Goal: Task Accomplishment & Management: Use online tool/utility

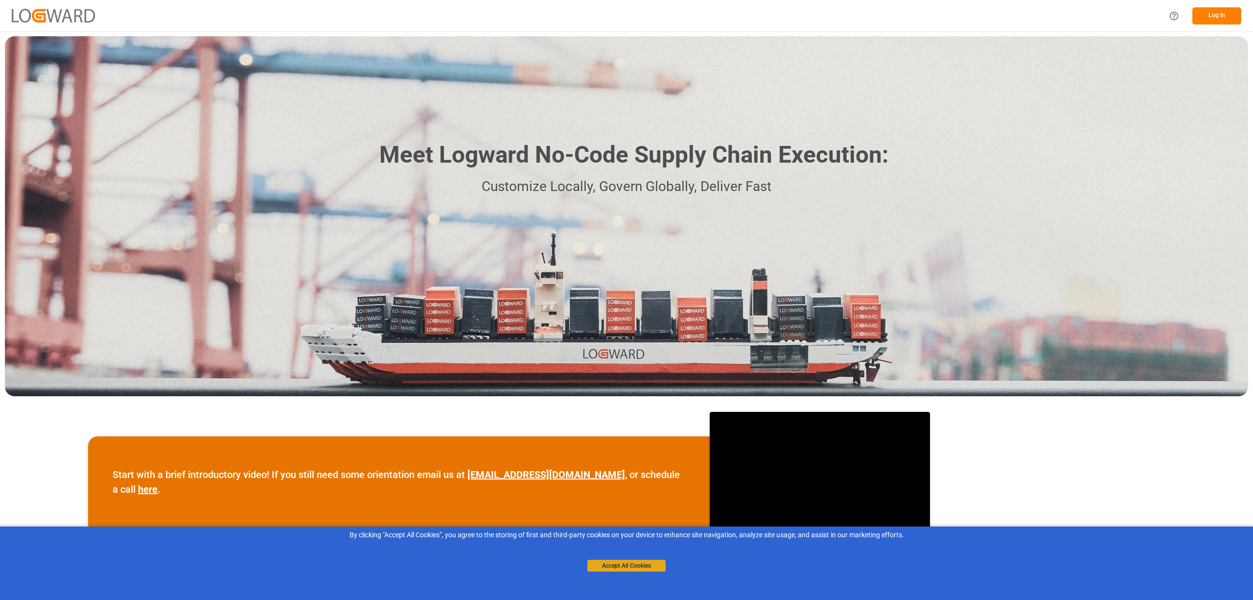
click at [602, 563] on button "Accept All Cookies" at bounding box center [627, 566] width 78 height 12
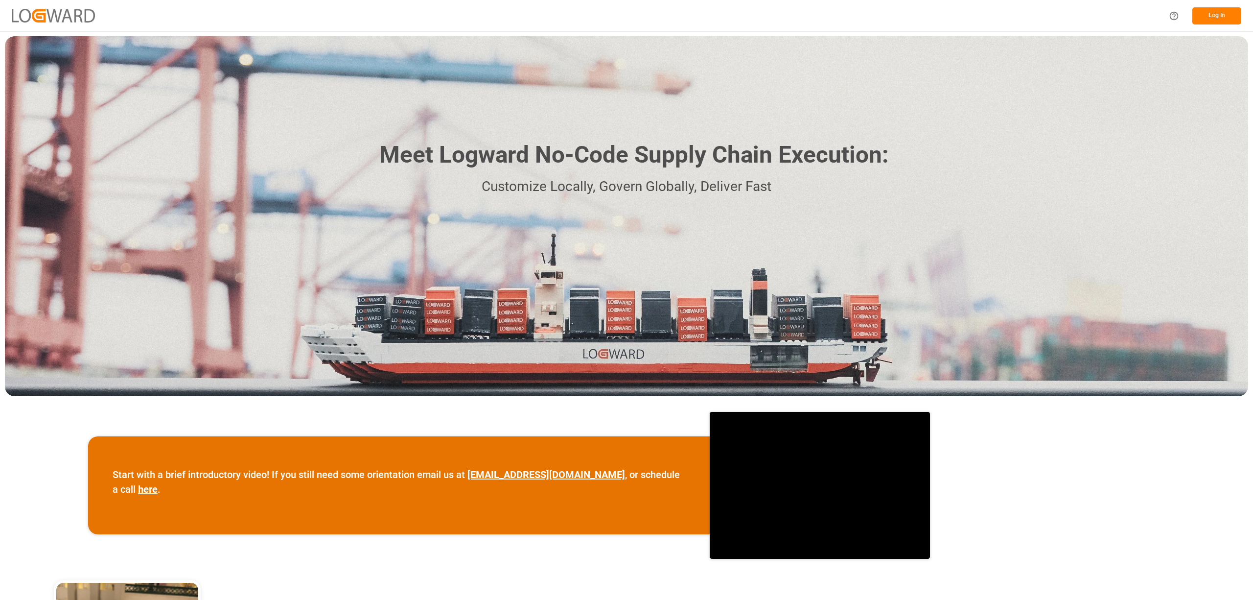
click at [1219, 16] on button "Log In" at bounding box center [1217, 15] width 49 height 17
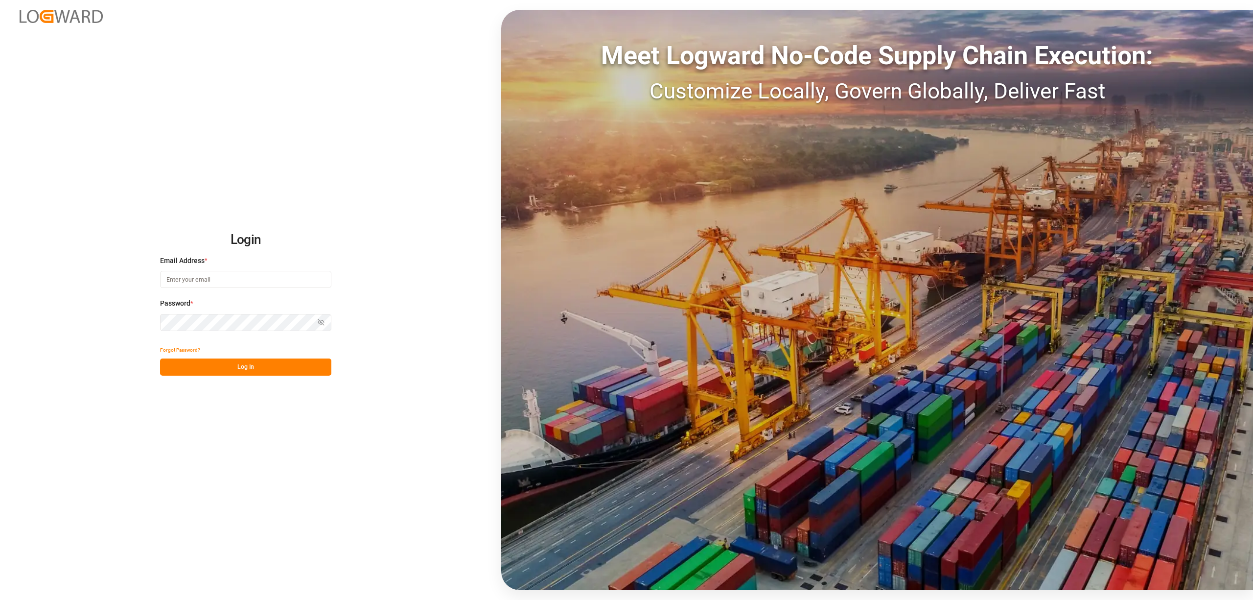
click at [190, 281] on input at bounding box center [245, 279] width 171 height 17
type input "inge.niegsch@rhenus.com"
click at [240, 367] on button "Log In" at bounding box center [245, 366] width 171 height 17
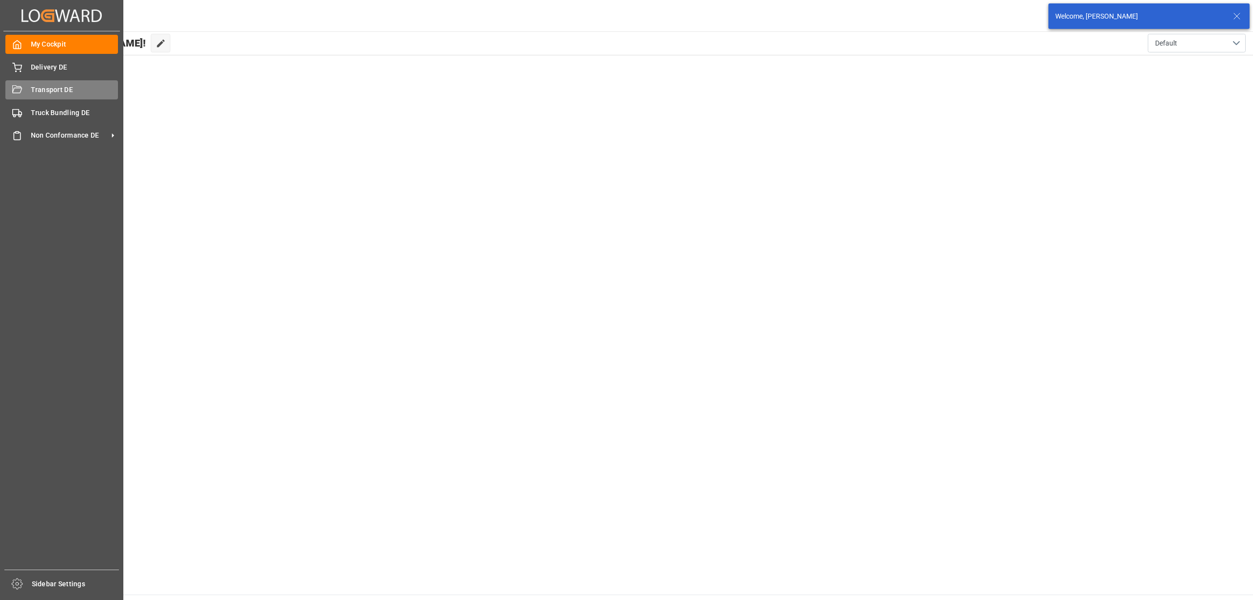
click at [46, 87] on span "Transport DE" at bounding box center [75, 90] width 88 height 10
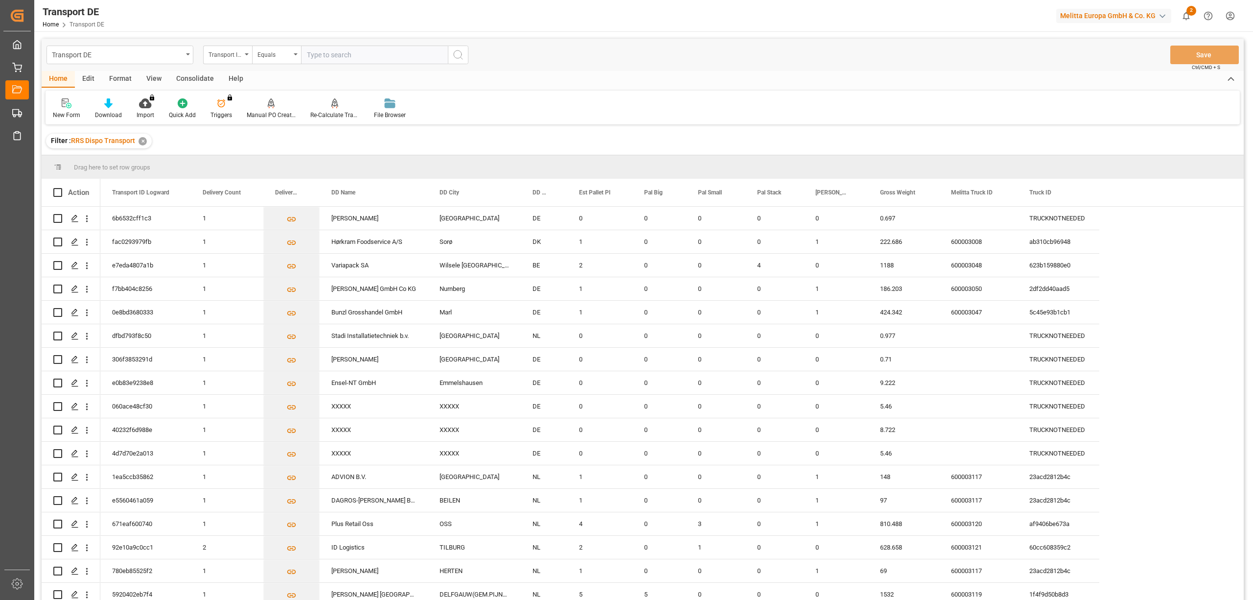
click at [192, 82] on div "Consolidate" at bounding box center [195, 79] width 52 height 17
click at [86, 114] on div "Consolidation List" at bounding box center [77, 115] width 48 height 9
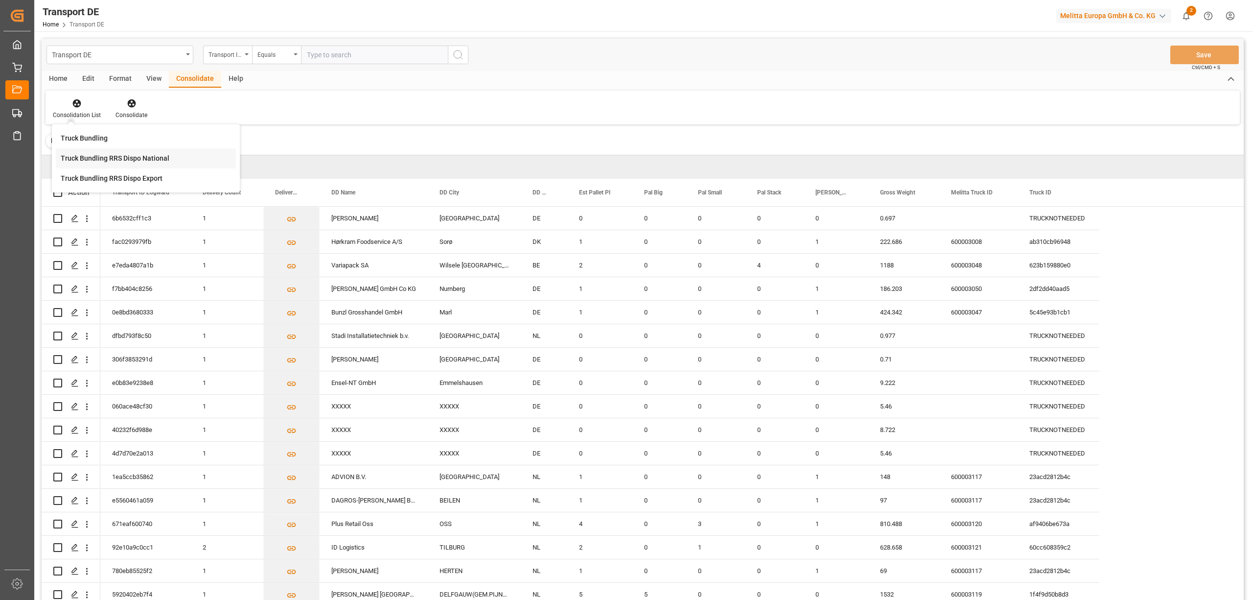
click at [106, 162] on div "Truck Bundling RRS Dispo National" at bounding box center [115, 158] width 109 height 10
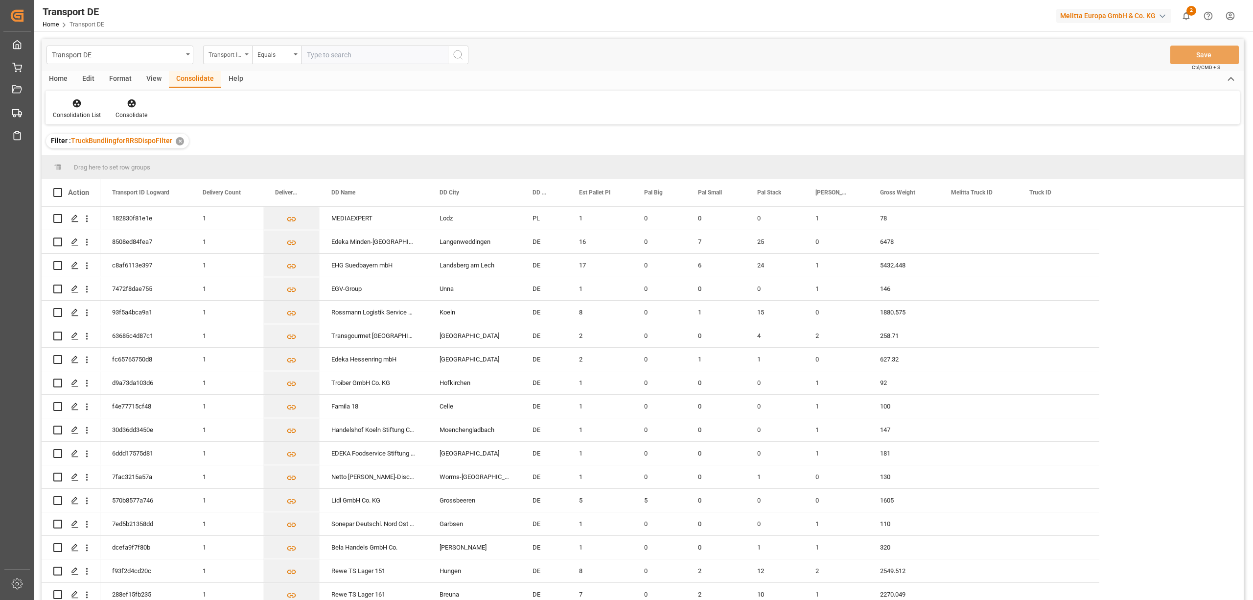
click at [226, 57] on div "Transport ID Logward" at bounding box center [225, 53] width 33 height 11
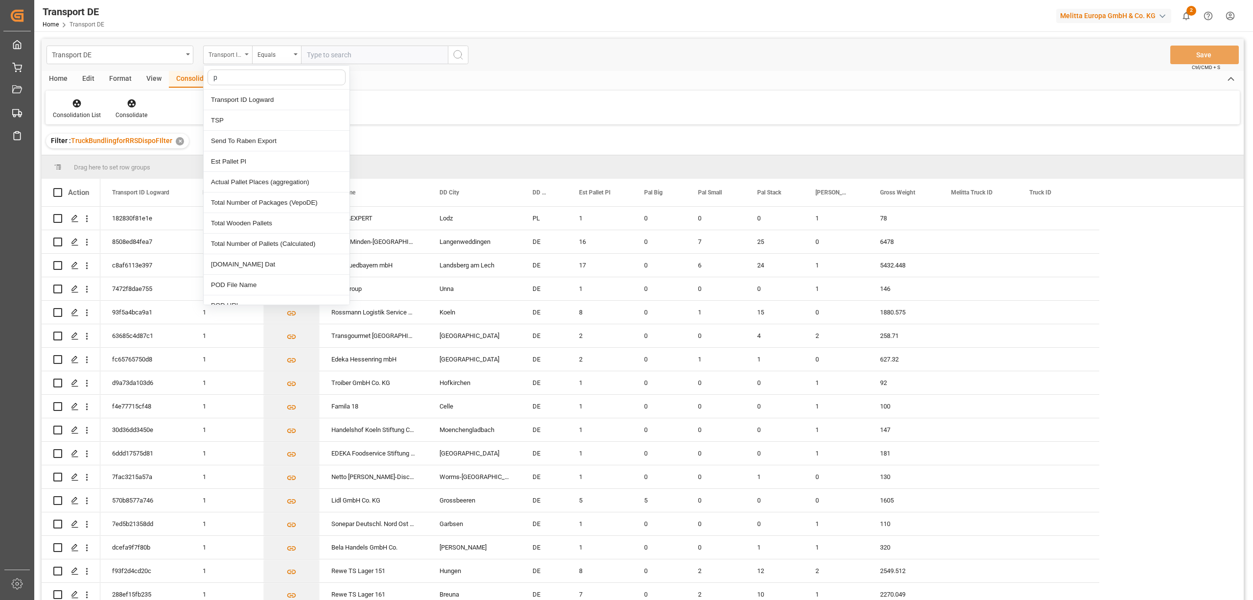
type input "pl"
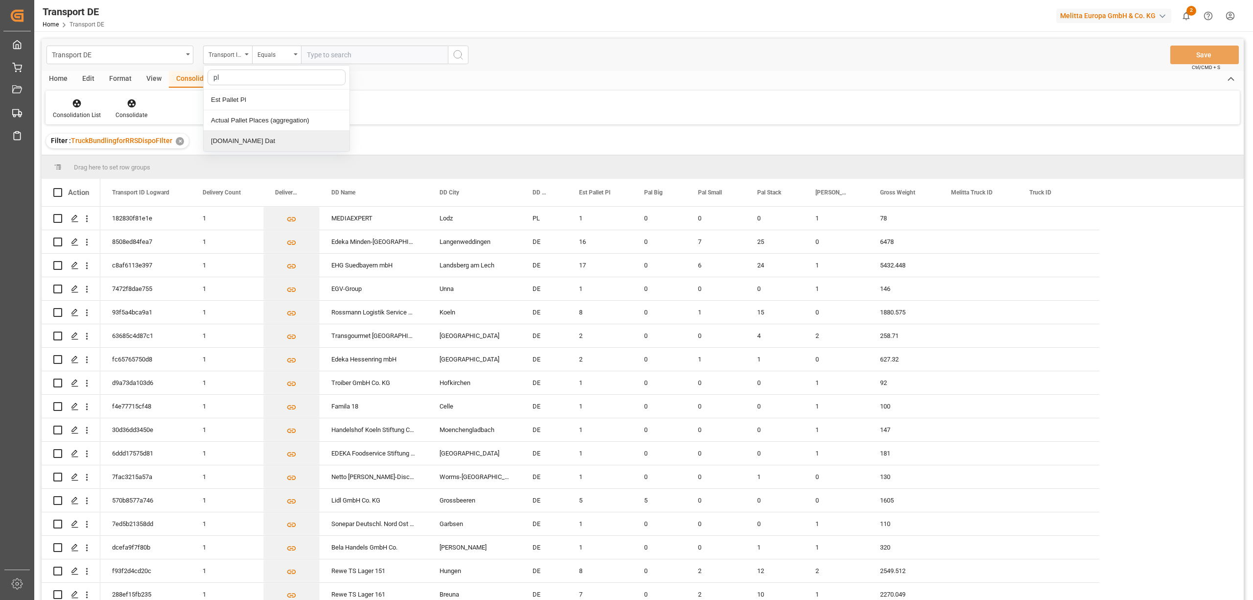
drag, startPoint x: 214, startPoint y: 139, endPoint x: 265, endPoint y: 61, distance: 93.4
click at [215, 138] on div "[DOMAIN_NAME] Dat" at bounding box center [277, 141] width 146 height 21
click at [312, 55] on input "text" at bounding box center [374, 55] width 147 height 19
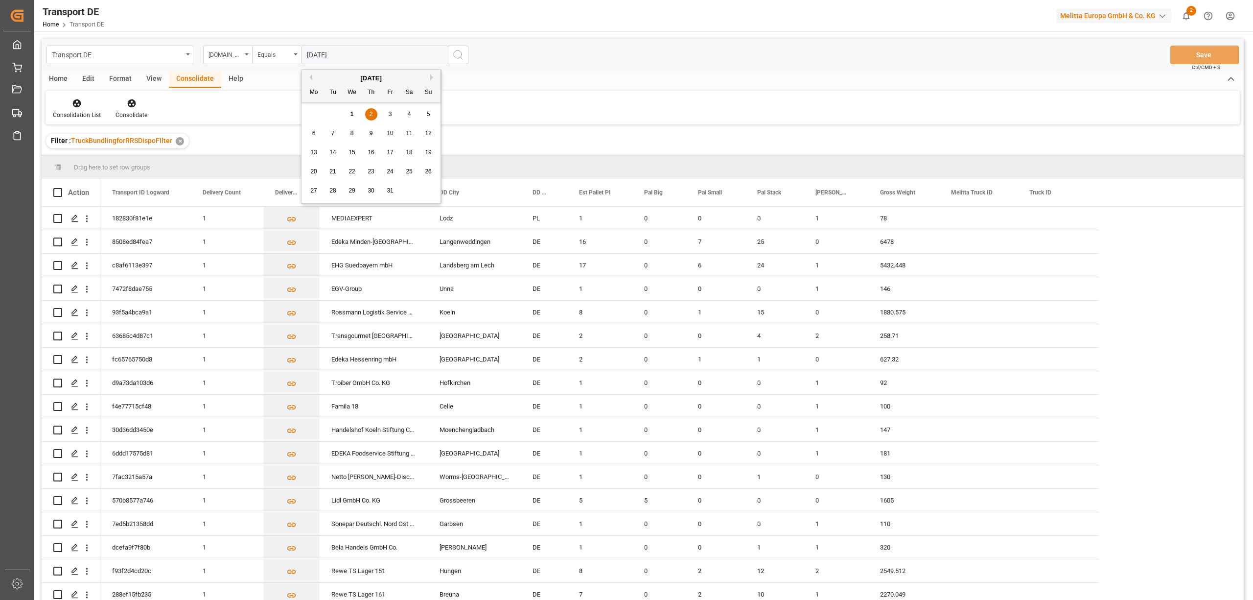
type input "[DATE]"
click at [459, 54] on icon "search button" at bounding box center [458, 55] width 12 height 12
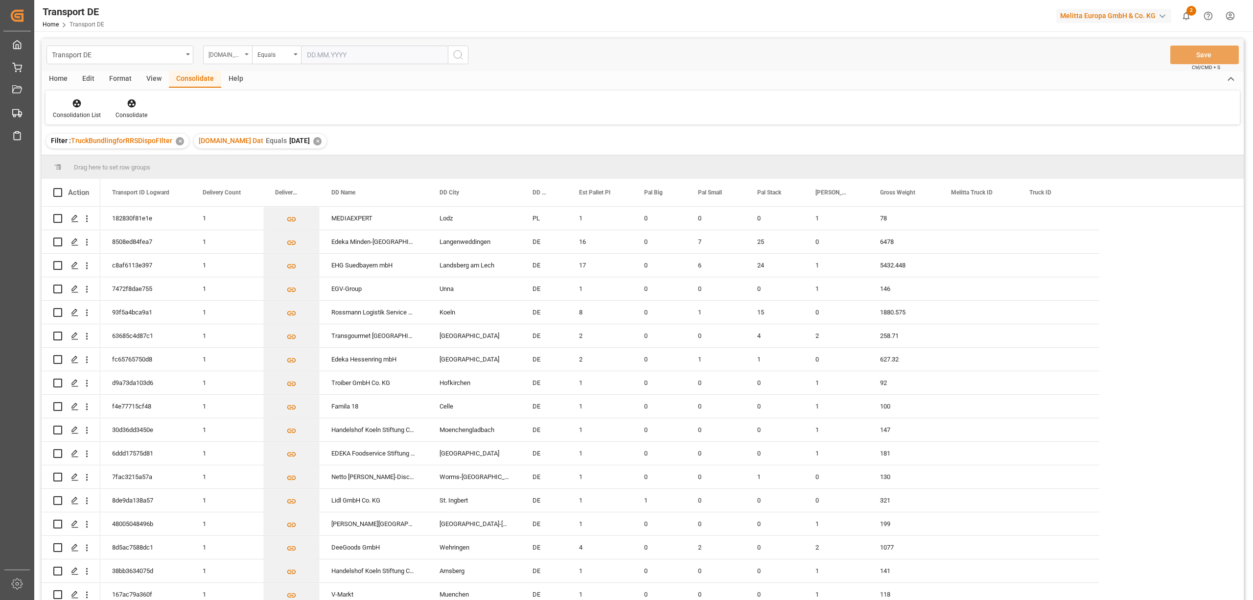
click at [224, 59] on div "[DOMAIN_NAME] Dat" at bounding box center [227, 55] width 49 height 19
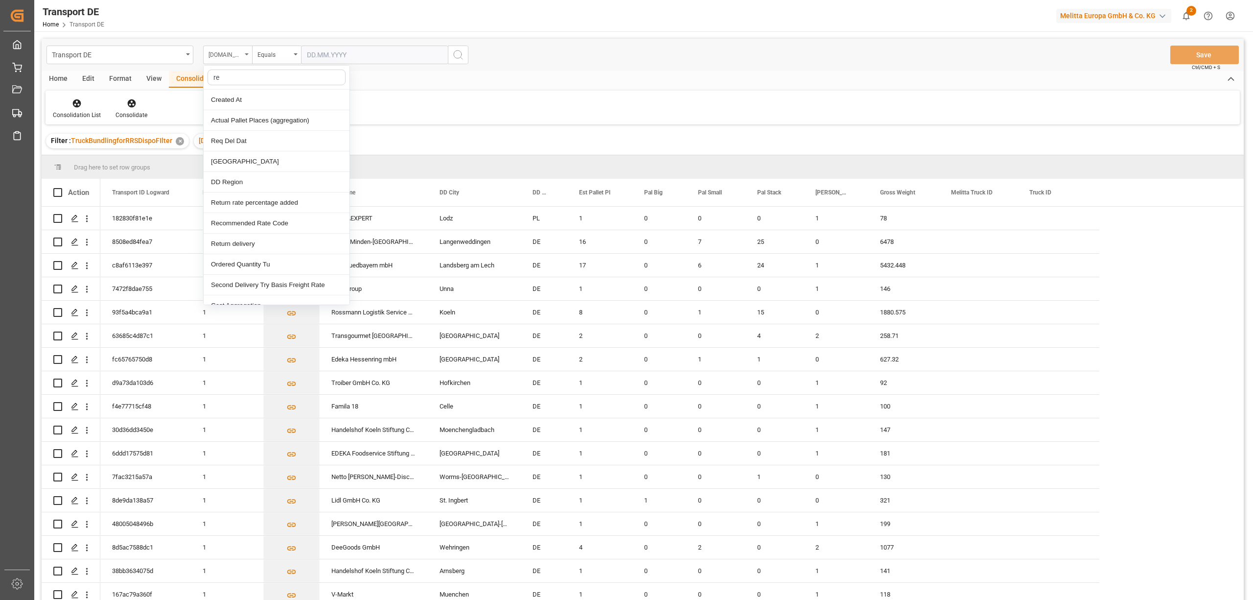
type input "req"
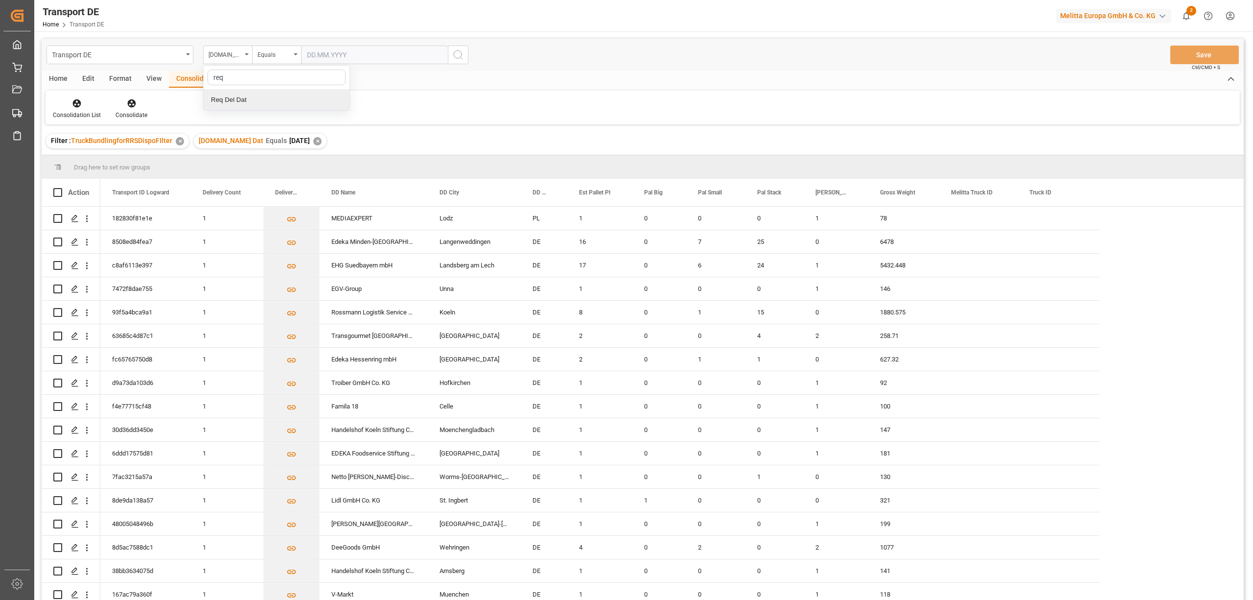
click at [232, 103] on div "Req Del Dat" at bounding box center [277, 100] width 146 height 21
click at [263, 52] on div "Equals" at bounding box center [274, 53] width 33 height 11
click at [283, 183] on div "In range" at bounding box center [326, 182] width 146 height 21
click at [308, 58] on input "text" at bounding box center [337, 55] width 73 height 19
type input "03.10.2025"
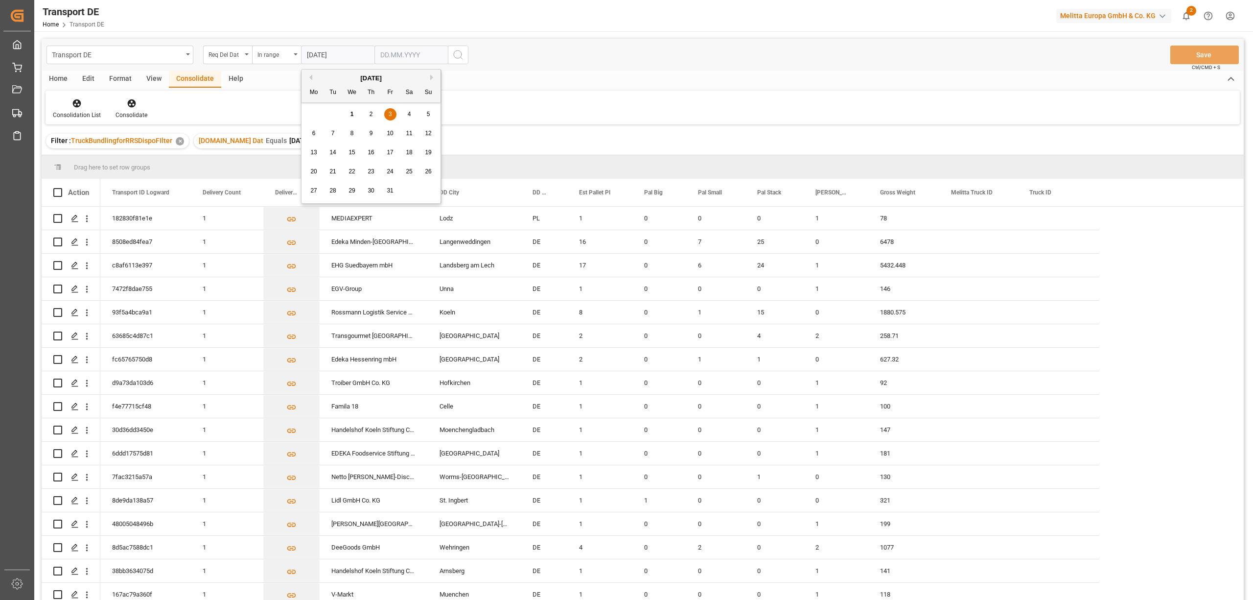
click at [379, 53] on input "text" at bounding box center [411, 55] width 73 height 19
type input "[DATE]"
click at [455, 55] on icon "search button" at bounding box center [458, 55] width 12 height 12
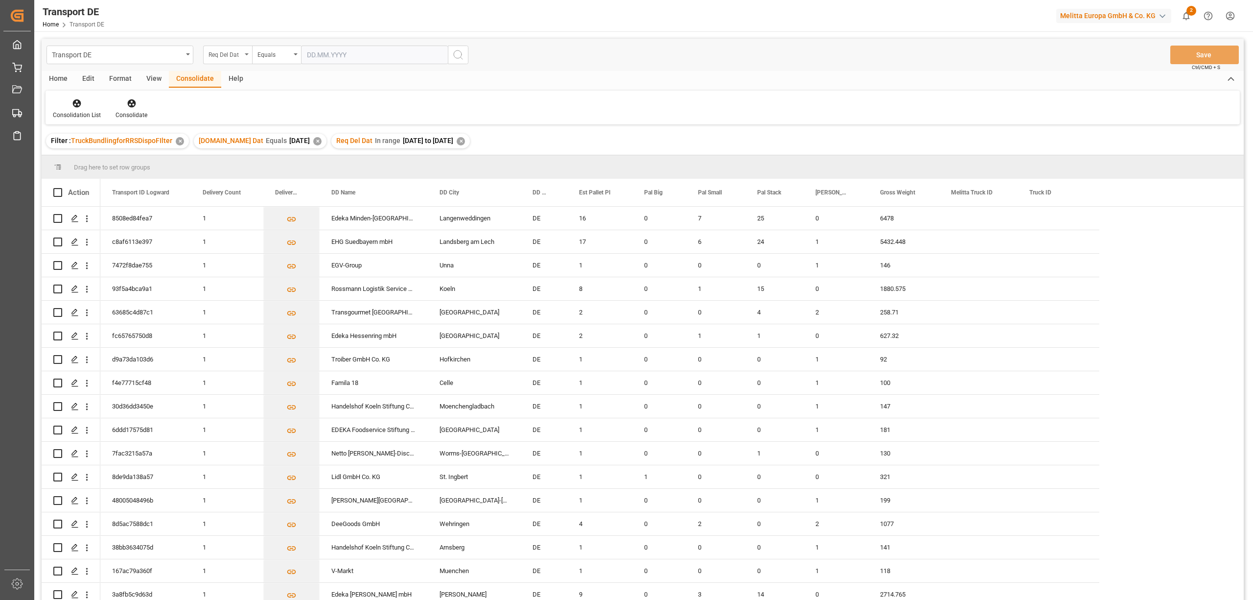
click at [233, 53] on div "Req Del Dat" at bounding box center [225, 53] width 33 height 11
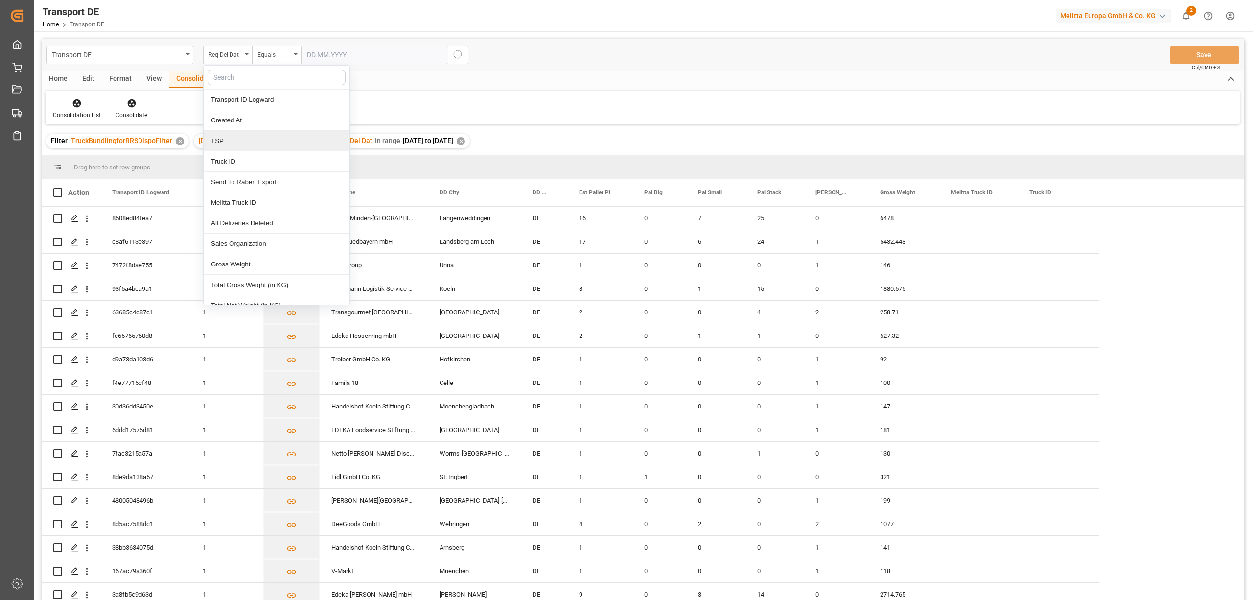
click at [226, 144] on div "TSP" at bounding box center [277, 141] width 146 height 21
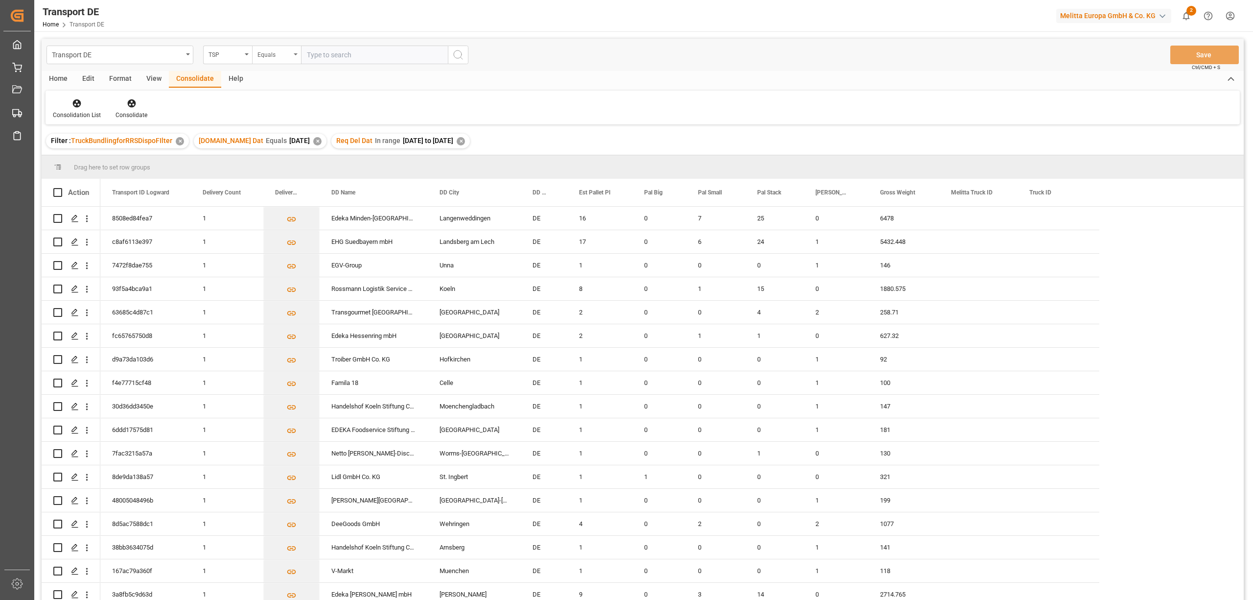
click at [283, 58] on div "Equals" at bounding box center [274, 53] width 33 height 11
click at [277, 163] on div "Starts with" at bounding box center [326, 161] width 146 height 21
type input "Moeller"
click at [455, 56] on icon "search button" at bounding box center [458, 55] width 12 height 12
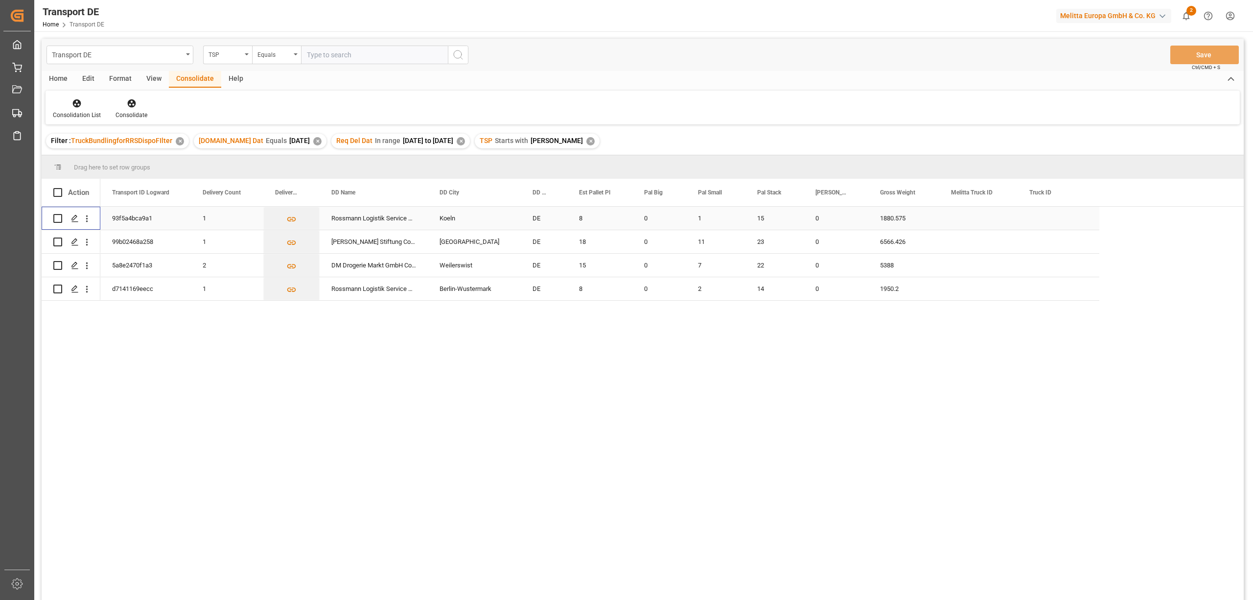
click at [57, 216] on input "Press Space to toggle row selection (unchecked)" at bounding box center [57, 218] width 9 height 9
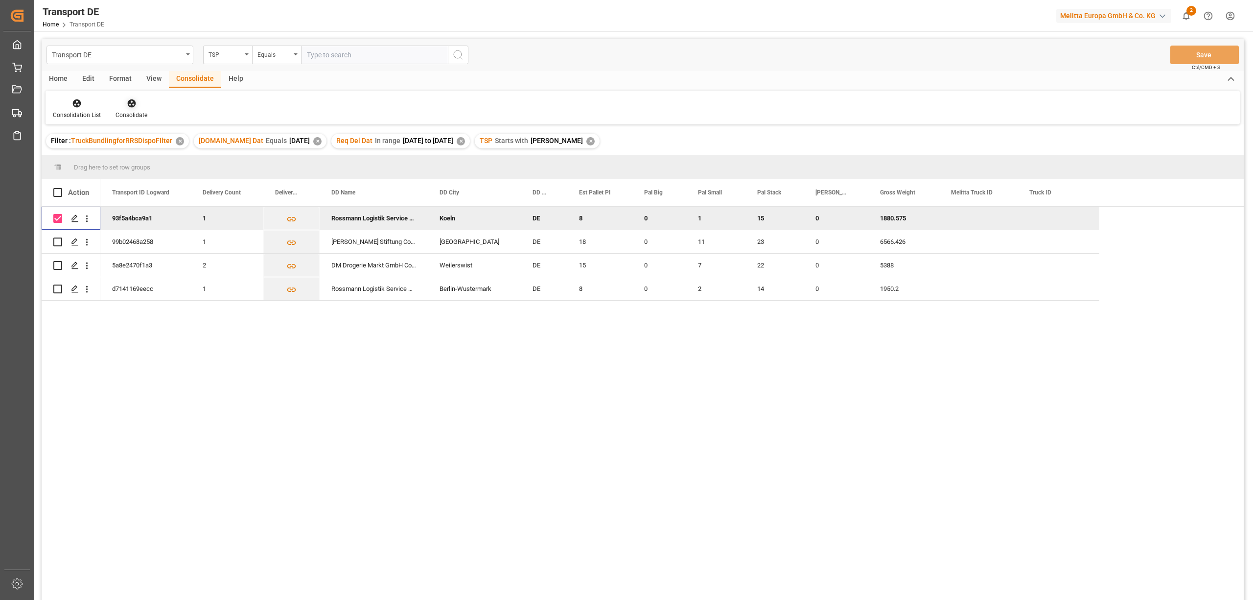
click at [128, 108] on icon at bounding box center [132, 103] width 10 height 10
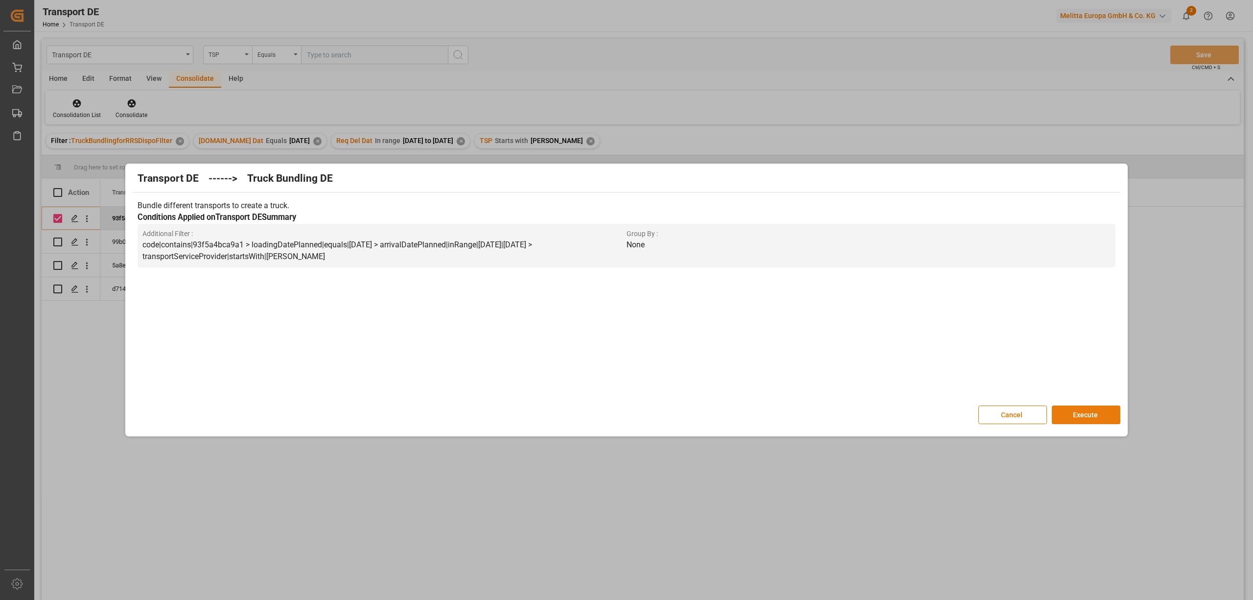
click at [1091, 410] on button "Execute" at bounding box center [1086, 414] width 69 height 19
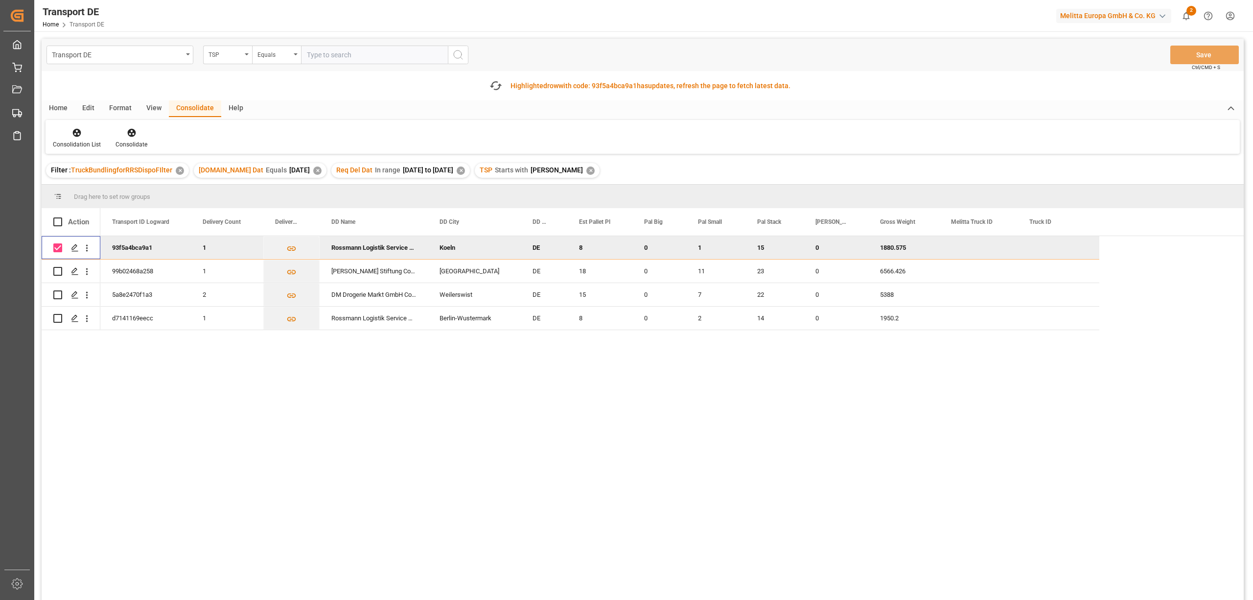
click at [54, 246] on input "Press Space to toggle row selection (checked)" at bounding box center [57, 247] width 9 height 9
checkbox input "false"
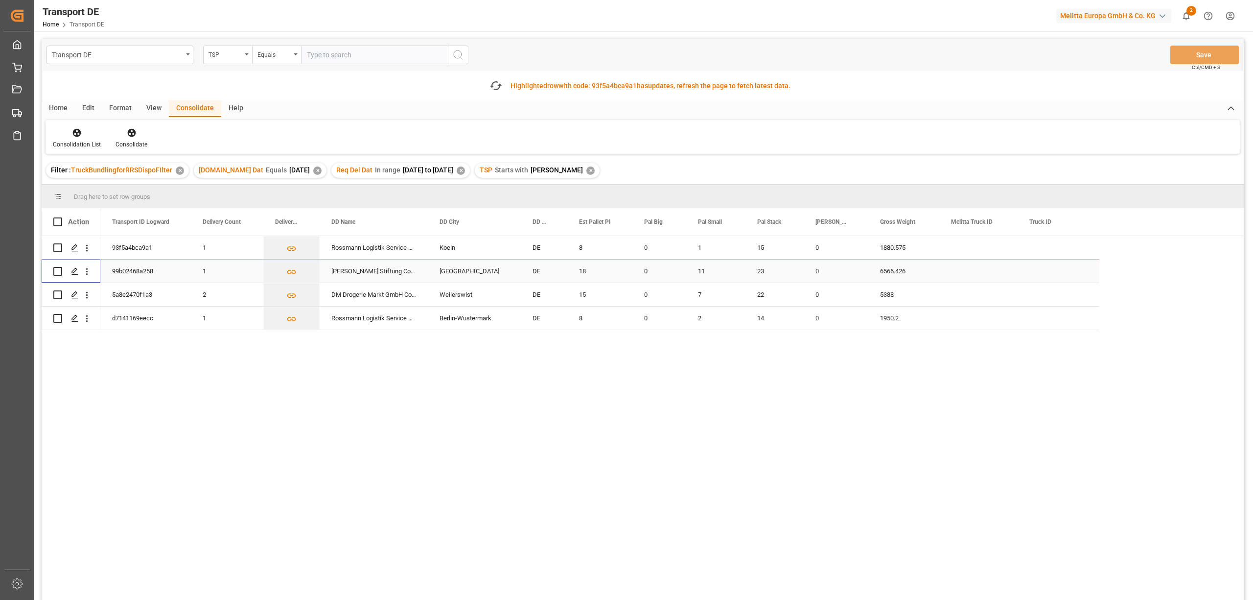
click at [57, 269] on input "Press Space to toggle row selection (unchecked)" at bounding box center [57, 271] width 9 height 9
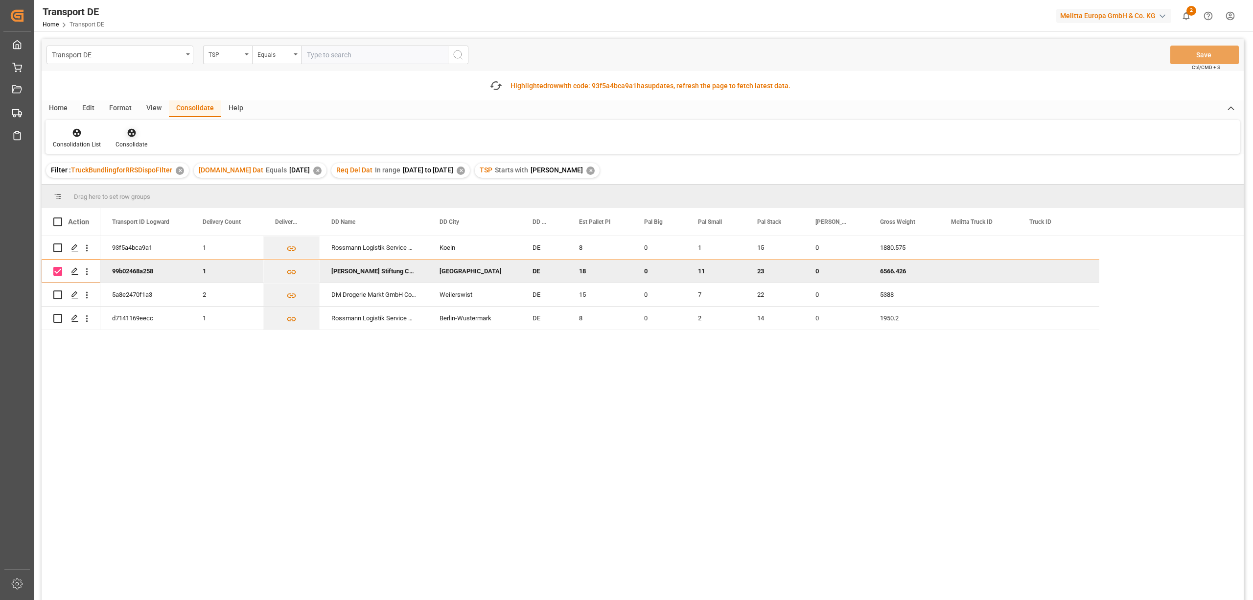
click at [129, 132] on icon at bounding box center [131, 133] width 8 height 8
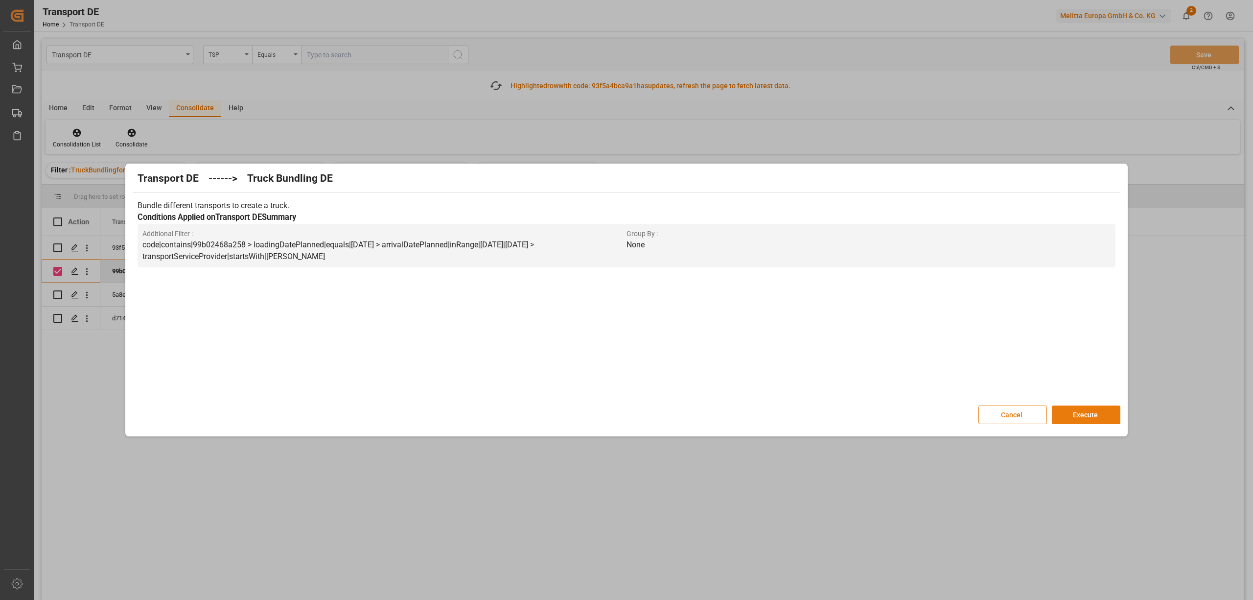
click at [1094, 418] on button "Execute" at bounding box center [1086, 414] width 69 height 19
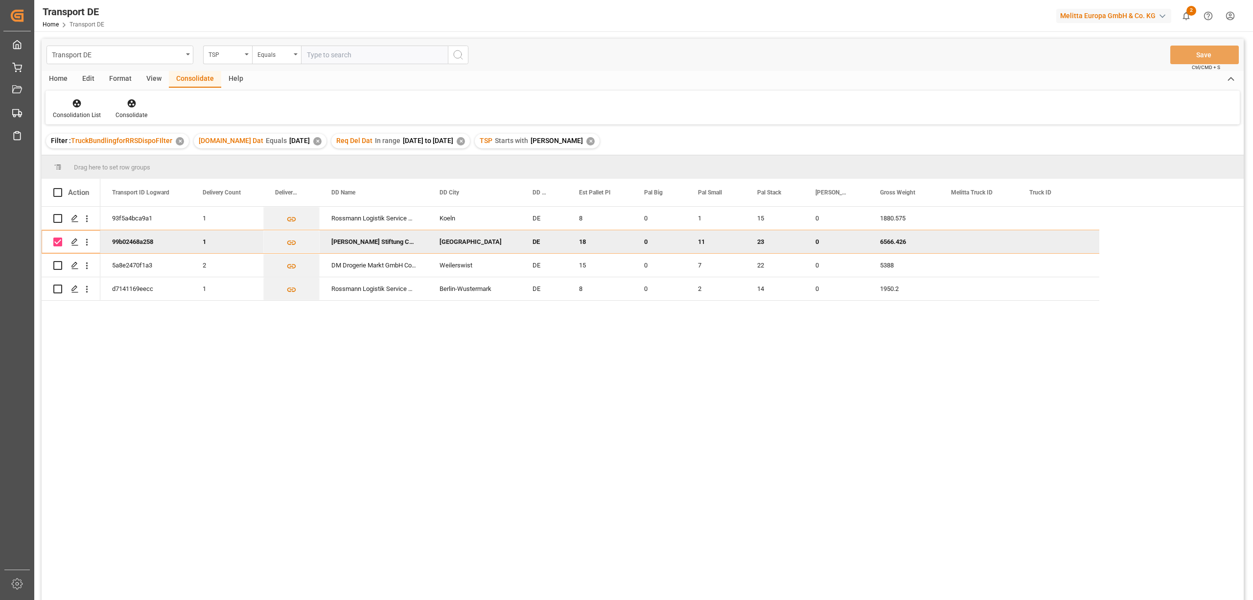
click at [60, 241] on input "Press Space to toggle row selection (checked)" at bounding box center [57, 241] width 9 height 9
checkbox input "false"
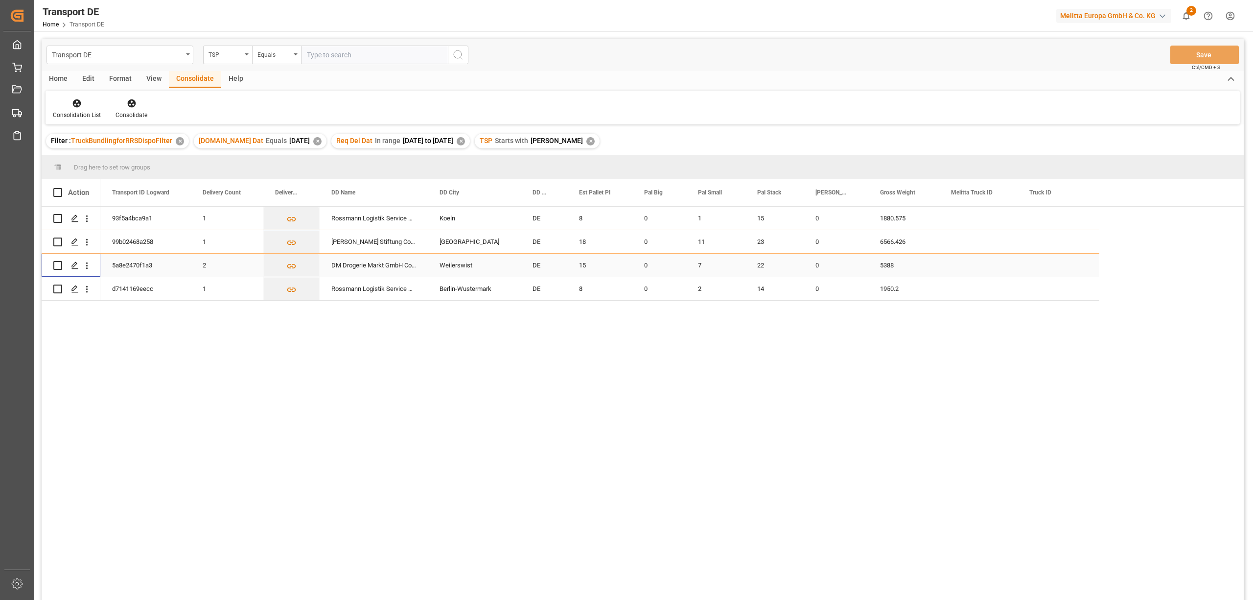
click at [57, 263] on input "Press Space to toggle row selection (unchecked)" at bounding box center [57, 265] width 9 height 9
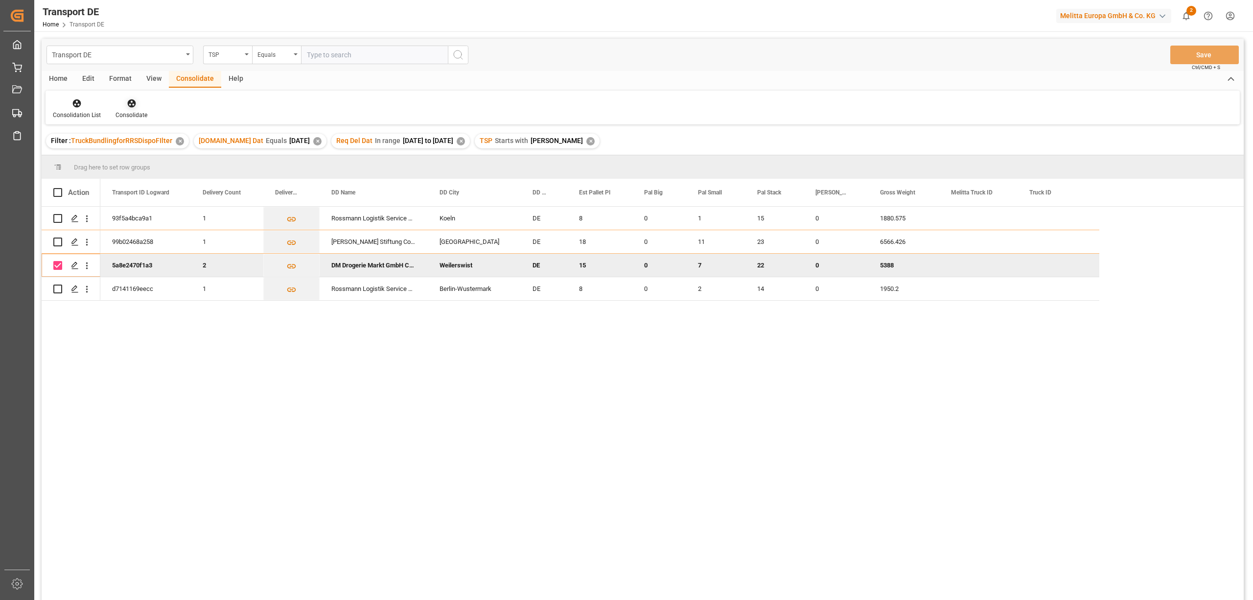
click at [132, 105] on icon at bounding box center [132, 103] width 10 height 10
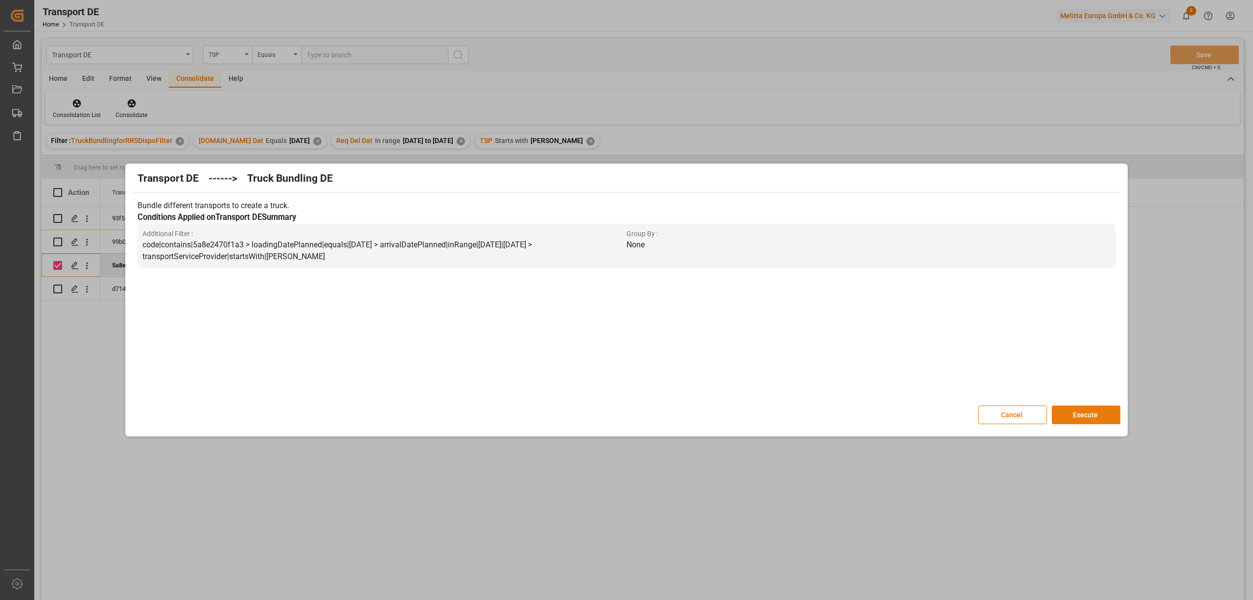
click at [1105, 410] on button "Execute" at bounding box center [1086, 414] width 69 height 19
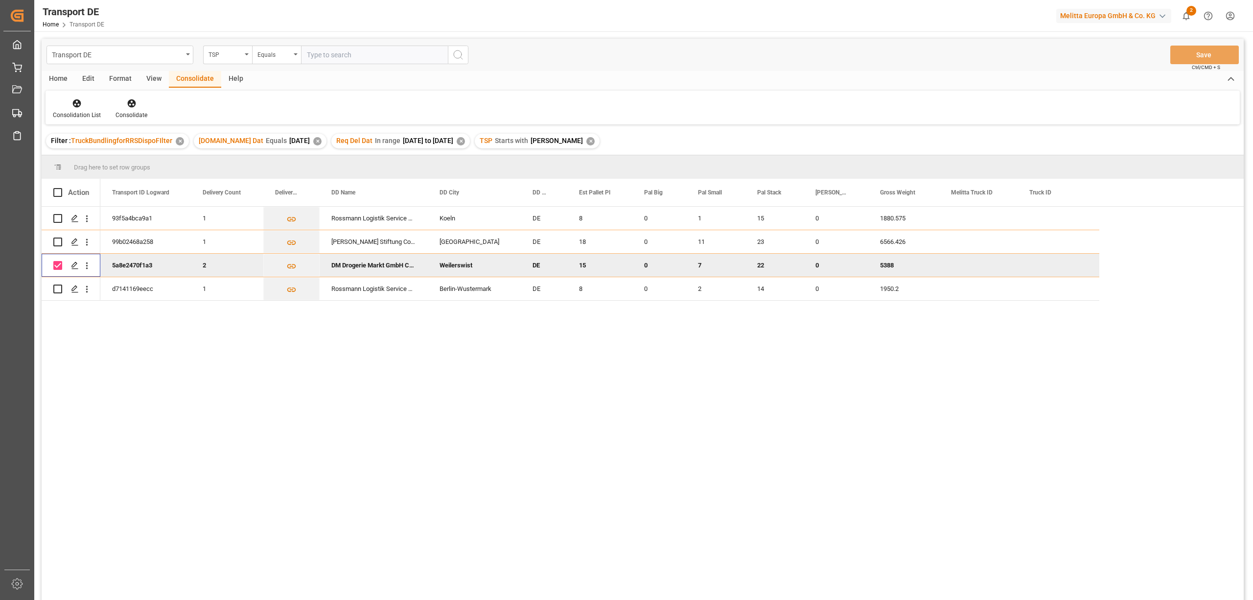
click at [57, 264] on input "Press Space to toggle row selection (checked)" at bounding box center [57, 265] width 9 height 9
checkbox input "false"
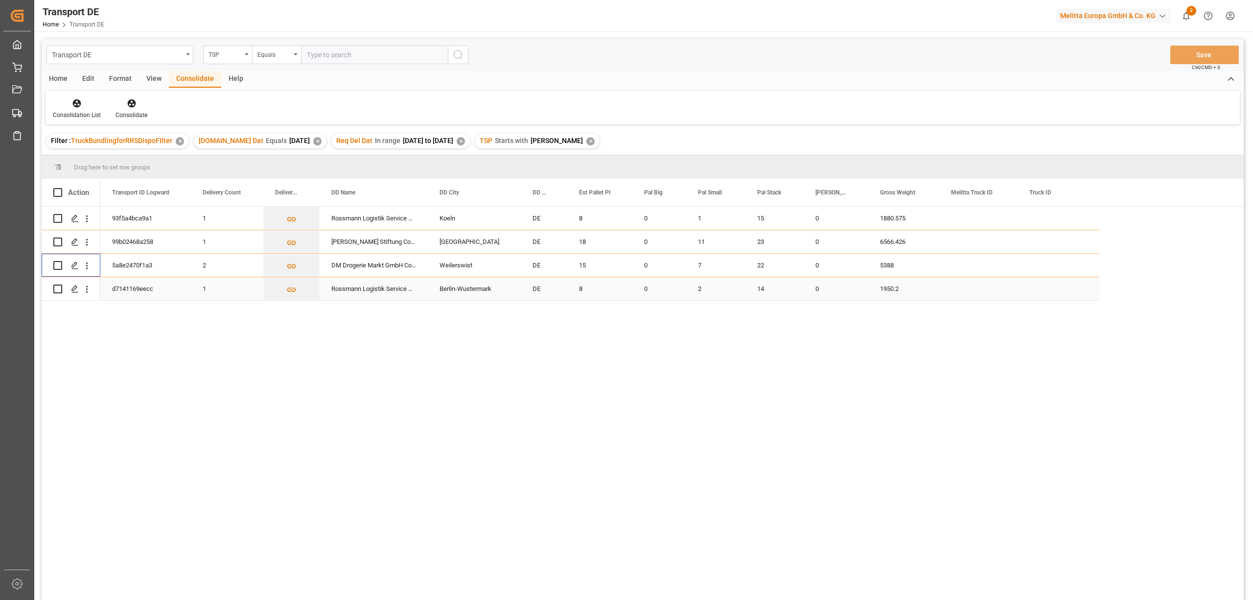
click at [57, 286] on input "Press Space to toggle row selection (unchecked)" at bounding box center [57, 288] width 9 height 9
checkbox input "true"
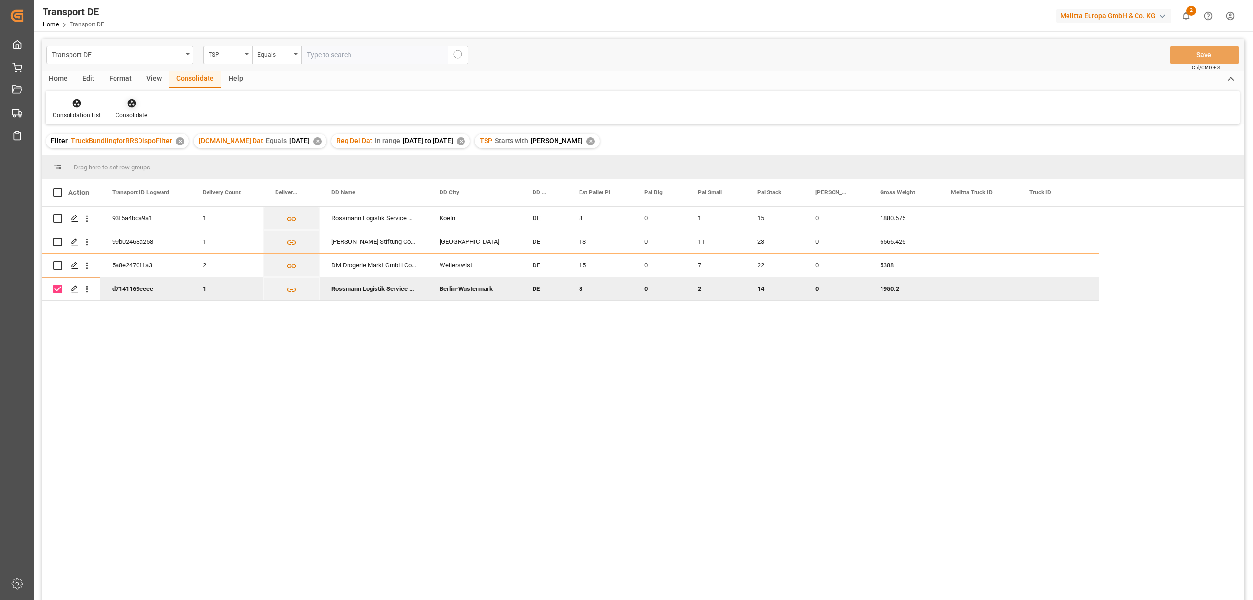
click at [128, 111] on div "Consolidate" at bounding box center [132, 115] width 32 height 9
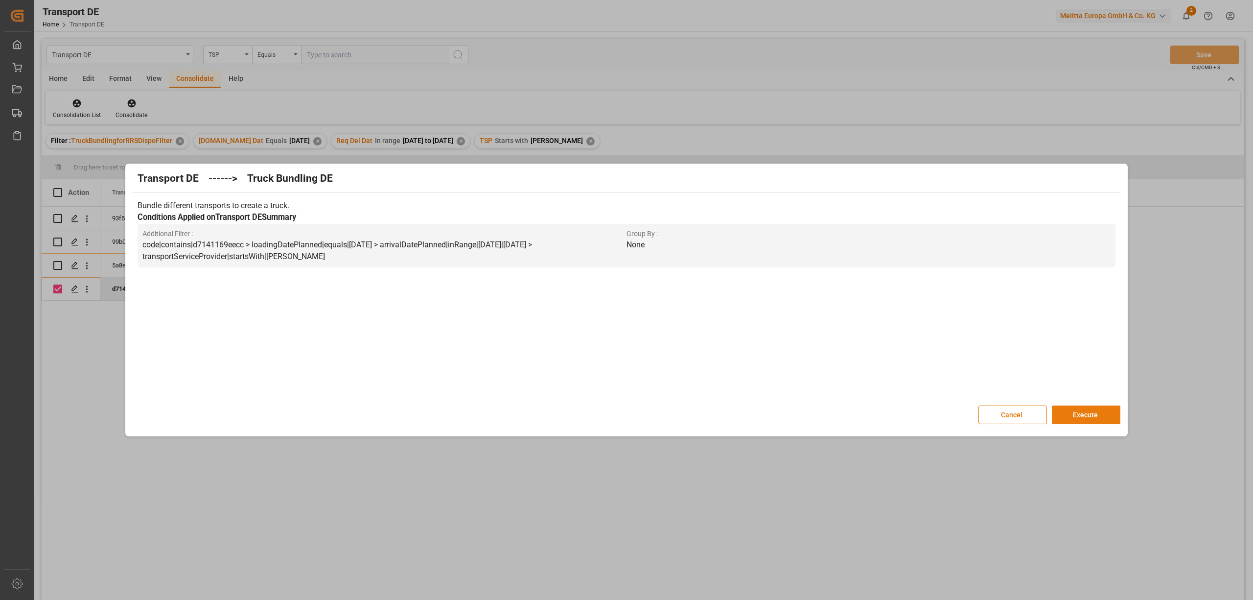
click at [1102, 419] on button "Execute" at bounding box center [1086, 414] width 69 height 19
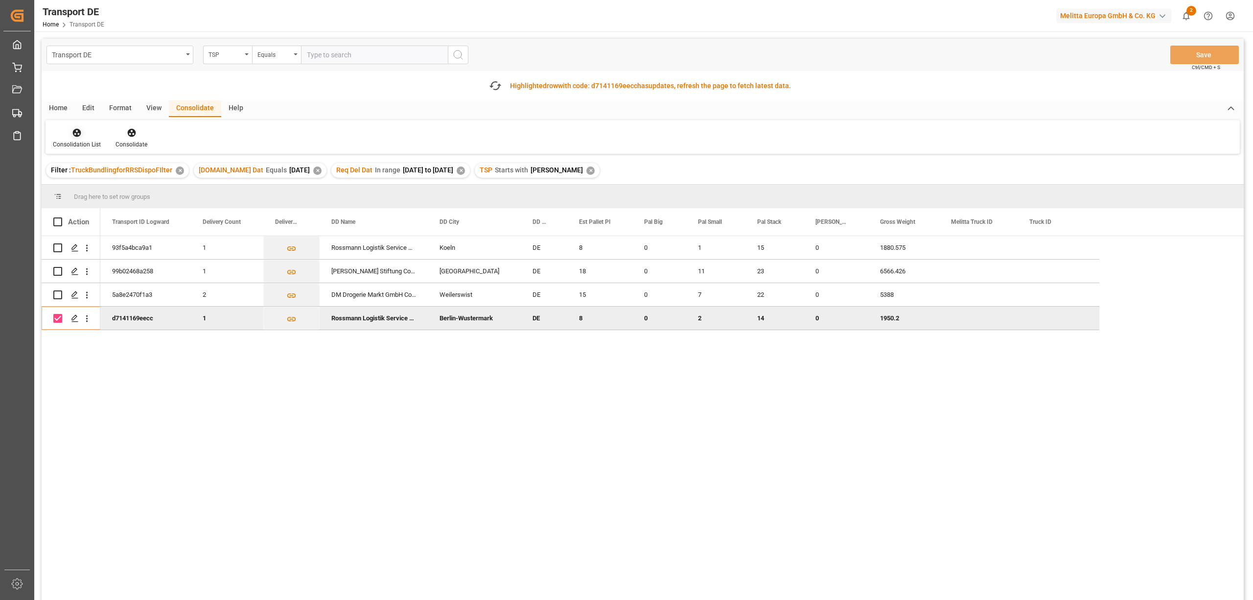
click at [79, 134] on icon at bounding box center [77, 133] width 10 height 10
click at [82, 185] on div "Transport DE TSP Equals Save Ctrl/CMD + S Fetch latest updates Highlighted row …" at bounding box center [643, 347] width 1203 height 616
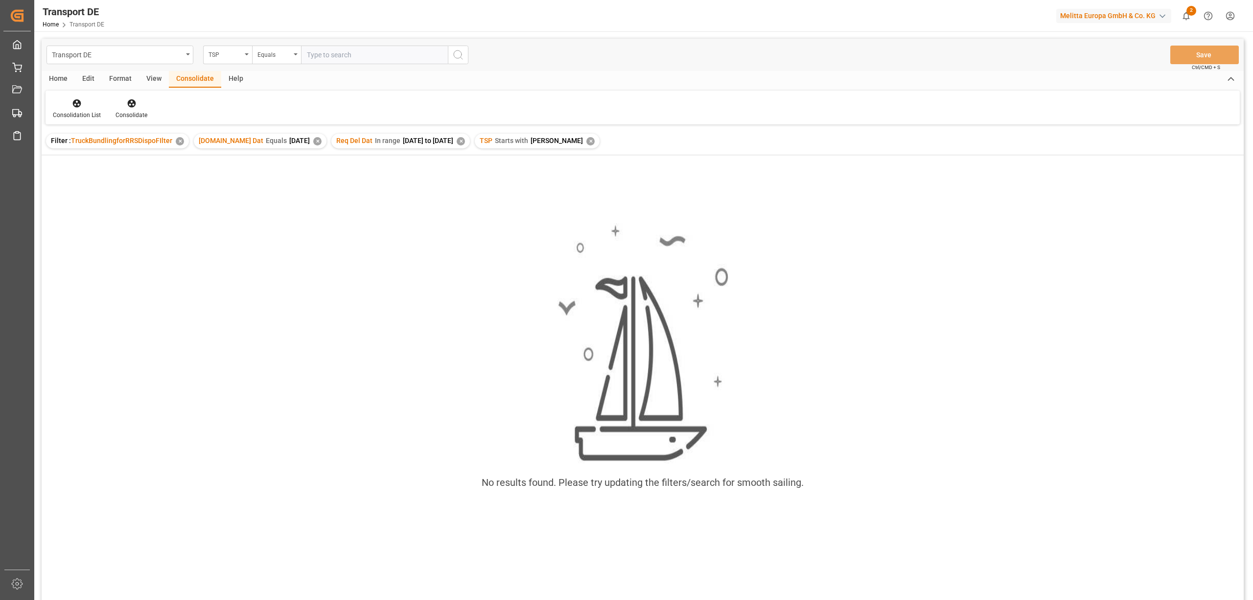
click at [587, 142] on div "✕" at bounding box center [591, 141] width 8 height 8
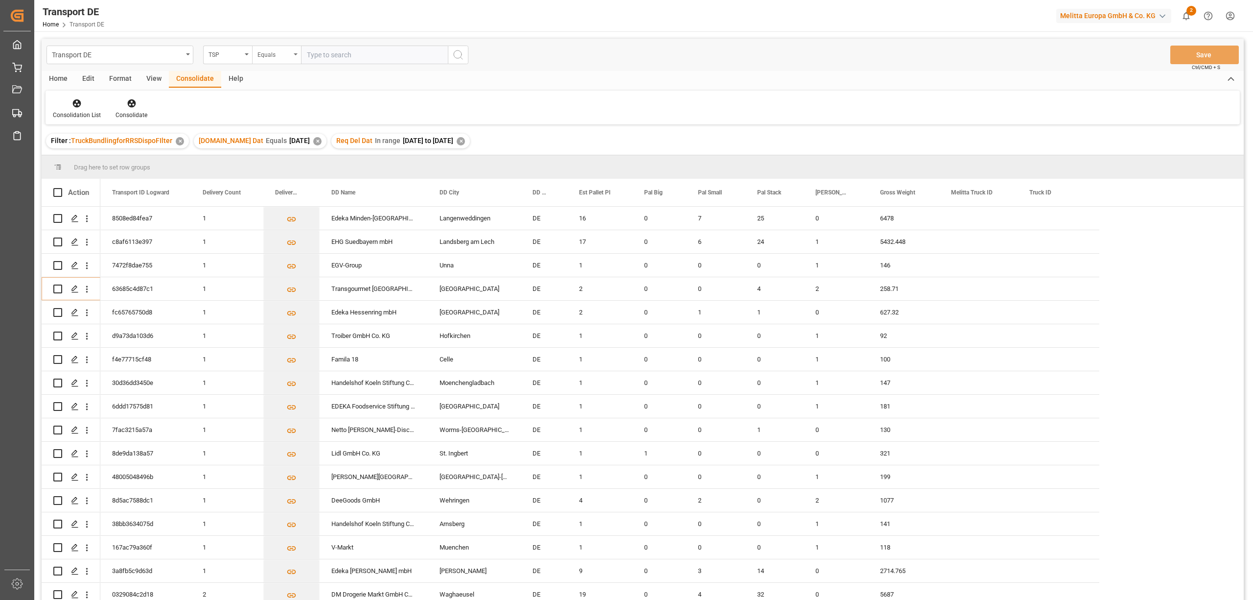
click at [266, 60] on div "Equals" at bounding box center [276, 55] width 49 height 19
click at [278, 167] on div "Starts with" at bounding box center [326, 161] width 146 height 21
type input "LIT DE"
click at [460, 56] on icon "search button" at bounding box center [458, 55] width 12 height 12
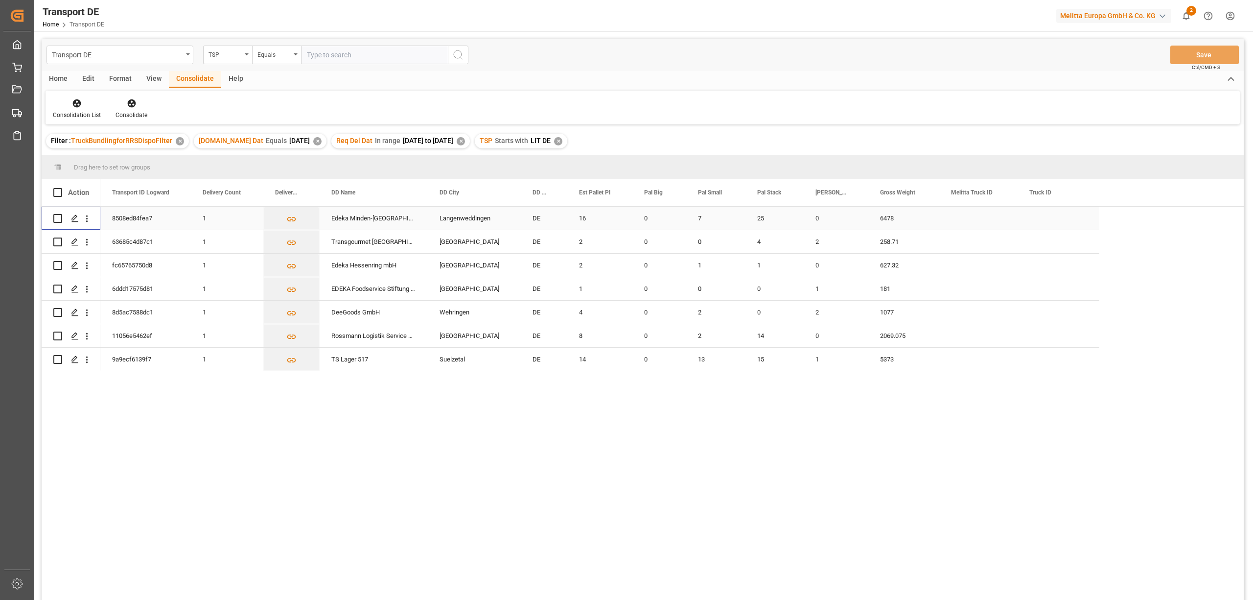
click at [59, 216] on input "Press Space to toggle row selection (unchecked)" at bounding box center [57, 218] width 9 height 9
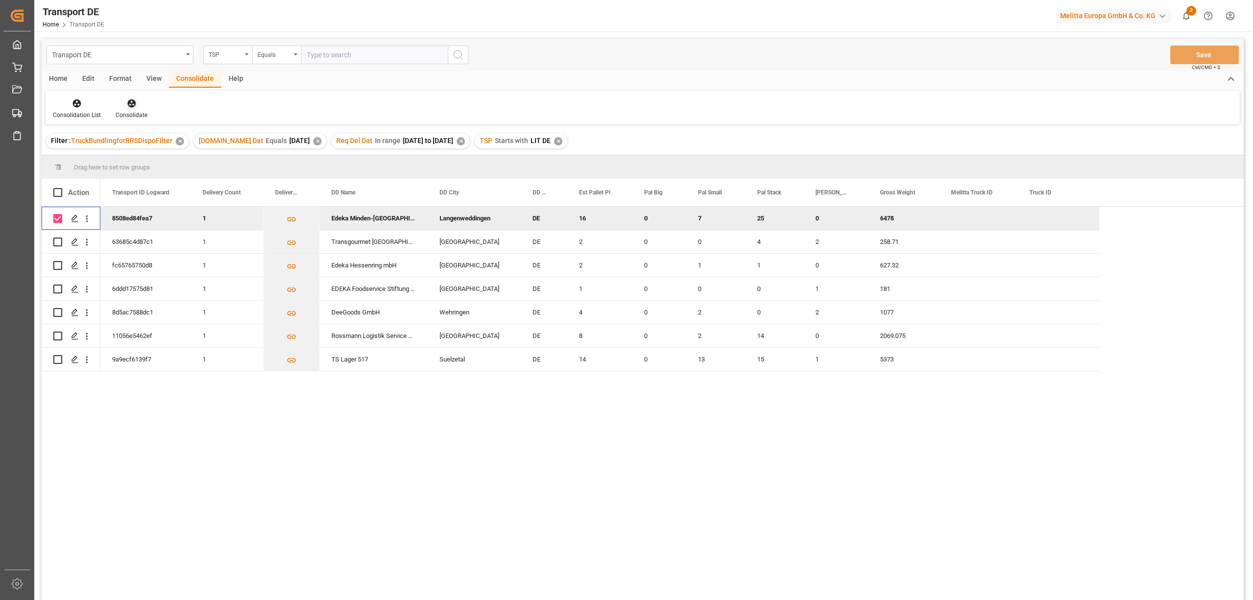
click at [130, 106] on icon at bounding box center [131, 103] width 8 height 8
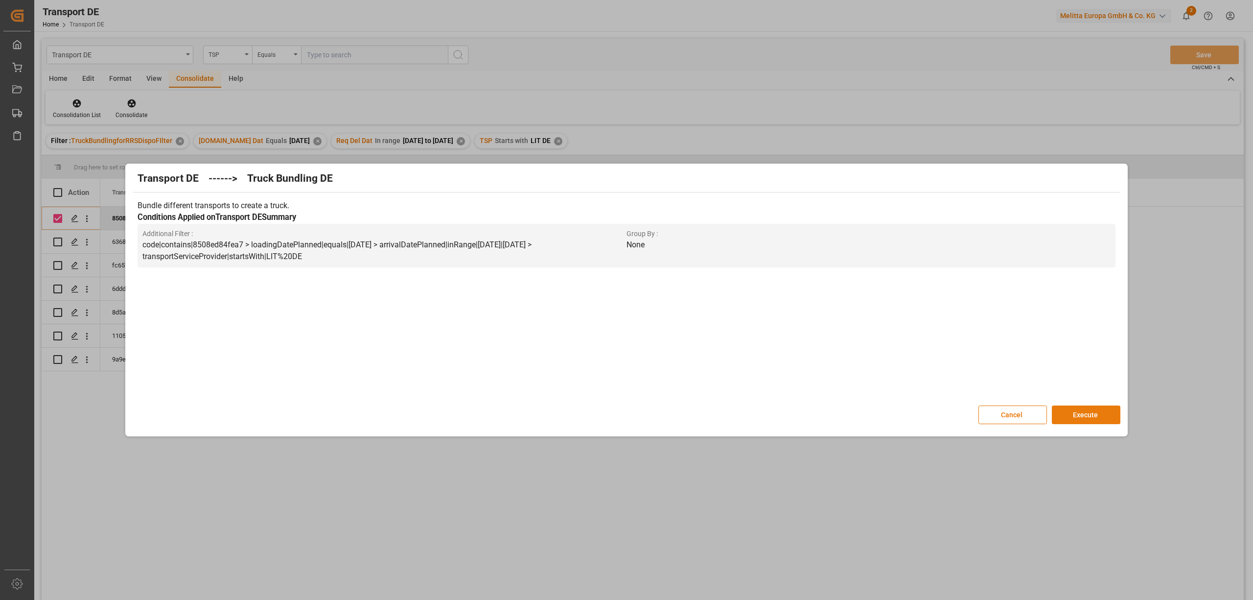
click at [1092, 414] on button "Execute" at bounding box center [1086, 414] width 69 height 19
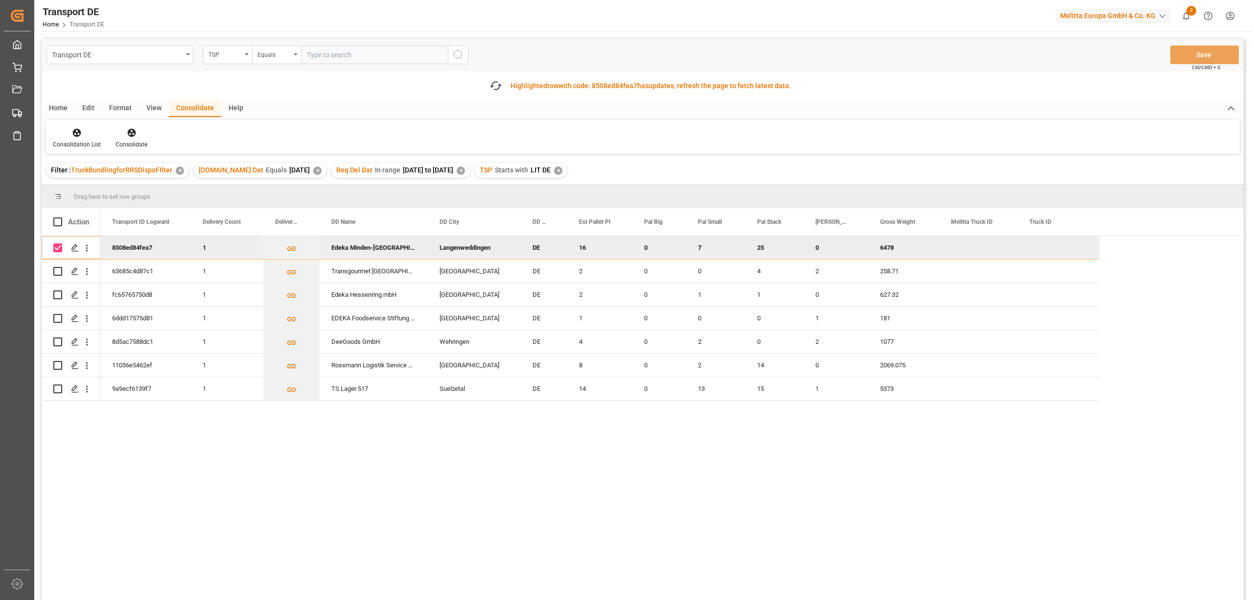
click at [57, 247] on input "Press Space to toggle row selection (checked)" at bounding box center [57, 247] width 9 height 9
checkbox input "false"
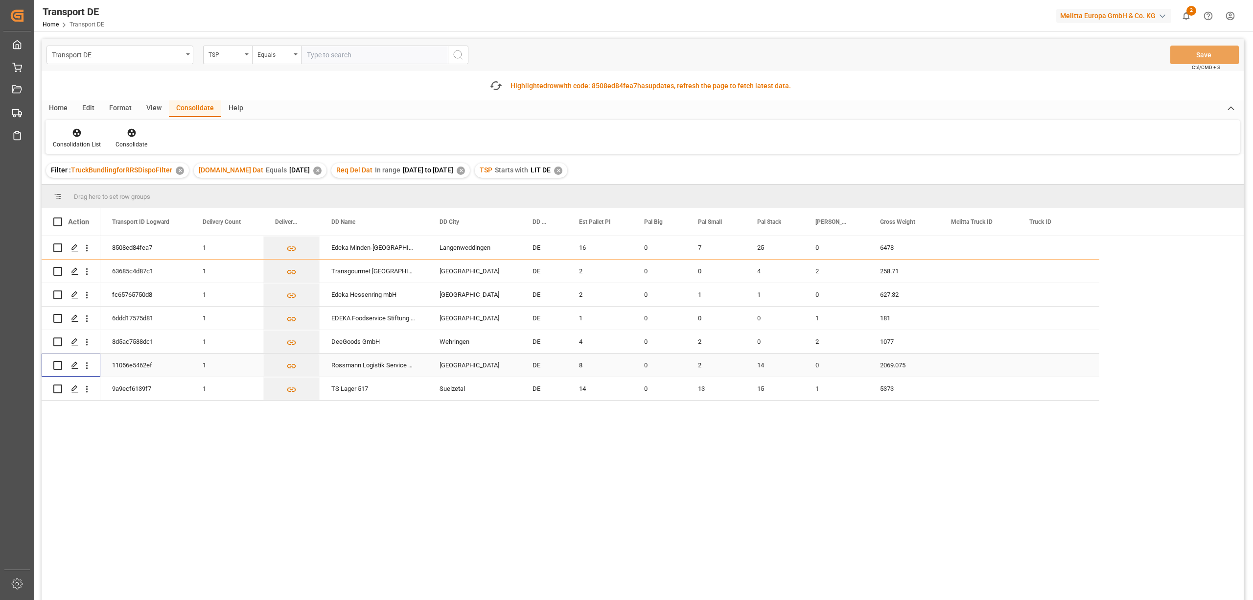
click at [55, 366] on input "Press Space to toggle row selection (unchecked)" at bounding box center [57, 365] width 9 height 9
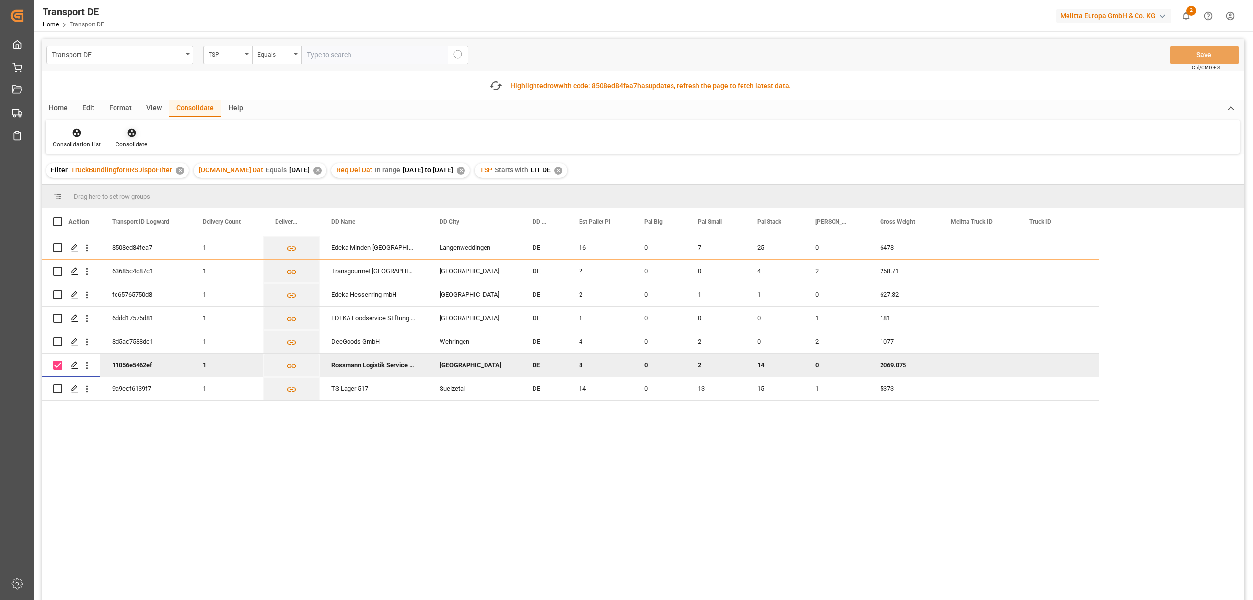
click at [128, 131] on icon at bounding box center [131, 133] width 8 height 8
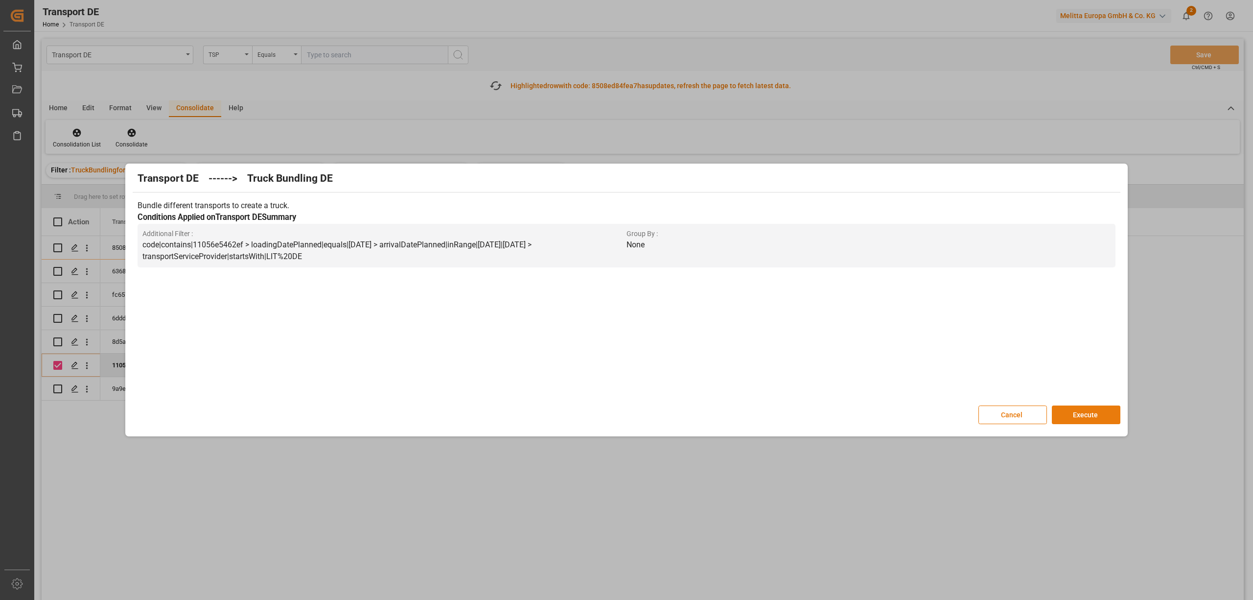
click at [1087, 419] on button "Execute" at bounding box center [1086, 414] width 69 height 19
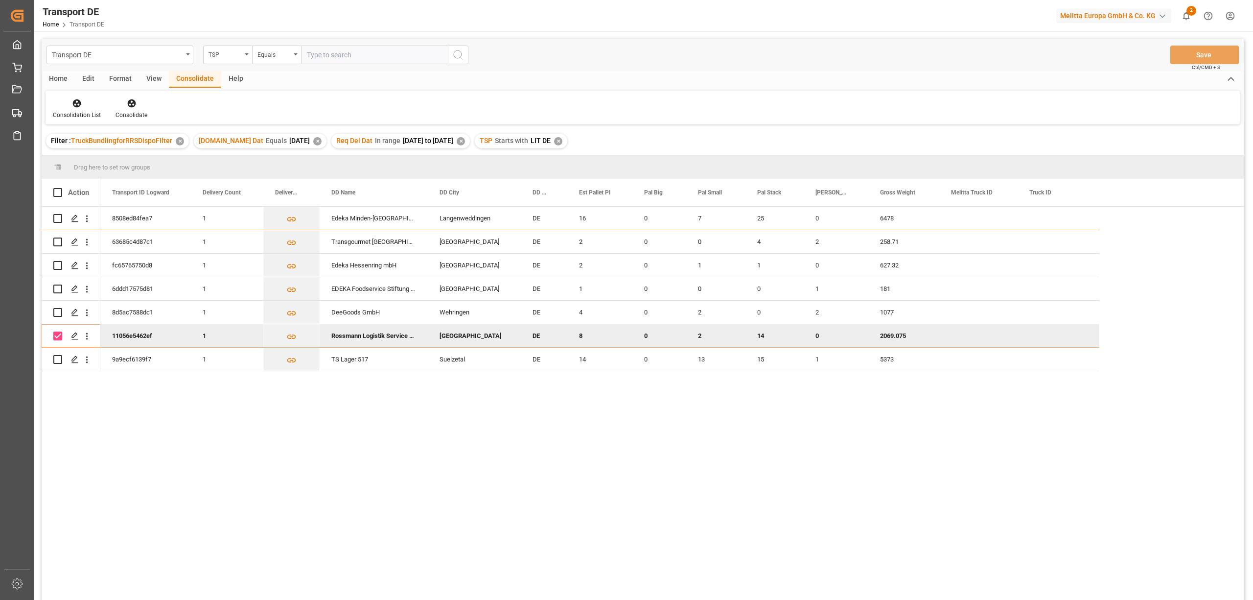
click at [57, 334] on input "Press Space to toggle row selection (checked)" at bounding box center [57, 335] width 9 height 9
checkbox input "false"
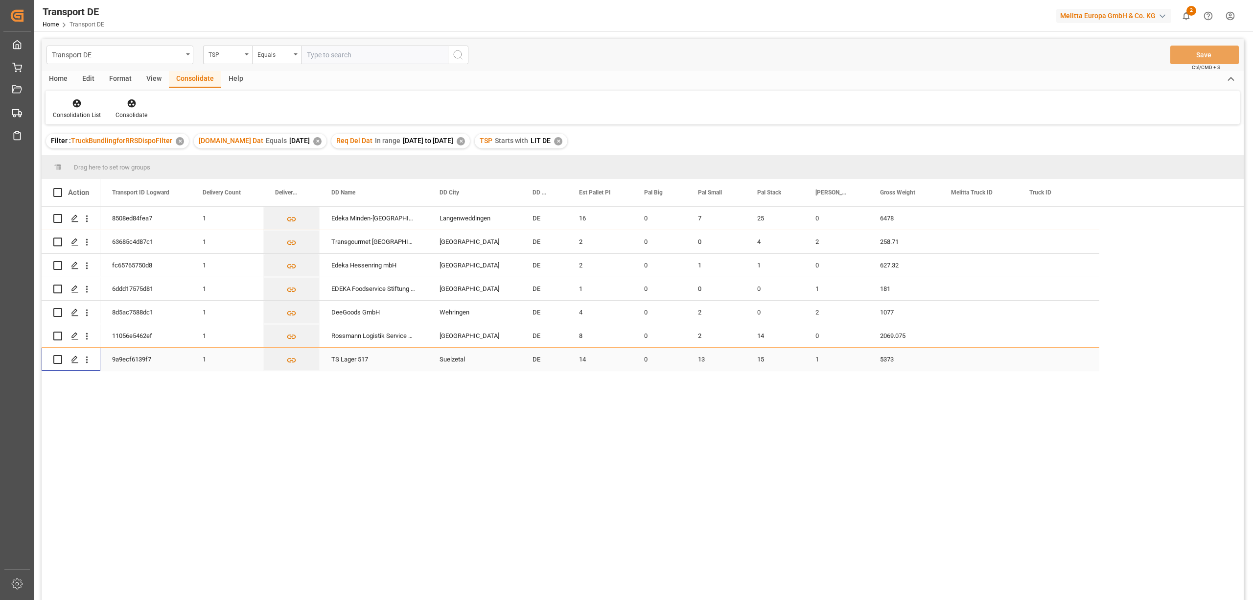
click at [59, 361] on input "Press Space to toggle row selection (unchecked)" at bounding box center [57, 359] width 9 height 9
checkbox input "true"
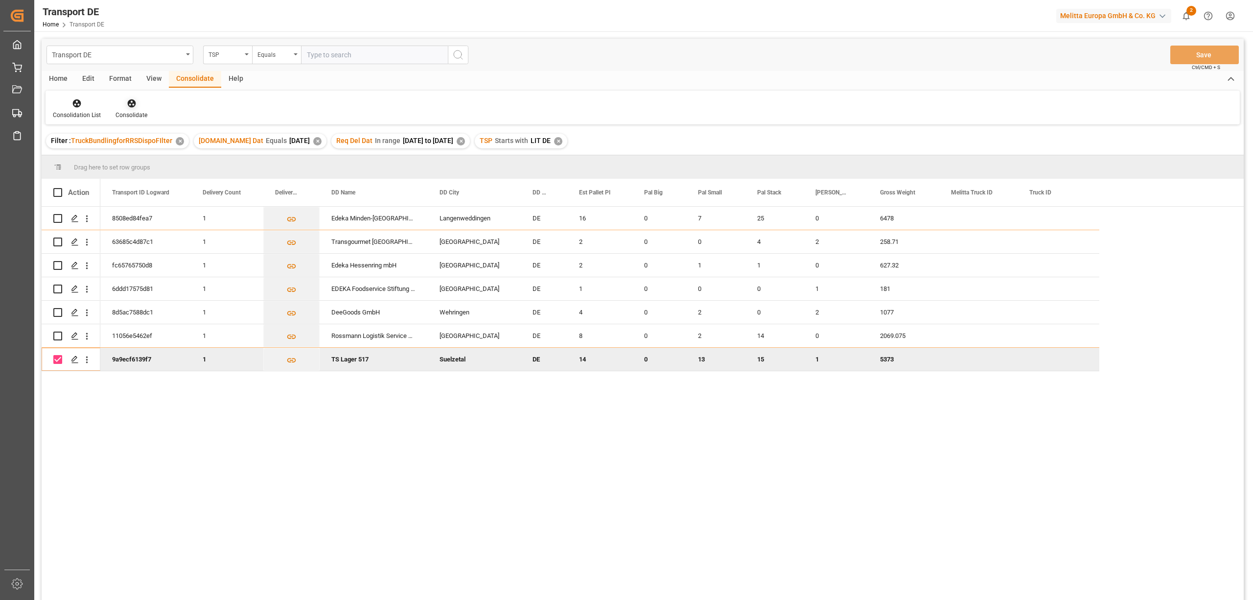
click at [131, 103] on icon at bounding box center [131, 103] width 8 height 8
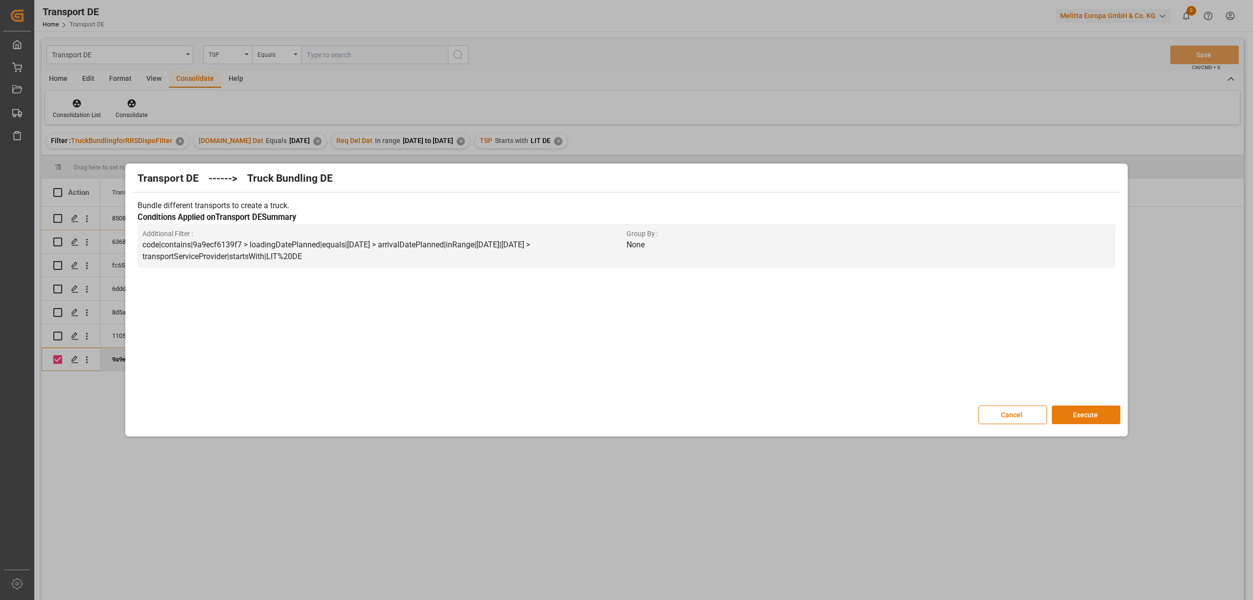
click at [1099, 417] on button "Execute" at bounding box center [1086, 414] width 69 height 19
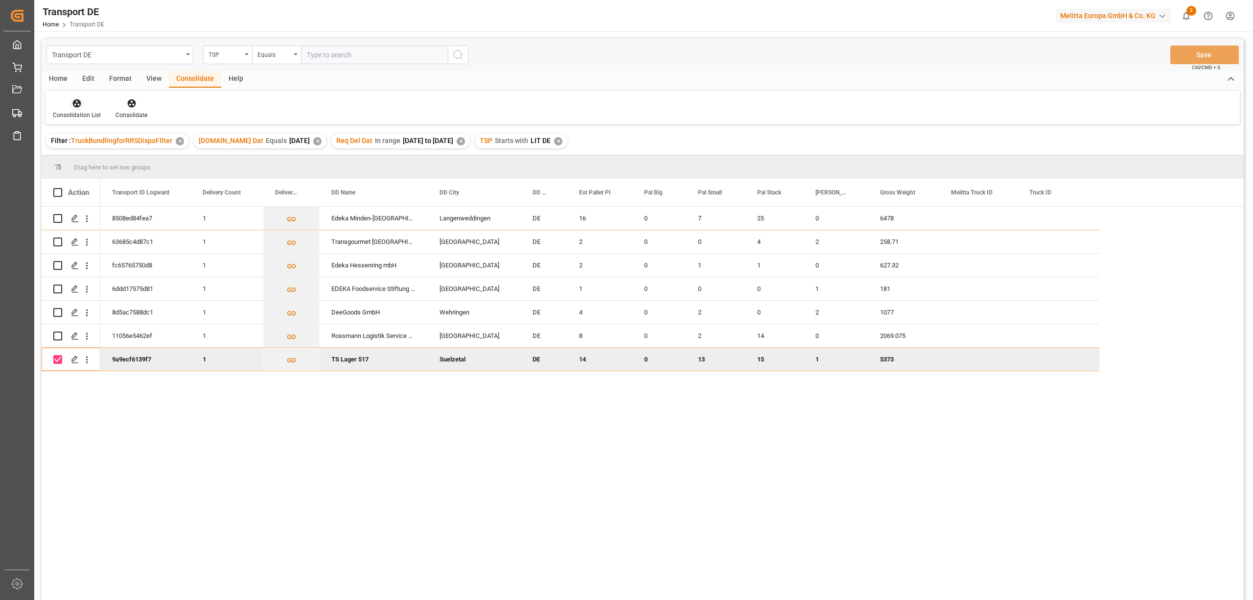
click at [63, 106] on div at bounding box center [77, 103] width 48 height 10
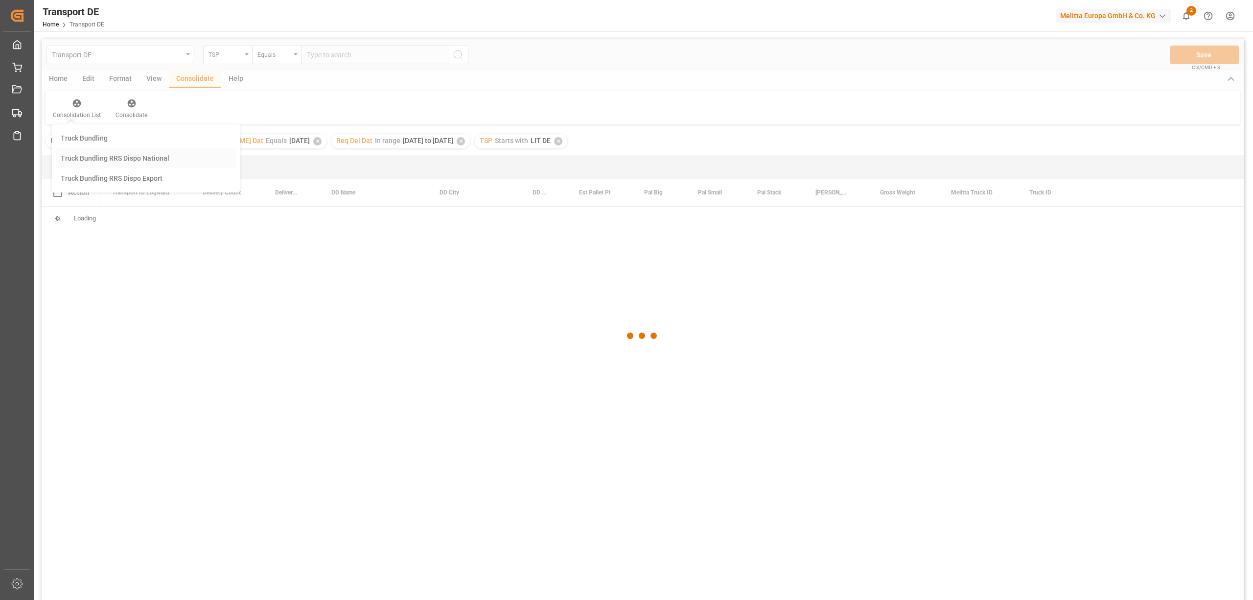
click at [72, 158] on div "Transport DE TSP Equals Save Ctrl/CMD + S Home Edit Format View Consolidate Hel…" at bounding box center [643, 332] width 1203 height 587
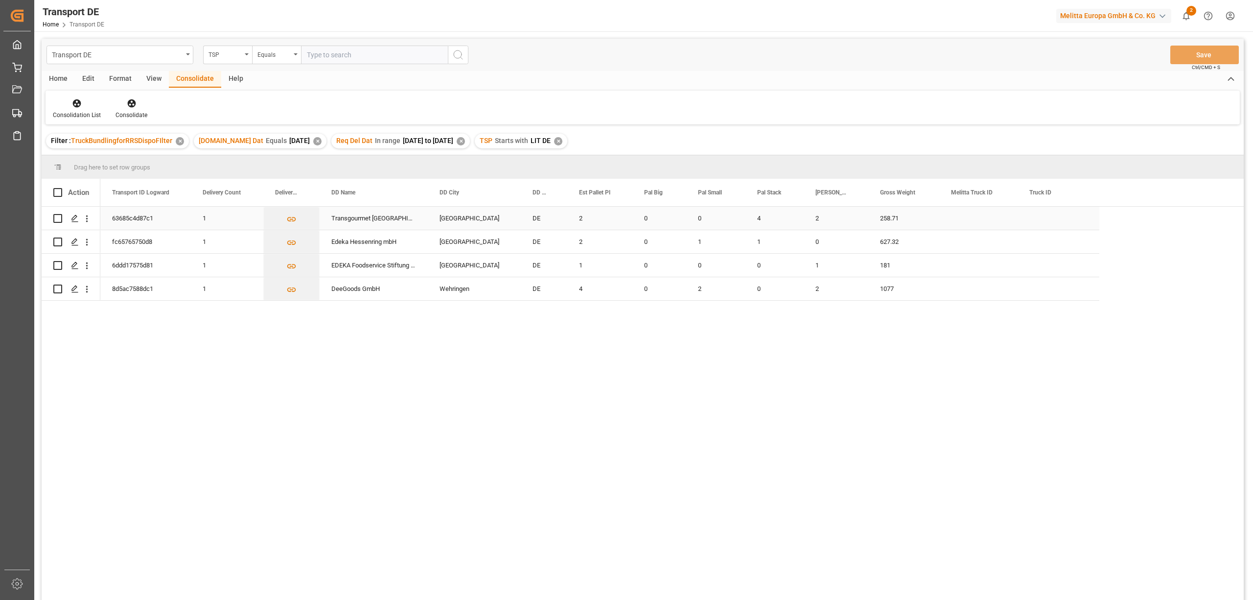
click at [55, 218] on input "Press Space to toggle row selection (unchecked)" at bounding box center [57, 218] width 9 height 9
checkbox input "true"
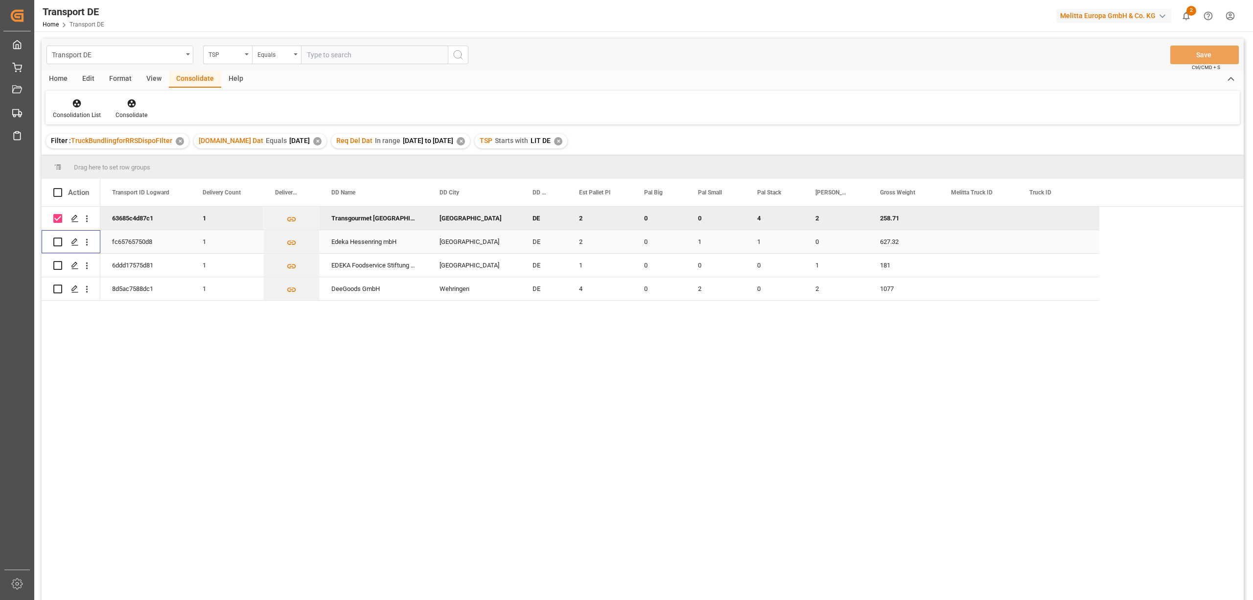
click at [60, 243] on input "Press Space to toggle row selection (unchecked)" at bounding box center [57, 241] width 9 height 9
checkbox input "true"
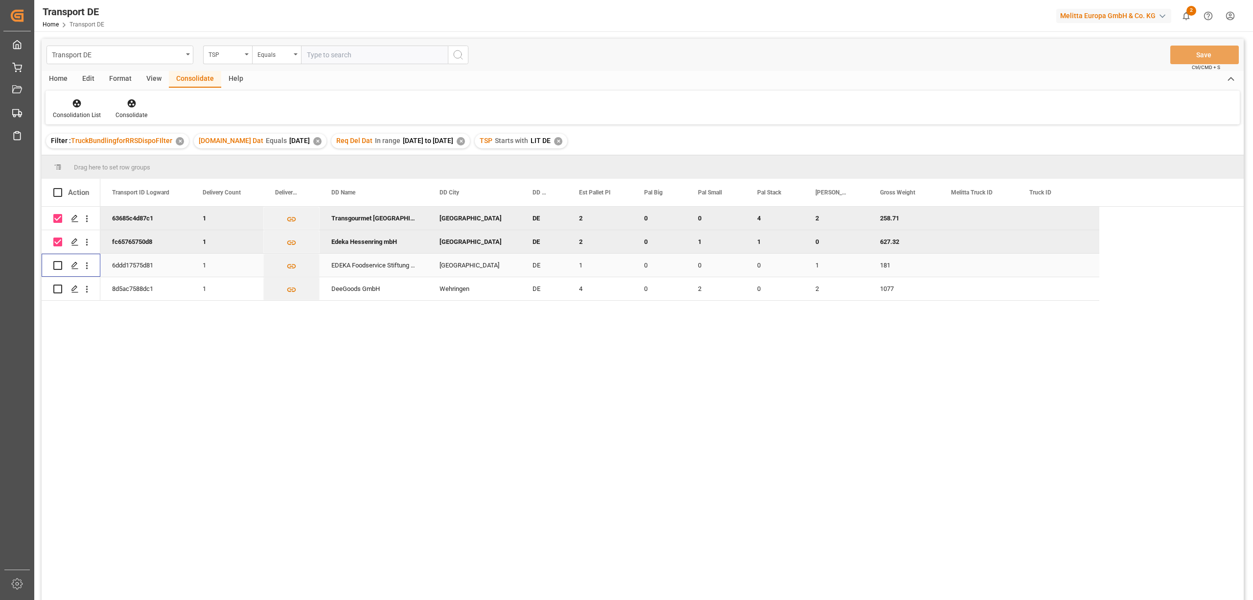
click at [56, 266] on input "Press Space to toggle row selection (unchecked)" at bounding box center [57, 265] width 9 height 9
checkbox input "true"
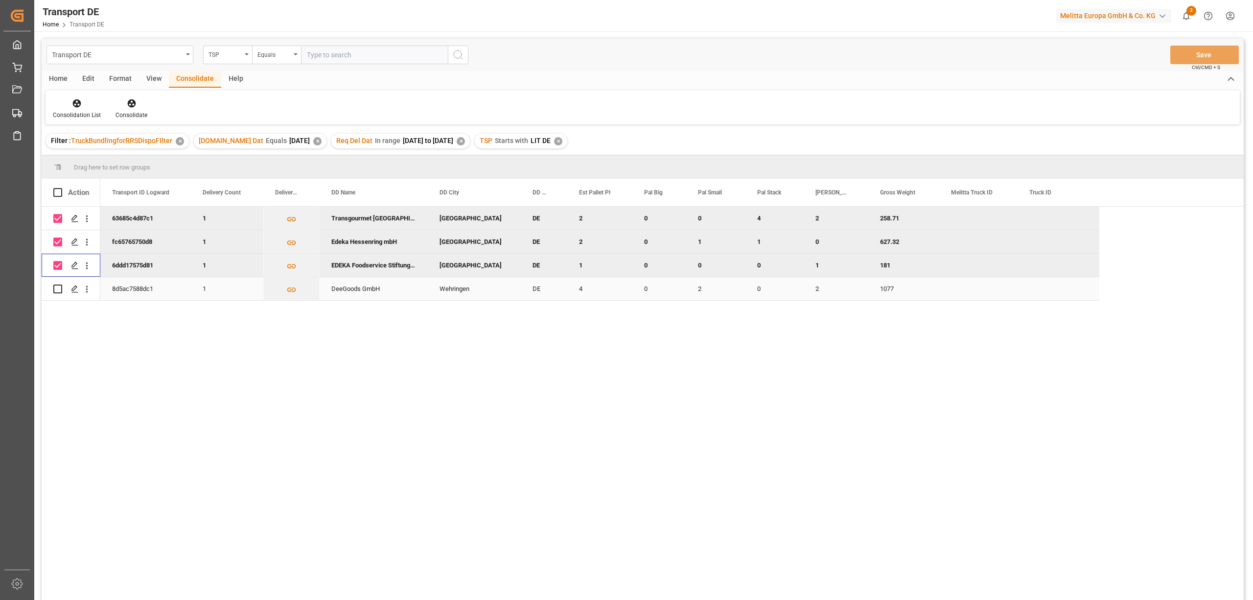
click at [55, 286] on input "Press Space to toggle row selection (unchecked)" at bounding box center [57, 288] width 9 height 9
checkbox input "true"
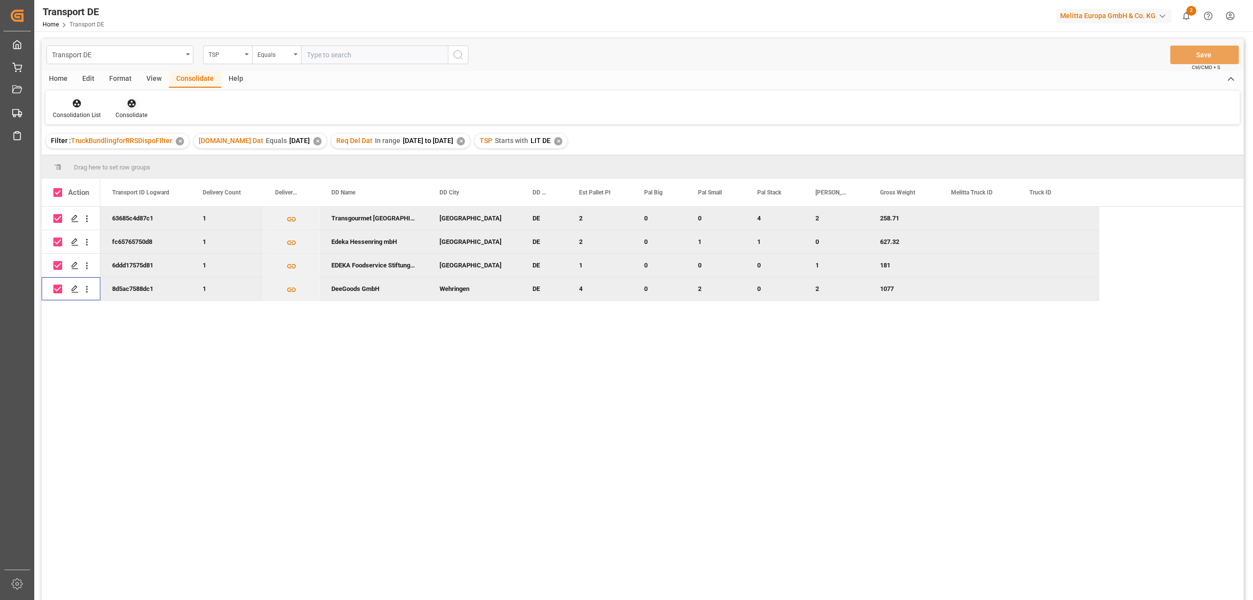
click at [128, 104] on icon at bounding box center [132, 103] width 10 height 10
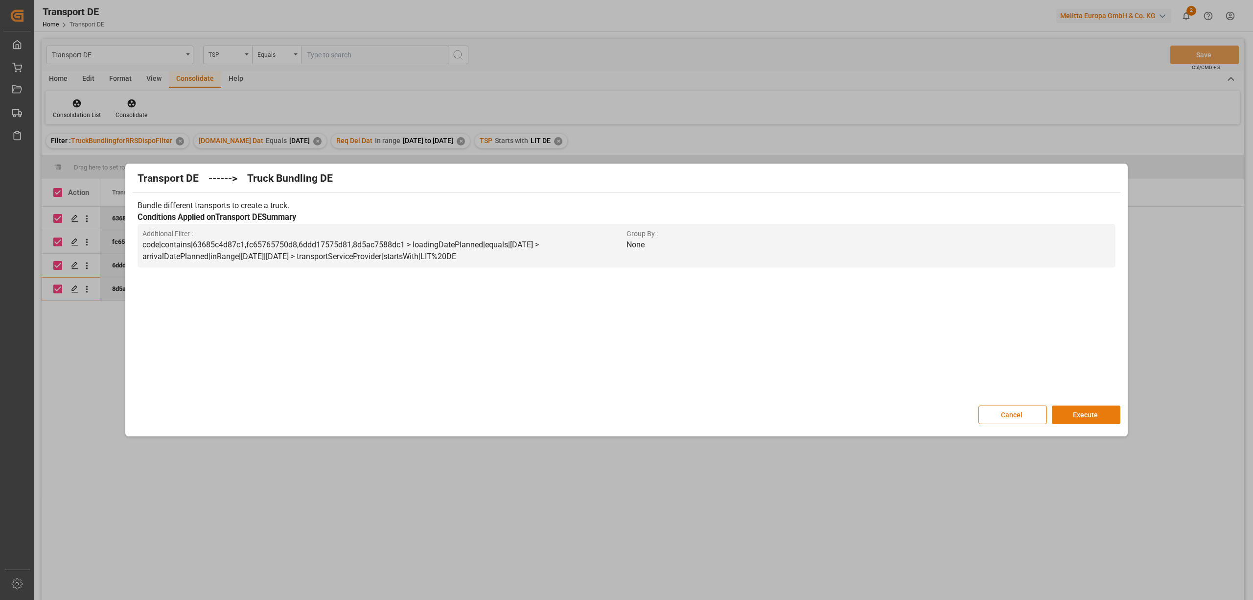
click at [1088, 412] on button "Execute" at bounding box center [1086, 414] width 69 height 19
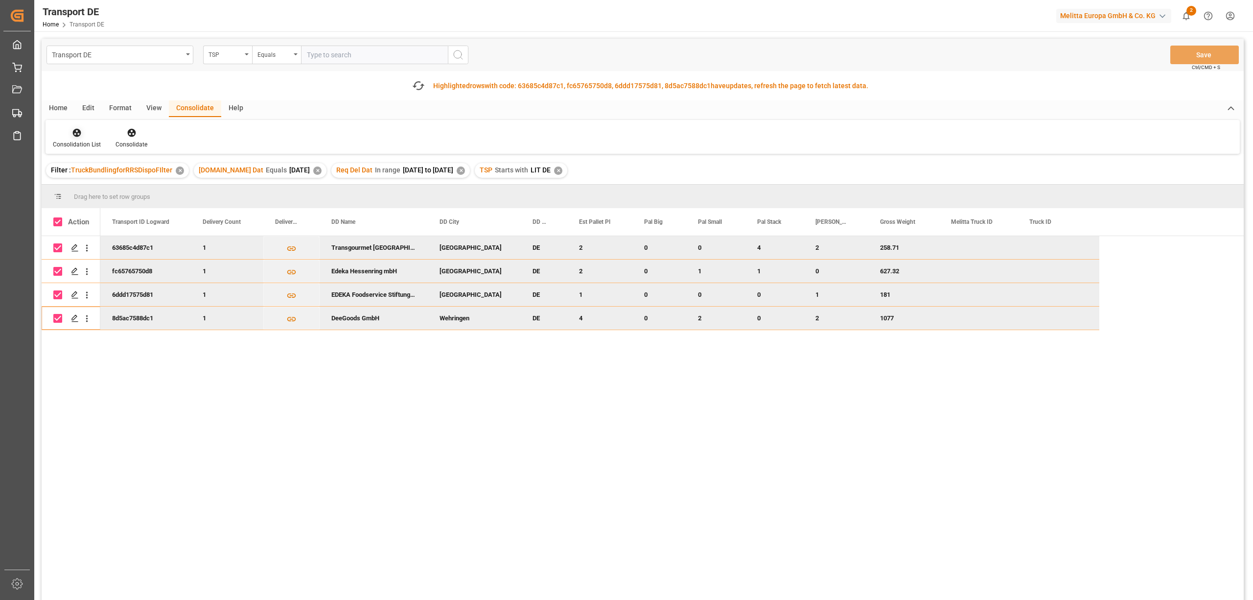
click at [75, 133] on icon at bounding box center [77, 133] width 10 height 10
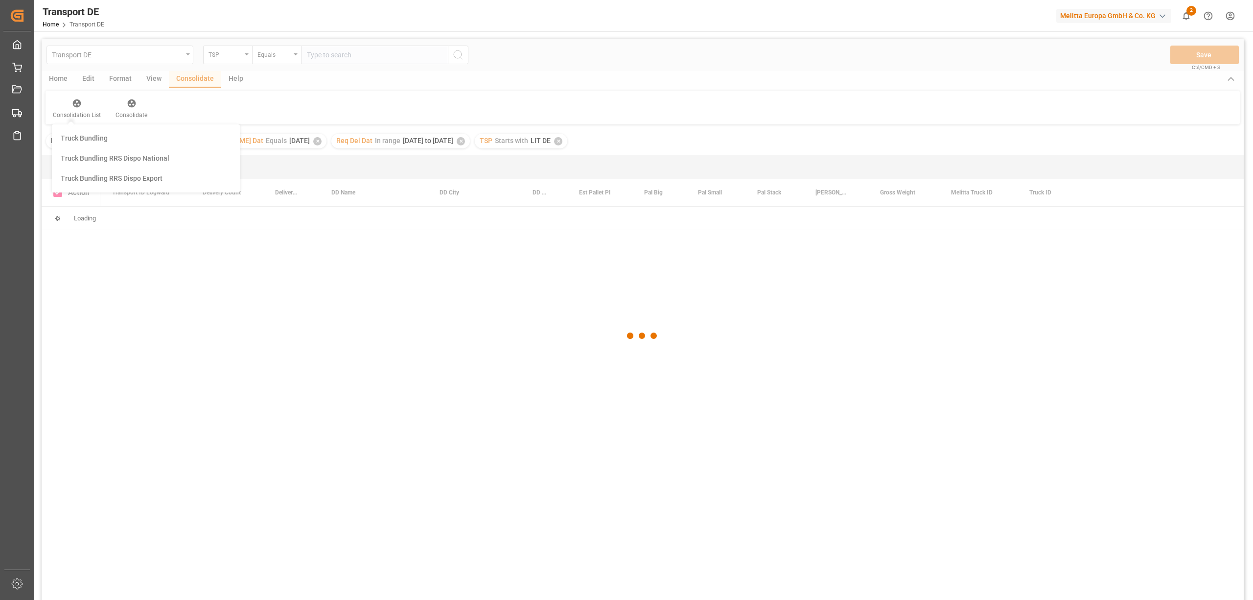
drag, startPoint x: 107, startPoint y: 193, endPoint x: 138, endPoint y: 179, distance: 34.2
click at [108, 194] on div "Transport DE TSP Equals Save Ctrl/CMD + S Home Edit Format View Consolidate Hel…" at bounding box center [643, 332] width 1203 height 587
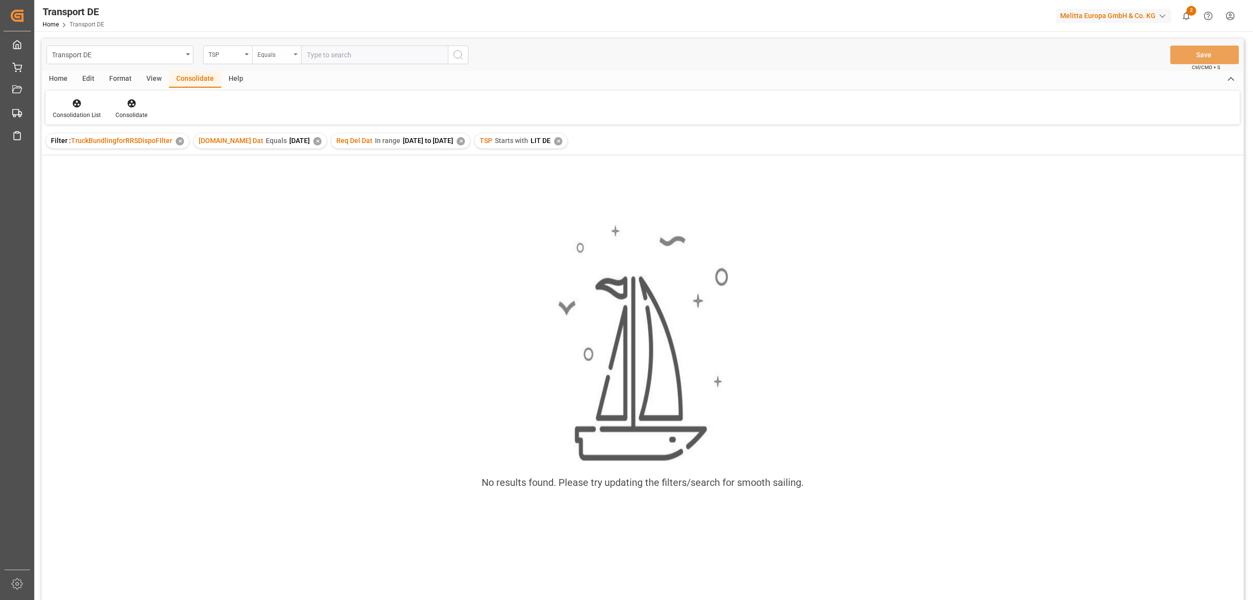
click at [271, 53] on div "Equals" at bounding box center [274, 53] width 33 height 11
click at [561, 142] on div "✕" at bounding box center [558, 141] width 8 height 8
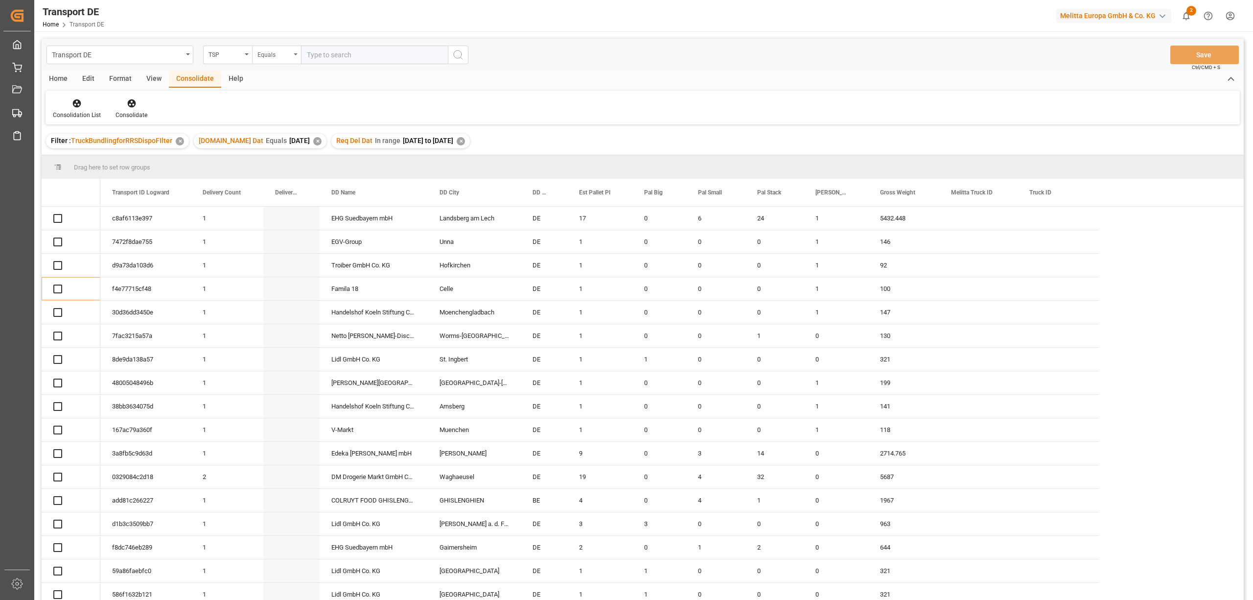
click at [265, 58] on div "Equals" at bounding box center [274, 53] width 33 height 11
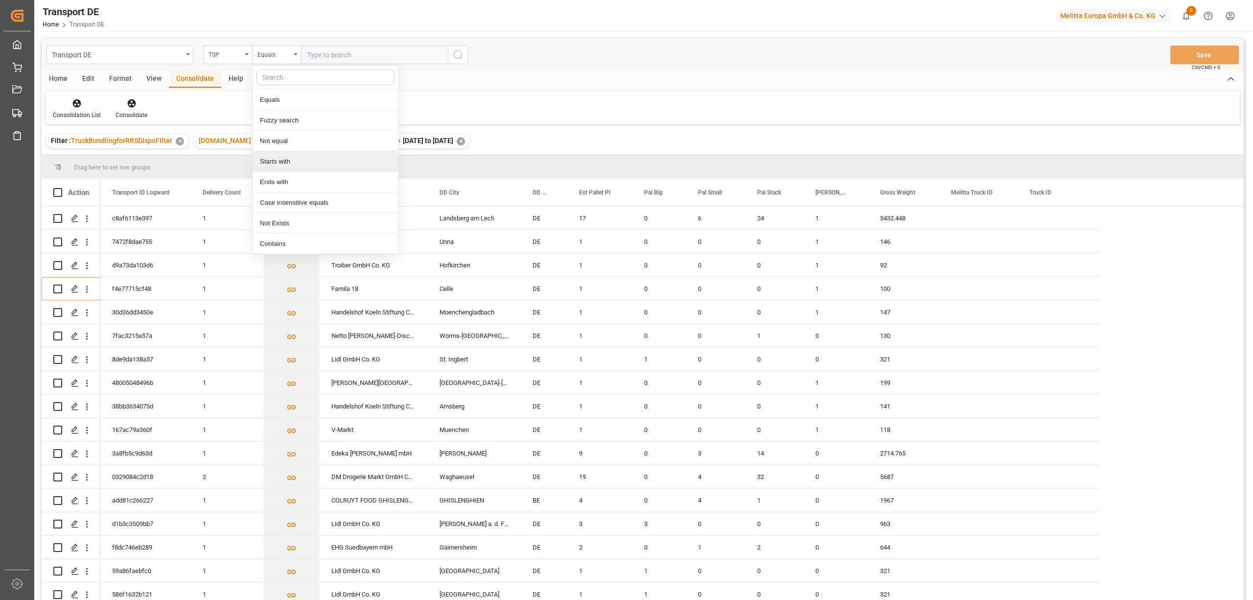
click at [286, 162] on div "Starts with" at bounding box center [326, 161] width 146 height 21
click at [314, 60] on input "text" at bounding box center [374, 55] width 147 height 19
type input "hartmann"
click at [459, 55] on icon "search button" at bounding box center [458, 55] width 12 height 12
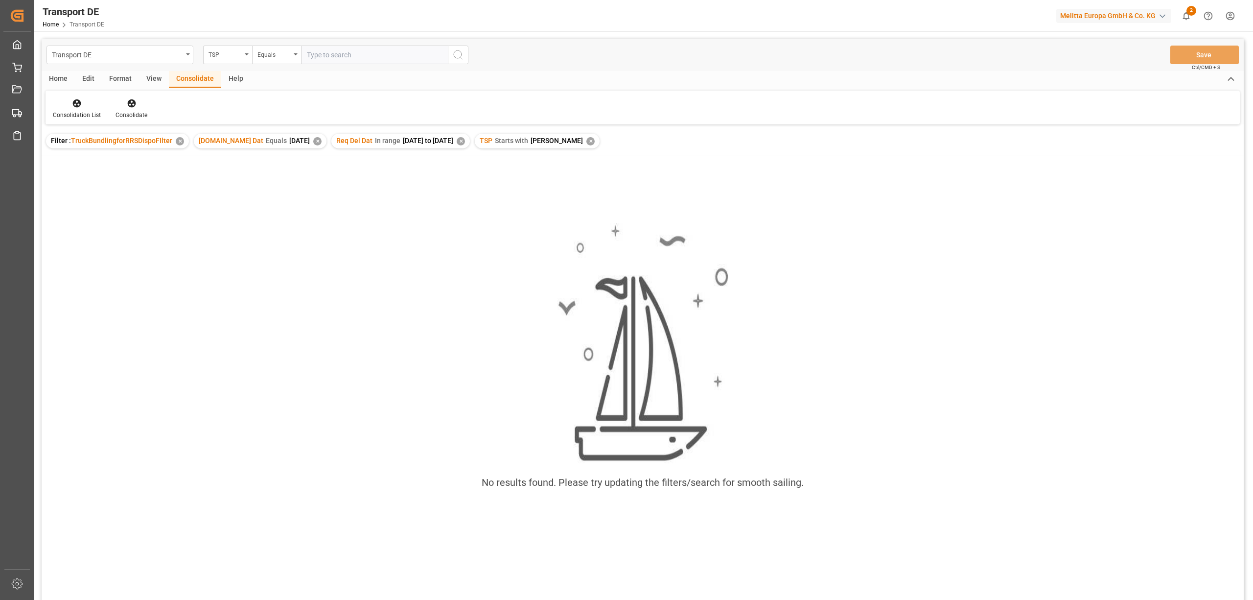
click at [587, 140] on div "✕" at bounding box center [591, 141] width 8 height 8
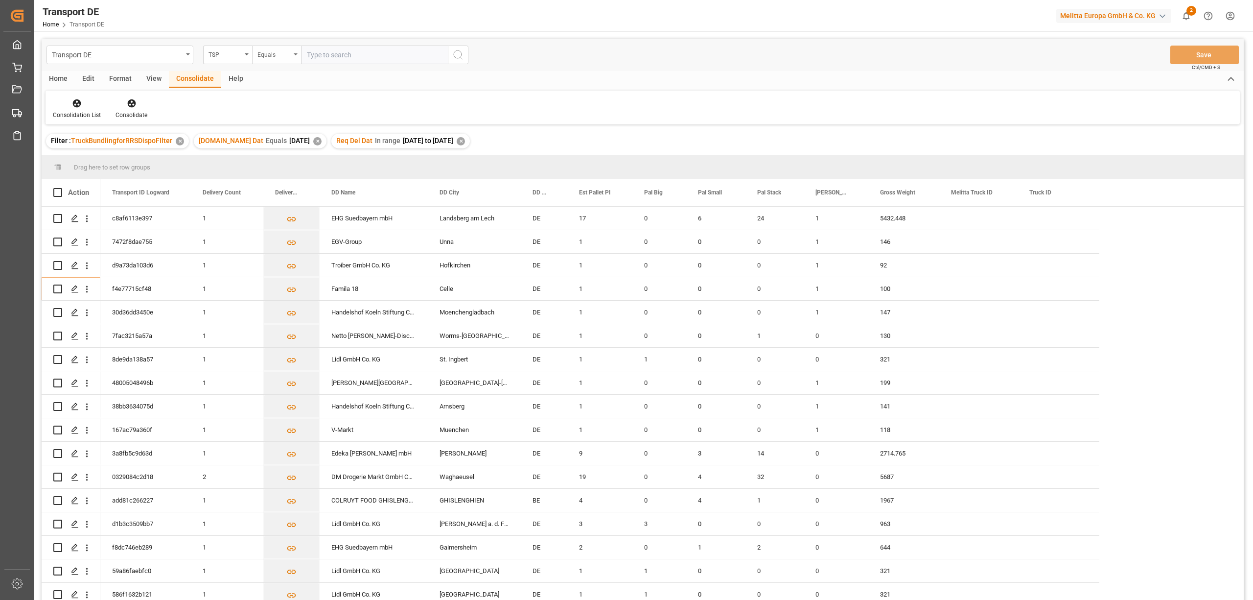
click at [275, 56] on div "Equals" at bounding box center [274, 53] width 33 height 11
click at [274, 163] on div "Starts with" at bounding box center [326, 161] width 146 height 21
type input "Hartmann"
click at [456, 55] on icon "search button" at bounding box center [458, 55] width 12 height 12
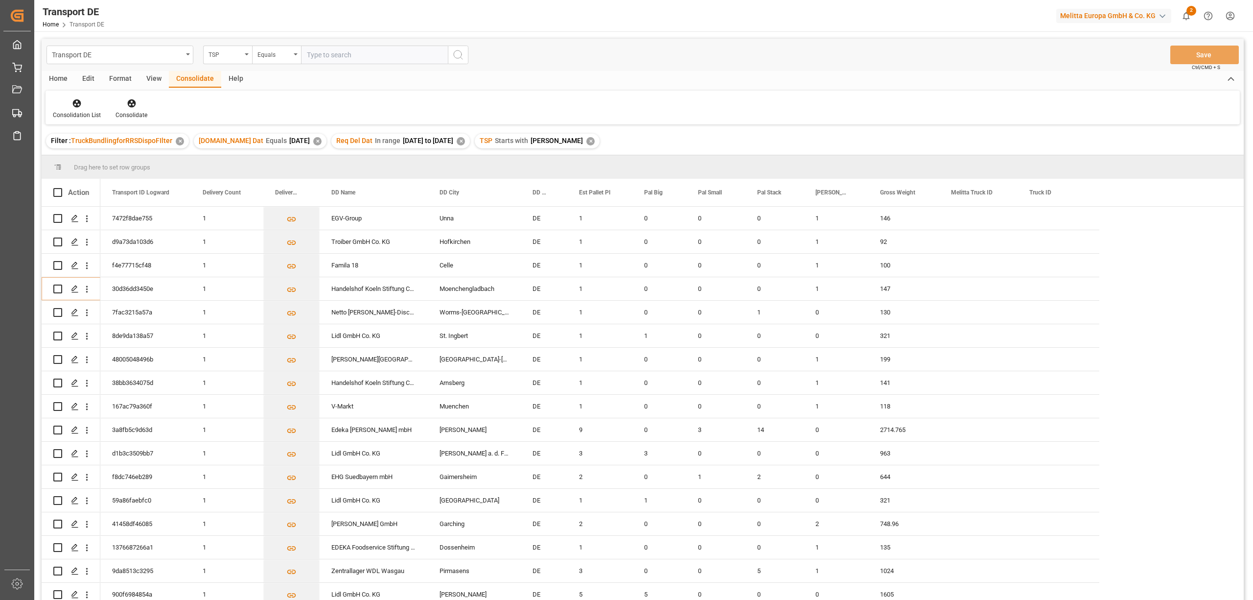
click at [63, 79] on div "Home" at bounding box center [58, 79] width 33 height 17
click at [827, 110] on div "New Form Download Import You don't have permission for this feature. Contact ad…" at bounding box center [643, 108] width 1195 height 34
click at [196, 79] on div "Consolidate" at bounding box center [195, 79] width 52 height 17
click at [71, 114] on div "Consolidation List" at bounding box center [77, 115] width 48 height 9
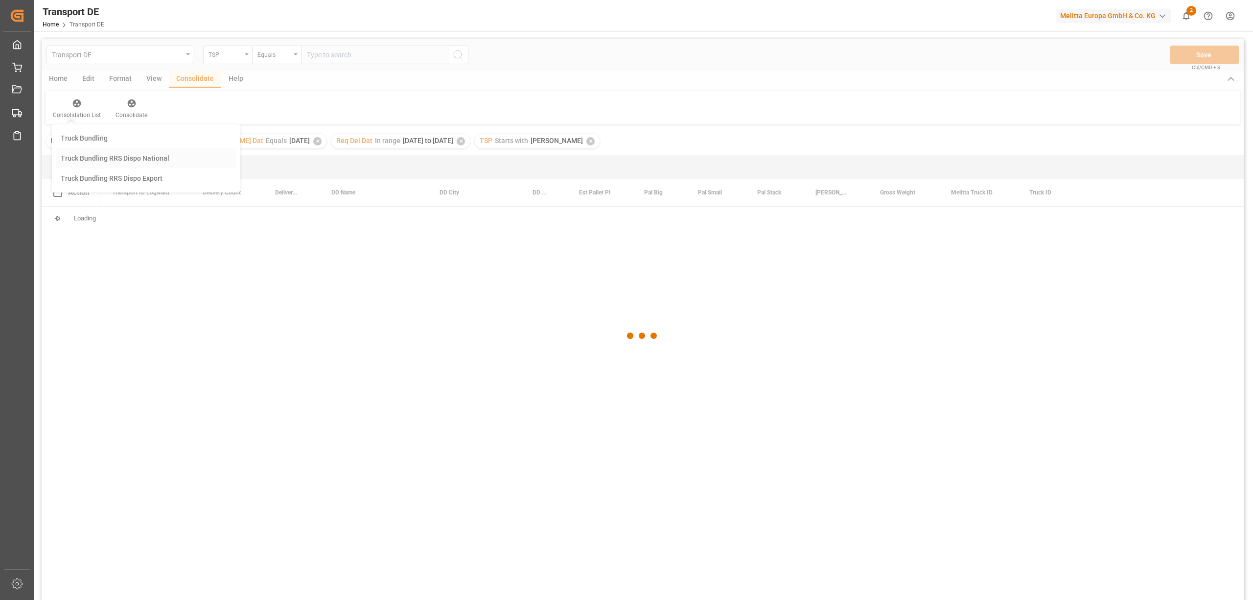
click at [83, 161] on div "Transport DE TSP Equals Save Ctrl/CMD + S Home Edit Format View Consolidate Hel…" at bounding box center [643, 332] width 1203 height 587
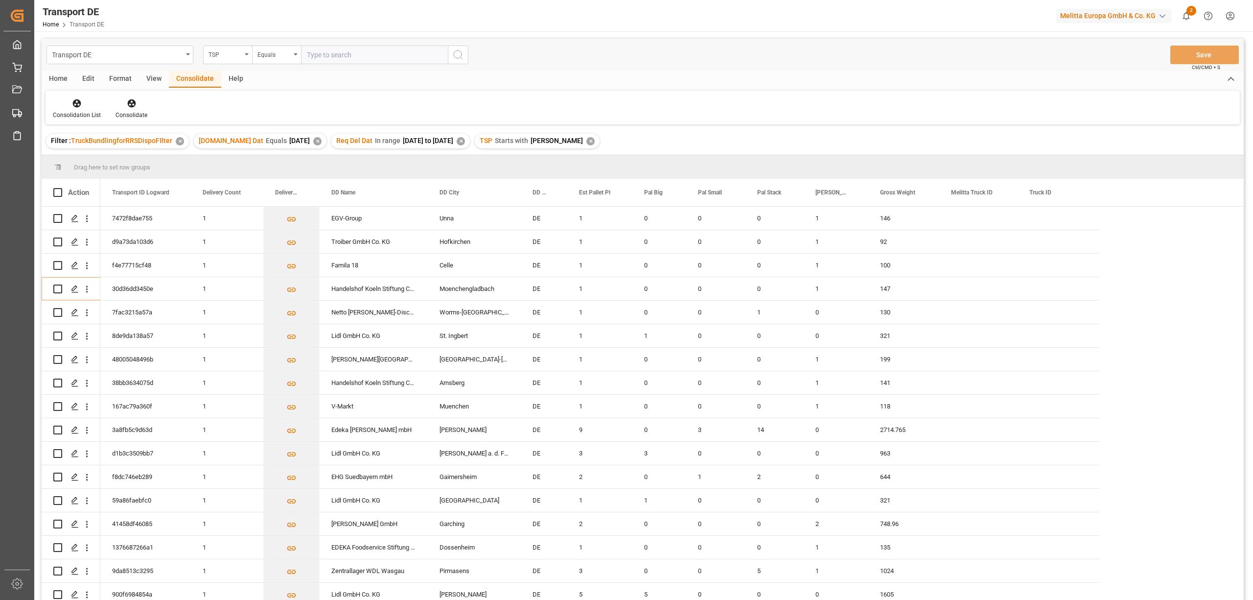
click at [54, 75] on div "Home" at bounding box center [58, 79] width 33 height 17
click at [108, 100] on icon at bounding box center [108, 103] width 8 height 10
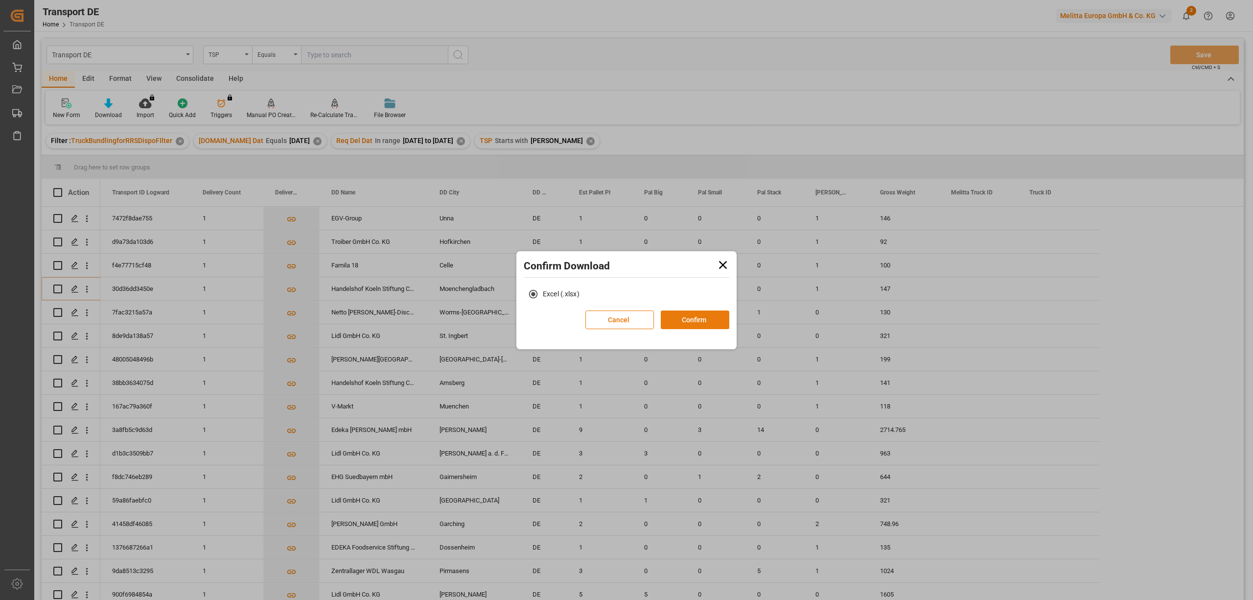
click at [702, 321] on button "Confirm" at bounding box center [695, 319] width 69 height 19
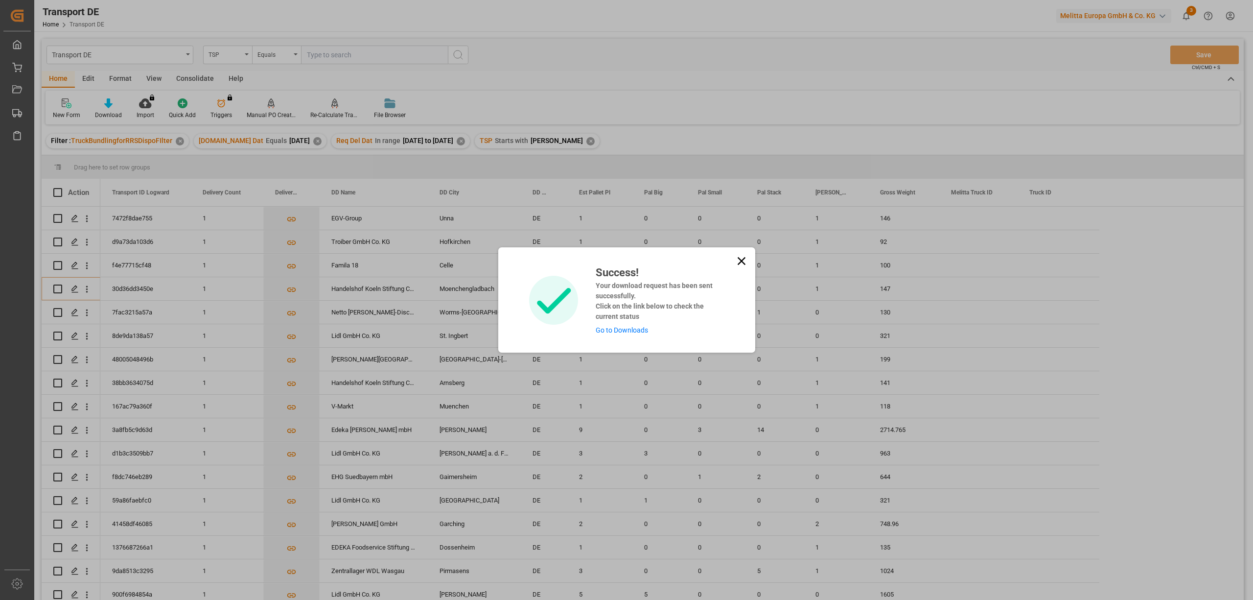
click at [742, 259] on icon at bounding box center [742, 261] width 14 height 14
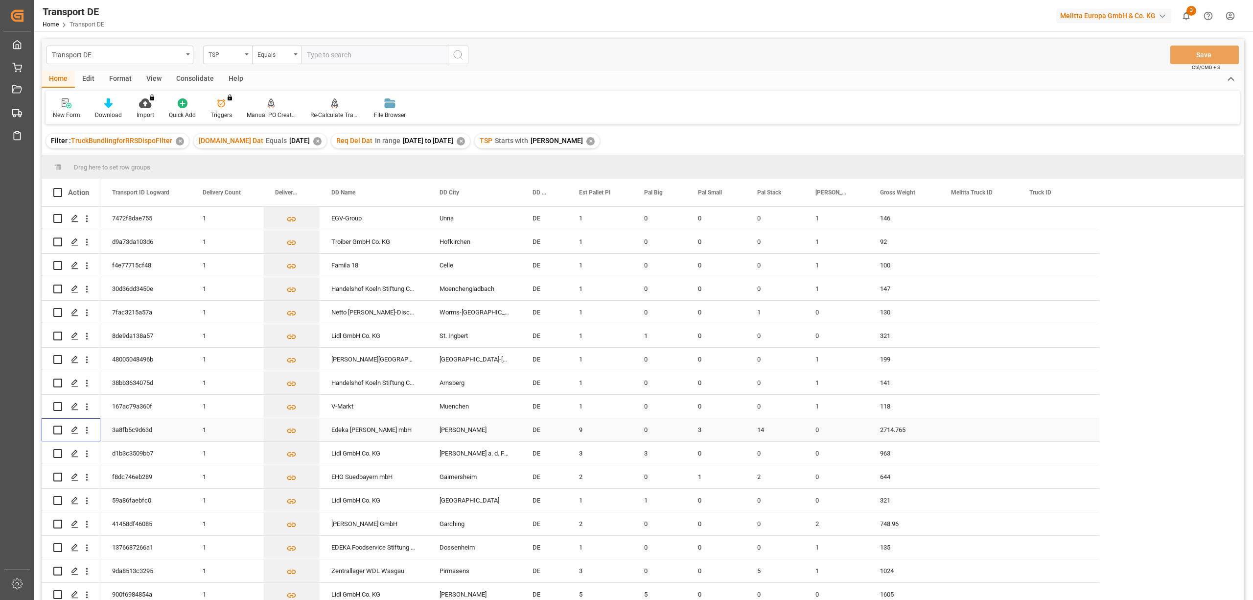
click at [56, 429] on input "Press Space to toggle row selection (unchecked)" at bounding box center [57, 429] width 9 height 9
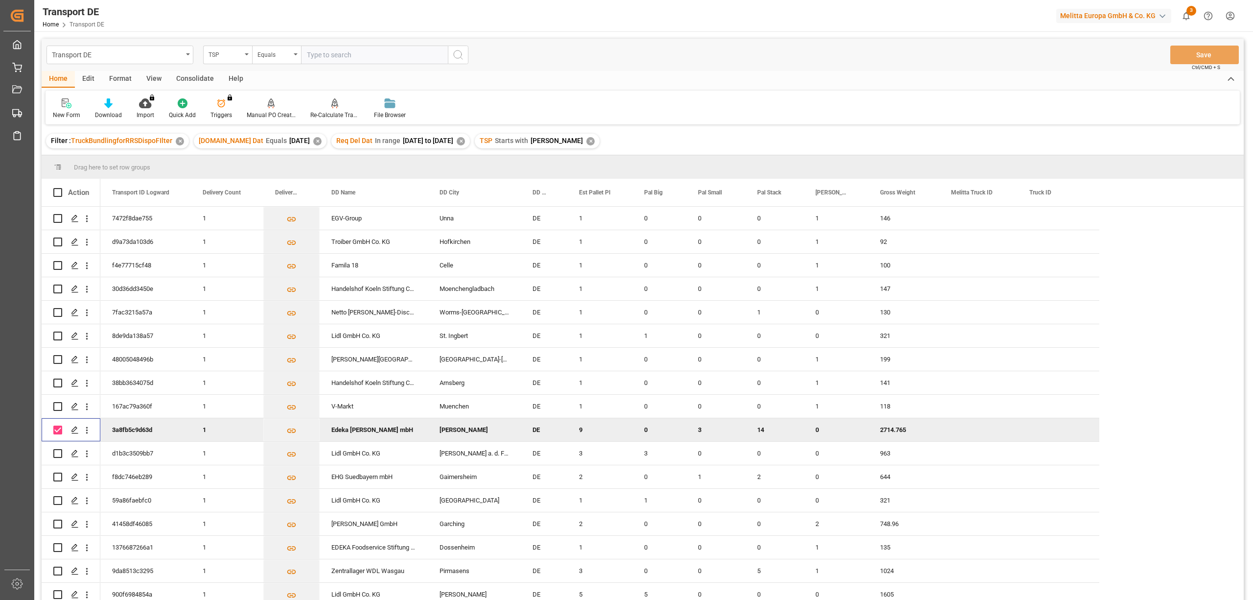
click at [58, 427] on input "Press Space to toggle row selection (checked)" at bounding box center [57, 429] width 9 height 9
checkbox input "false"
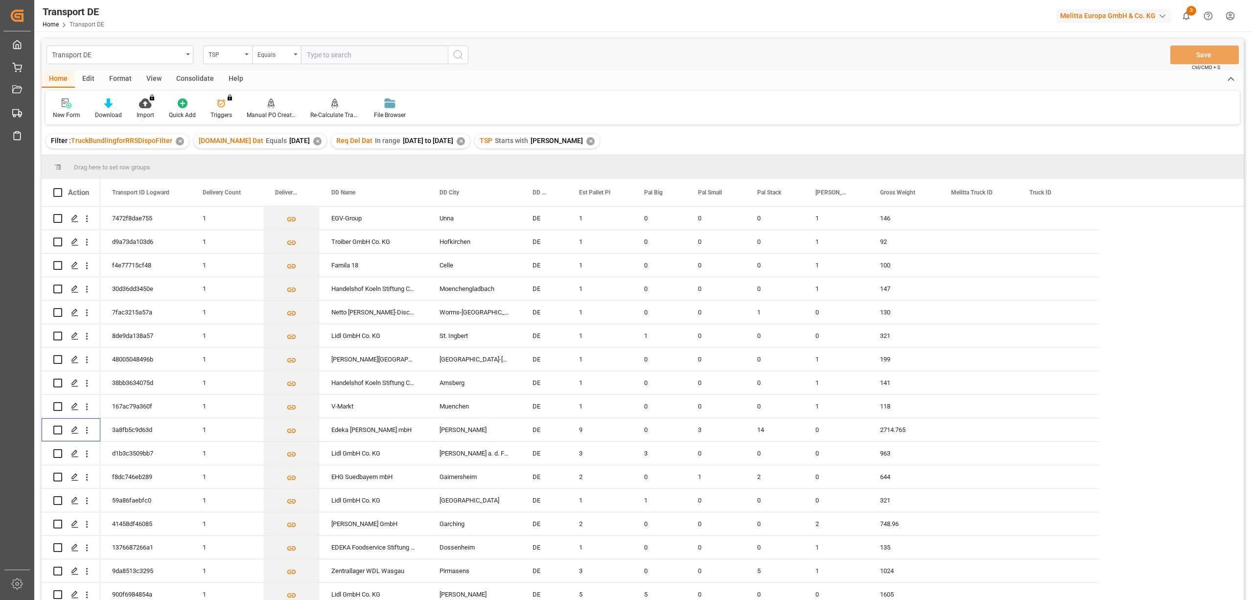
click at [190, 75] on div "Consolidate" at bounding box center [195, 79] width 52 height 17
click at [72, 114] on div "Consolidation List" at bounding box center [77, 115] width 48 height 9
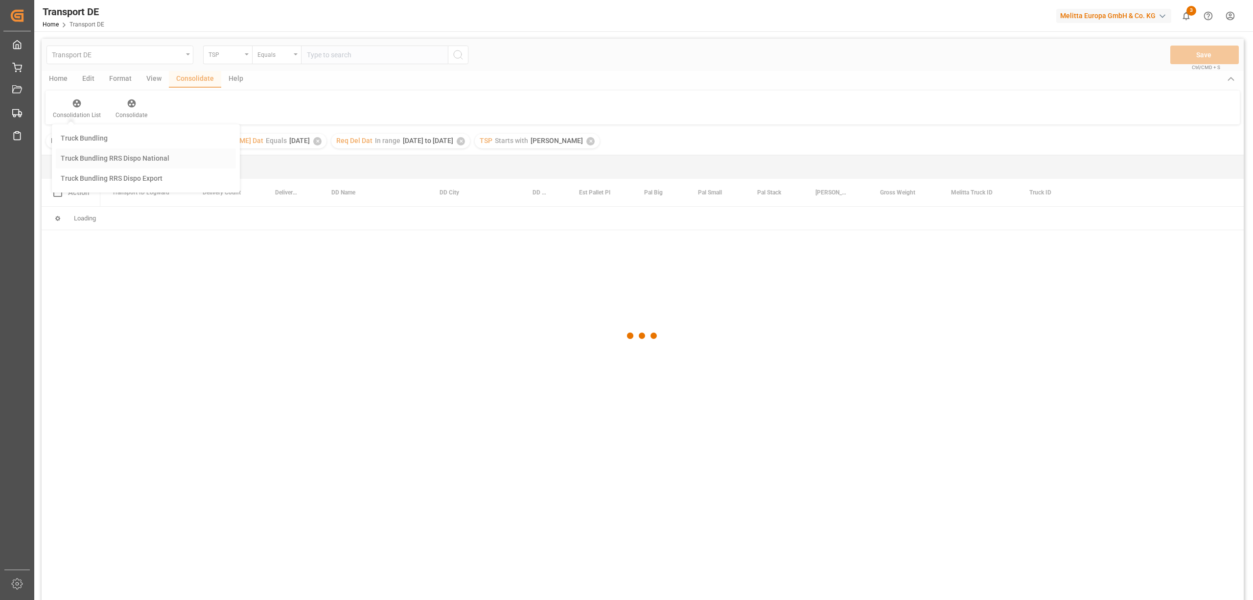
click at [91, 160] on div "Transport DE TSP Equals Save Ctrl/CMD + S Home Edit Format View Consolidate Hel…" at bounding box center [643, 332] width 1203 height 587
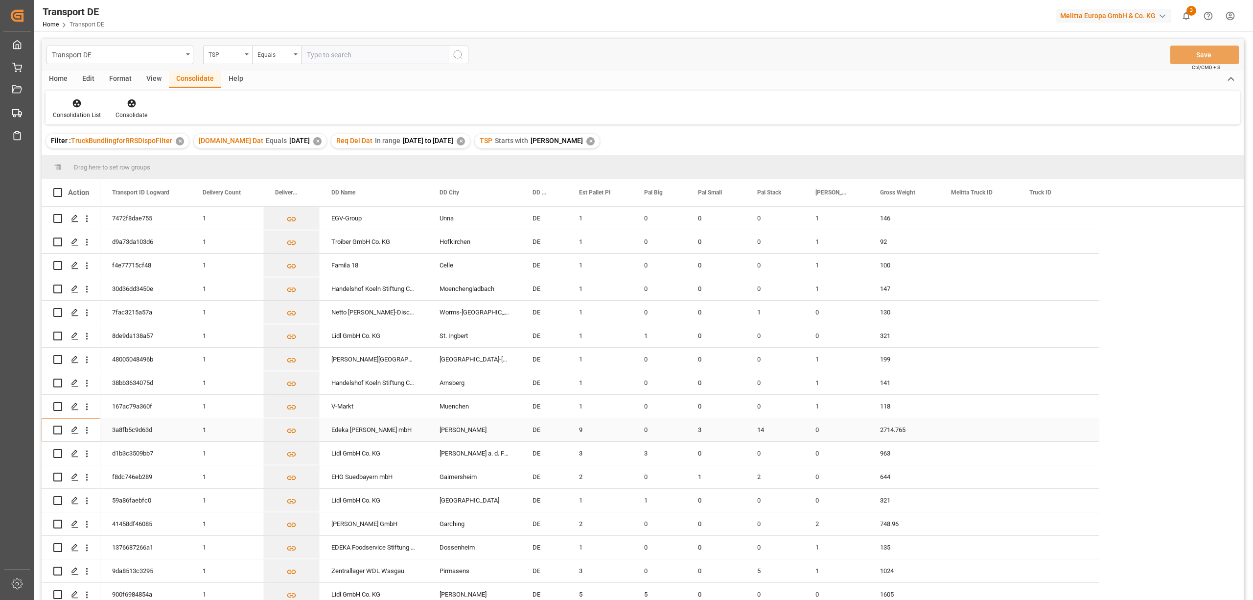
click at [56, 431] on input "Press Space to toggle row selection (unchecked)" at bounding box center [57, 429] width 9 height 9
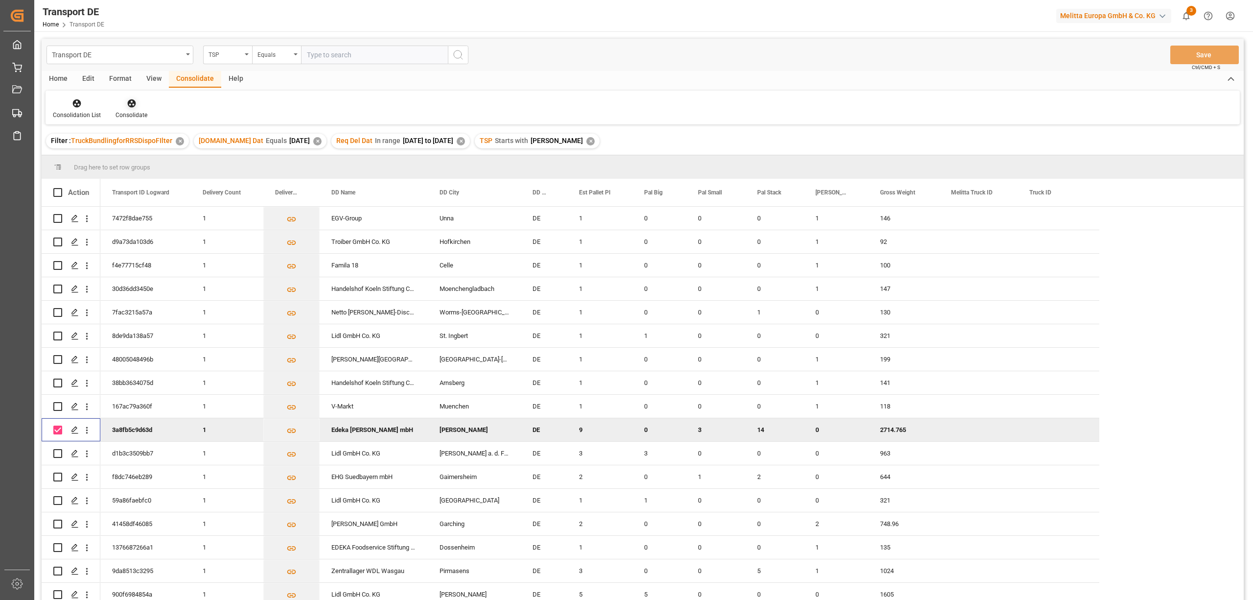
click at [130, 102] on icon at bounding box center [132, 103] width 10 height 10
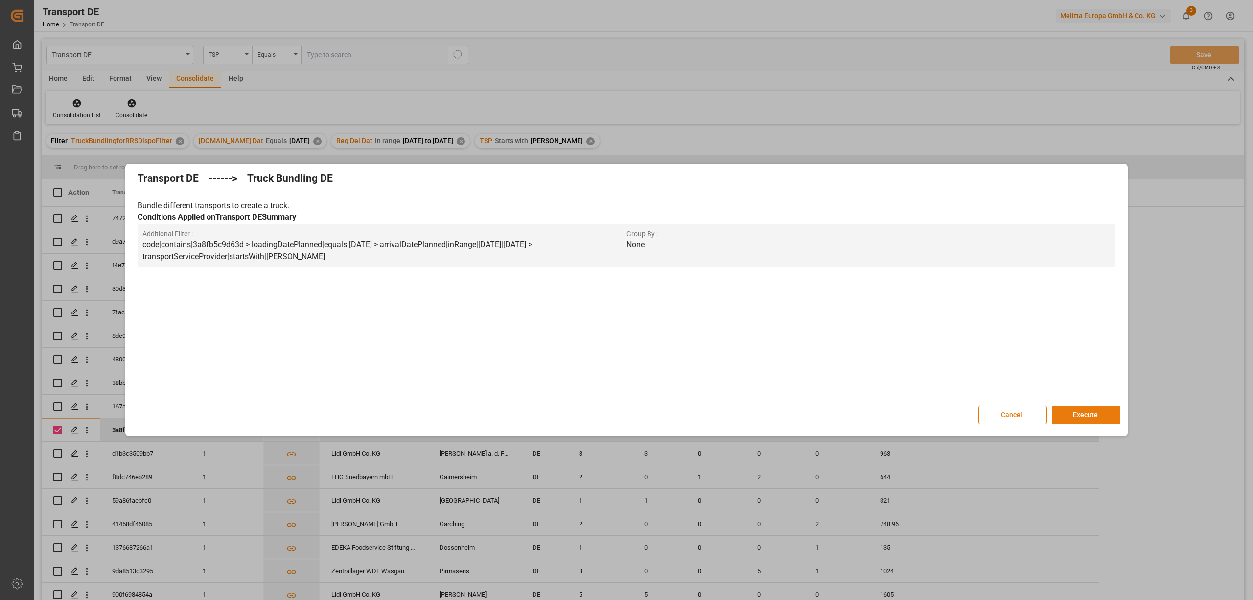
click at [1100, 417] on button "Execute" at bounding box center [1086, 414] width 69 height 19
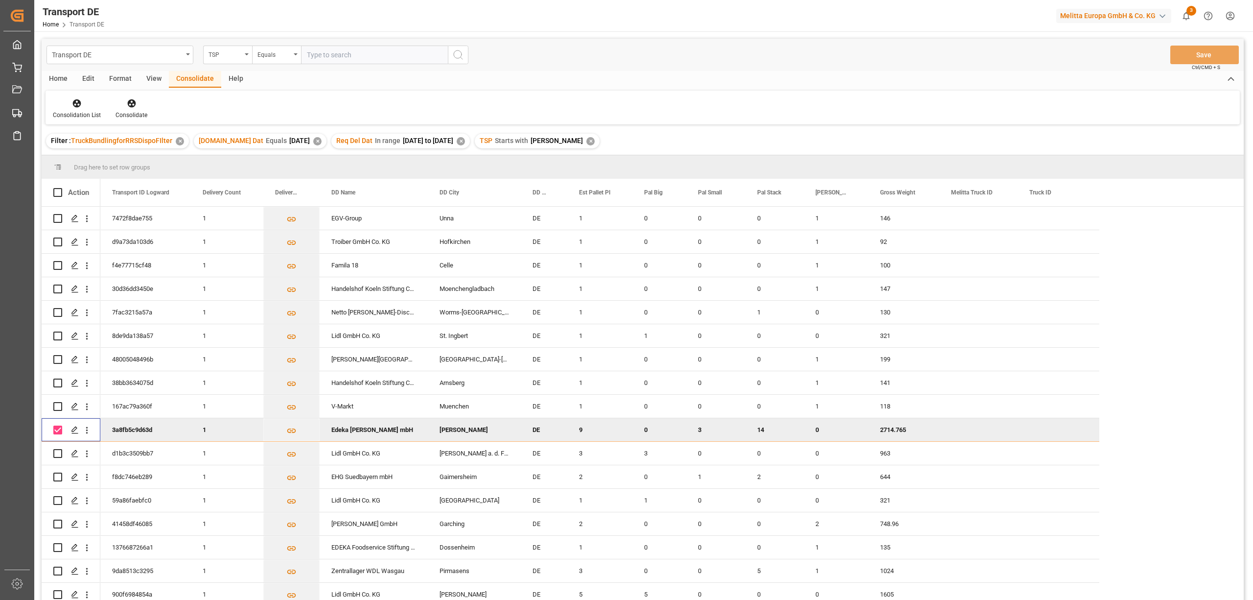
click at [57, 431] on input "Press Space to toggle row selection (checked)" at bounding box center [57, 429] width 9 height 9
checkbox input "false"
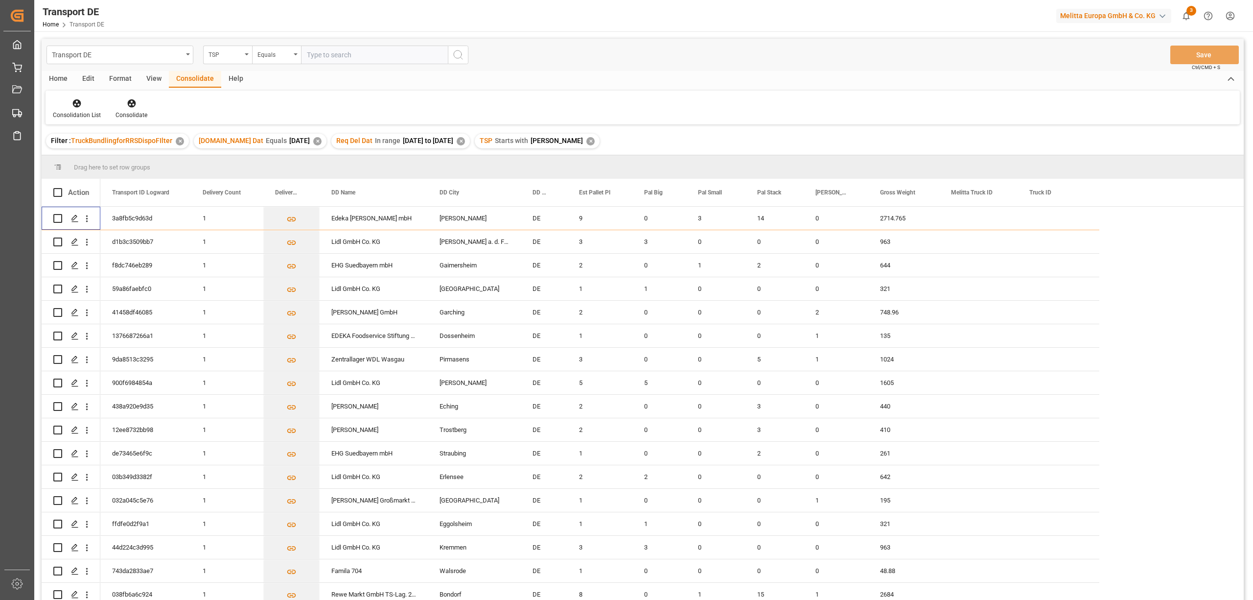
scroll to position [145, 0]
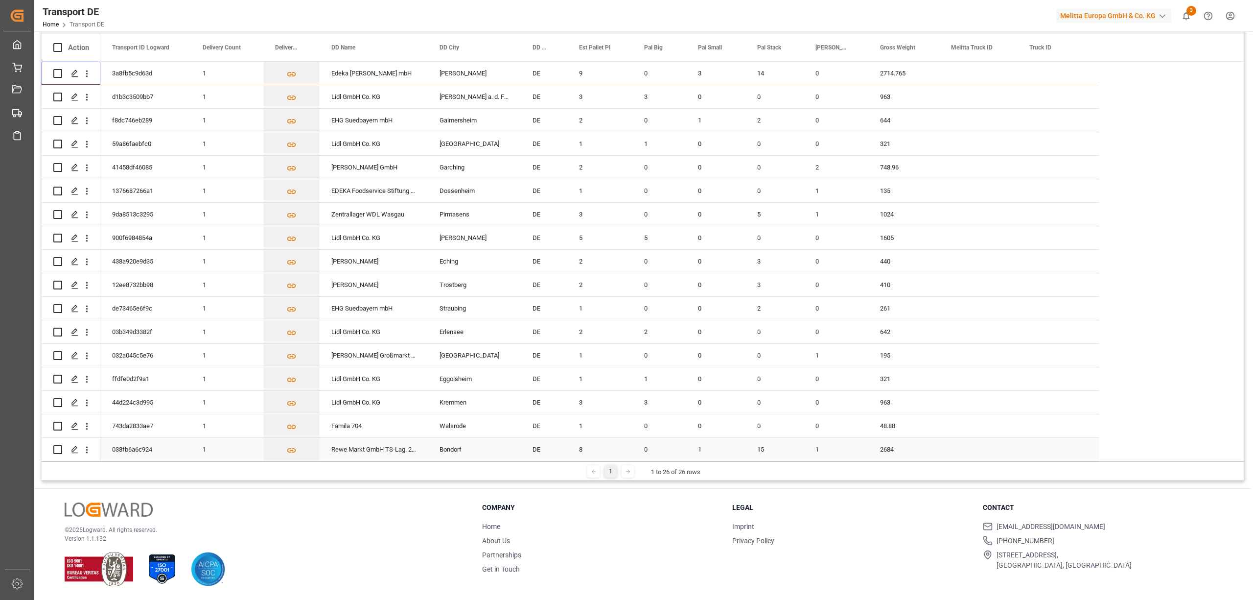
click at [56, 447] on input "Press Space to toggle row selection (unchecked)" at bounding box center [57, 449] width 9 height 9
checkbox input "true"
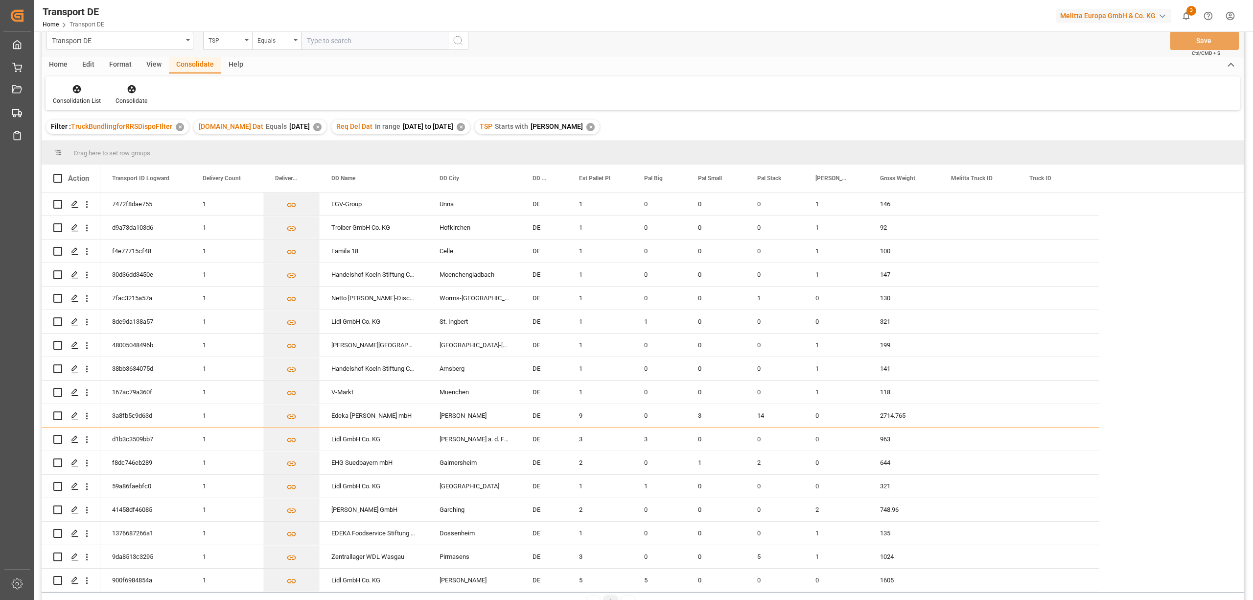
scroll to position [0, 0]
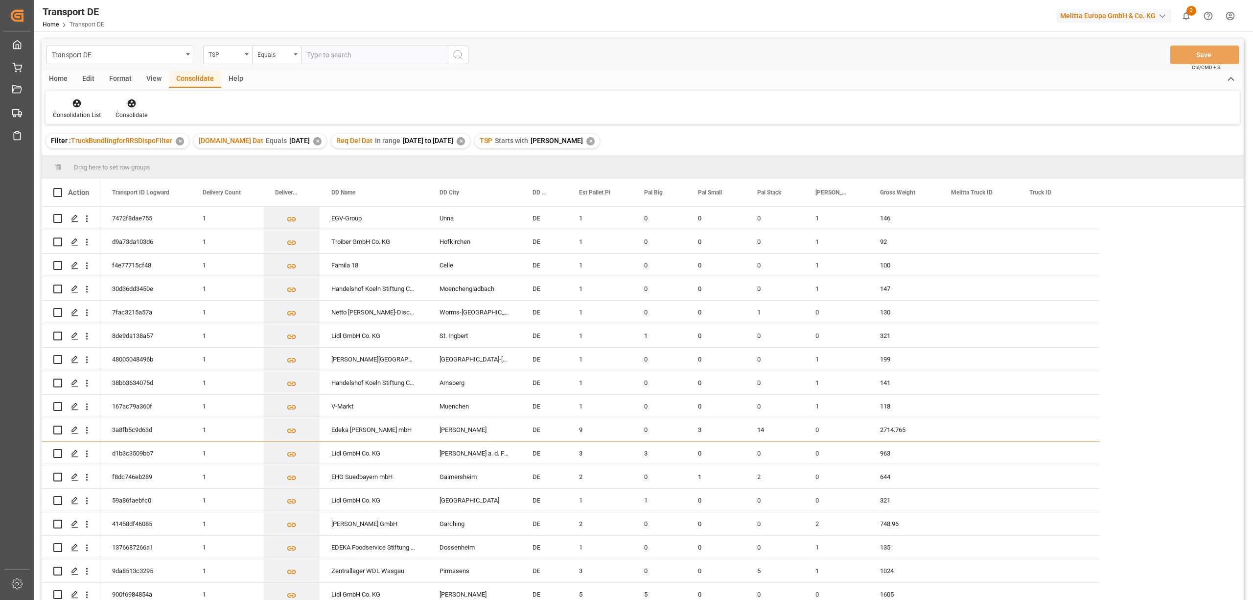
click at [129, 106] on icon at bounding box center [131, 103] width 8 height 8
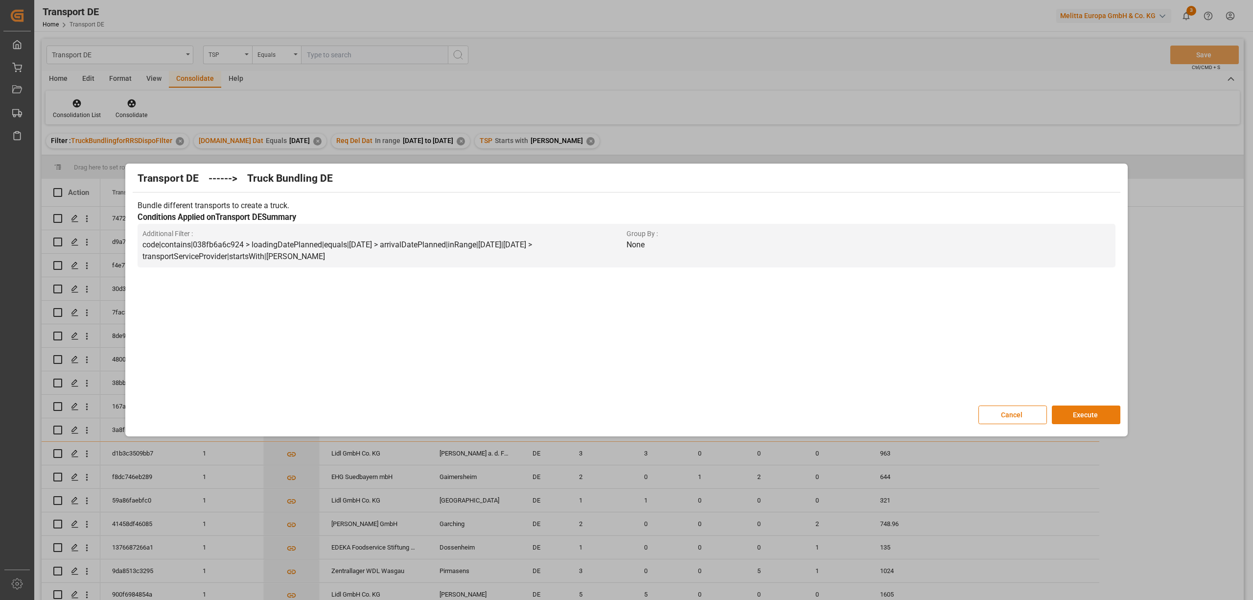
click at [1105, 414] on button "Execute" at bounding box center [1086, 414] width 69 height 19
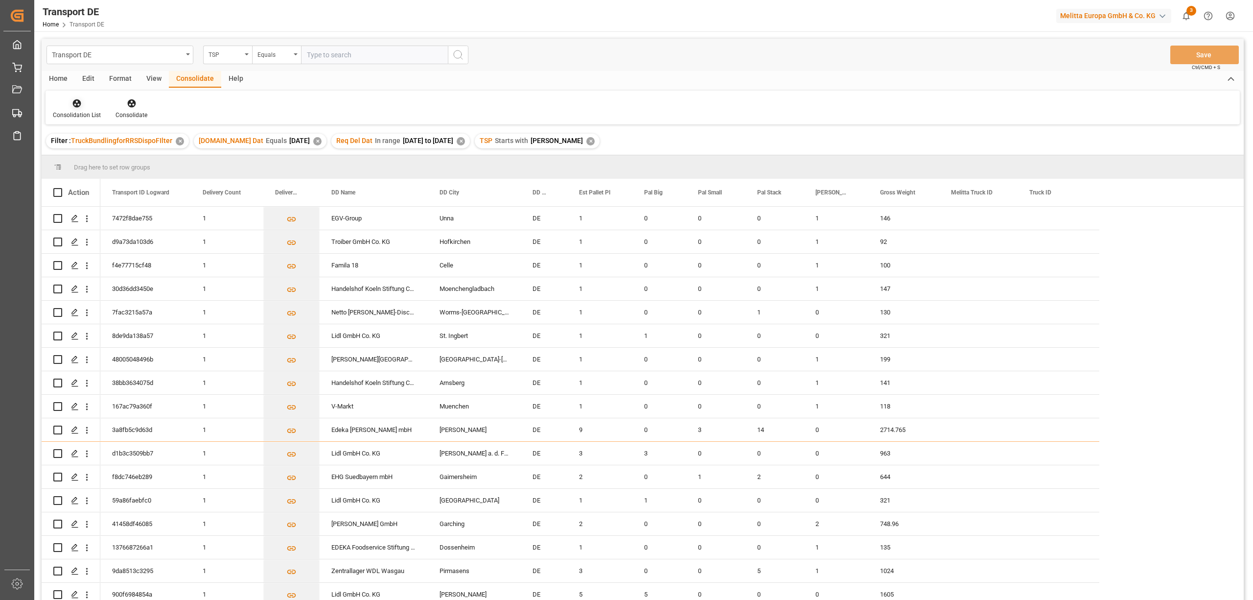
click at [72, 100] on icon at bounding box center [77, 103] width 10 height 10
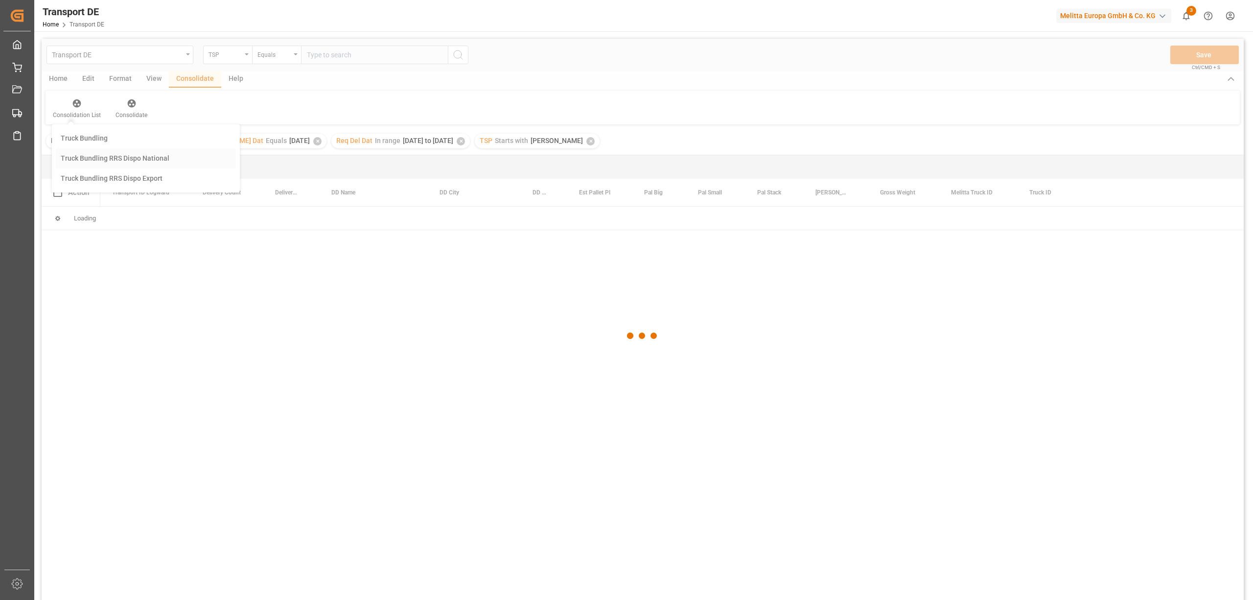
click at [100, 159] on div "Transport DE TSP Equals Save Ctrl/CMD + S Home Edit Format View Consolidate Hel…" at bounding box center [643, 332] width 1203 height 587
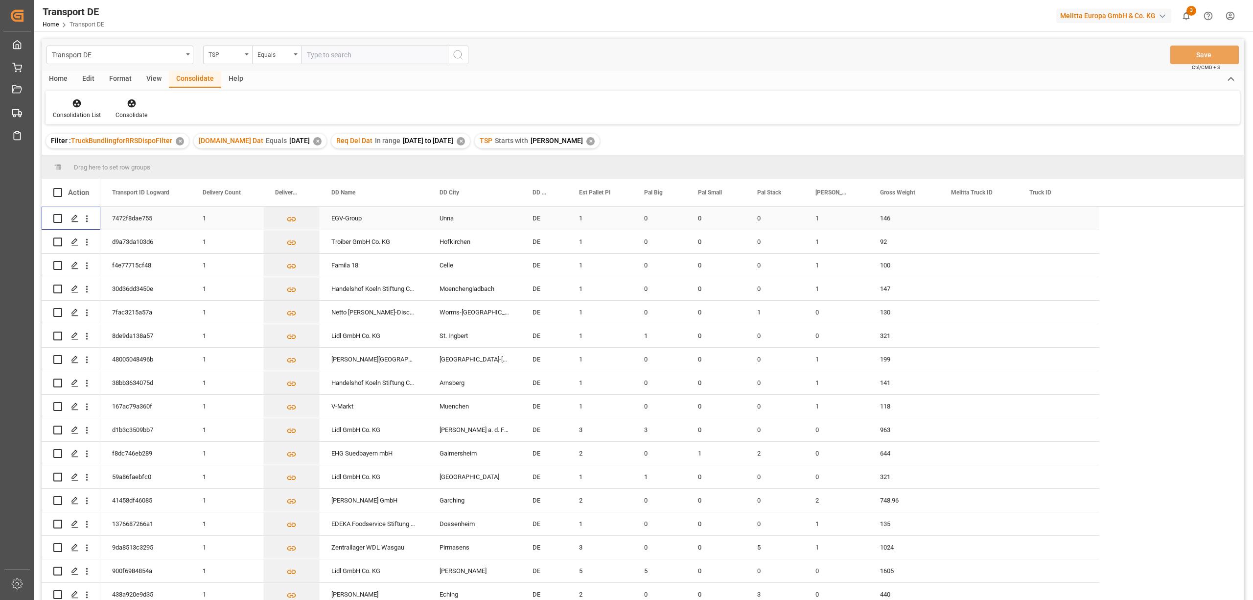
click at [59, 217] on input "Press Space to toggle row selection (unchecked)" at bounding box center [57, 218] width 9 height 9
checkbox input "true"
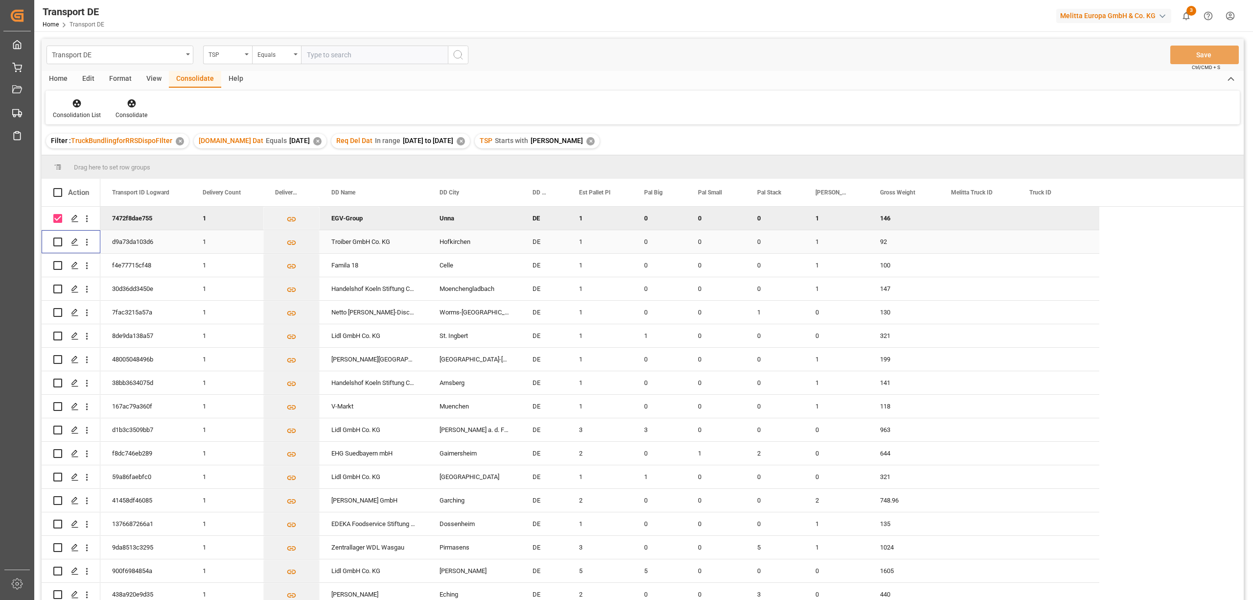
click at [58, 244] on input "Press Space to toggle row selection (unchecked)" at bounding box center [57, 241] width 9 height 9
checkbox input "true"
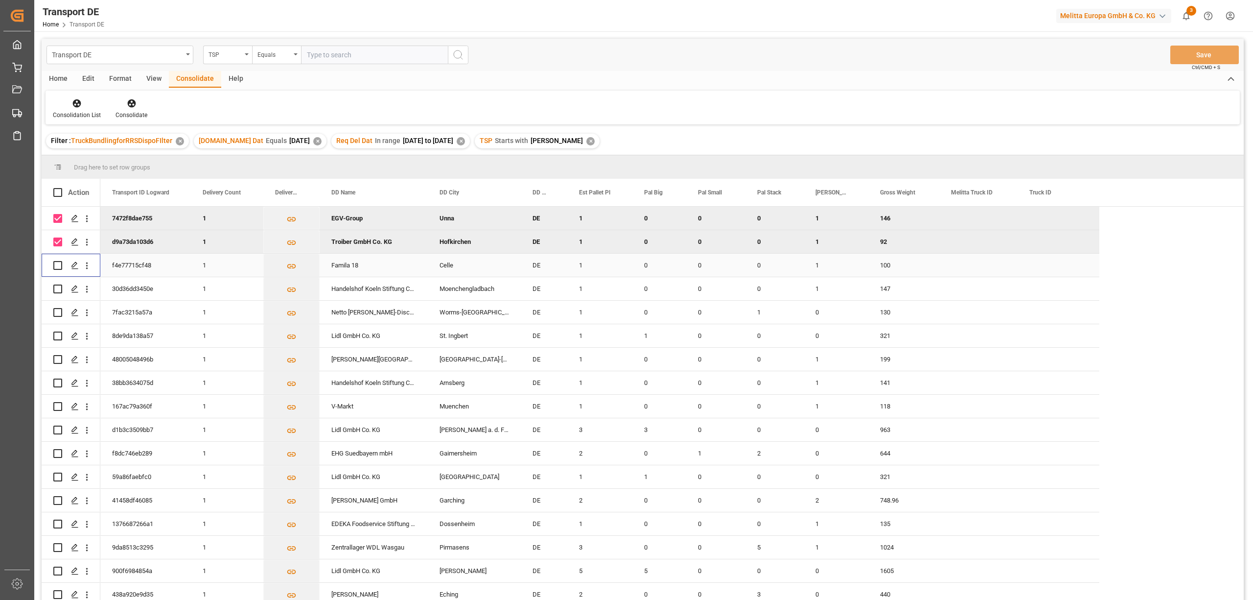
click at [55, 265] on input "Press Space to toggle row selection (unchecked)" at bounding box center [57, 265] width 9 height 9
checkbox input "true"
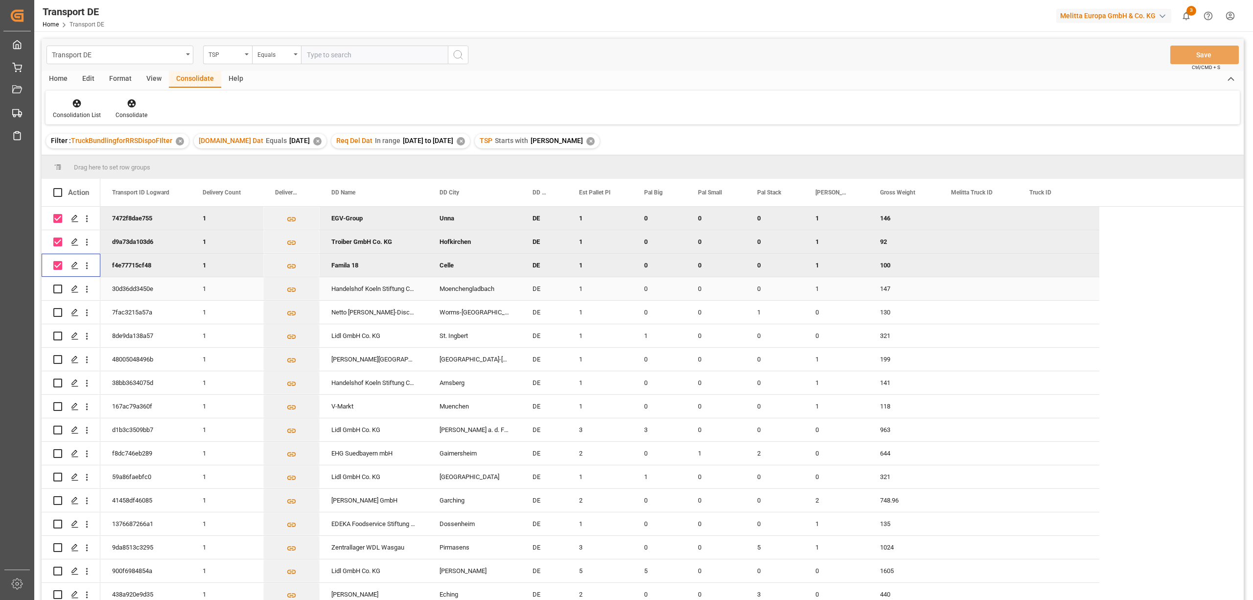
click at [57, 288] on input "Press Space to toggle row selection (unchecked)" at bounding box center [57, 288] width 9 height 9
checkbox input "true"
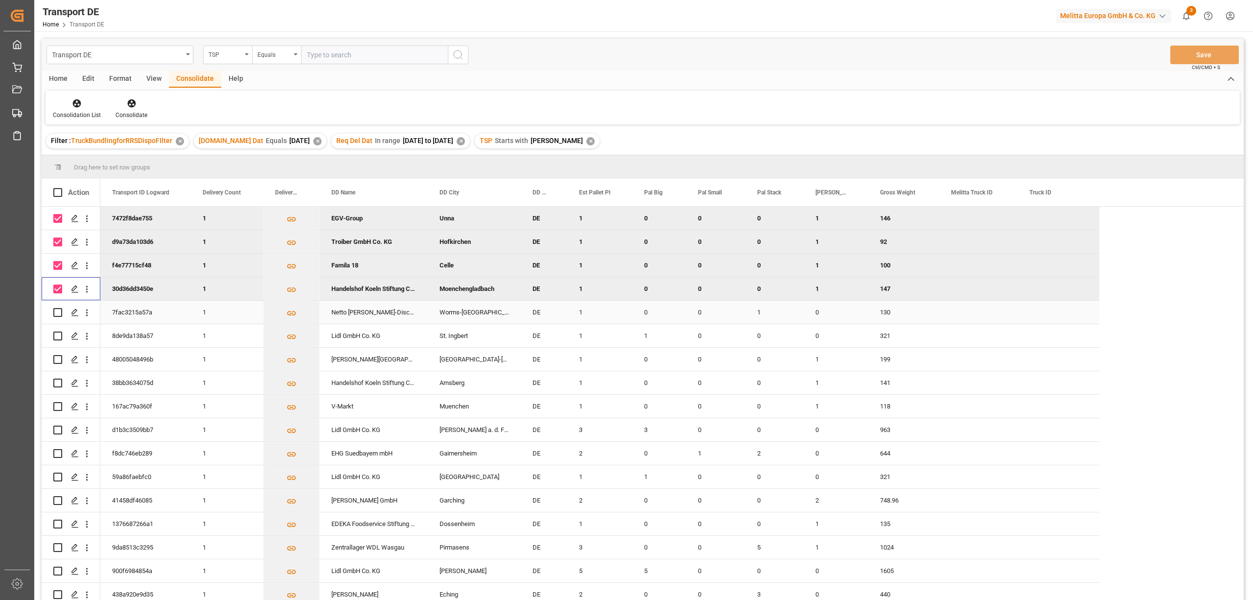
click at [57, 310] on input "Press Space to toggle row selection (unchecked)" at bounding box center [57, 312] width 9 height 9
checkbox input "true"
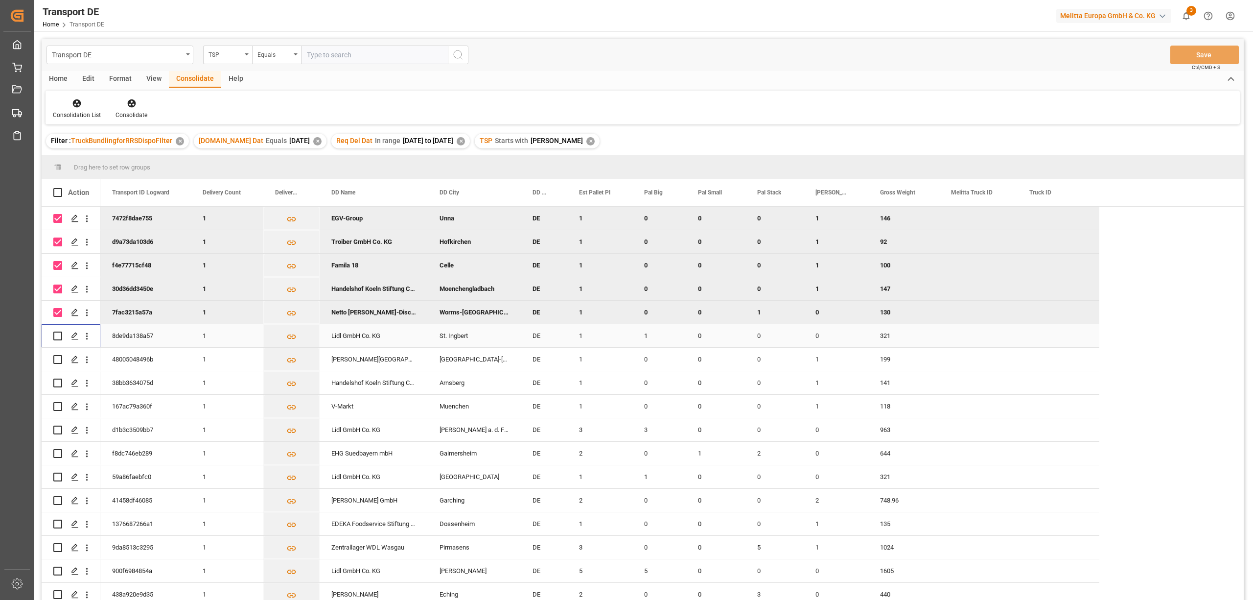
click at [58, 336] on input "Press Space to toggle row selection (unchecked)" at bounding box center [57, 335] width 9 height 9
checkbox input "true"
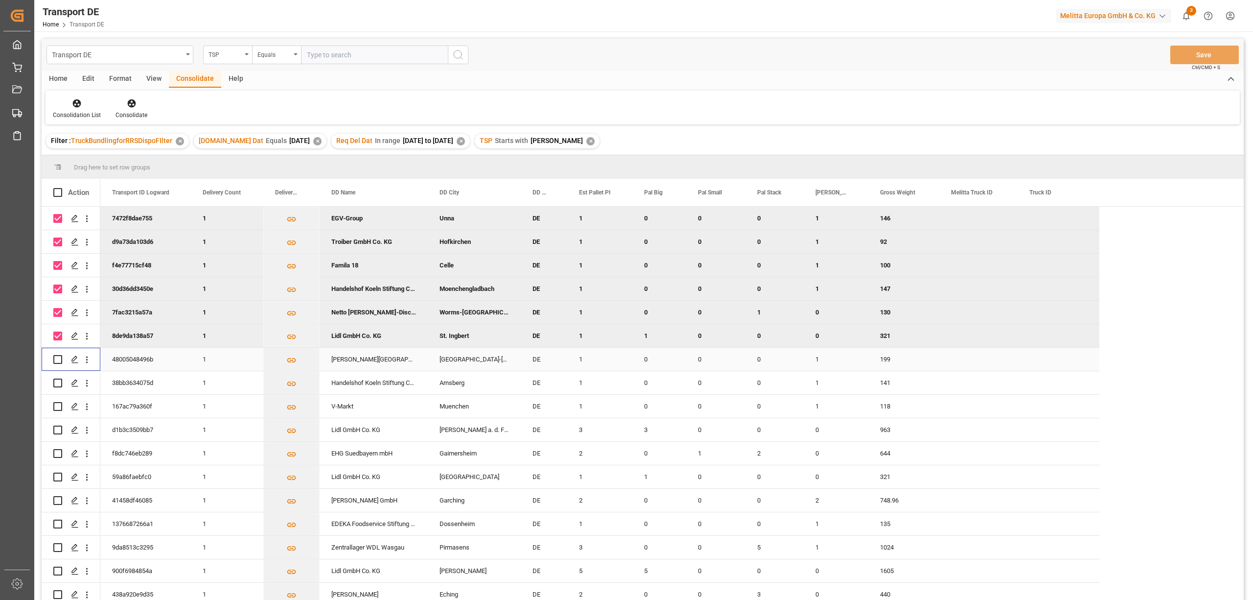
click at [56, 359] on input "Press Space to toggle row selection (unchecked)" at bounding box center [57, 359] width 9 height 9
checkbox input "true"
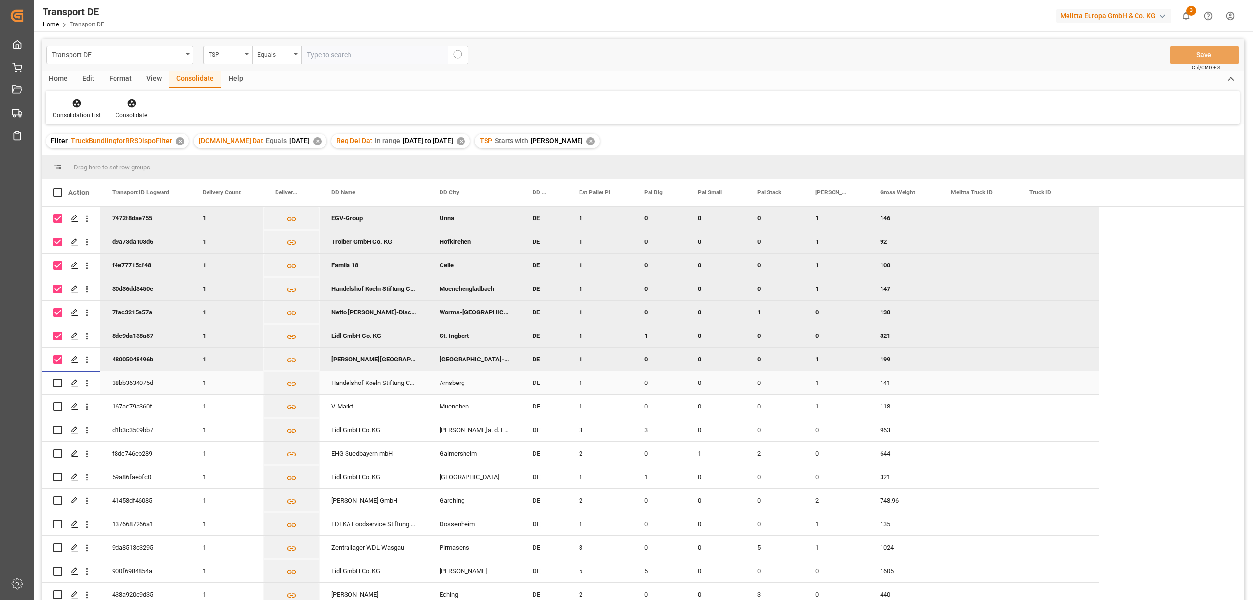
click at [56, 382] on input "Press Space to toggle row selection (unchecked)" at bounding box center [57, 382] width 9 height 9
checkbox input "true"
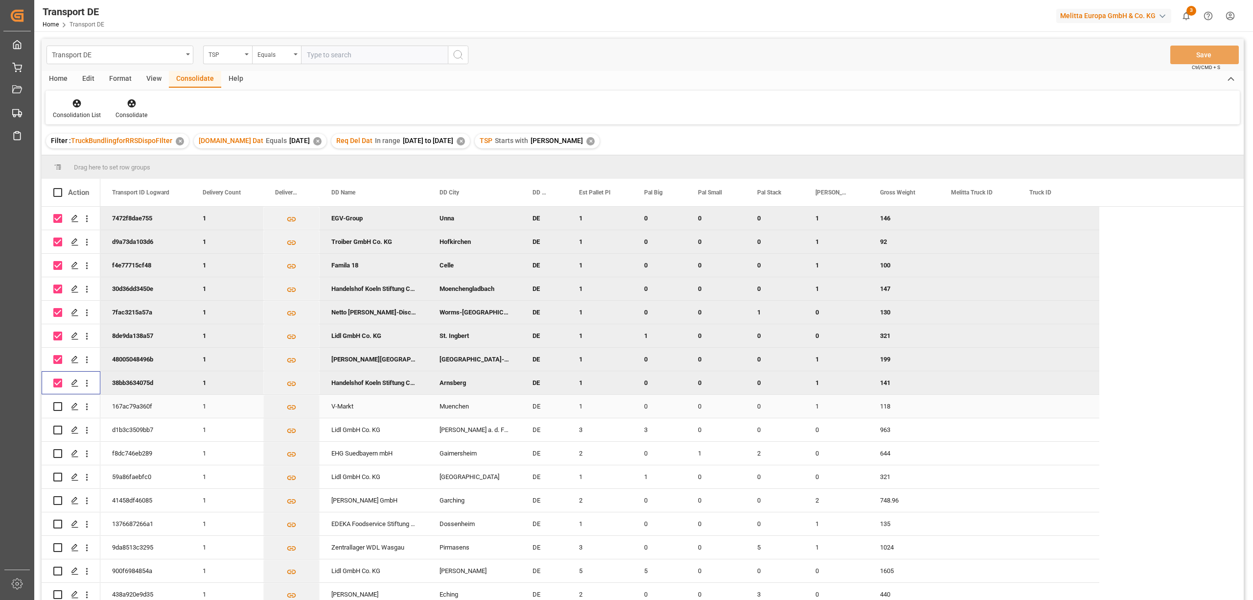
click at [57, 408] on input "Press Space to toggle row selection (unchecked)" at bounding box center [57, 406] width 9 height 9
checkbox input "true"
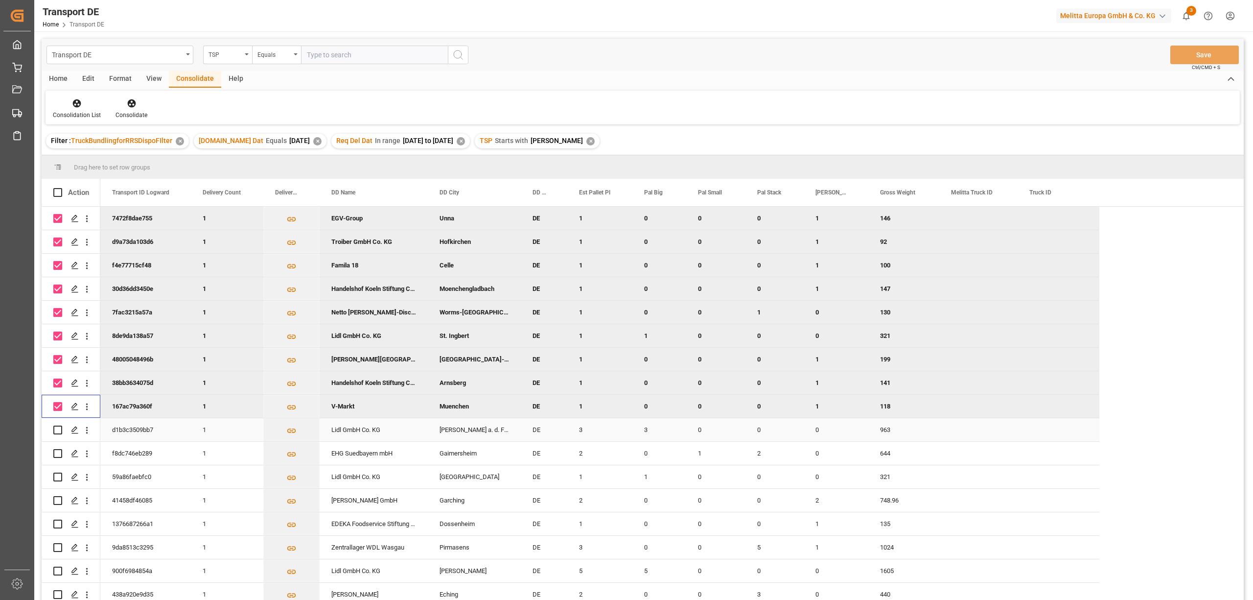
click at [56, 429] on input "Press Space to toggle row selection (unchecked)" at bounding box center [57, 429] width 9 height 9
checkbox input "true"
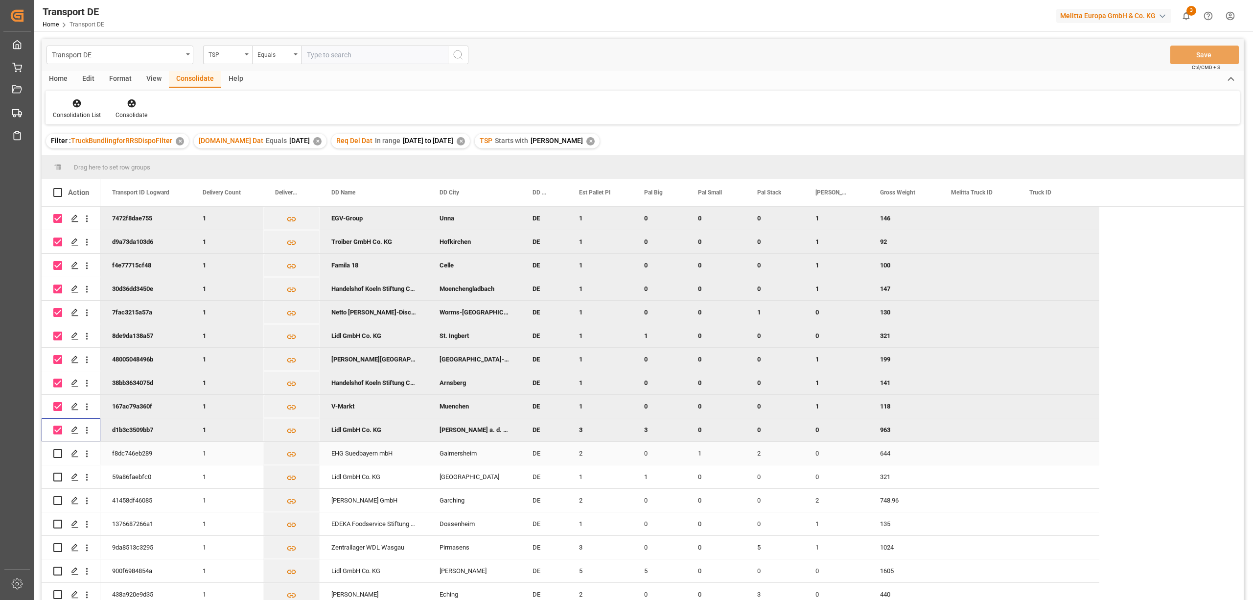
click at [61, 452] on input "Press Space to toggle row selection (unchecked)" at bounding box center [57, 453] width 9 height 9
checkbox input "true"
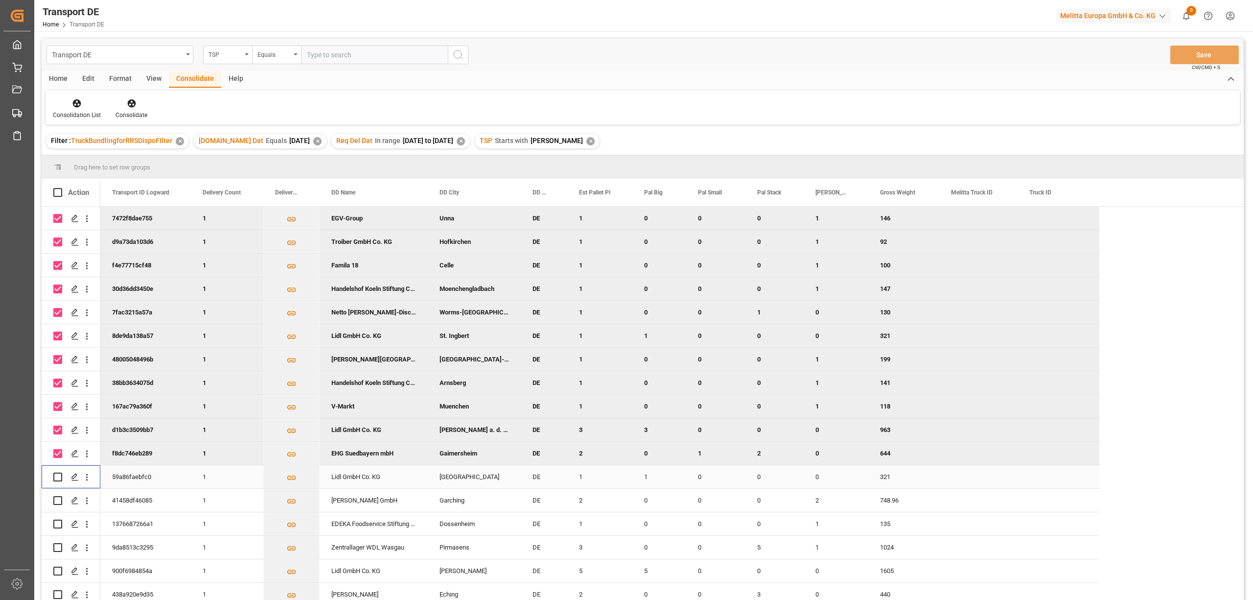
click at [58, 476] on input "Press Space to toggle row selection (unchecked)" at bounding box center [57, 476] width 9 height 9
checkbox input "true"
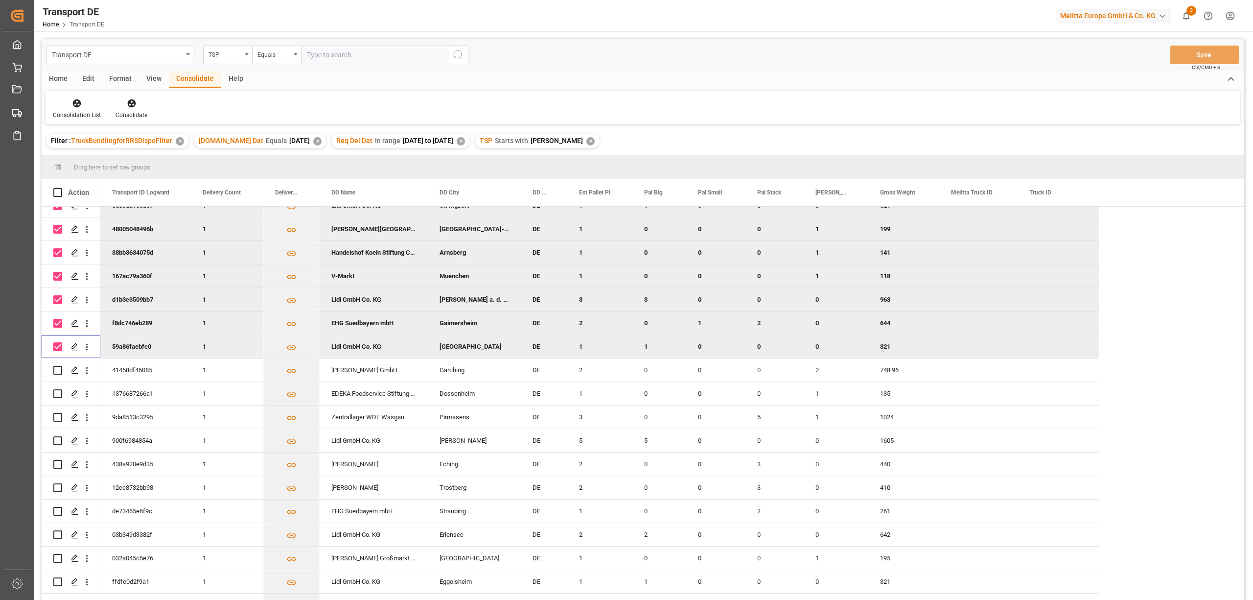
scroll to position [167, 0]
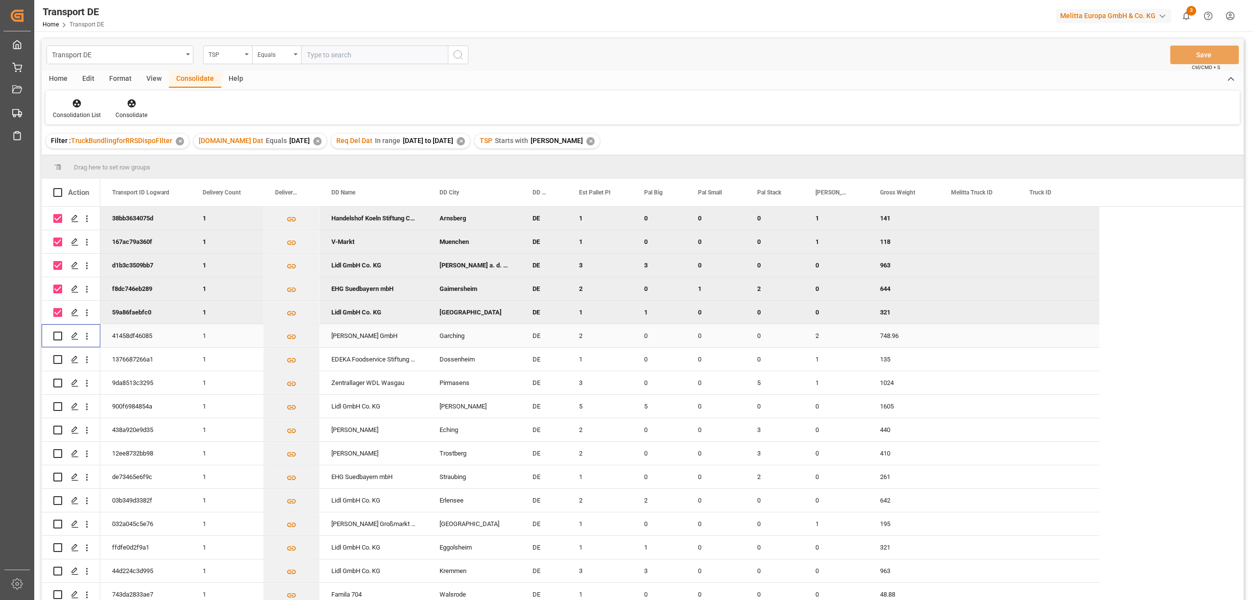
click at [55, 333] on input "Press Space to toggle row selection (unchecked)" at bounding box center [57, 335] width 9 height 9
checkbox input "true"
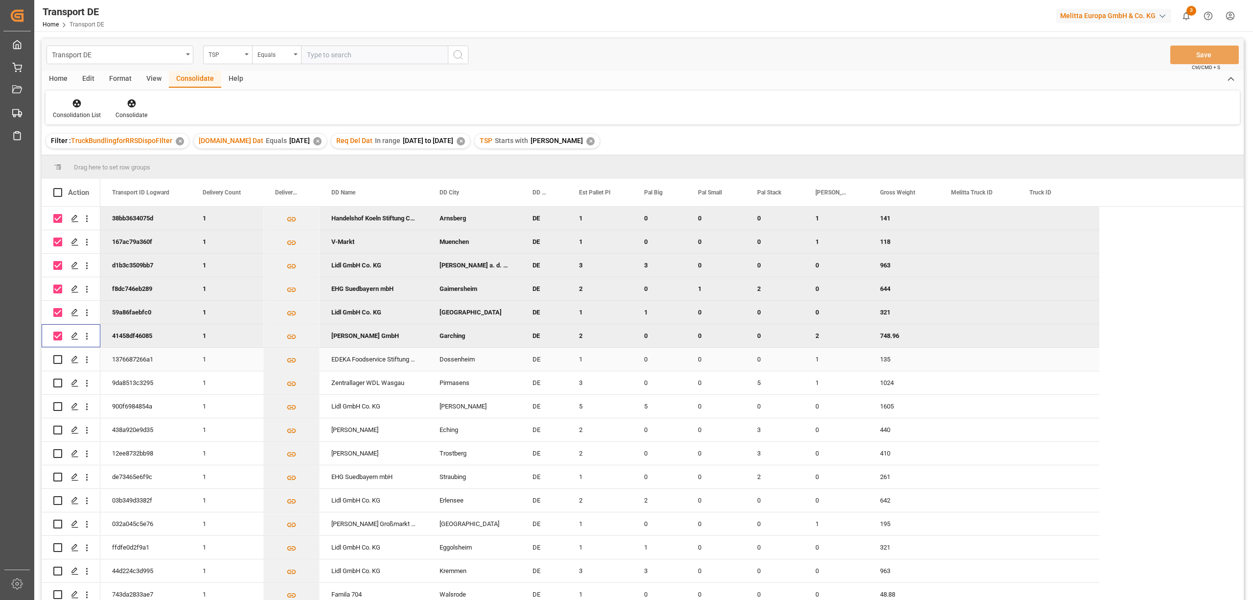
click at [57, 355] on input "Press Space to toggle row selection (unchecked)" at bounding box center [57, 359] width 9 height 9
checkbox input "true"
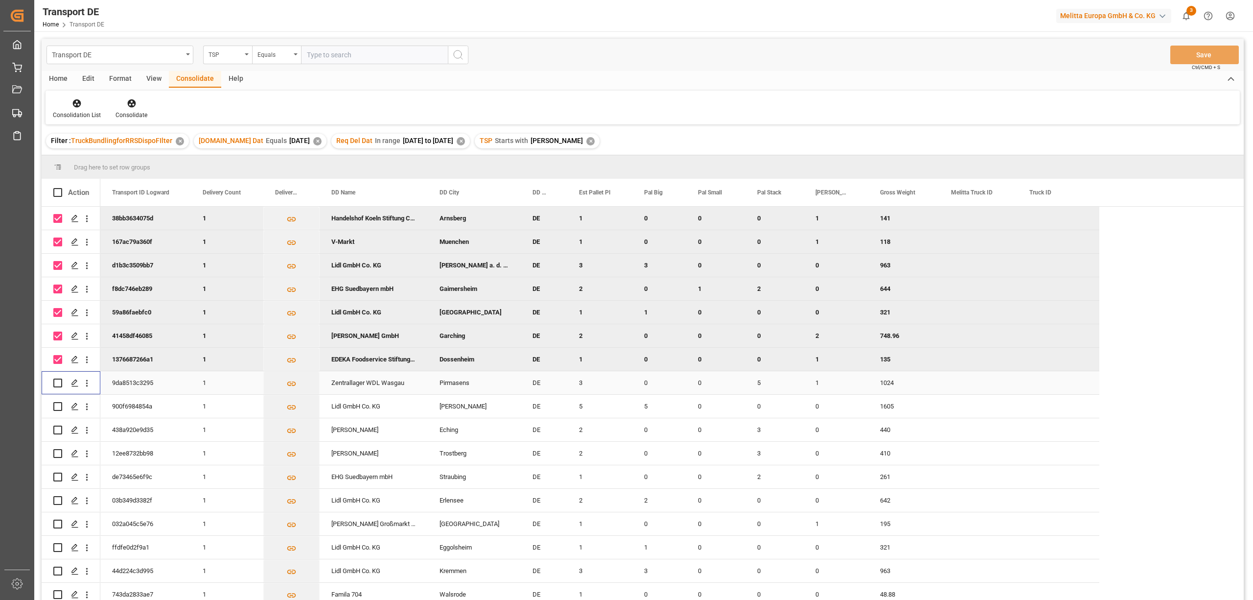
click at [57, 379] on input "Press Space to toggle row selection (unchecked)" at bounding box center [57, 382] width 9 height 9
checkbox input "true"
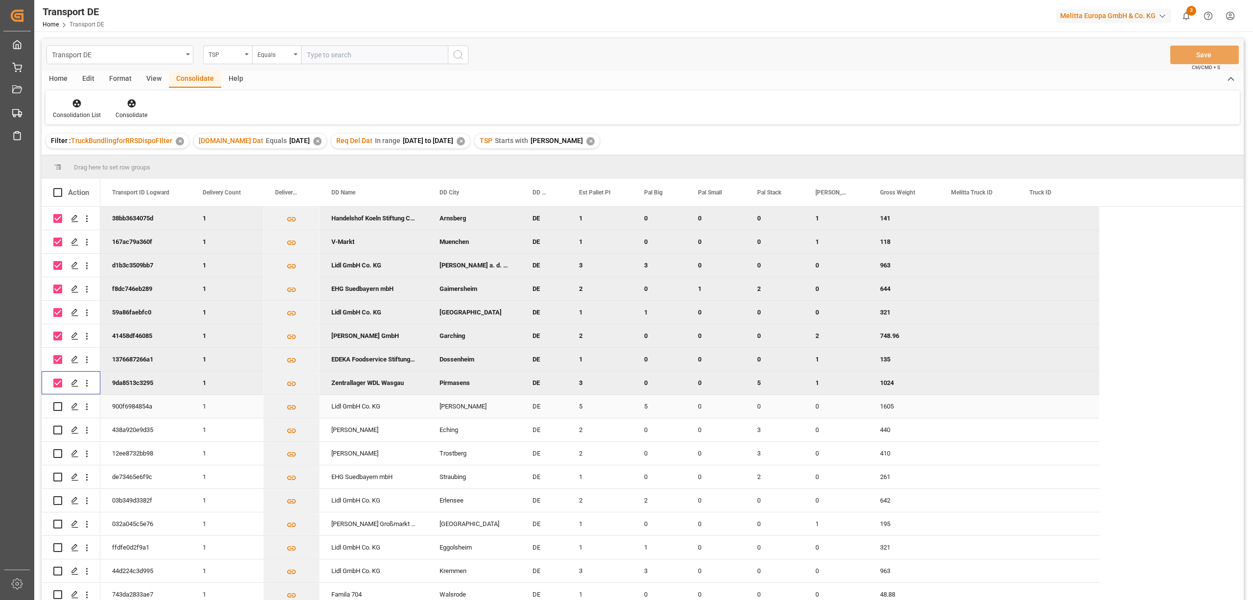
click at [56, 402] on input "Press Space to toggle row selection (unchecked)" at bounding box center [57, 406] width 9 height 9
checkbox input "true"
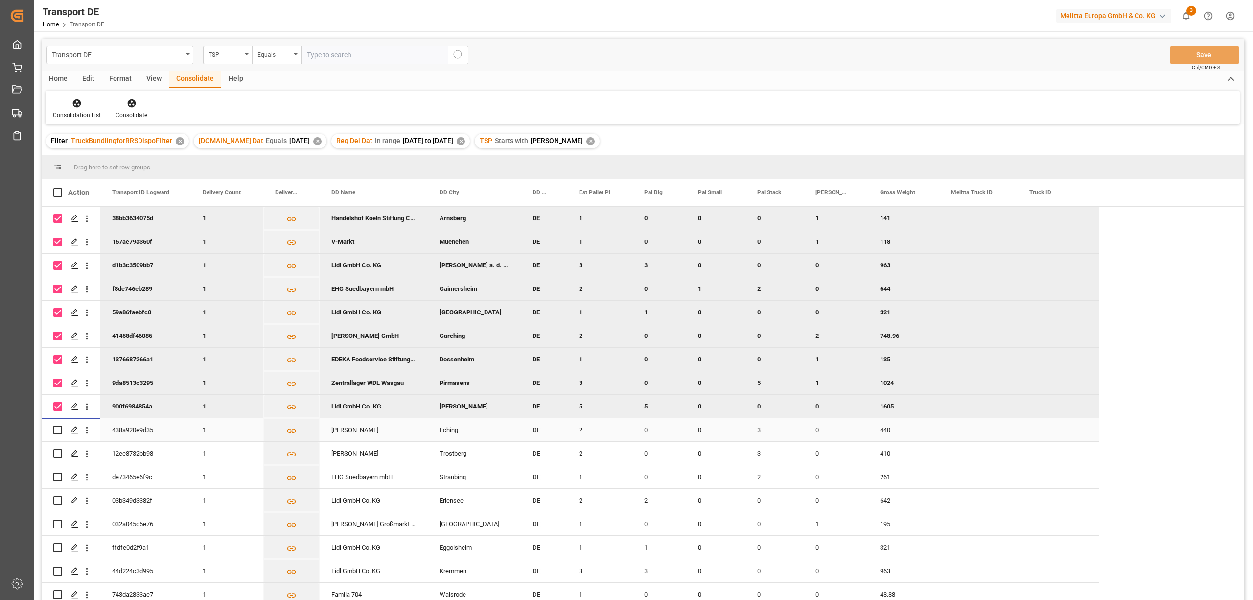
click at [57, 427] on input "Press Space to toggle row selection (unchecked)" at bounding box center [57, 429] width 9 height 9
checkbox input "true"
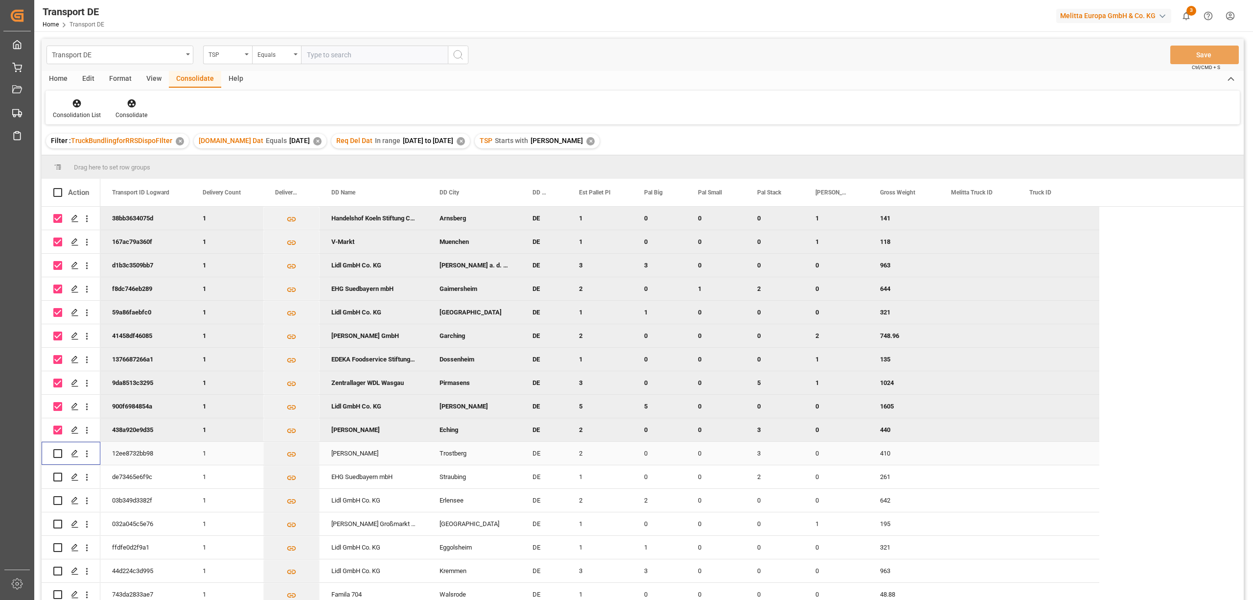
click at [57, 449] on input "Press Space to toggle row selection (unchecked)" at bounding box center [57, 453] width 9 height 9
checkbox input "true"
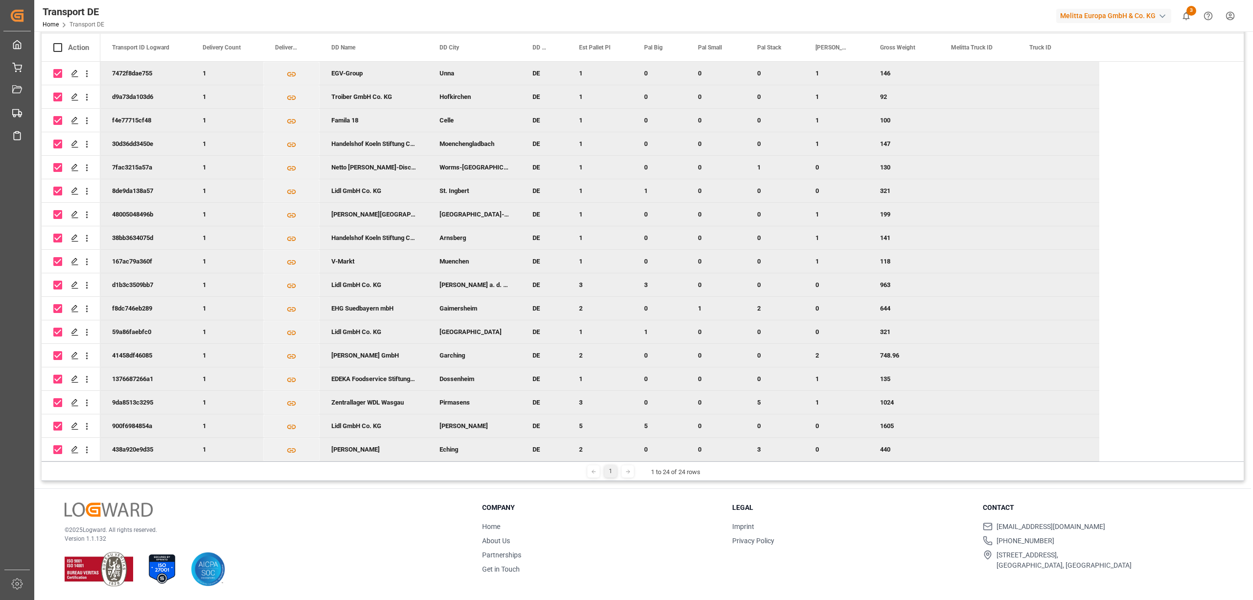
scroll to position [0, 0]
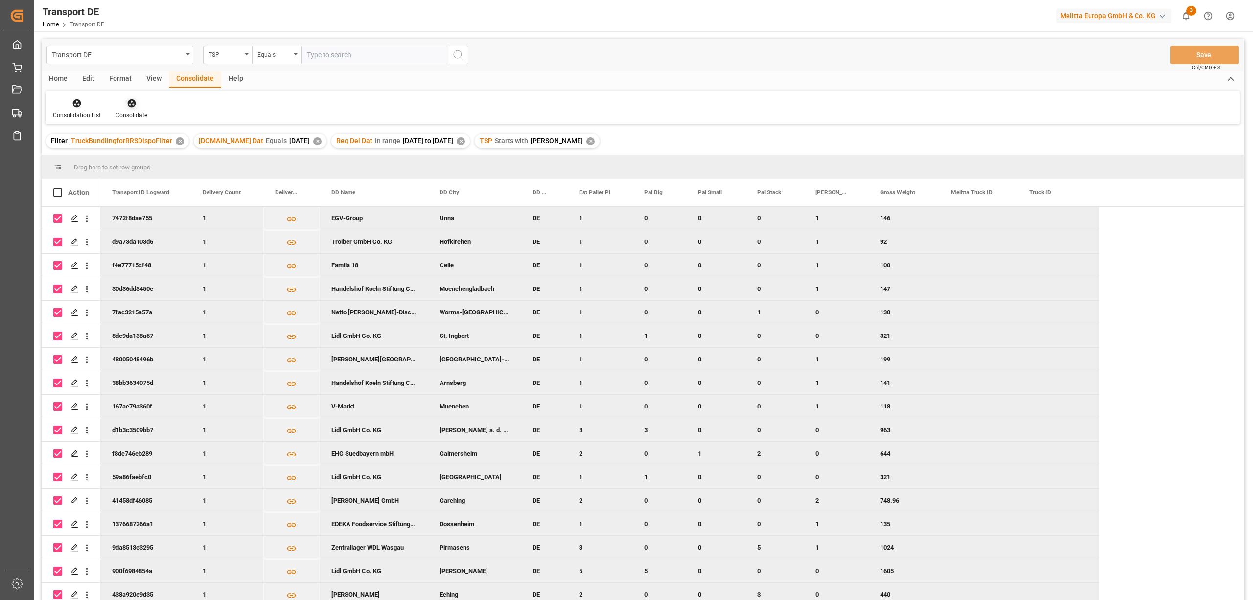
click at [134, 103] on icon at bounding box center [131, 103] width 8 height 8
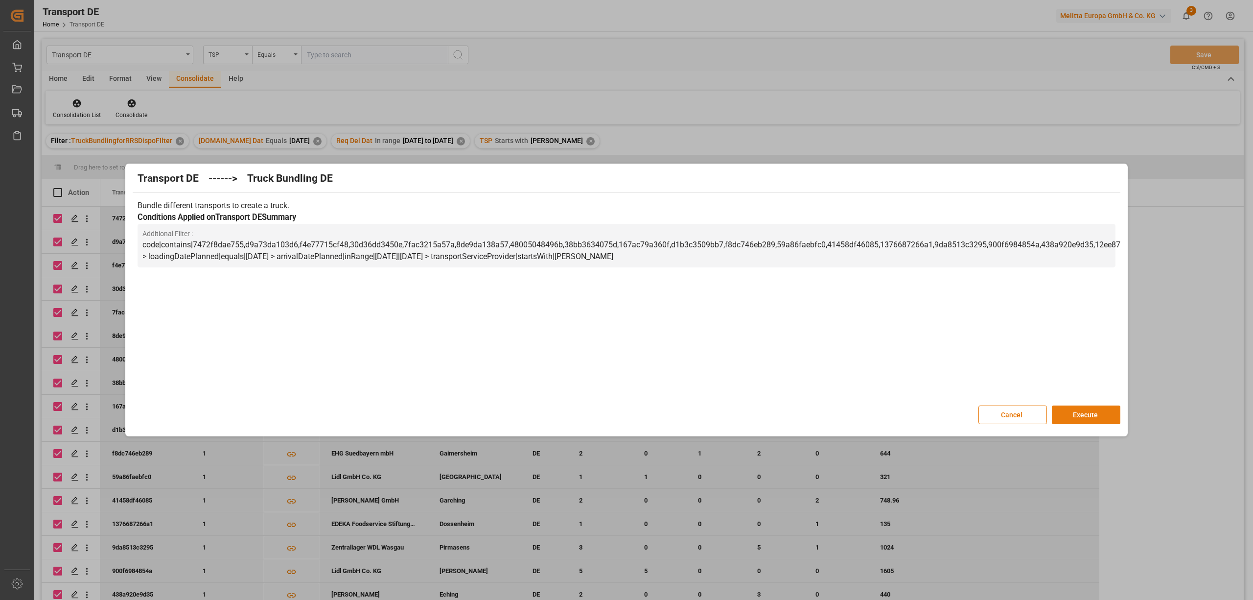
click at [1084, 418] on button "Execute" at bounding box center [1086, 414] width 69 height 19
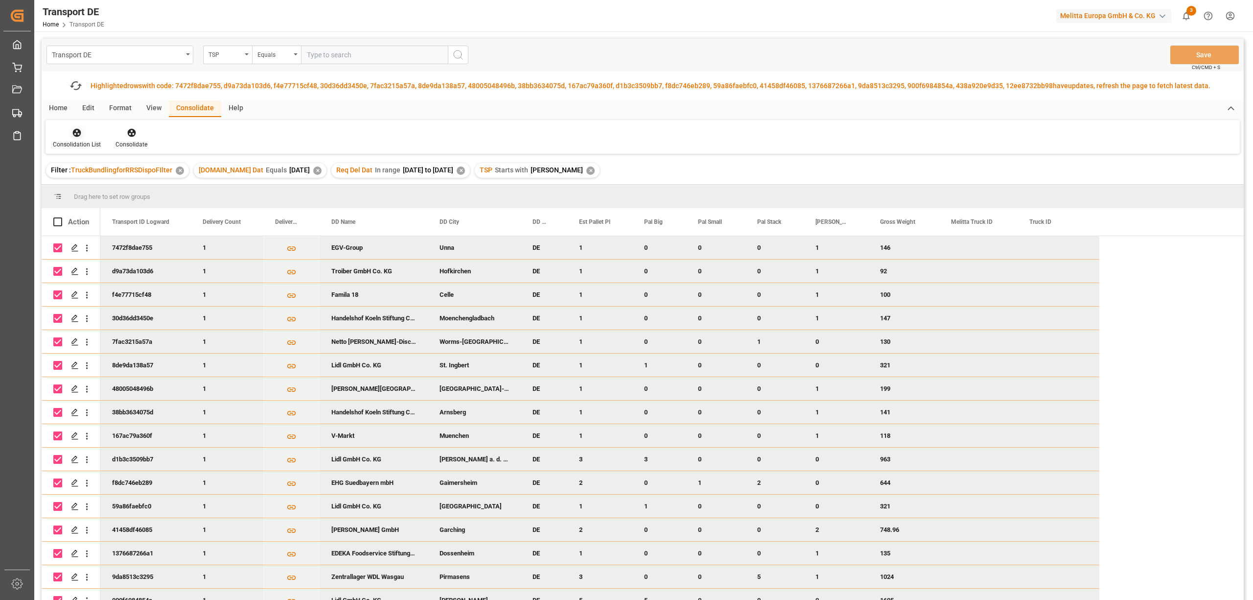
click at [79, 134] on icon at bounding box center [77, 133] width 8 height 8
click at [93, 185] on div "Transport DE TSP Equals Save Ctrl/CMD + S Fetch latest updates Highlighted rows…" at bounding box center [643, 347] width 1203 height 616
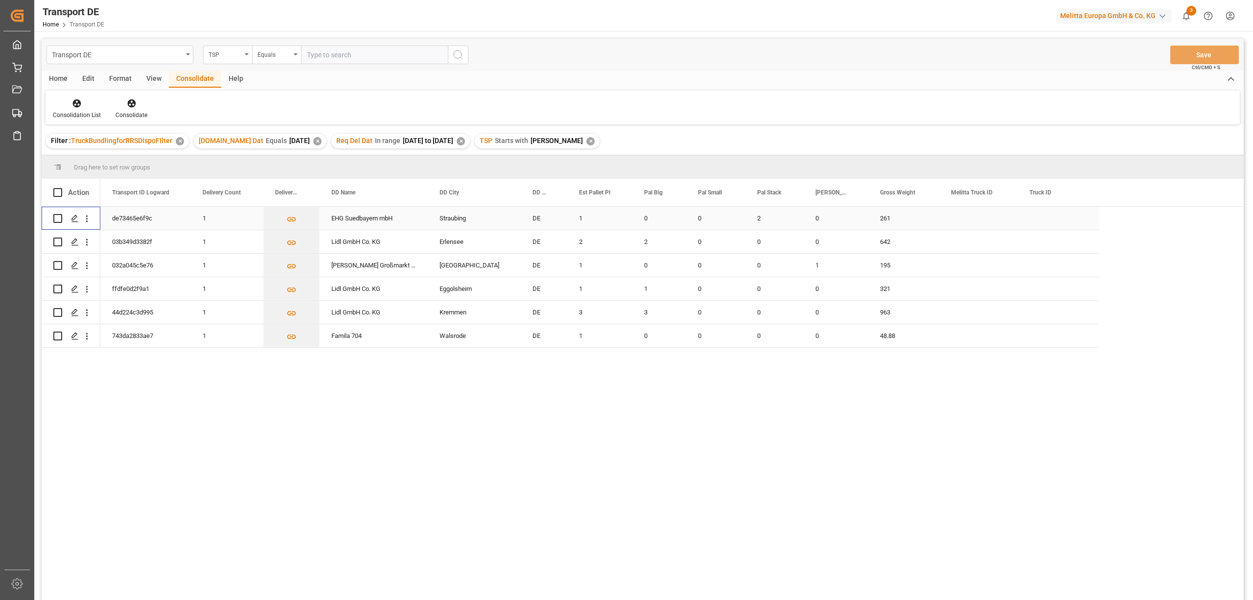
drag, startPoint x: 56, startPoint y: 216, endPoint x: 57, endPoint y: 234, distance: 18.1
click at [56, 220] on input "Press Space to toggle row selection (unchecked)" at bounding box center [57, 218] width 9 height 9
checkbox input "true"
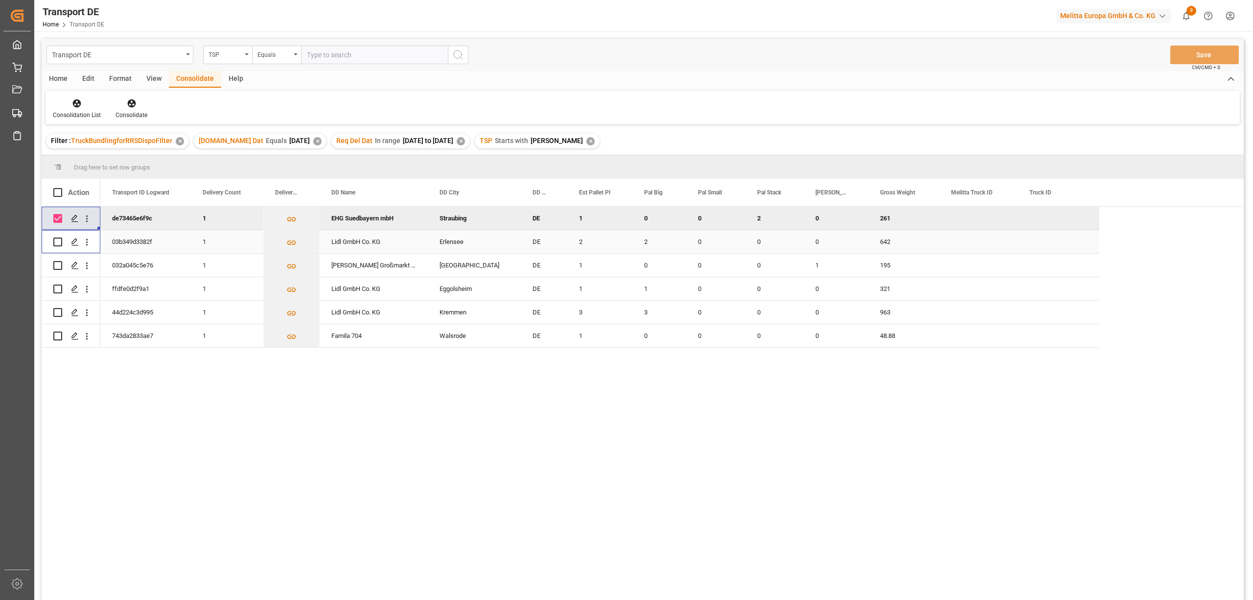
click at [56, 241] on input "Press Space to toggle row selection (unchecked)" at bounding box center [57, 241] width 9 height 9
checkbox input "true"
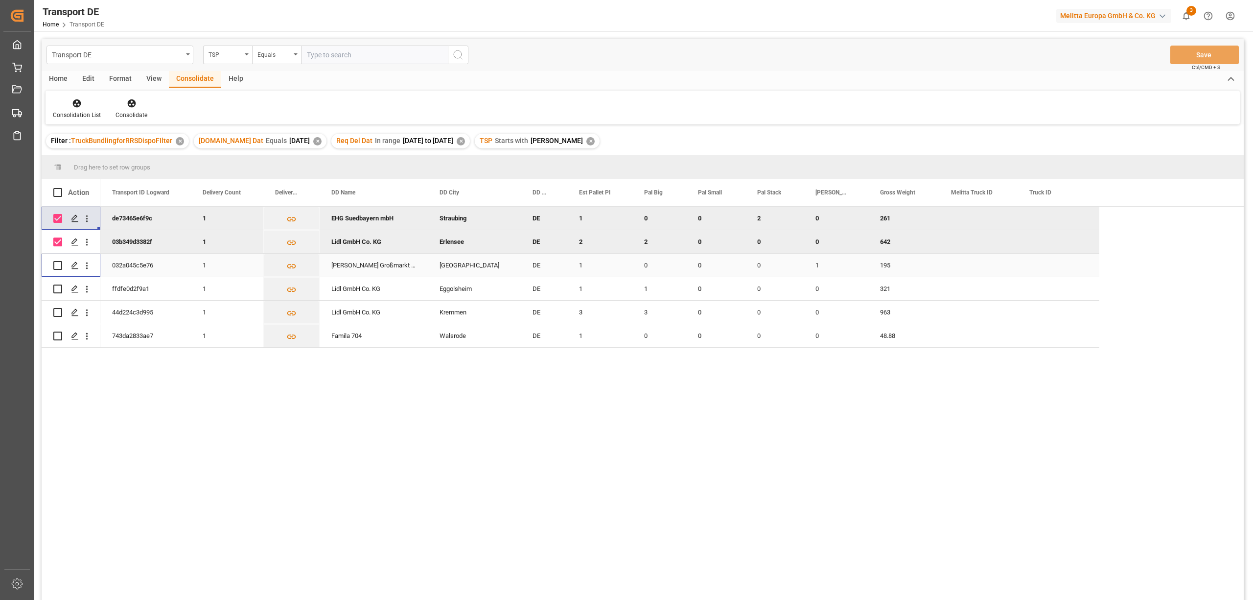
drag, startPoint x: 59, startPoint y: 263, endPoint x: 59, endPoint y: 281, distance: 18.1
click at [59, 264] on input "Press Space to toggle row selection (unchecked)" at bounding box center [57, 265] width 9 height 9
checkbox input "true"
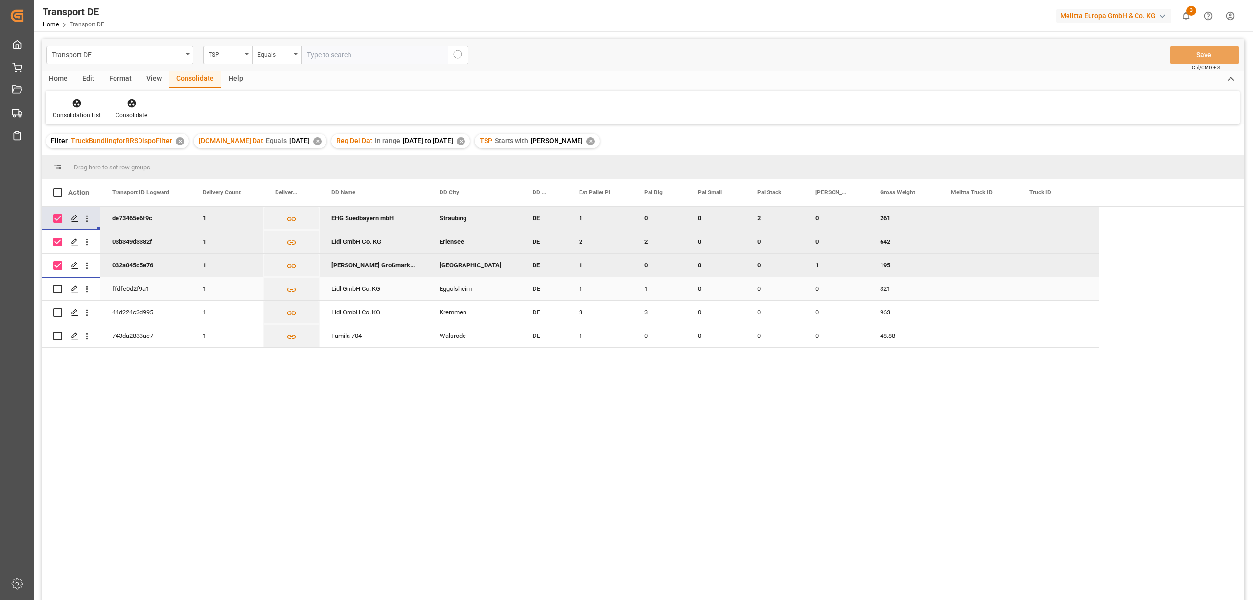
click at [59, 289] on input "Press Space to toggle row selection (unchecked)" at bounding box center [57, 288] width 9 height 9
checkbox input "true"
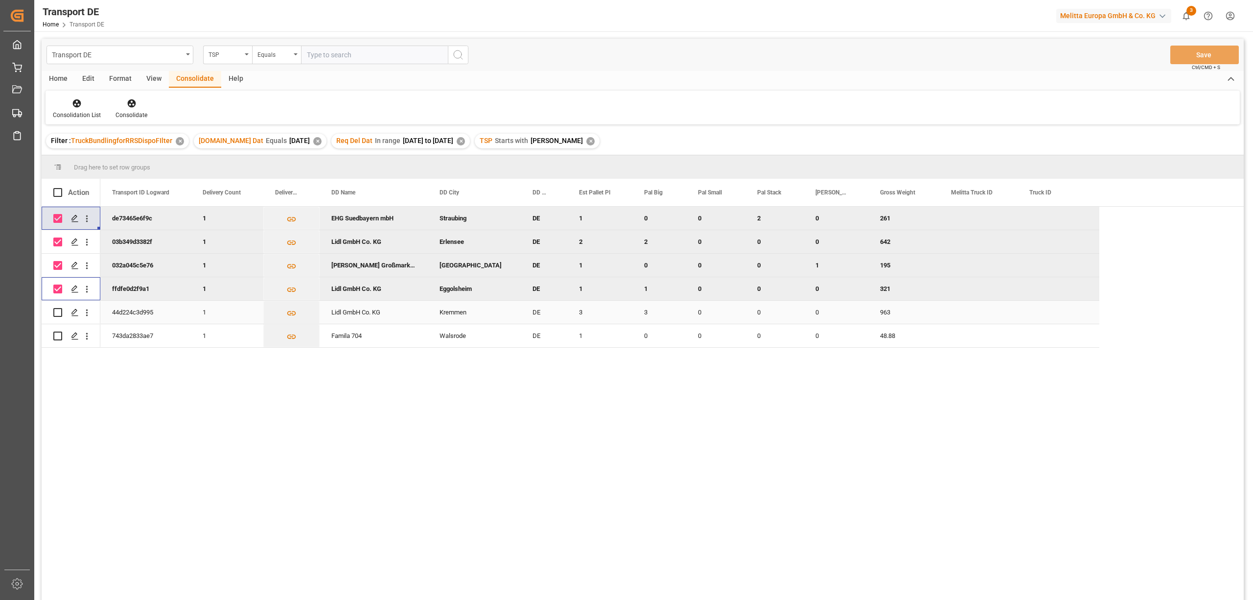
click at [58, 311] on input "Press Space to toggle row selection (unchecked)" at bounding box center [57, 312] width 9 height 9
checkbox input "true"
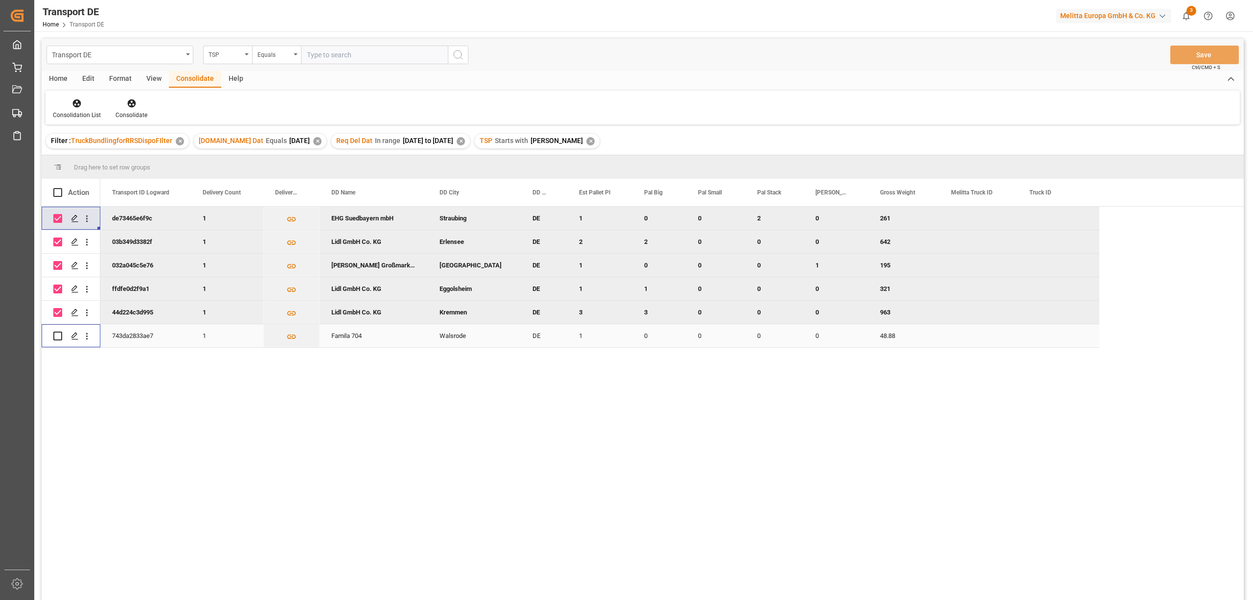
click at [56, 339] on input "Press Space to toggle row selection (unchecked)" at bounding box center [57, 335] width 9 height 9
checkbox input "true"
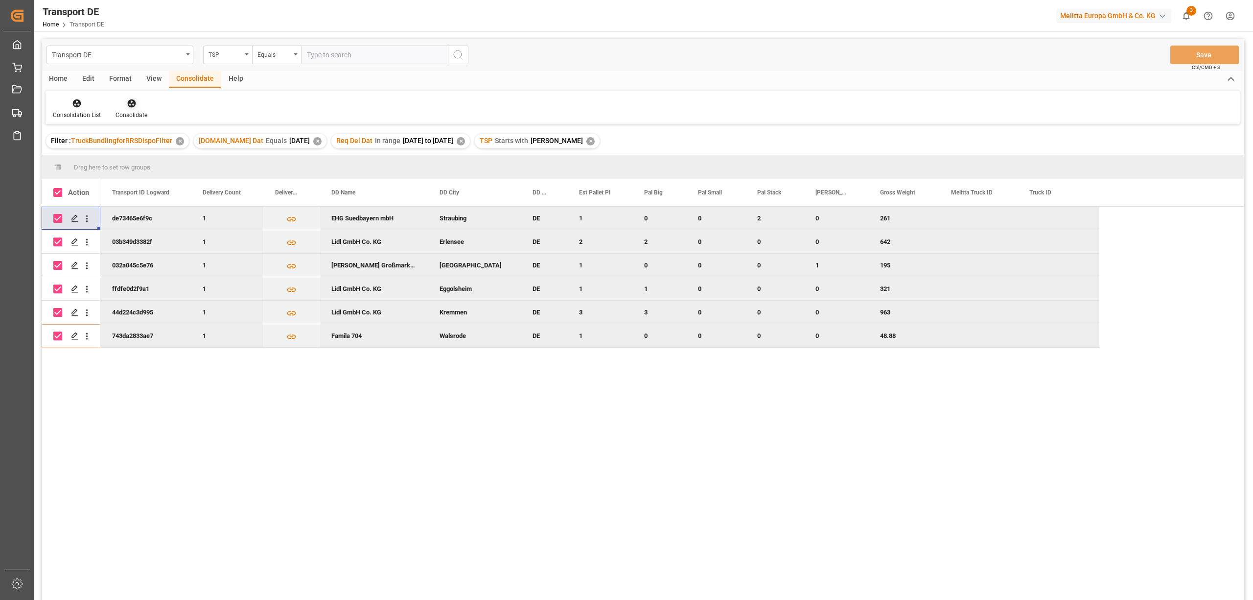
click at [128, 104] on icon at bounding box center [132, 103] width 10 height 10
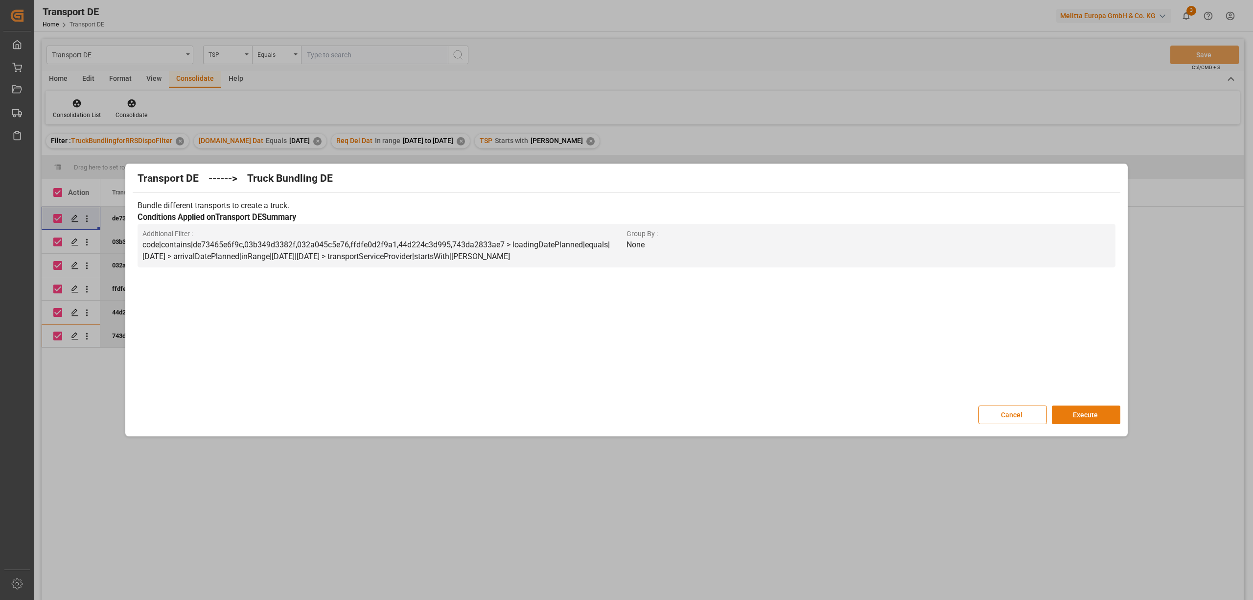
click at [1096, 419] on button "Execute" at bounding box center [1086, 414] width 69 height 19
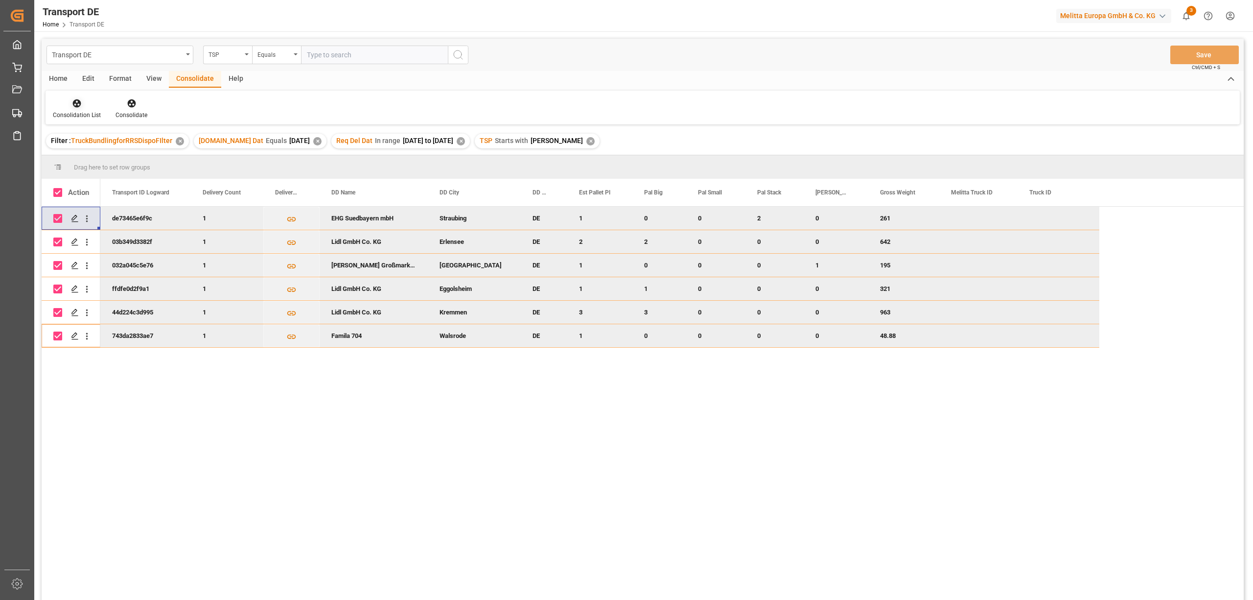
click at [72, 104] on icon at bounding box center [77, 103] width 10 height 10
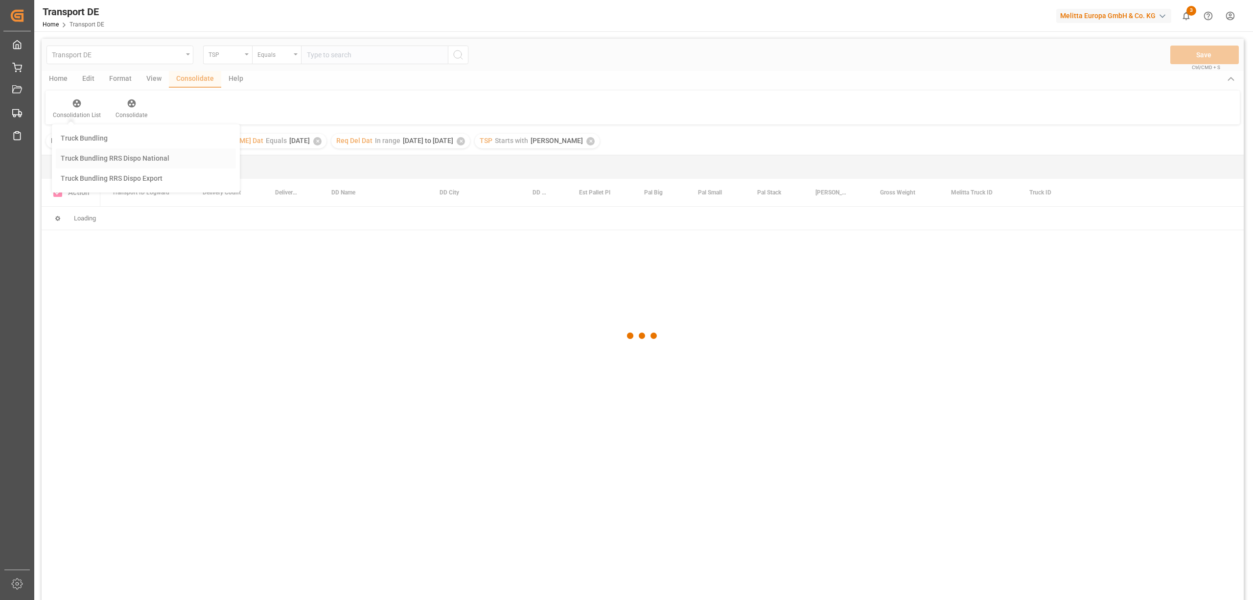
click at [108, 157] on div "Transport DE TSP Equals Save Ctrl/CMD + S Home Edit Format View Consolidate Hel…" at bounding box center [643, 332] width 1203 height 587
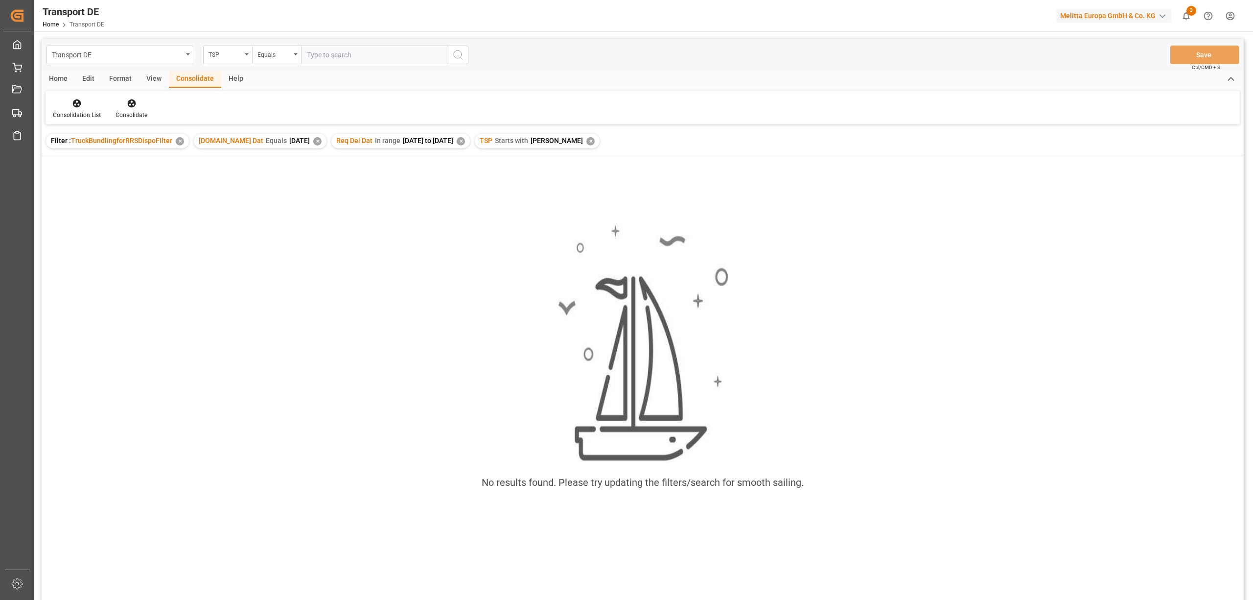
click at [587, 140] on div "✕" at bounding box center [591, 141] width 8 height 8
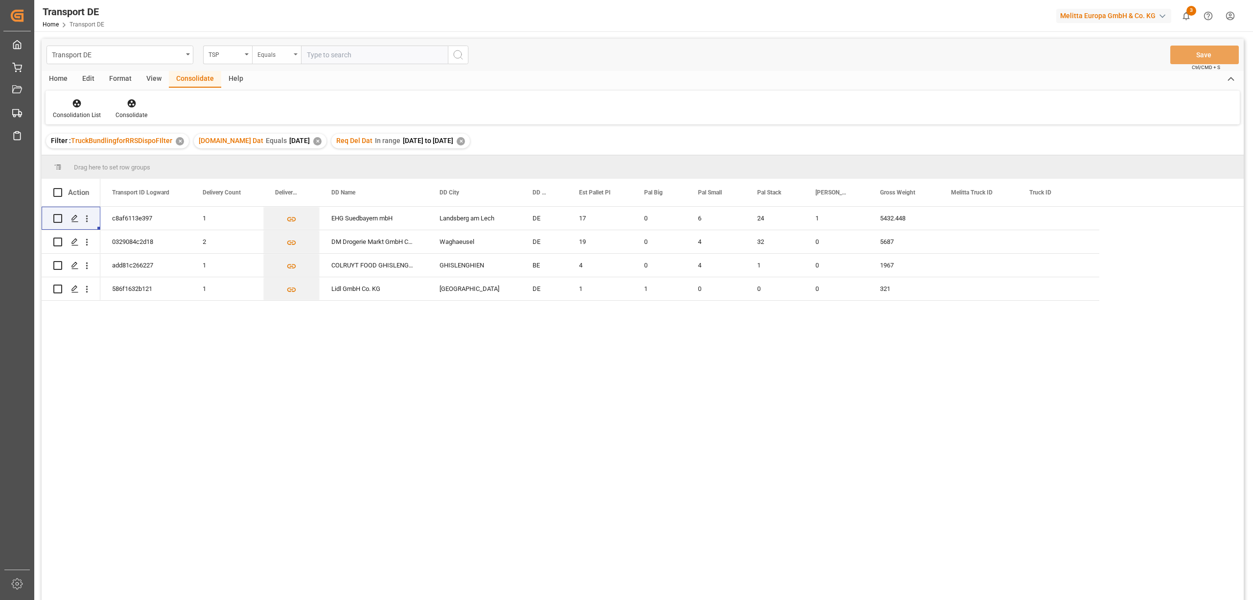
drag, startPoint x: 265, startPoint y: 57, endPoint x: 271, endPoint y: 63, distance: 8.3
click at [265, 57] on div "Equals" at bounding box center [274, 53] width 33 height 11
click at [290, 159] on div "Starts with" at bounding box center [326, 161] width 146 height 21
type input "Dachser DE"
click at [465, 52] on button "search button" at bounding box center [458, 55] width 21 height 19
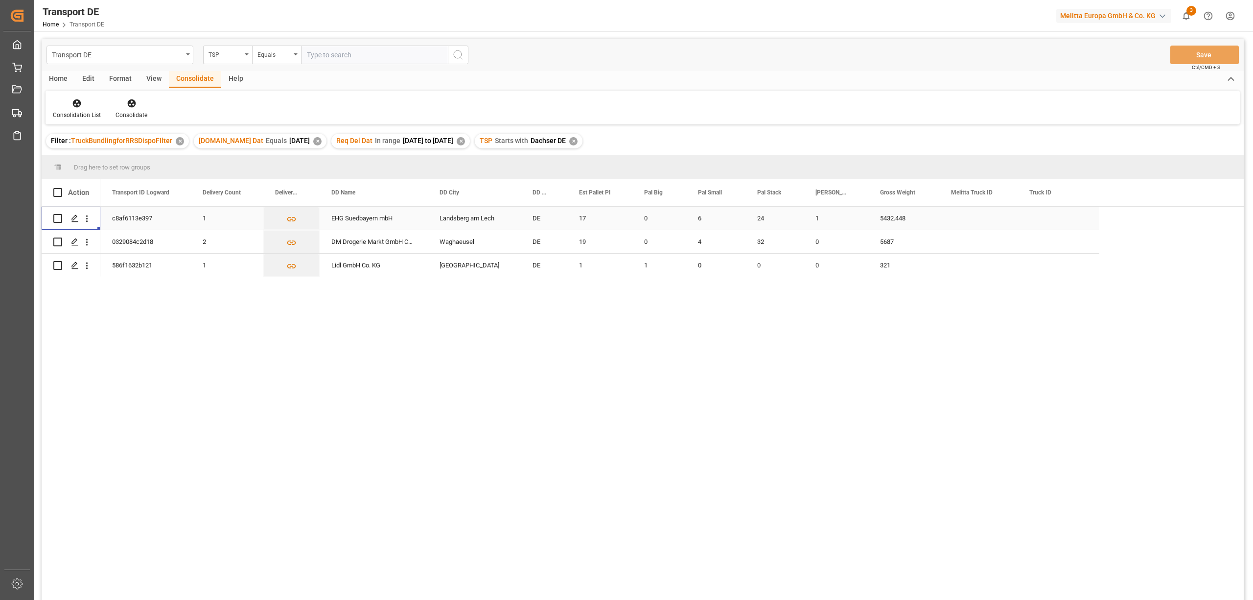
click at [57, 218] on input "Press Space to toggle row selection (unchecked)" at bounding box center [57, 218] width 9 height 9
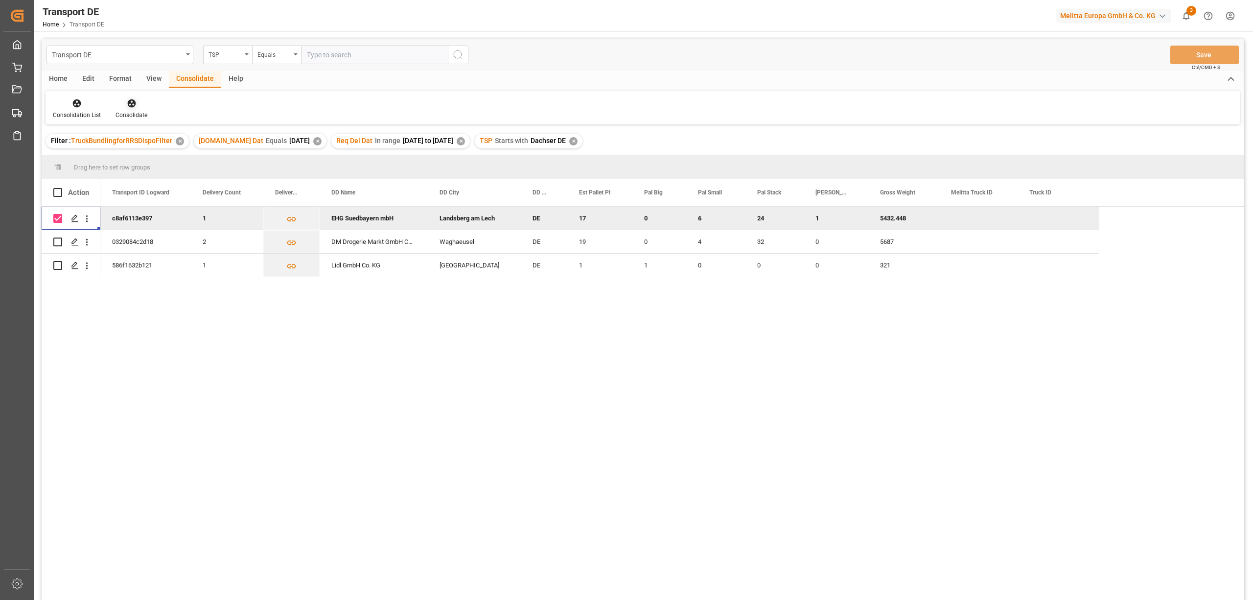
click at [130, 106] on icon at bounding box center [131, 103] width 8 height 8
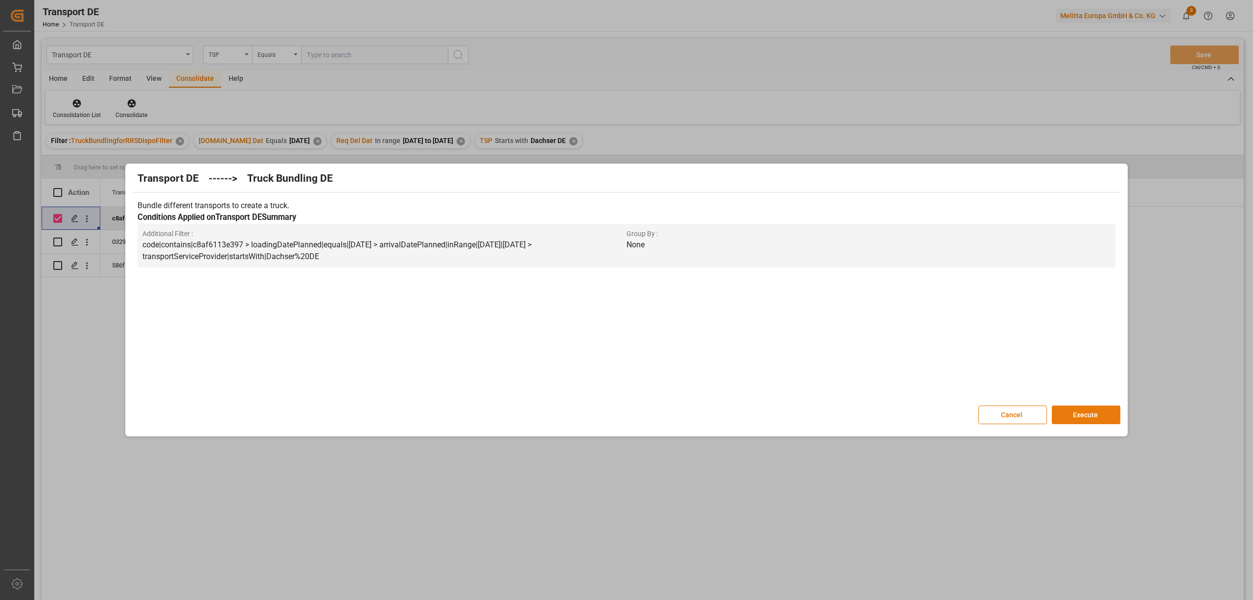
click at [1095, 414] on button "Execute" at bounding box center [1086, 414] width 69 height 19
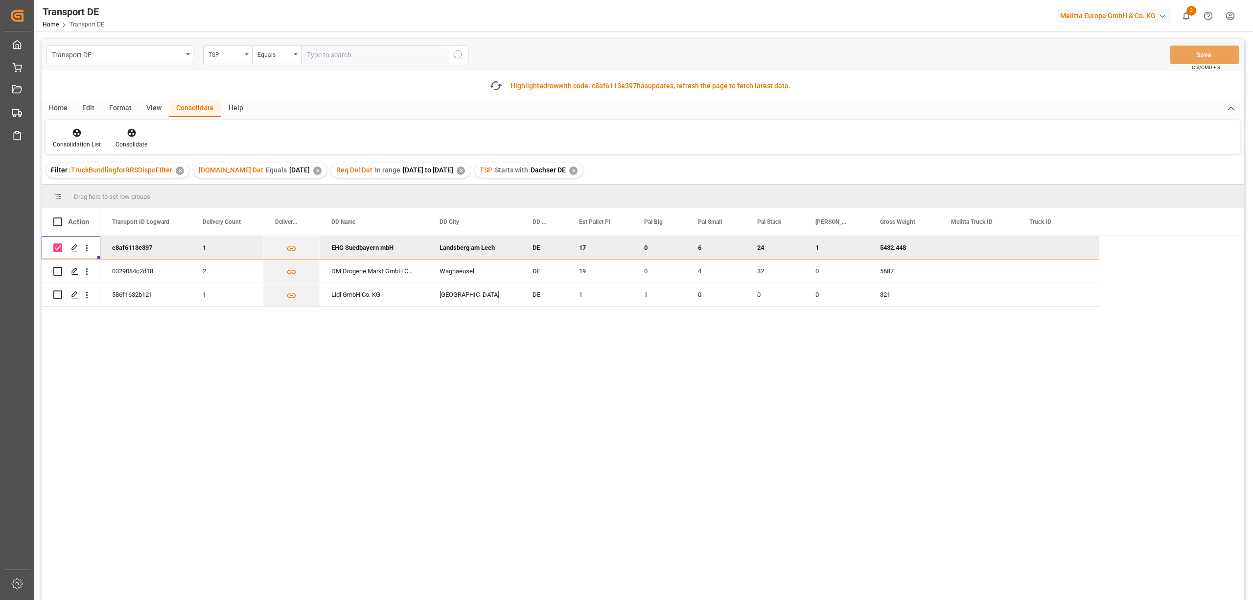
click at [58, 246] on input "Press Space to toggle row selection (checked)" at bounding box center [57, 247] width 9 height 9
checkbox input "false"
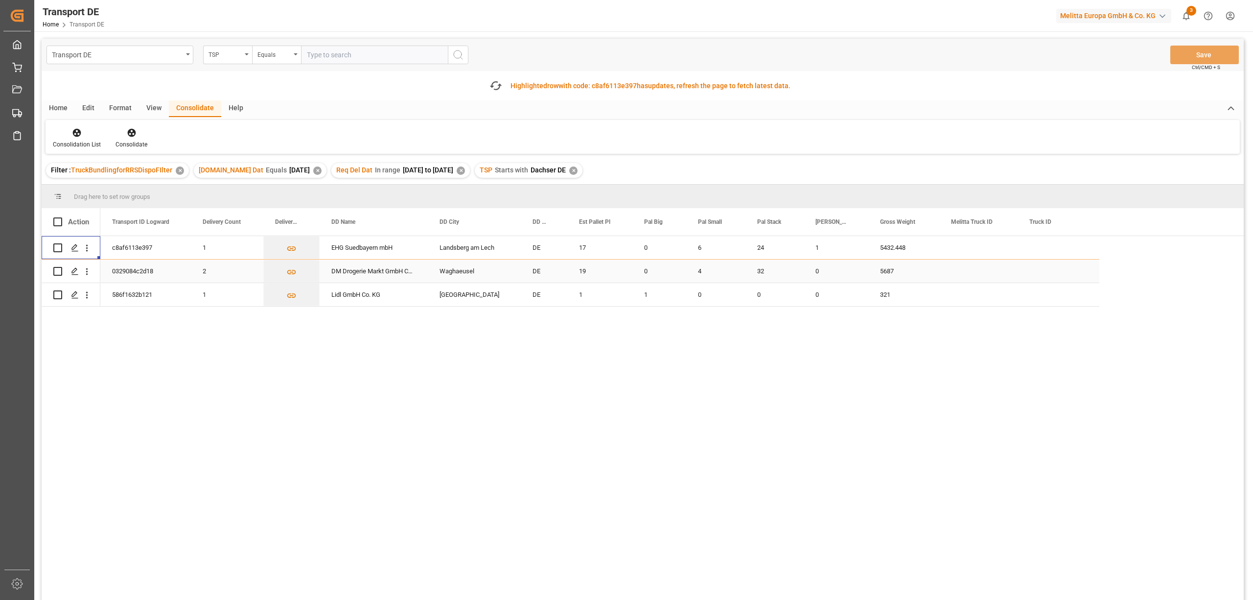
click at [58, 273] on input "Press Space to toggle row selection (unchecked)" at bounding box center [57, 271] width 9 height 9
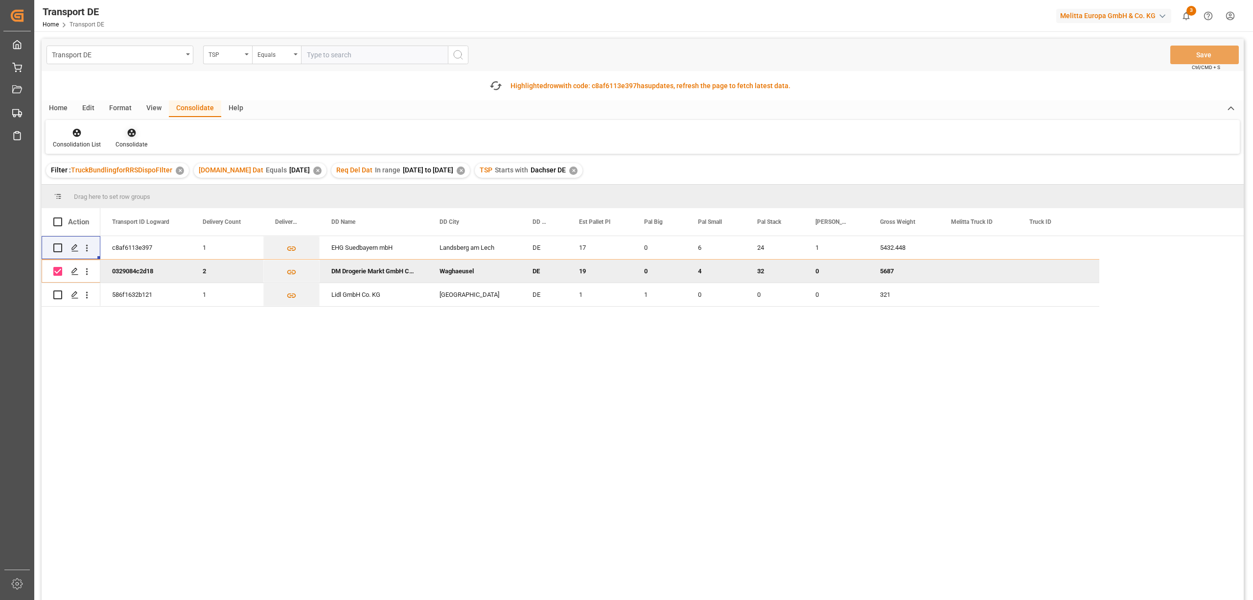
click at [124, 132] on div at bounding box center [132, 132] width 32 height 10
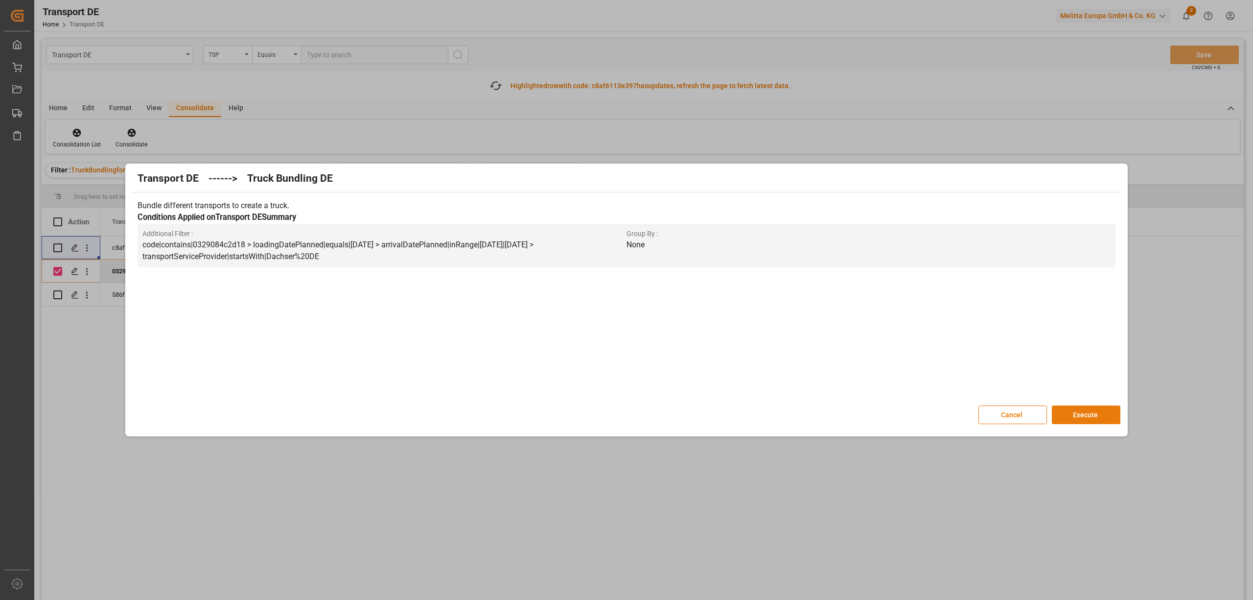
click at [1072, 420] on button "Execute" at bounding box center [1086, 414] width 69 height 19
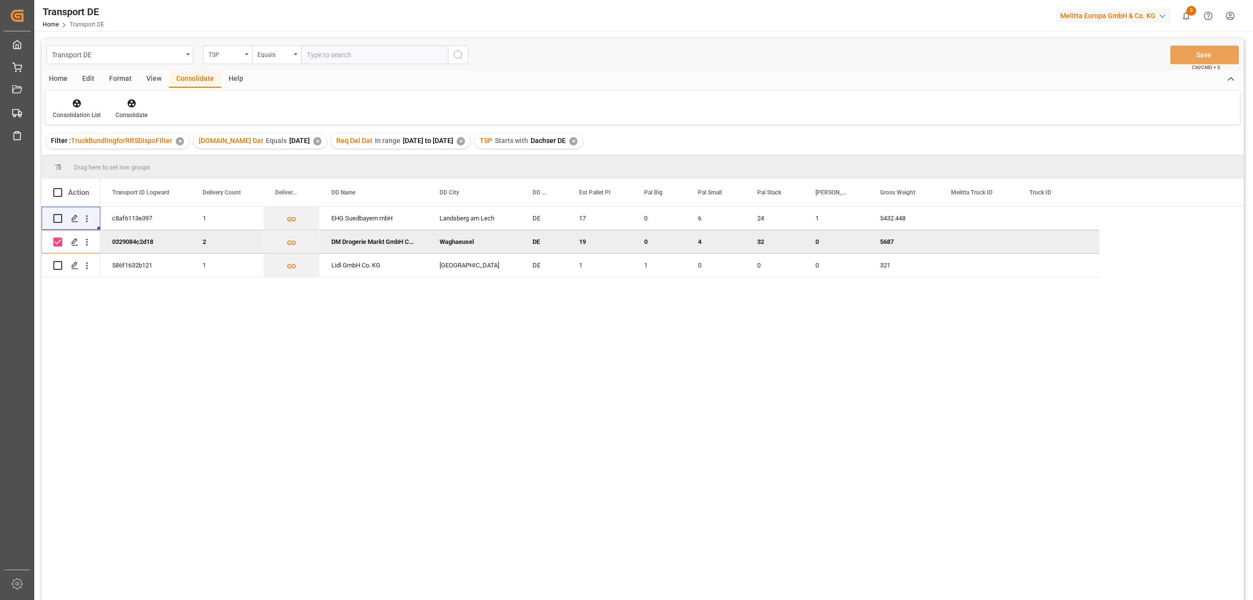
click at [54, 241] on input "Press Space to toggle row selection (checked)" at bounding box center [57, 241] width 9 height 9
checkbox input "false"
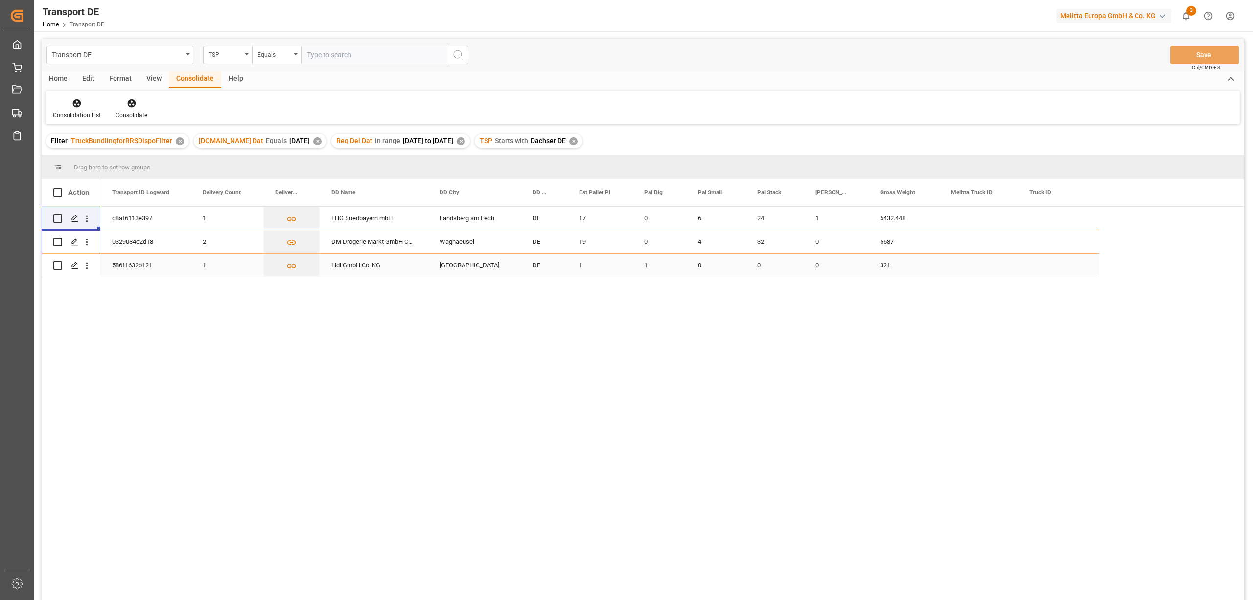
click at [59, 265] on input "Press Space to toggle row selection (unchecked)" at bounding box center [57, 265] width 9 height 9
checkbox input "true"
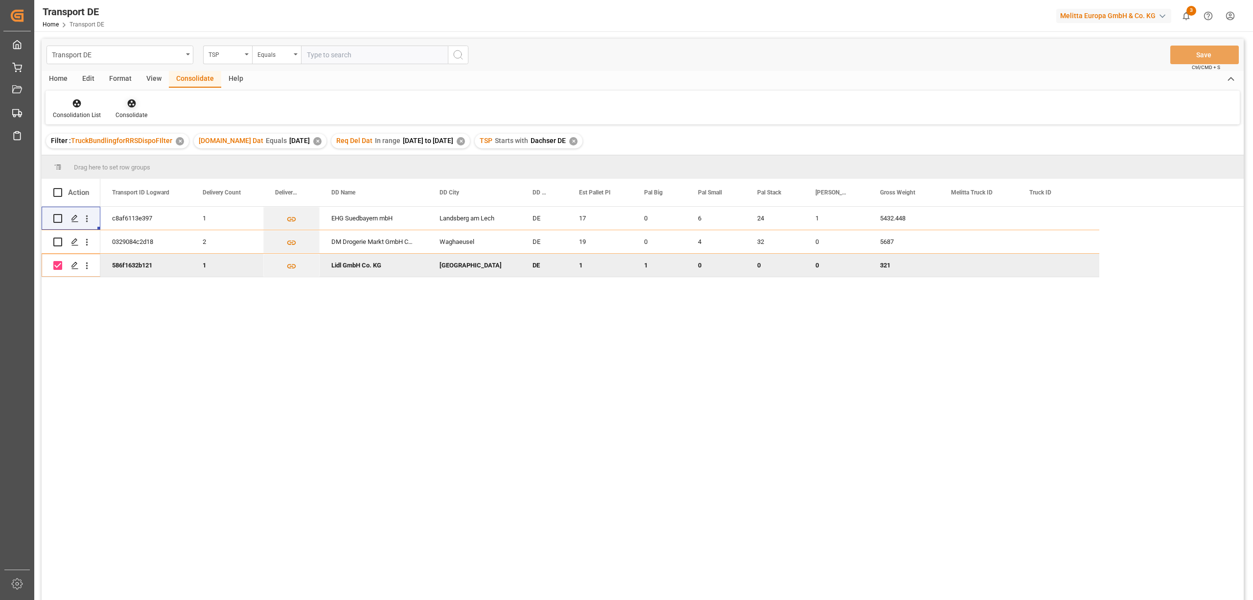
click at [129, 108] on div "Consolidate" at bounding box center [131, 109] width 47 height 22
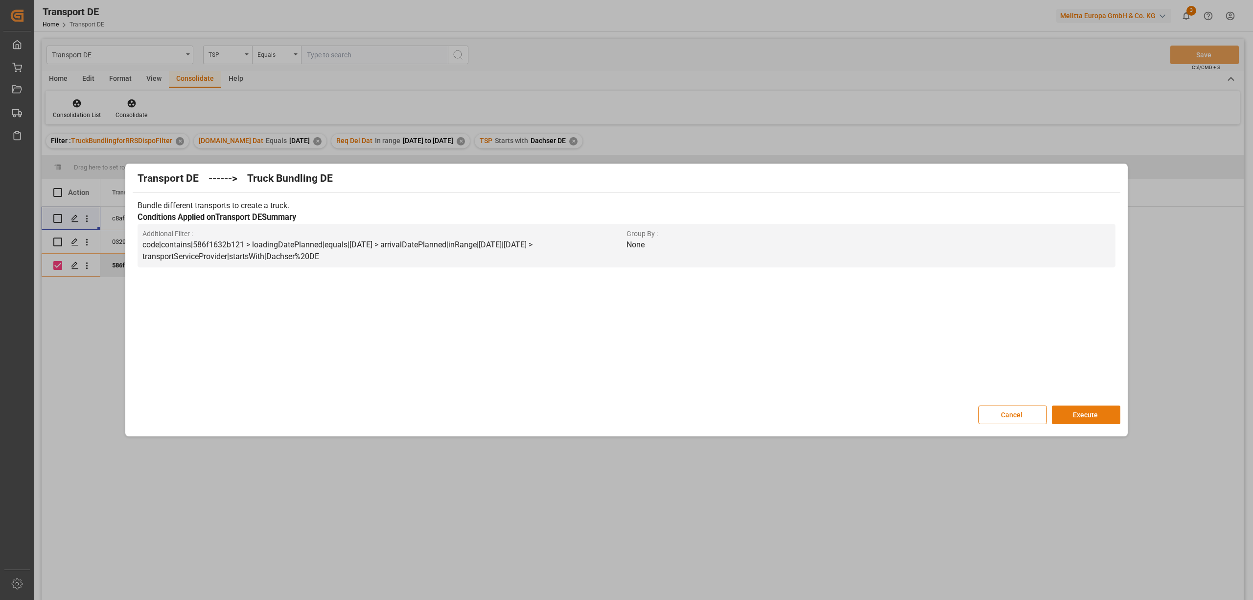
click at [1073, 417] on button "Execute" at bounding box center [1086, 414] width 69 height 19
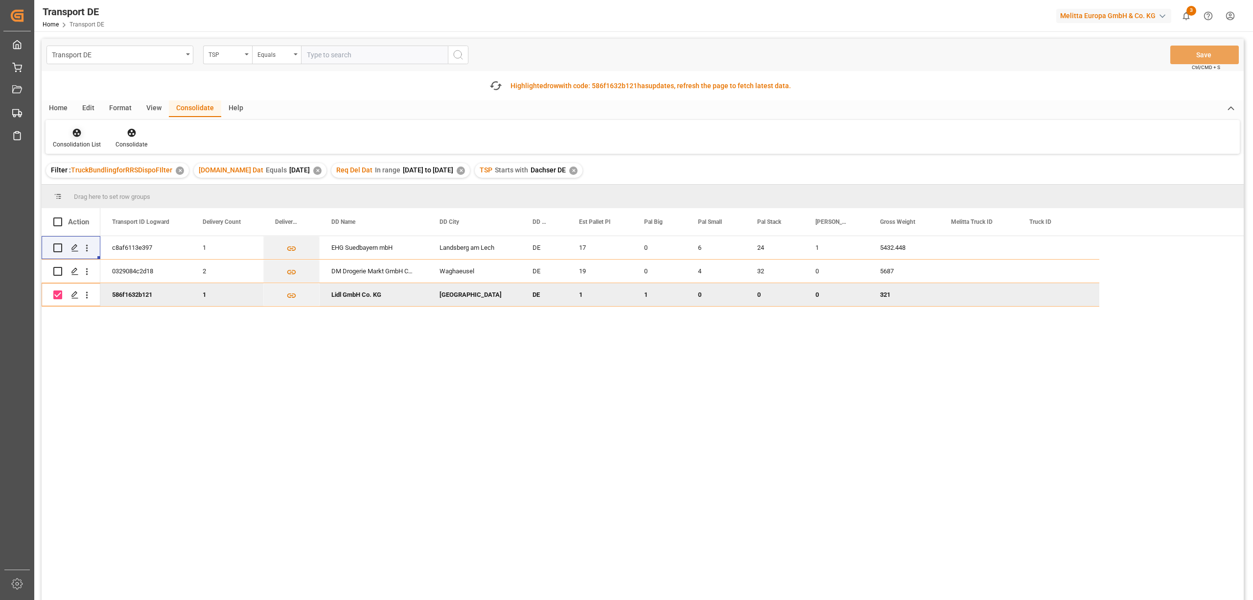
click at [75, 134] on icon at bounding box center [77, 133] width 10 height 10
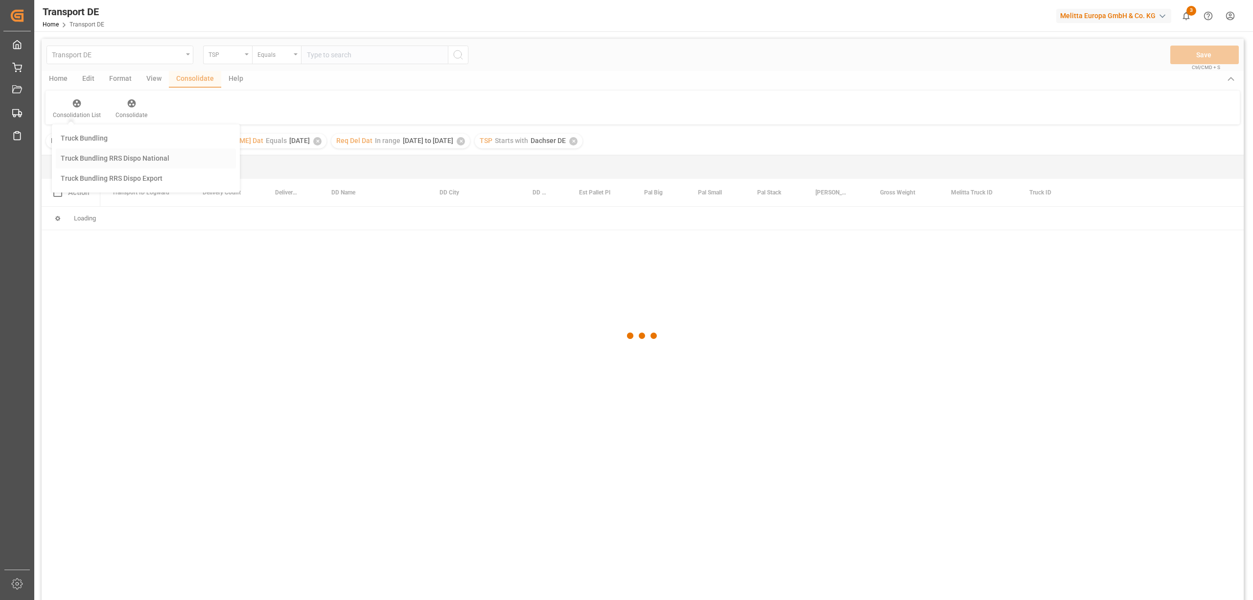
click at [104, 187] on div "Transport DE TSP Equals Save Ctrl/CMD + S Home Edit Format View Consolidate Hel…" at bounding box center [643, 332] width 1203 height 587
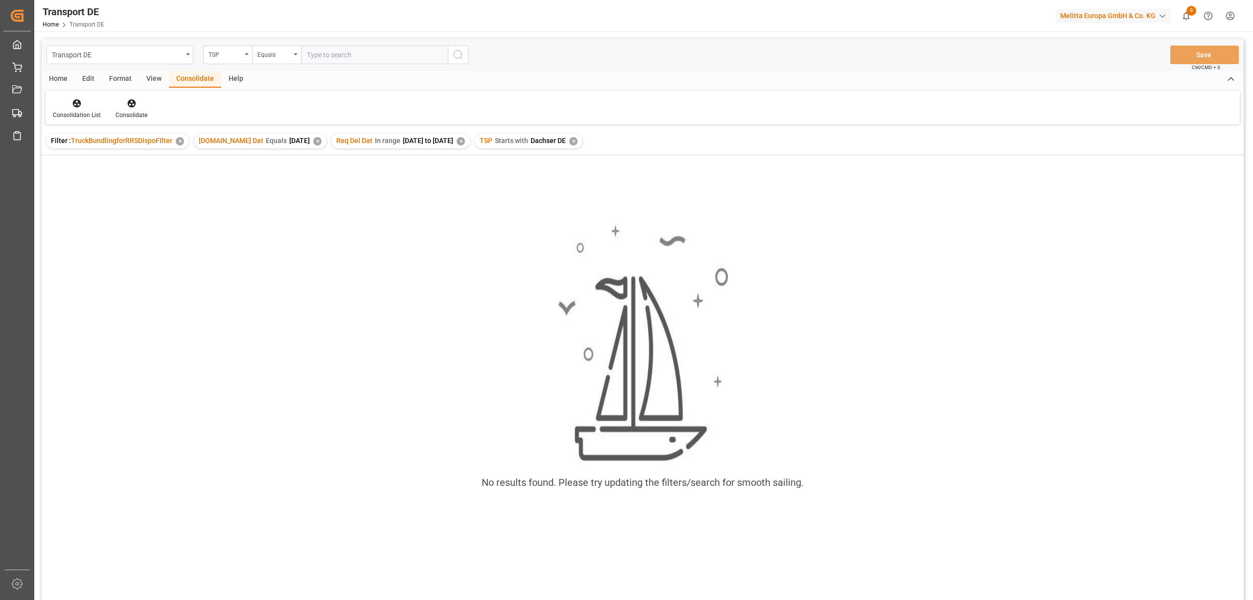
click at [580, 136] on div "TSP Starts with Dachser DE ✕" at bounding box center [529, 141] width 108 height 15
click at [578, 140] on div "✕" at bounding box center [573, 141] width 8 height 8
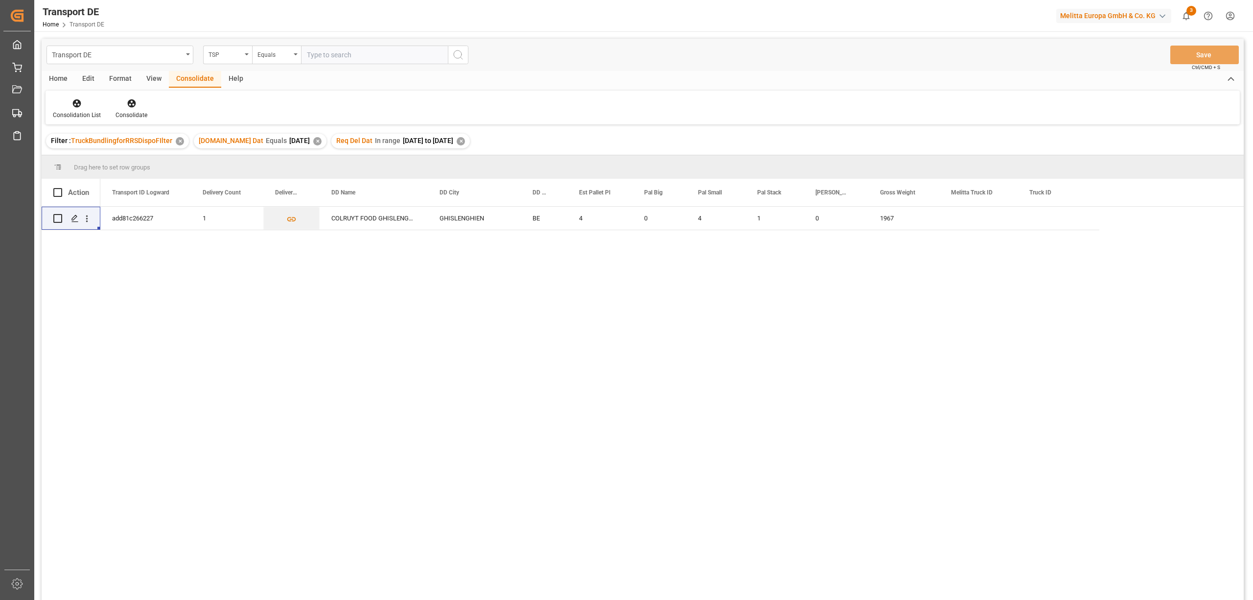
click at [465, 144] on div "✕" at bounding box center [461, 141] width 8 height 8
click at [313, 141] on div "✕" at bounding box center [317, 141] width 8 height 8
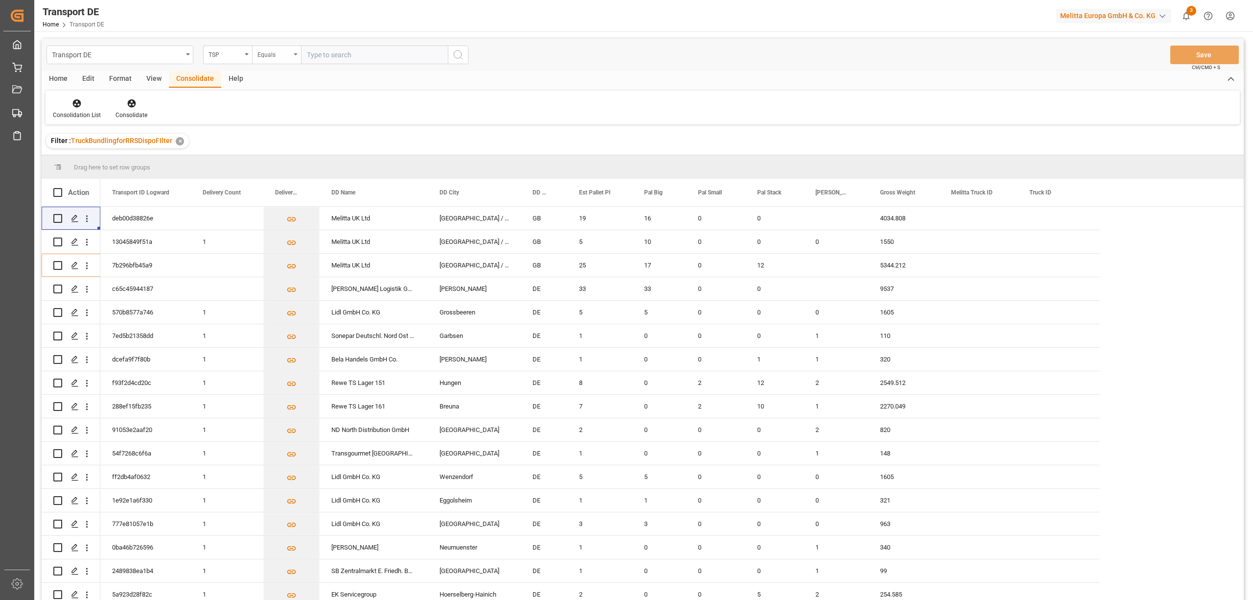
click at [271, 58] on div "Equals" at bounding box center [274, 53] width 33 height 11
click at [304, 159] on div "Starts with" at bounding box center [326, 161] width 146 height 21
type input "Self"
click at [454, 53] on circle "search button" at bounding box center [458, 54] width 8 height 8
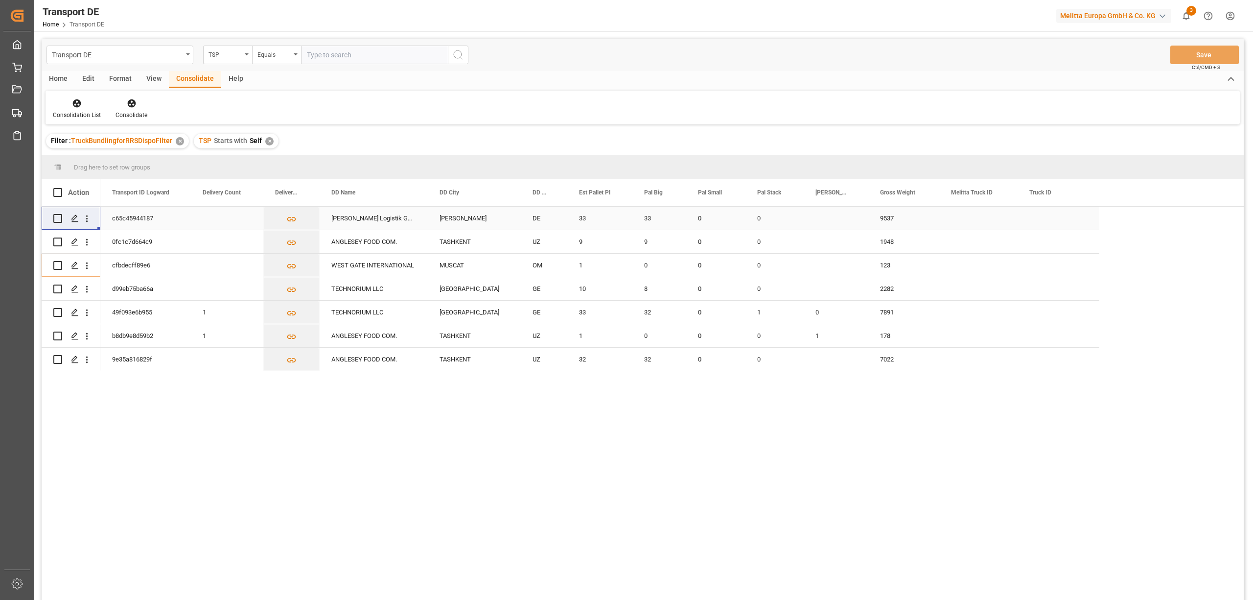
click at [59, 218] on input "Press Space to toggle row selection (unchecked)" at bounding box center [57, 218] width 9 height 9
checkbox input "true"
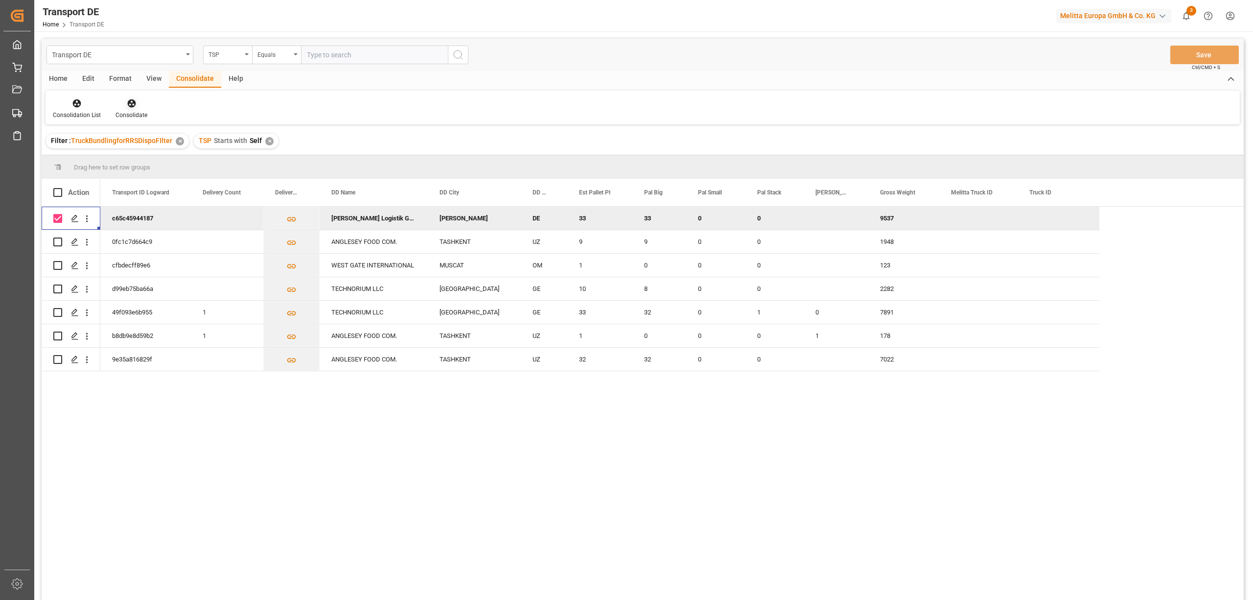
click at [132, 106] on icon at bounding box center [131, 103] width 8 height 8
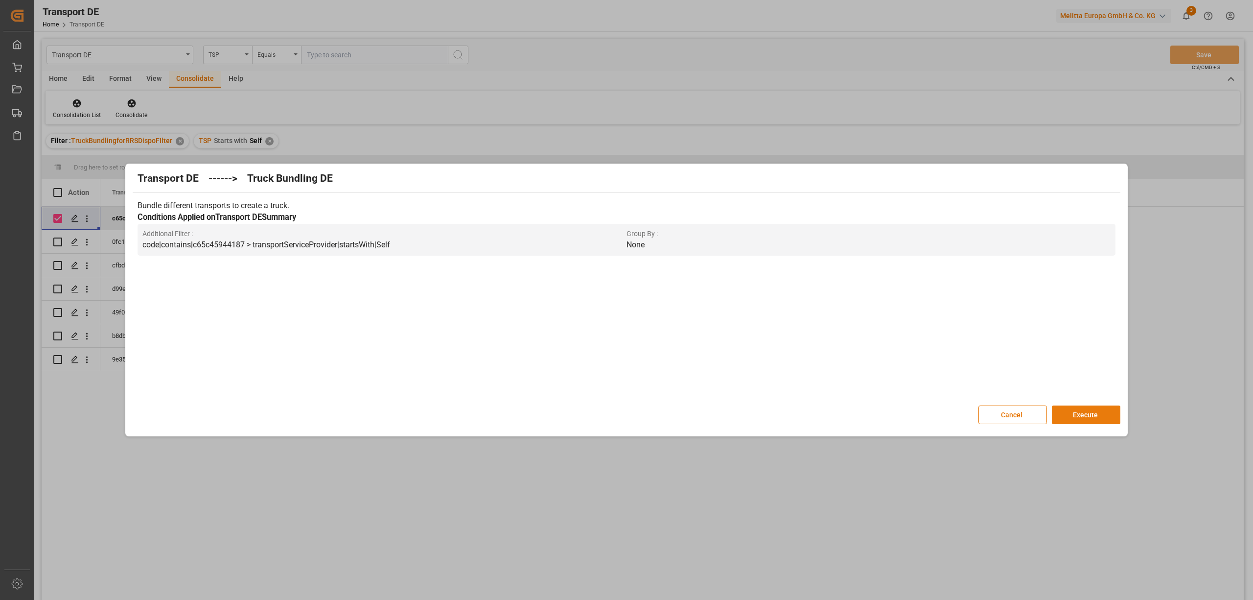
click at [1101, 420] on button "Execute" at bounding box center [1086, 414] width 69 height 19
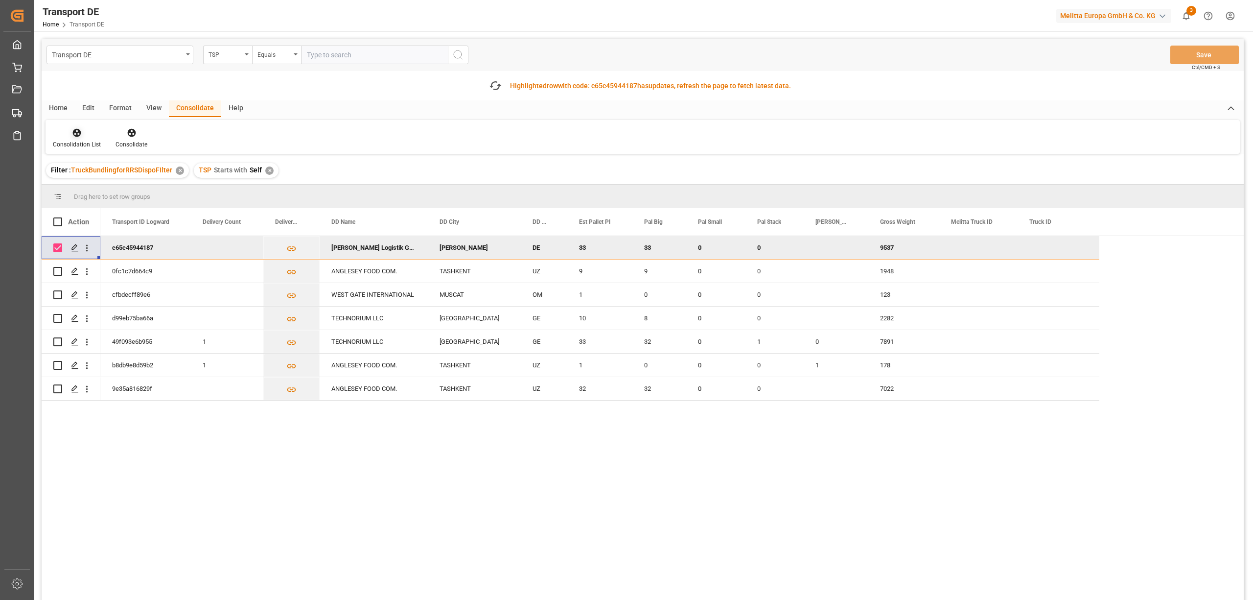
click at [75, 138] on div "Consolidation List" at bounding box center [77, 138] width 63 height 22
click at [124, 187] on div "Transport DE TSP Equals Save Ctrl/CMD + S Fetch latest updates Highlighted row …" at bounding box center [643, 347] width 1203 height 616
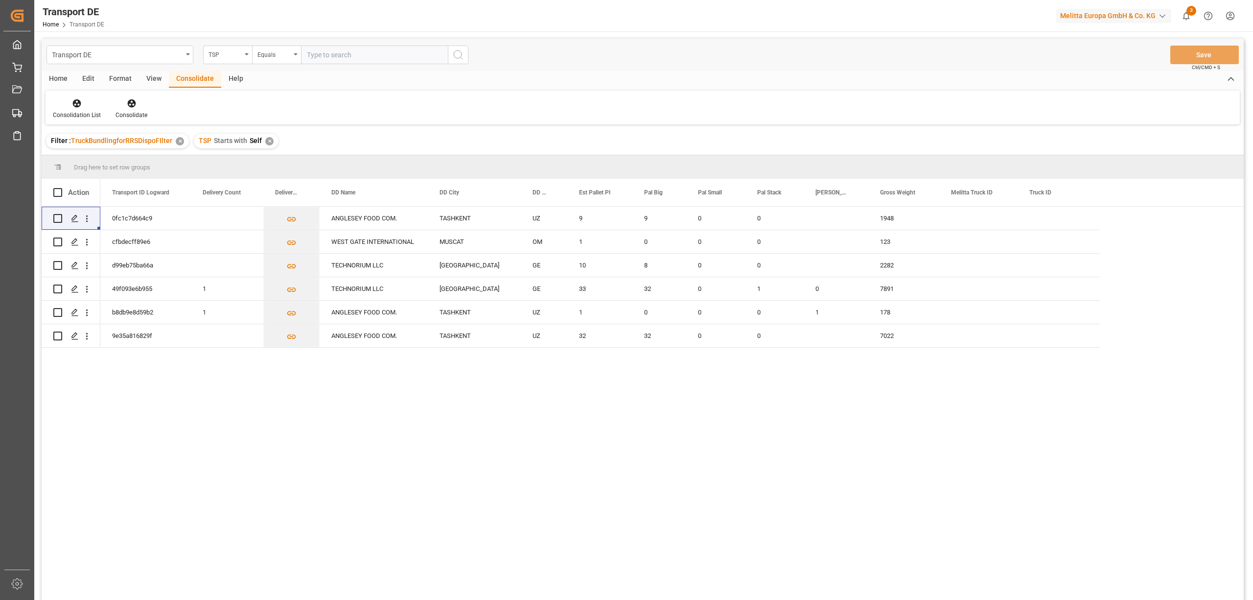
click at [266, 140] on div "✕" at bounding box center [269, 141] width 8 height 8
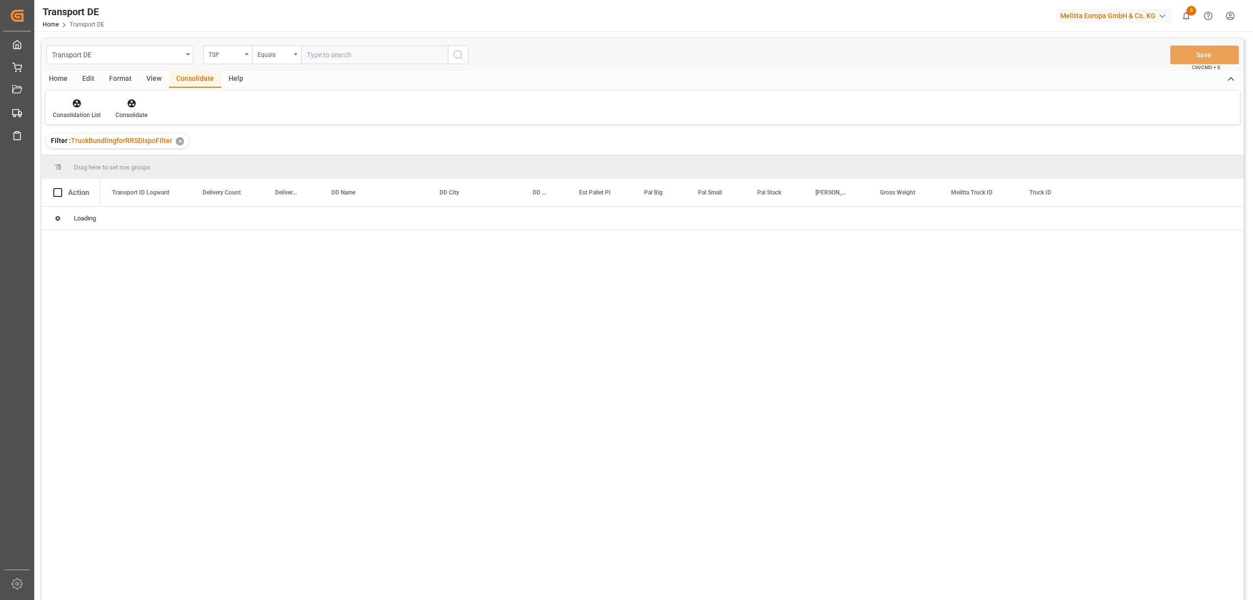
click at [223, 55] on div "TSP" at bounding box center [225, 53] width 33 height 11
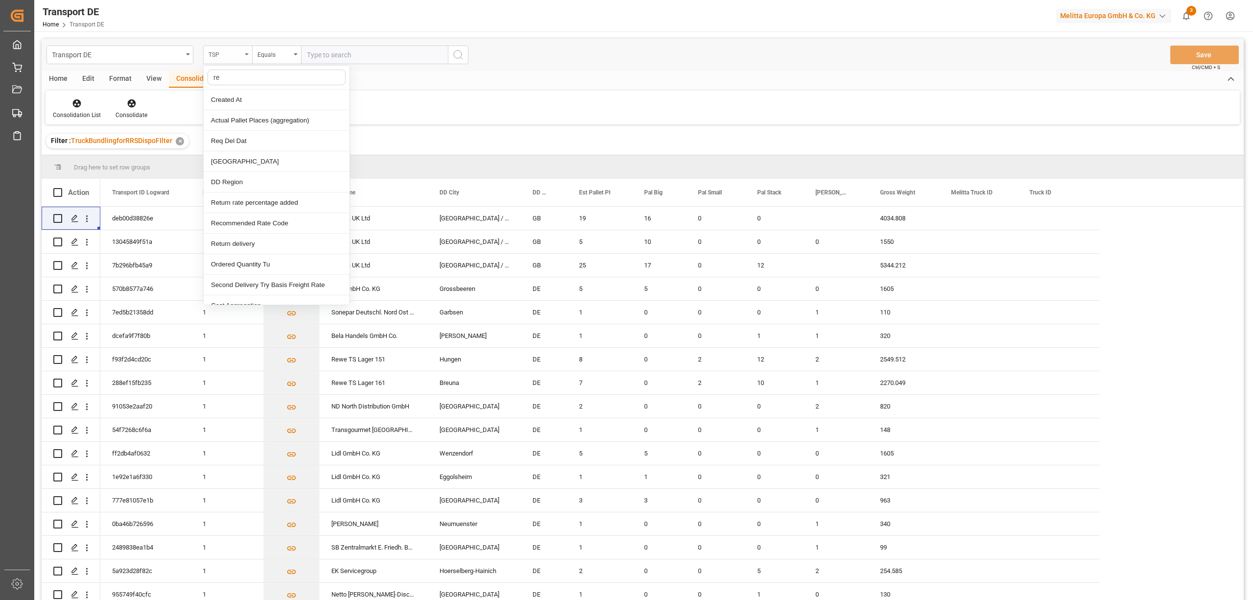
type input "req"
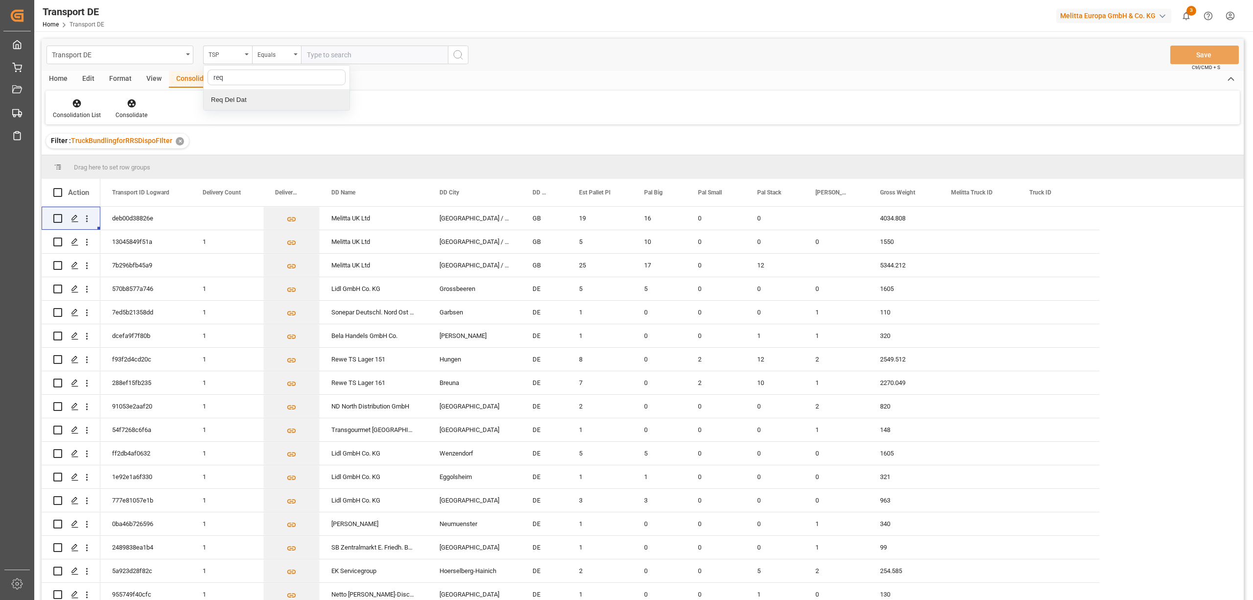
click at [245, 100] on div "Req Del Dat" at bounding box center [277, 100] width 146 height 21
click at [264, 53] on div "Equals" at bounding box center [274, 53] width 33 height 11
drag, startPoint x: 284, startPoint y: 183, endPoint x: 302, endPoint y: 108, distance: 76.8
click at [285, 183] on div "In range" at bounding box center [326, 182] width 146 height 21
click at [307, 48] on input "text" at bounding box center [337, 55] width 73 height 19
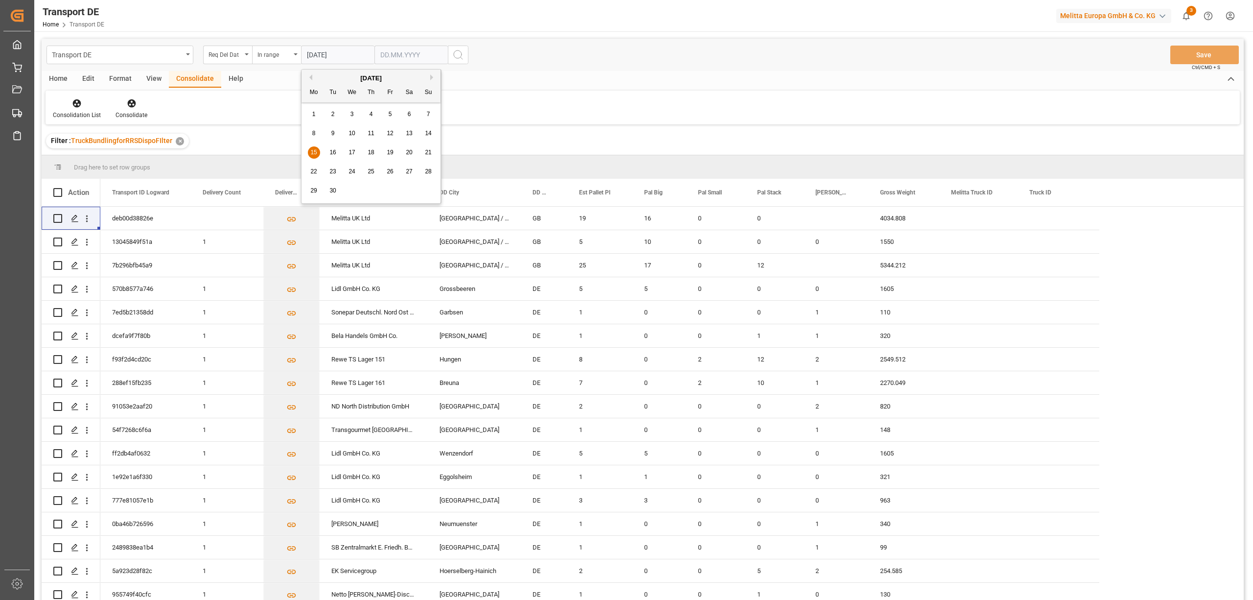
type input "15.09.2025"
click at [390, 57] on input "text" at bounding box center [411, 55] width 73 height 19
type input "[DATE]"
click at [461, 57] on circle "search button" at bounding box center [458, 54] width 8 height 8
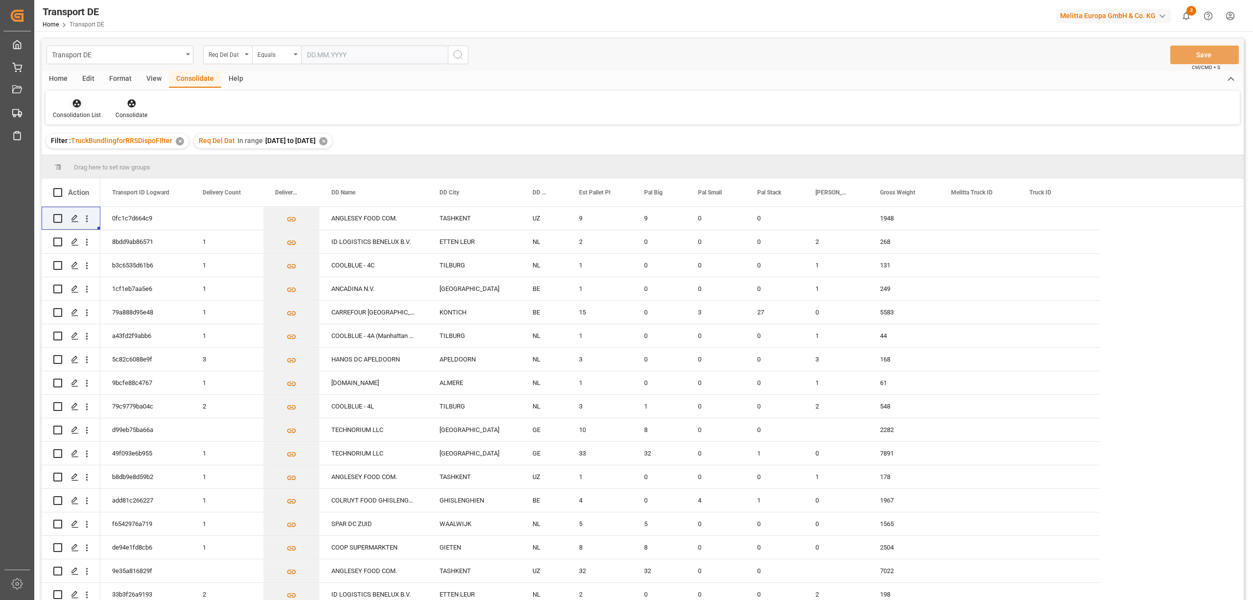
click at [79, 108] on div "Consolidation List" at bounding box center [77, 109] width 63 height 22
click at [99, 156] on div "Transport DE Req Del Dat Equals Save Ctrl/CMD + S Home Edit Format View Consoli…" at bounding box center [643, 332] width 1203 height 587
click at [328, 140] on div "✕" at bounding box center [323, 141] width 8 height 8
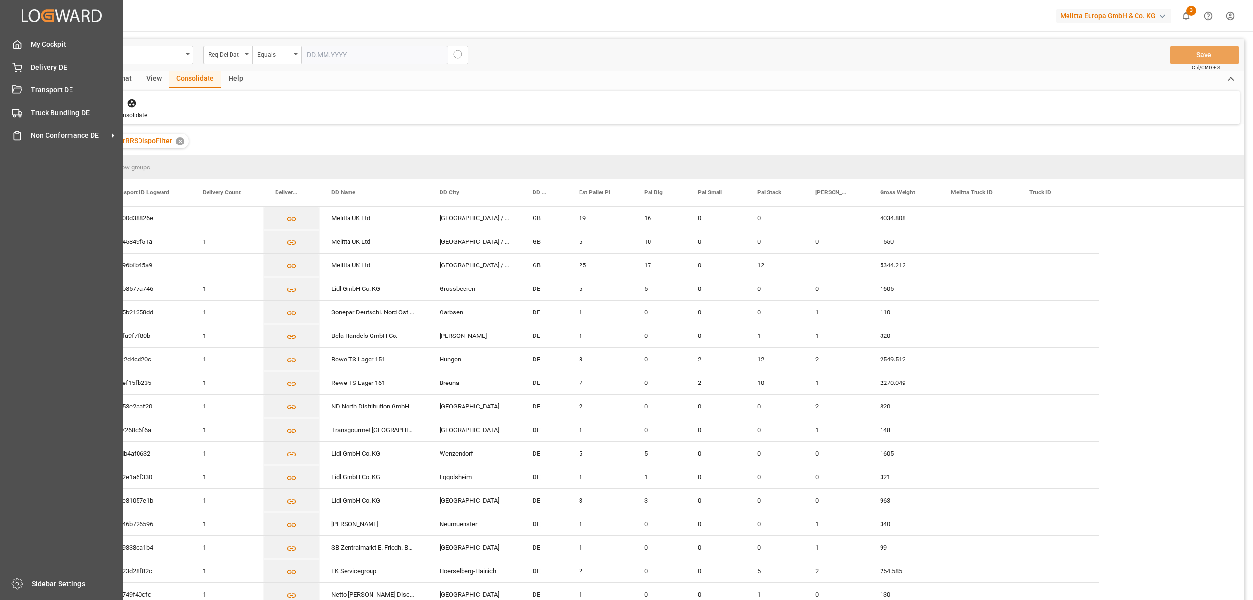
drag, startPoint x: 31, startPoint y: 108, endPoint x: 225, endPoint y: 106, distance: 193.9
click at [32, 108] on span "Truck Bundling DE" at bounding box center [75, 113] width 88 height 10
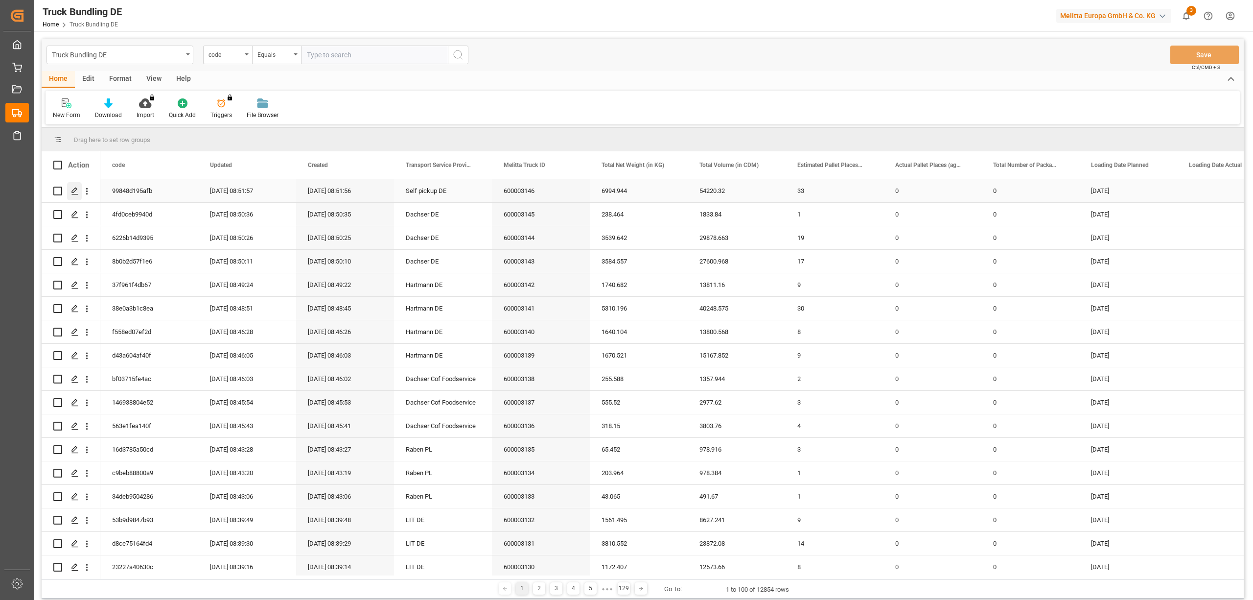
click at [73, 190] on polygon "Press SPACE to select this row." at bounding box center [74, 190] width 5 height 5
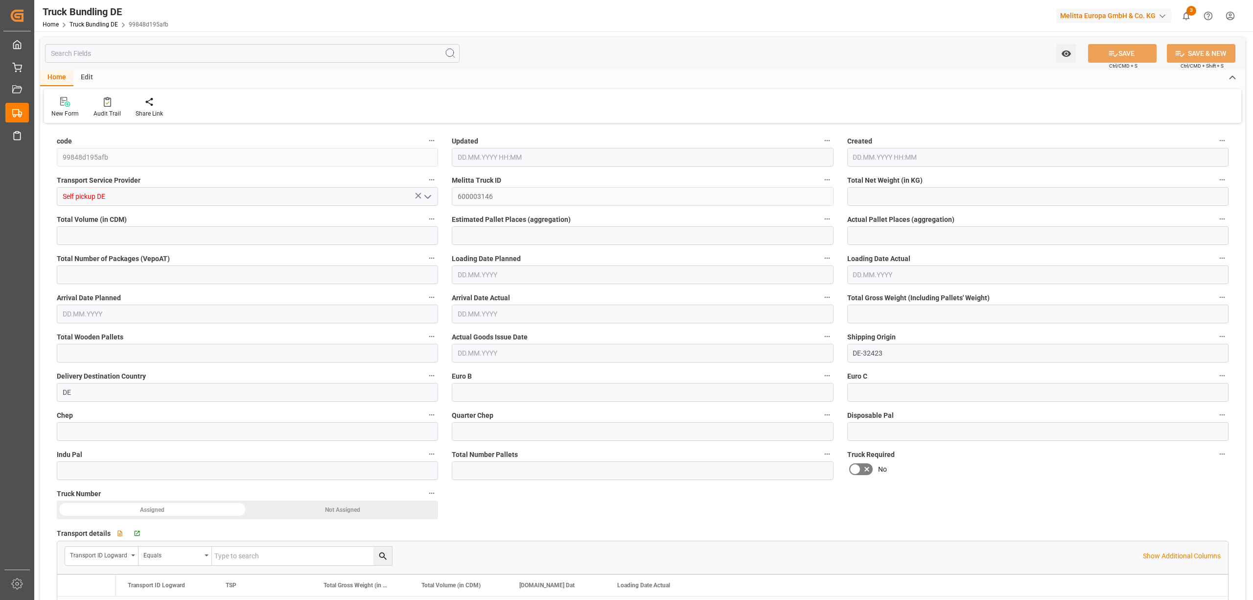
type input "6994.944"
type input "54220.32"
type input "33"
type input "0"
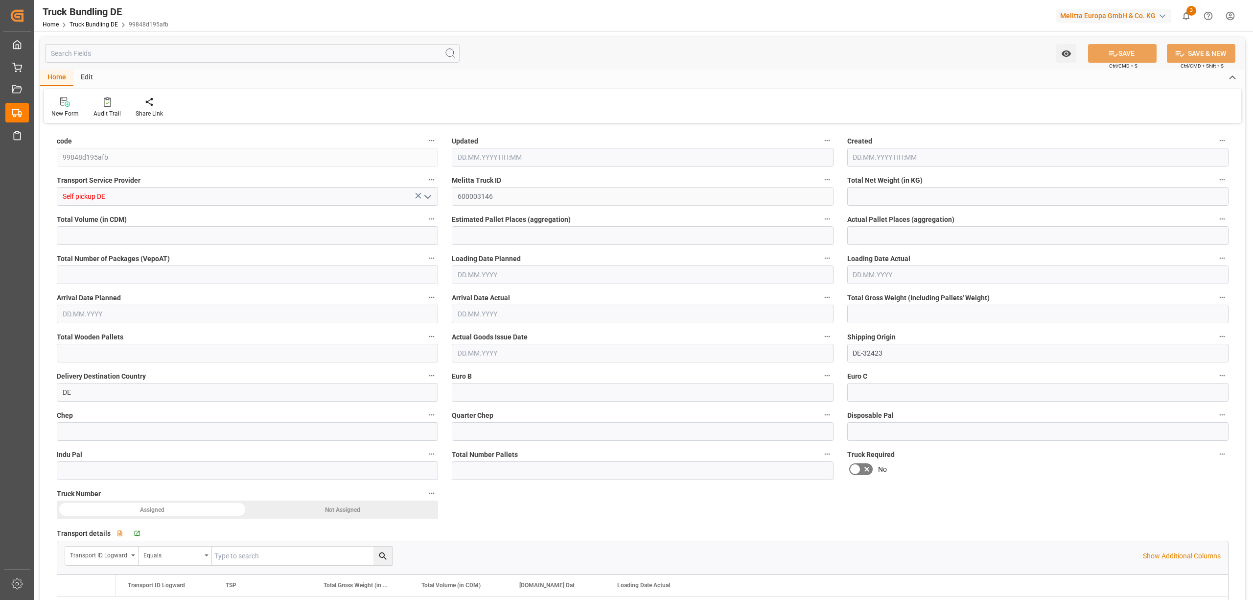
type input "9537"
type input "33"
type input "0"
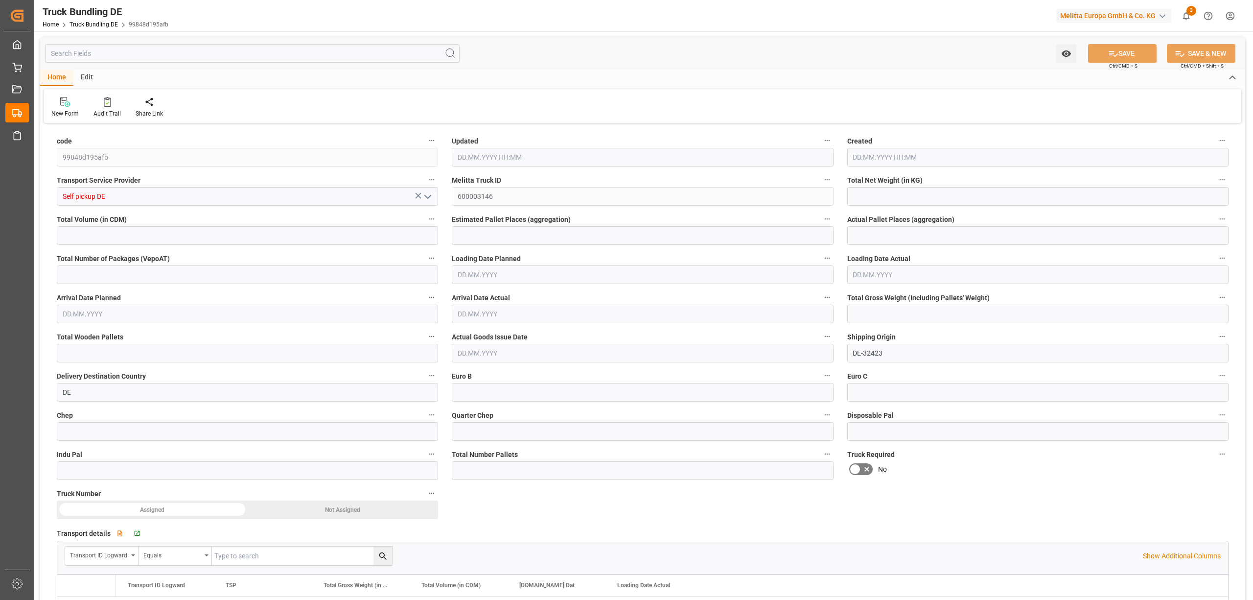
type input "0"
type input "01.10.2025 08:51"
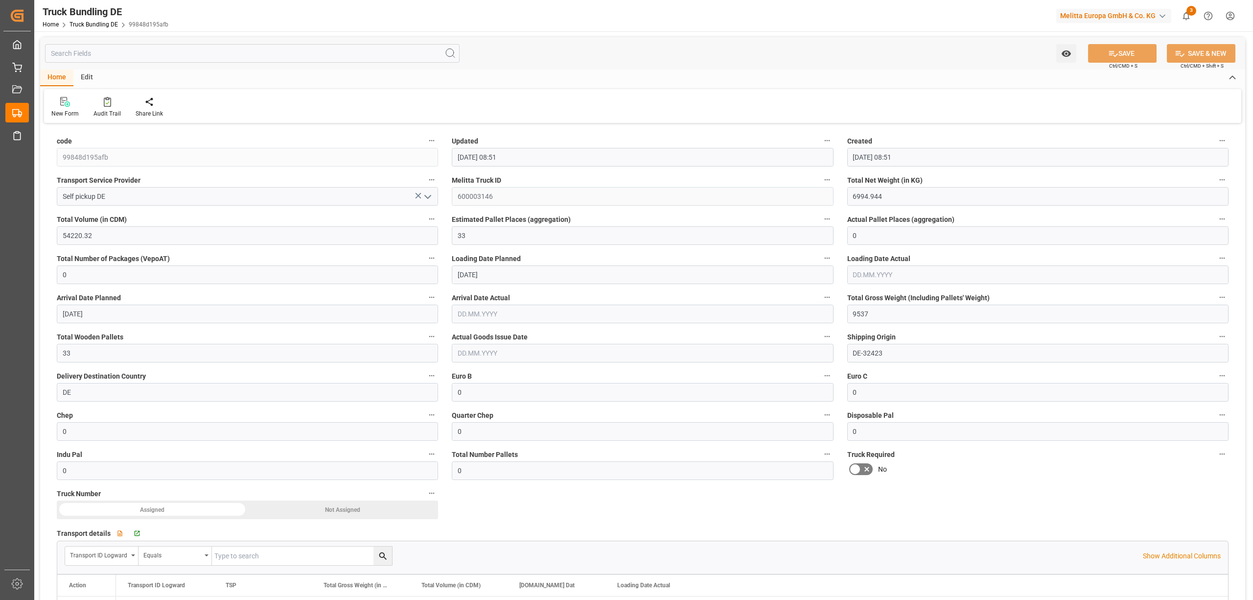
type input "01.10.2025 08:51"
type input "[DATE]"
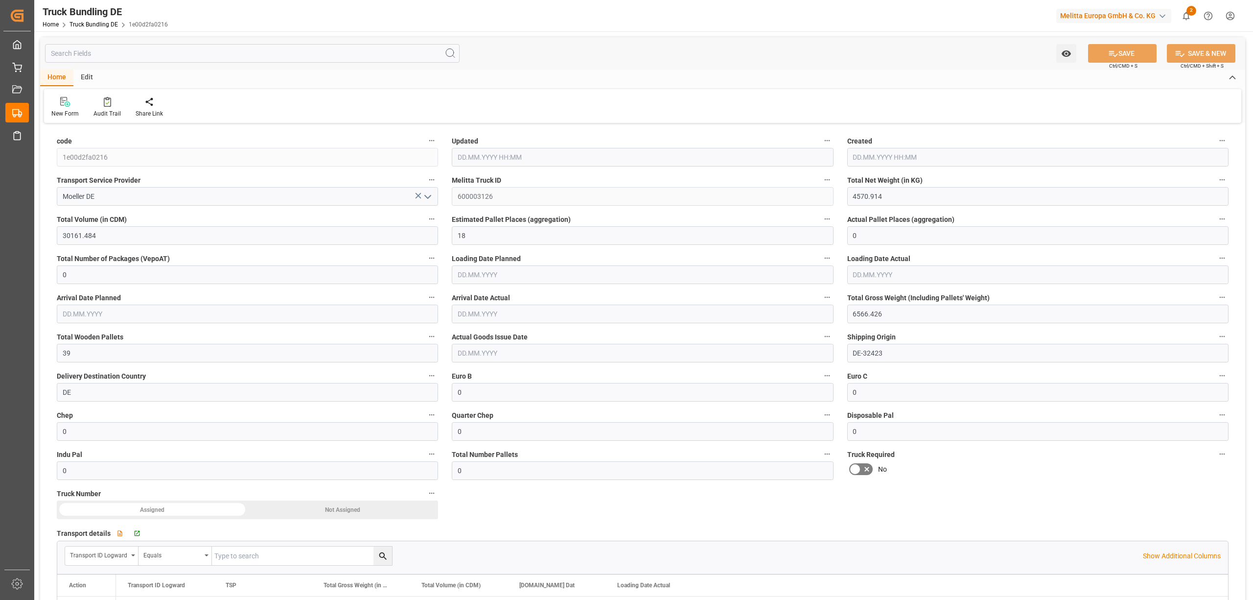
type input "[DATE] 08:36"
type input "[DATE]"
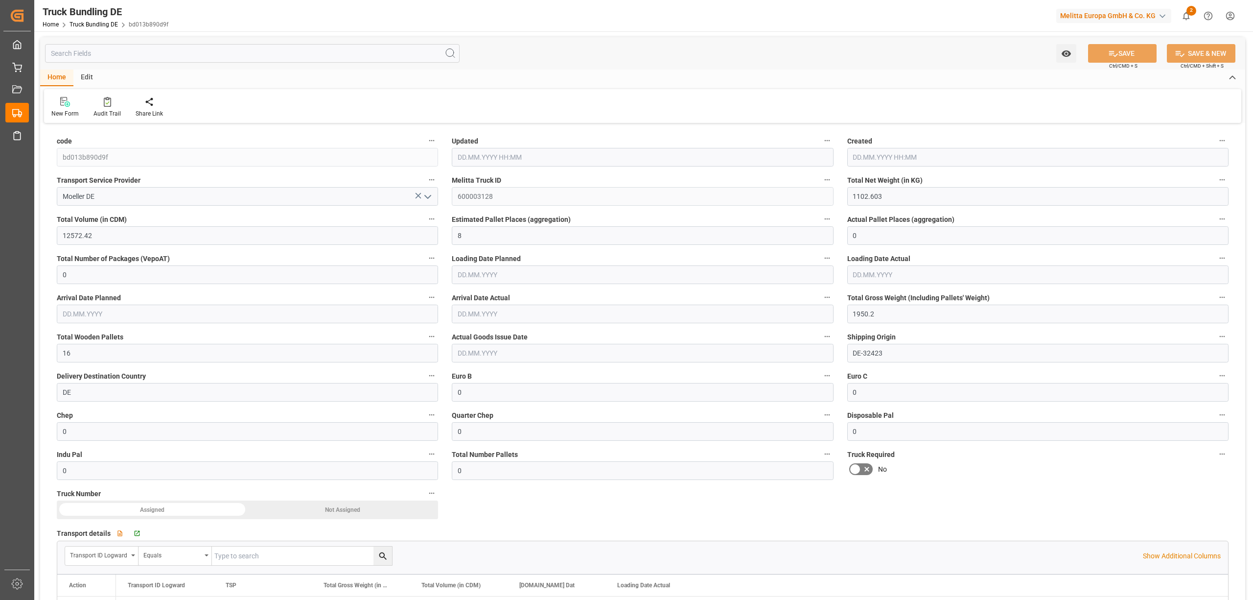
type input "[DATE] 08:36"
type input "[DATE]"
type input "06.10.2025"
type input "[DATE]"
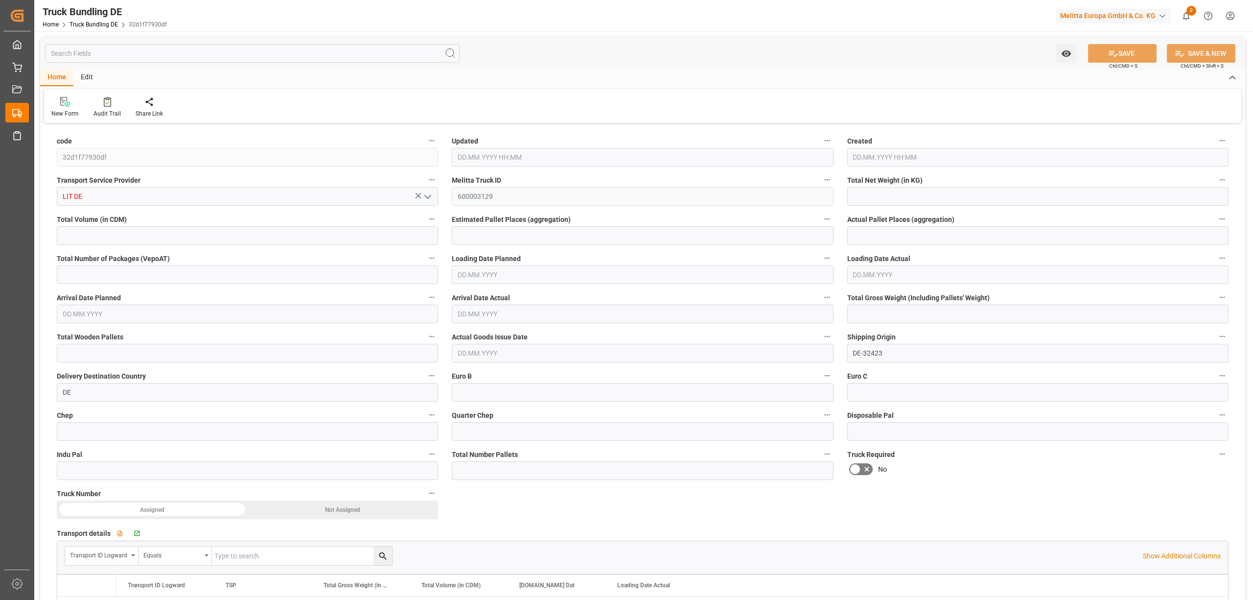
type input "4553.382"
type input "28047.34"
type input "16"
type input "0"
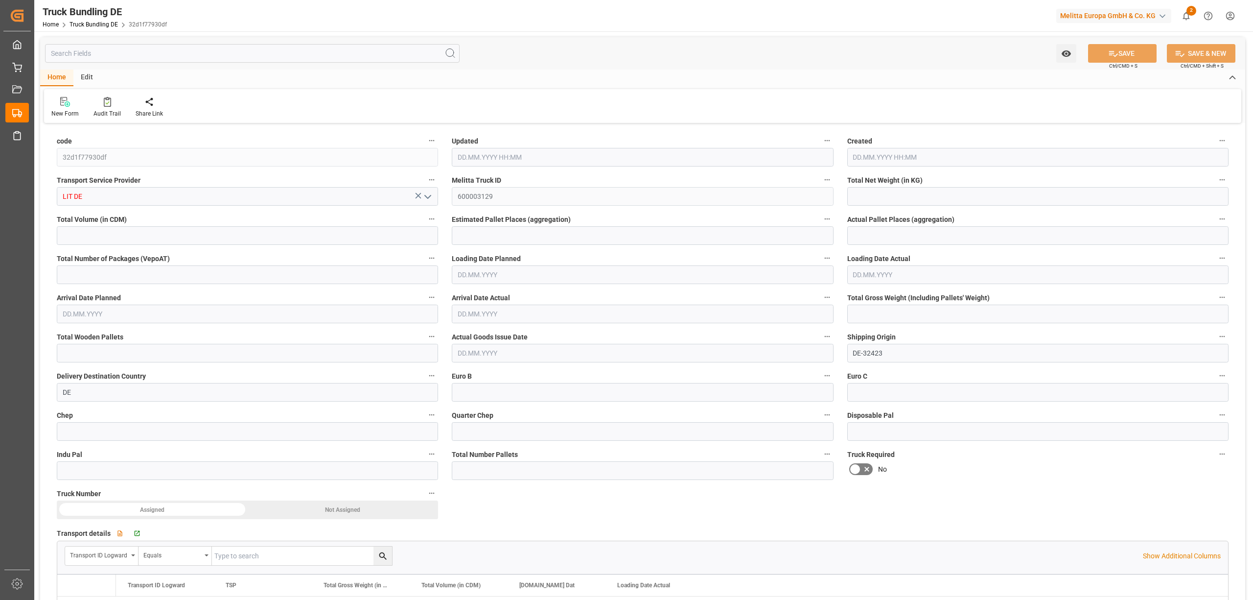
type input "6478"
type input "32"
type input "0"
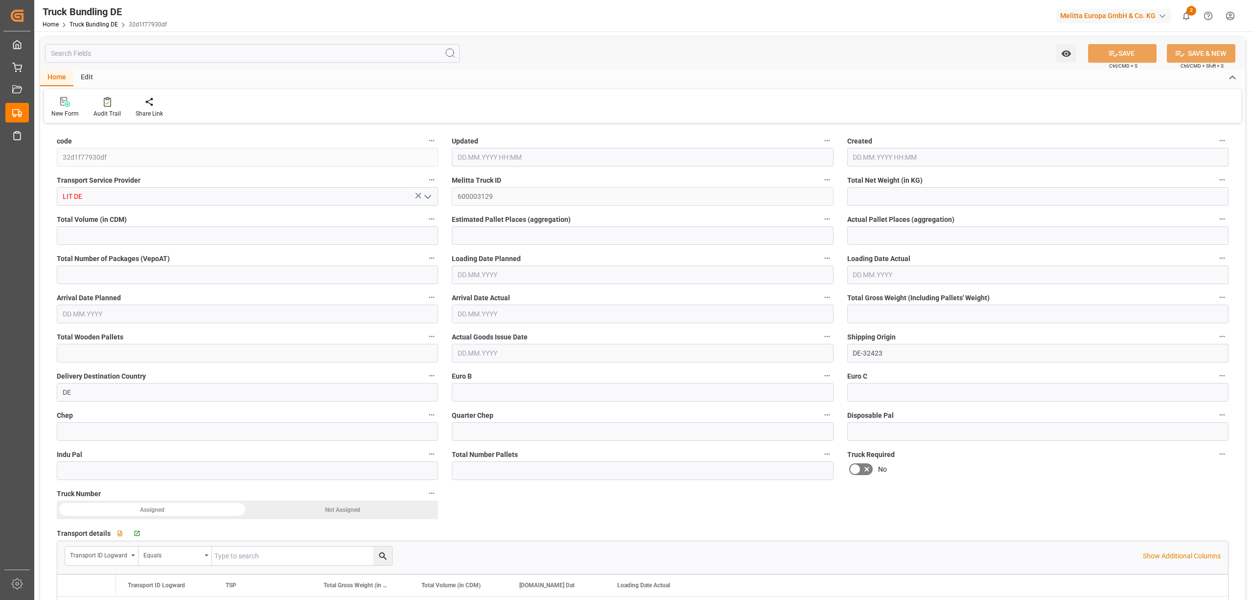
type input "0"
type input "[DATE] 08:39"
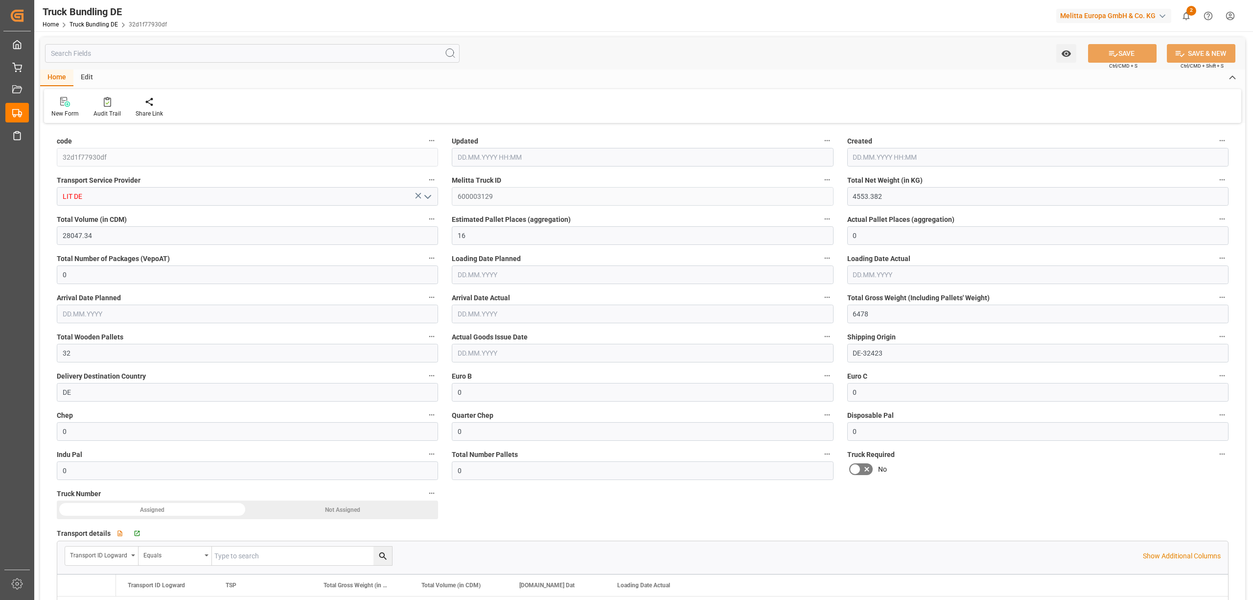
type input "[DATE] 08:39"
type input "[DATE]"
type input "08.10.2025"
type input "[DATE]"
type input "01.10.2025 08:39"
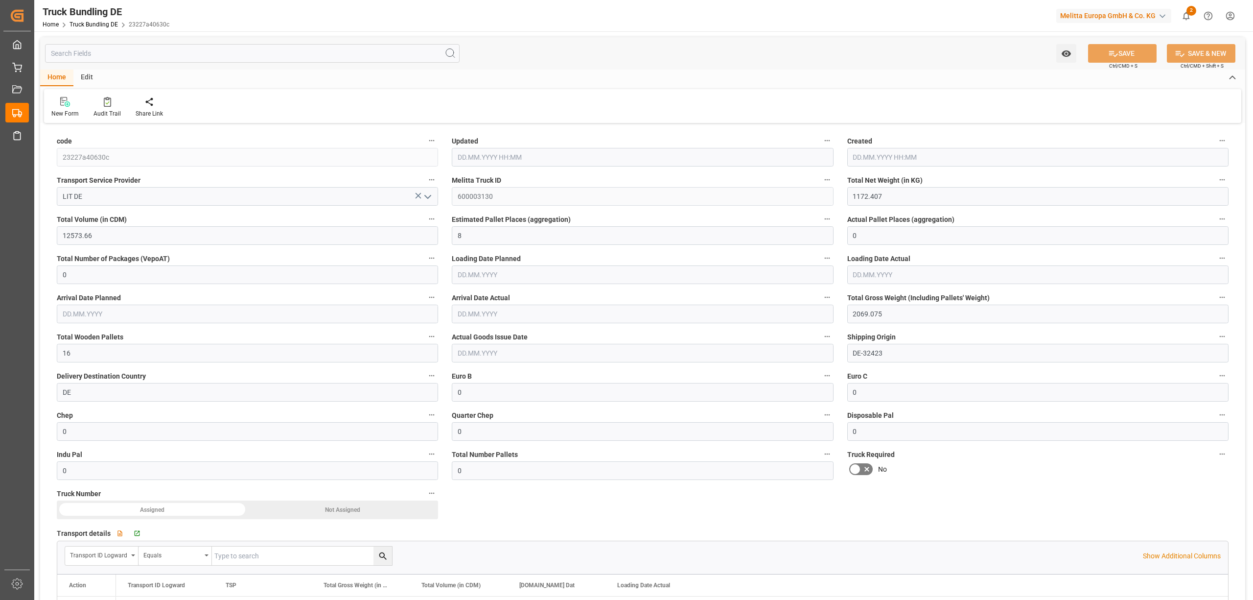
type input "01.10.2025 08:39"
type input "[DATE]"
type input "3810.552"
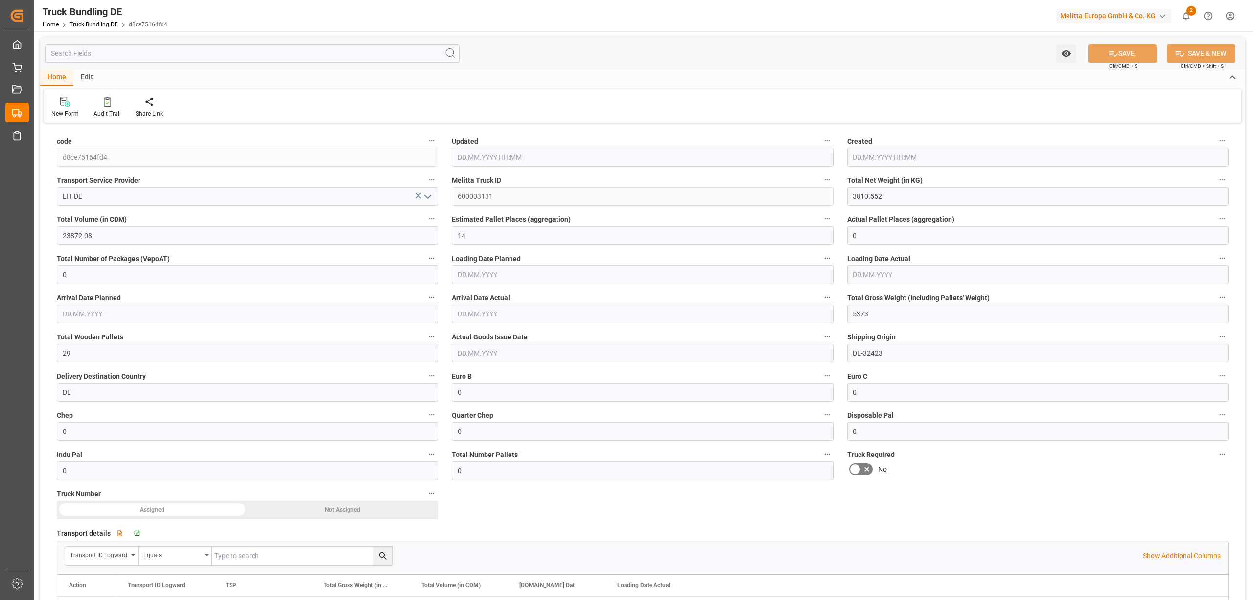
type input "23872.08"
type input "14"
type input "0"
type input "5373"
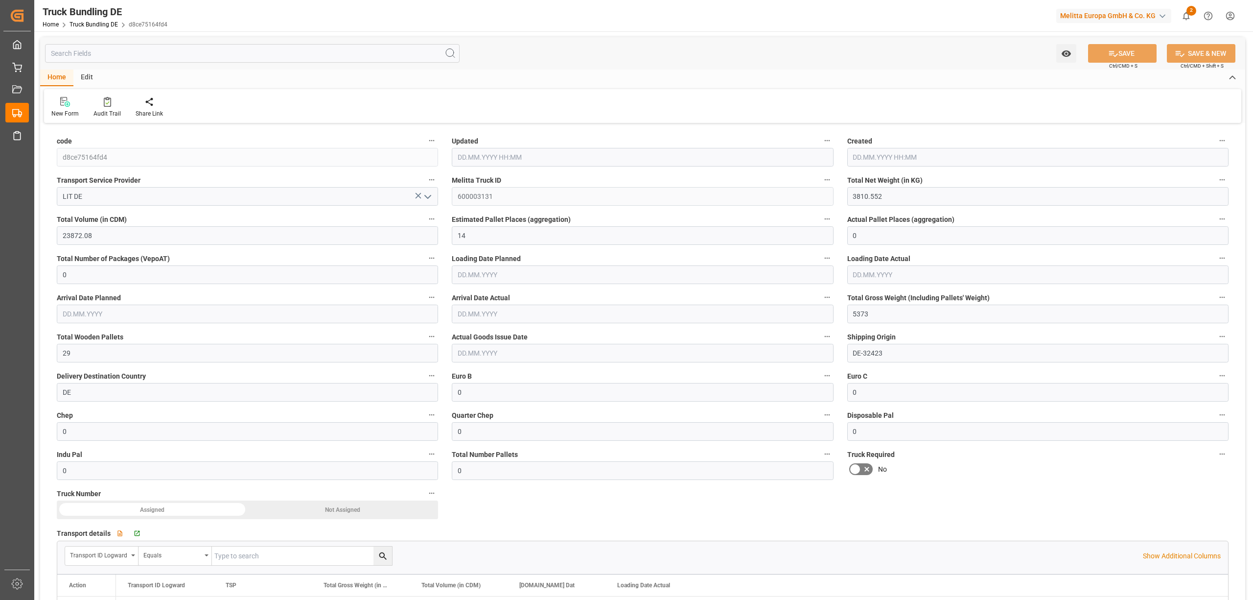
type input "29"
type input "0"
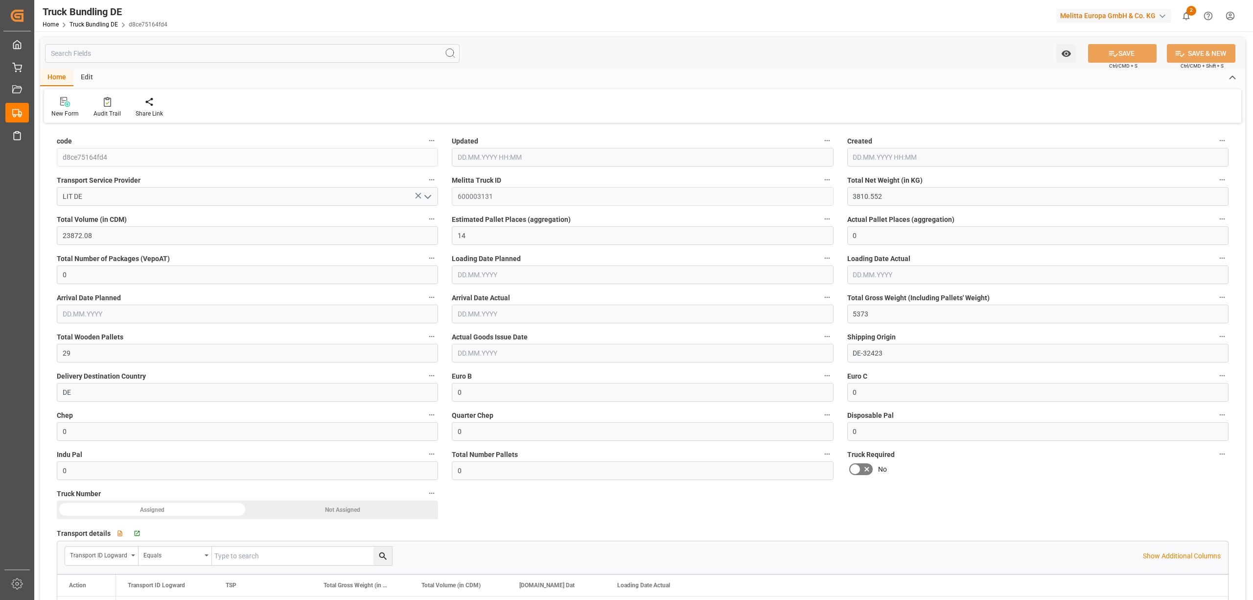
type input "0"
type input "01.10.2025 08:39"
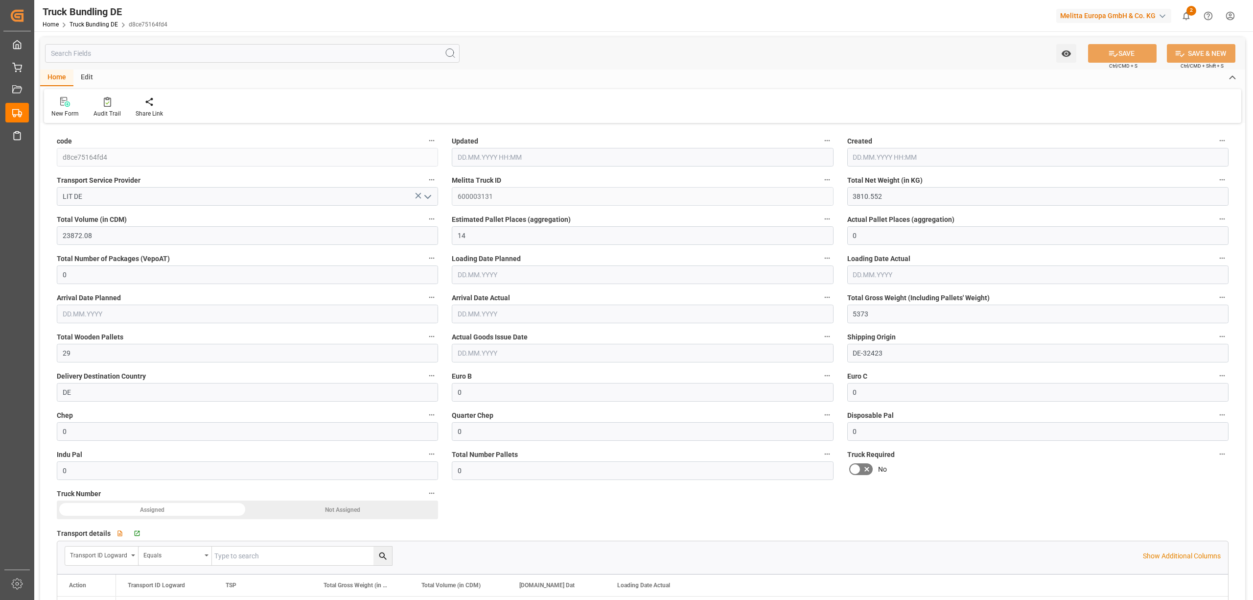
type input "02.10.2025"
type input "07.10.2025"
type input "01.10.2025"
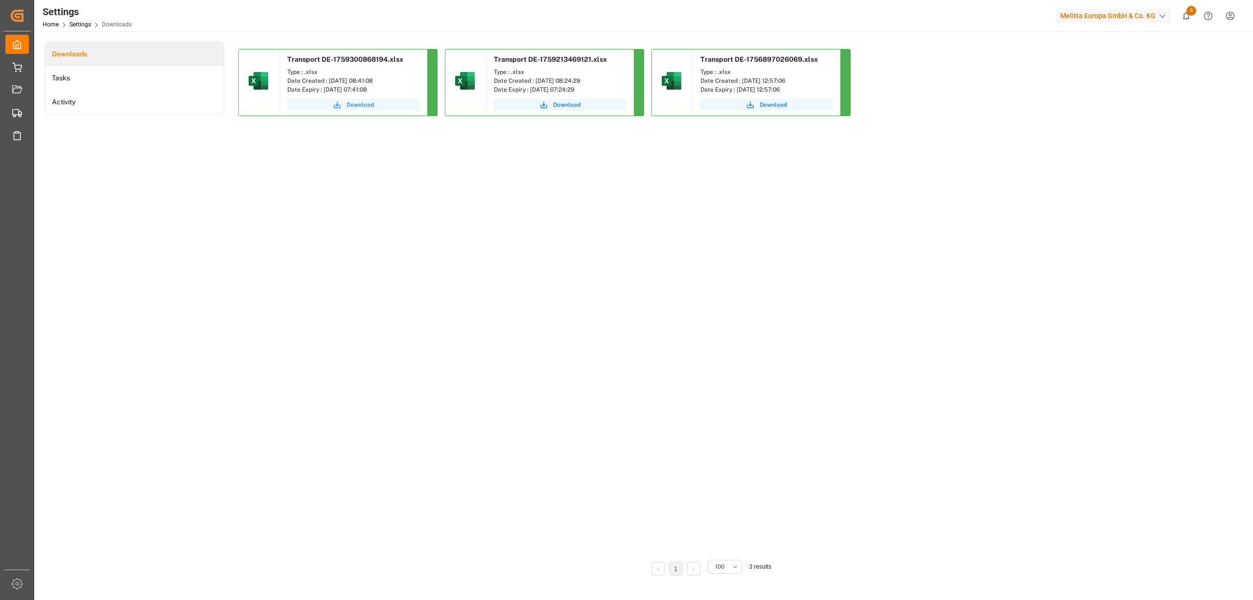
click at [357, 104] on span "Download" at bounding box center [360, 104] width 27 height 9
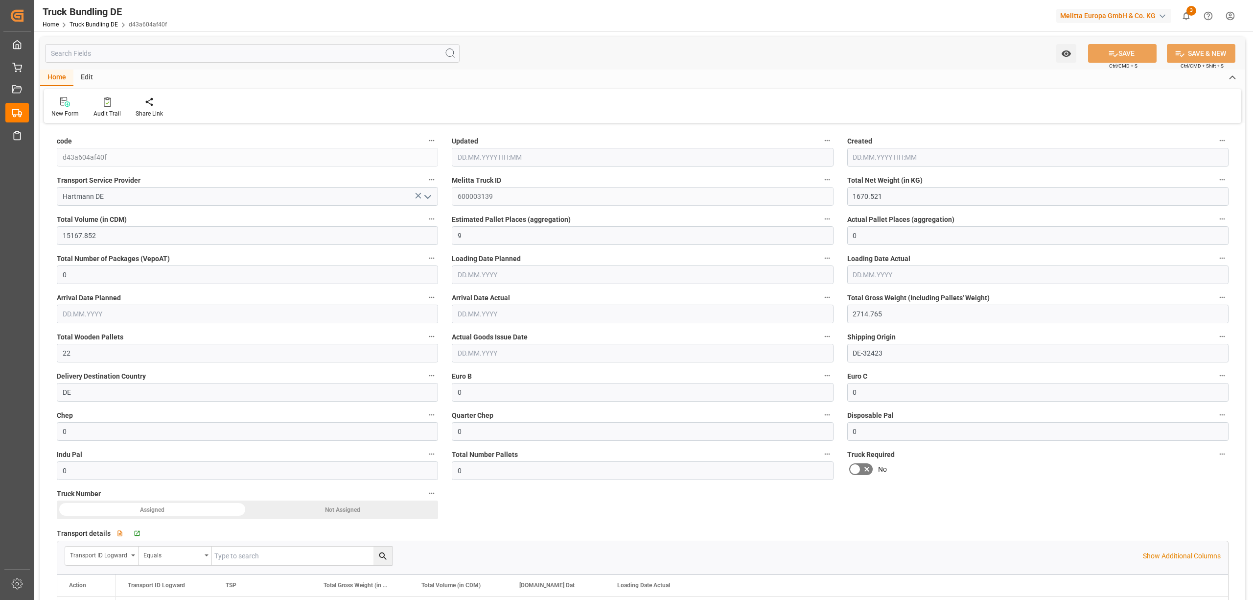
type input "01.10.2025 08:46"
type input "[DATE]"
type input "07.10.2025"
type input "[DATE]"
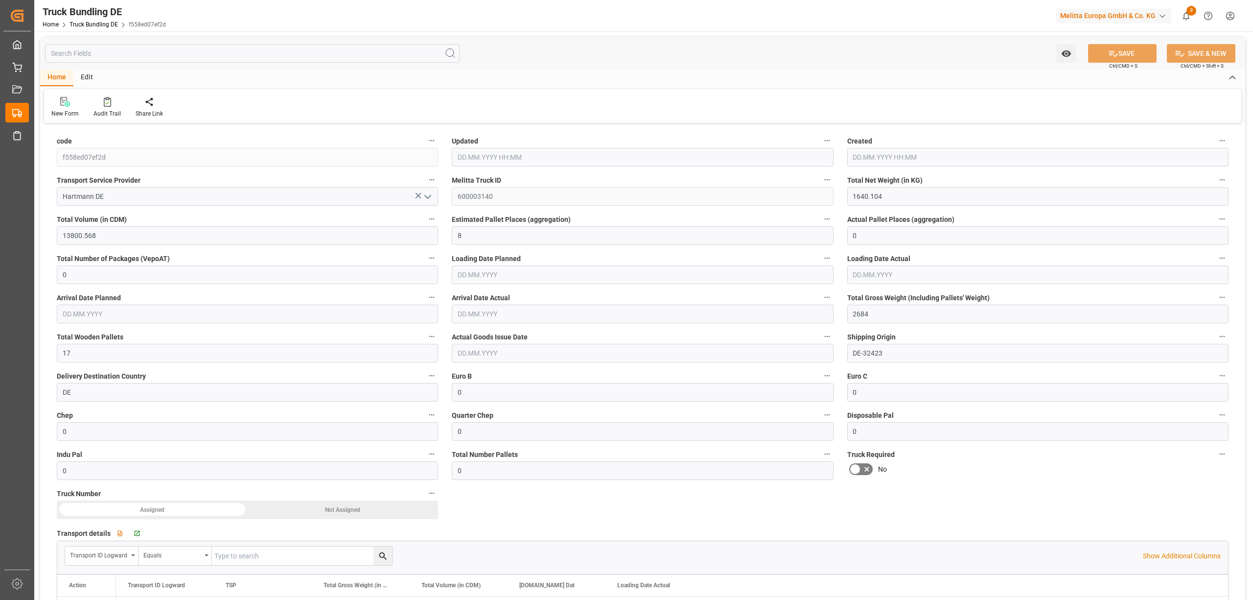
type input "01.10.2025 08:46"
type input "[DATE]"
type input "07.10.2025"
type input "[DATE]"
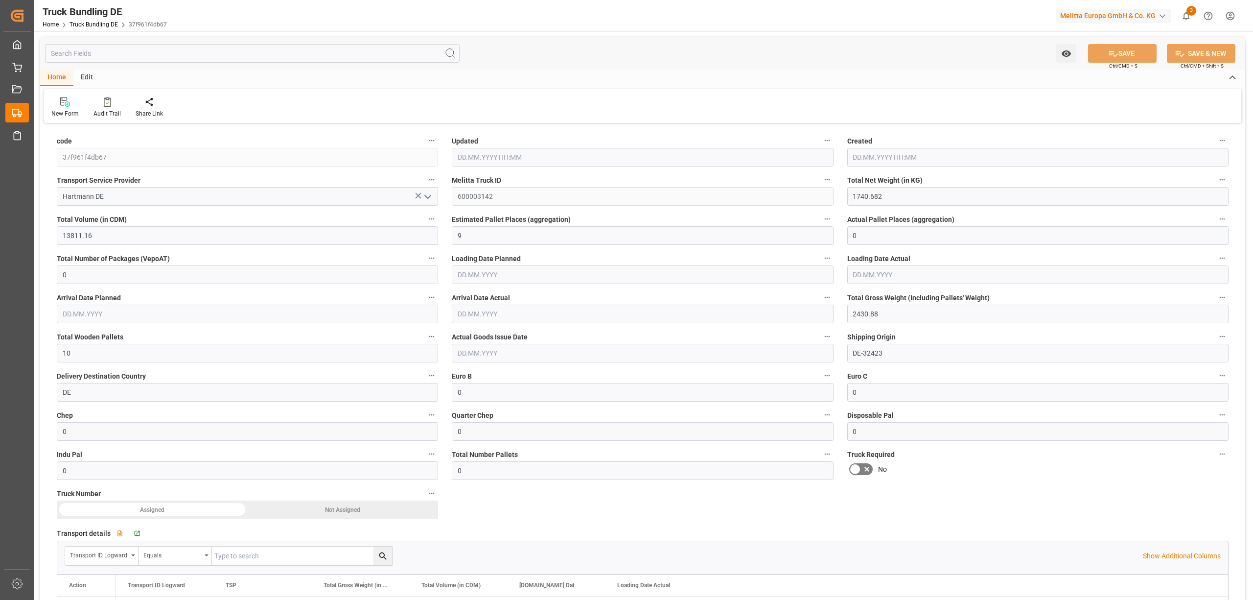
type input "1740.682"
type input "13811.16"
type input "9"
type input "0"
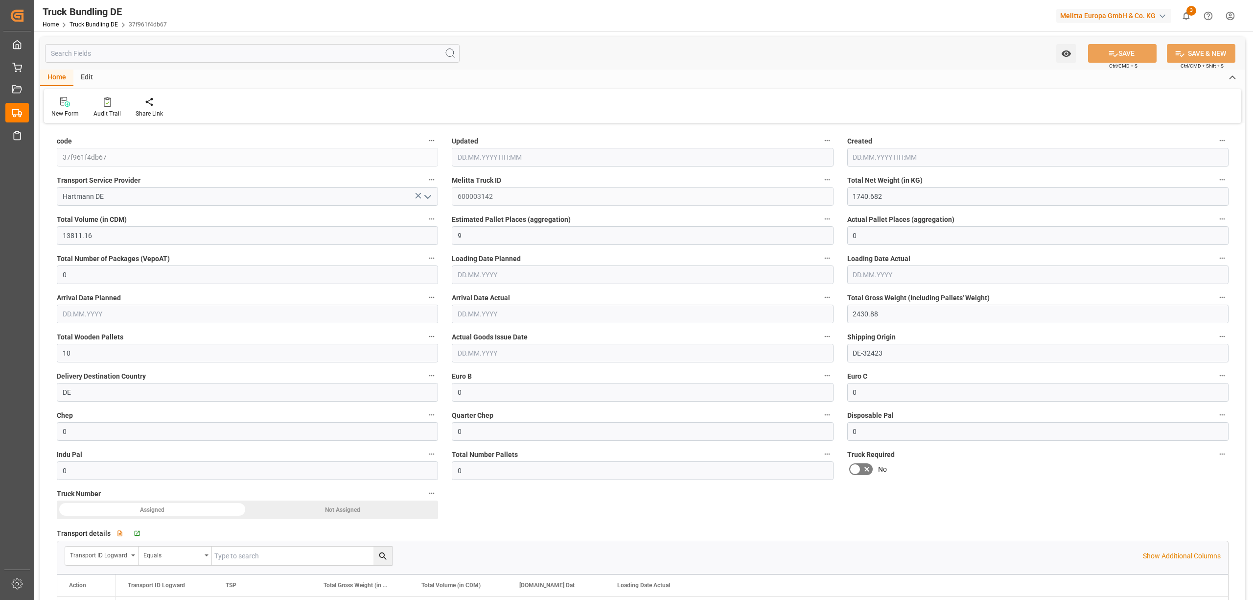
type input "2430.88"
type input "10"
type input "0"
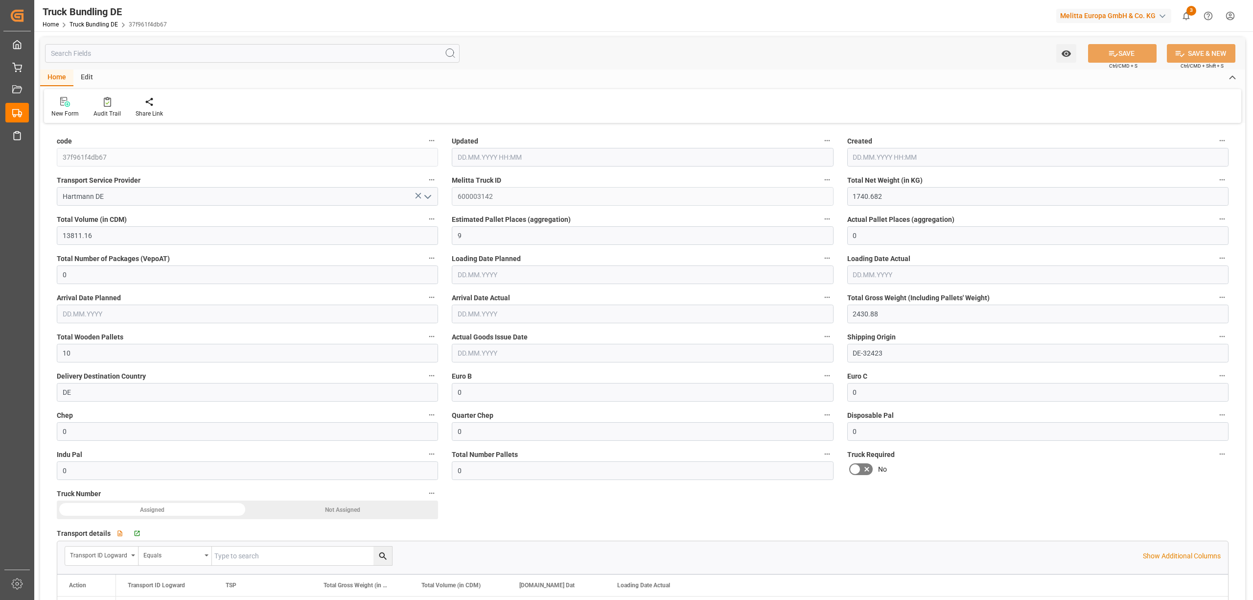
type input "0"
type input "01.10.2025 08:49"
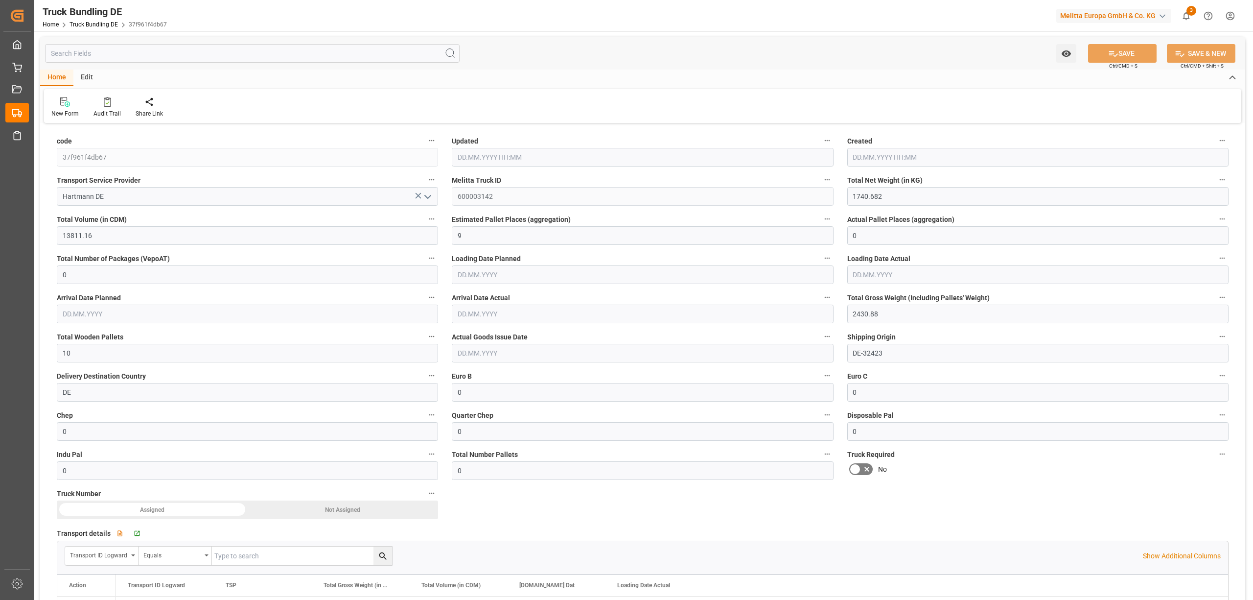
type input "01.10.2025 08:49"
type input "[DATE]"
type input "08.10.2025"
type input "[DATE]"
type input "3584.557"
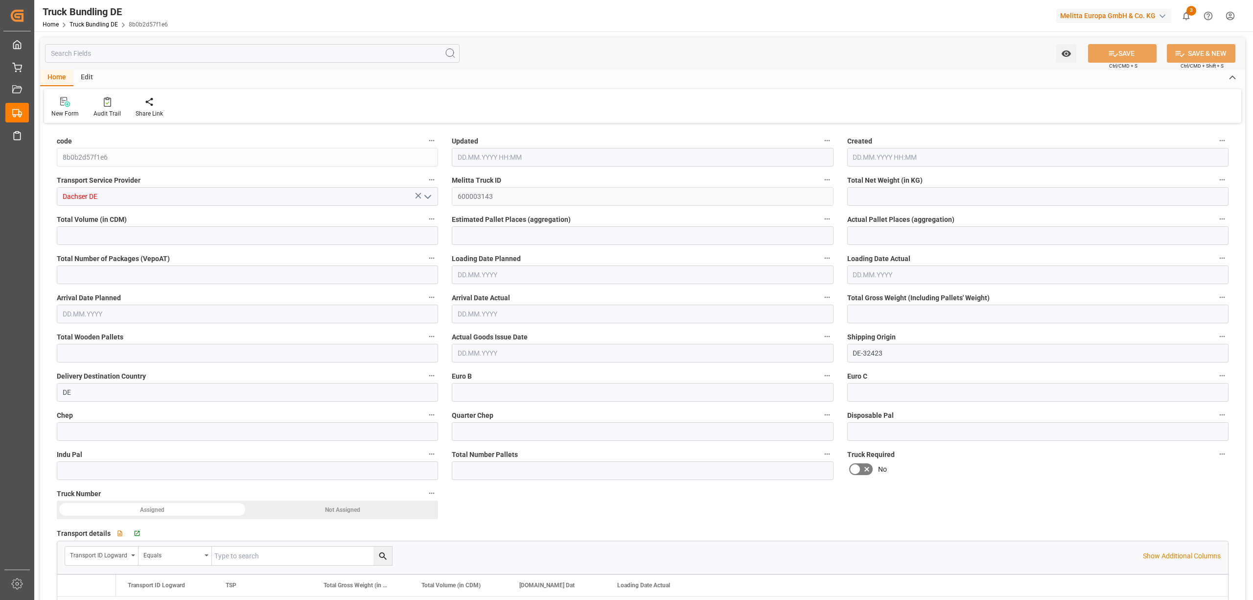
type input "27600.968"
type input "17"
type input "0"
type input "5432.448"
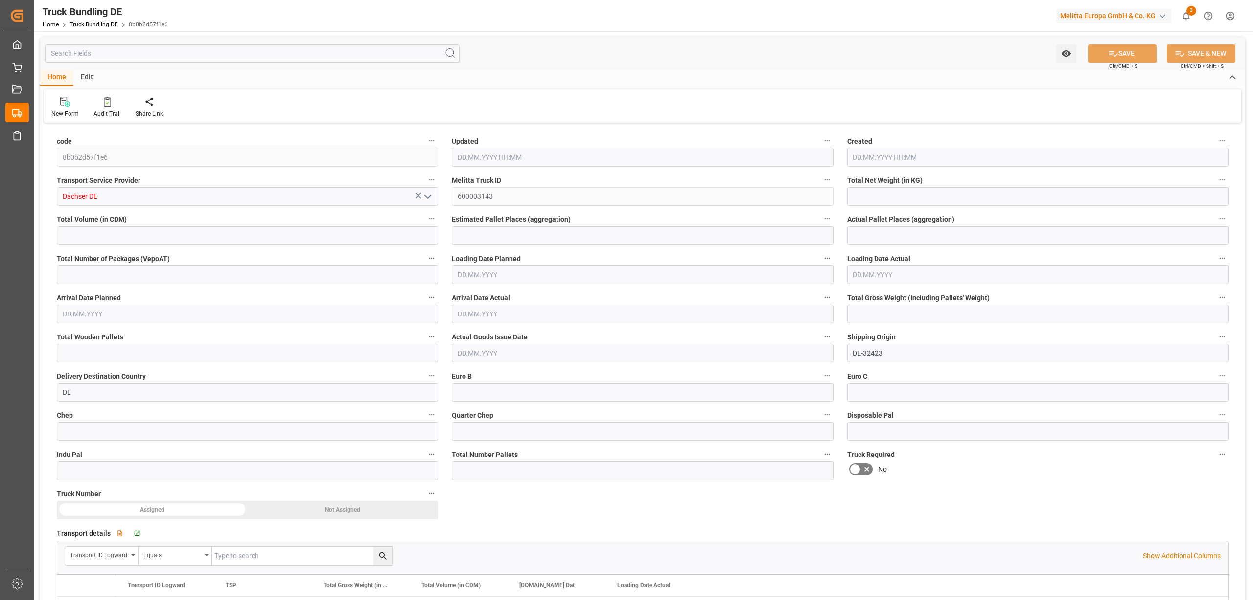
type input "35"
type input "0"
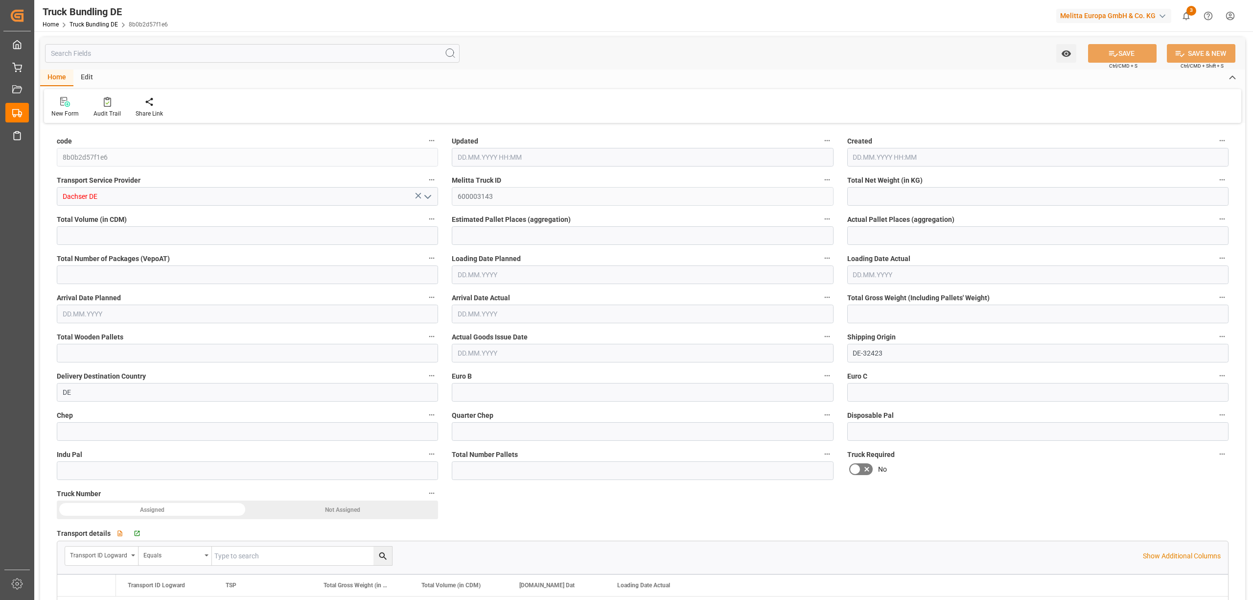
type input "0"
type input "01.10.2025 08:50"
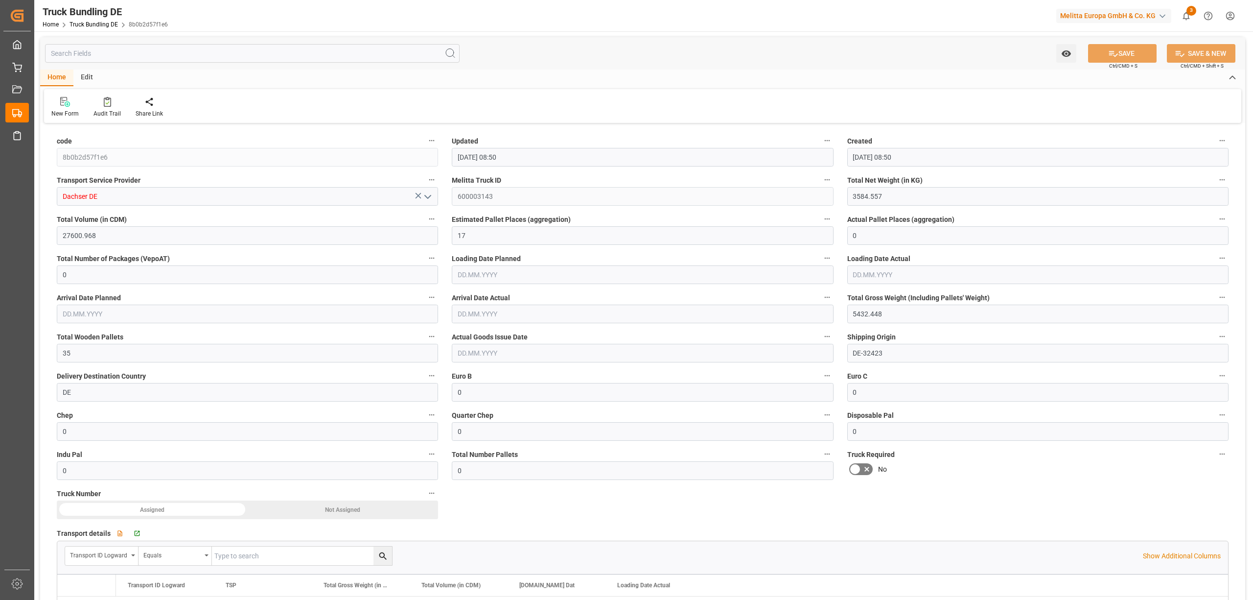
type input "[DATE]"
type input "3539.642"
type input "29878.663"
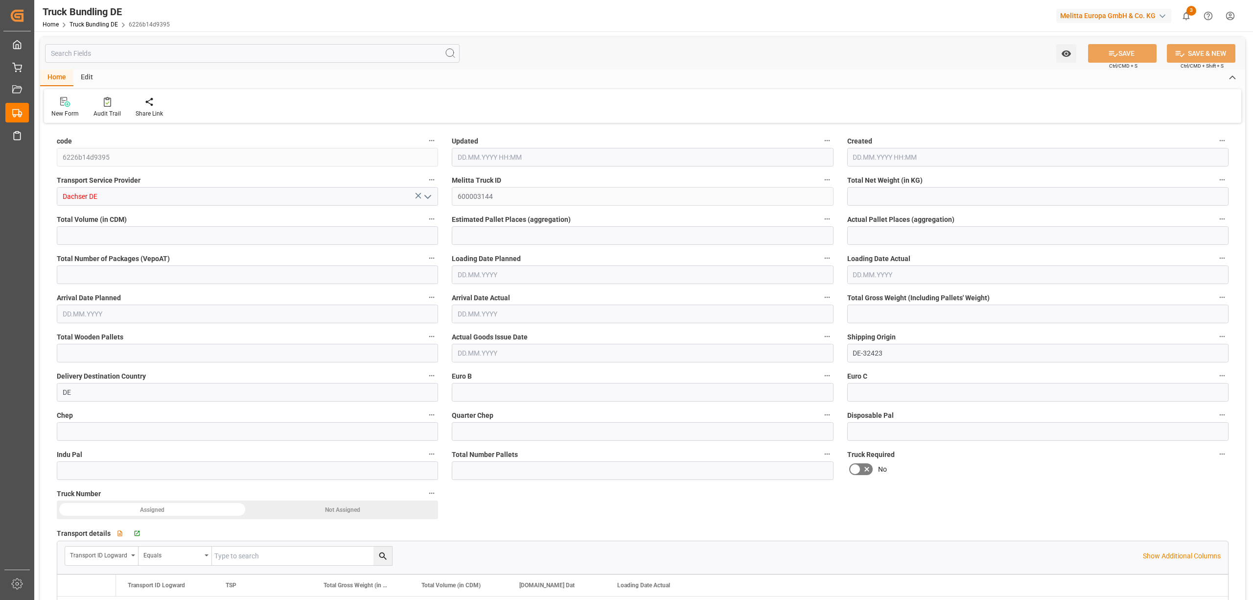
type input "19"
type input "0"
type input "5687"
type input "36"
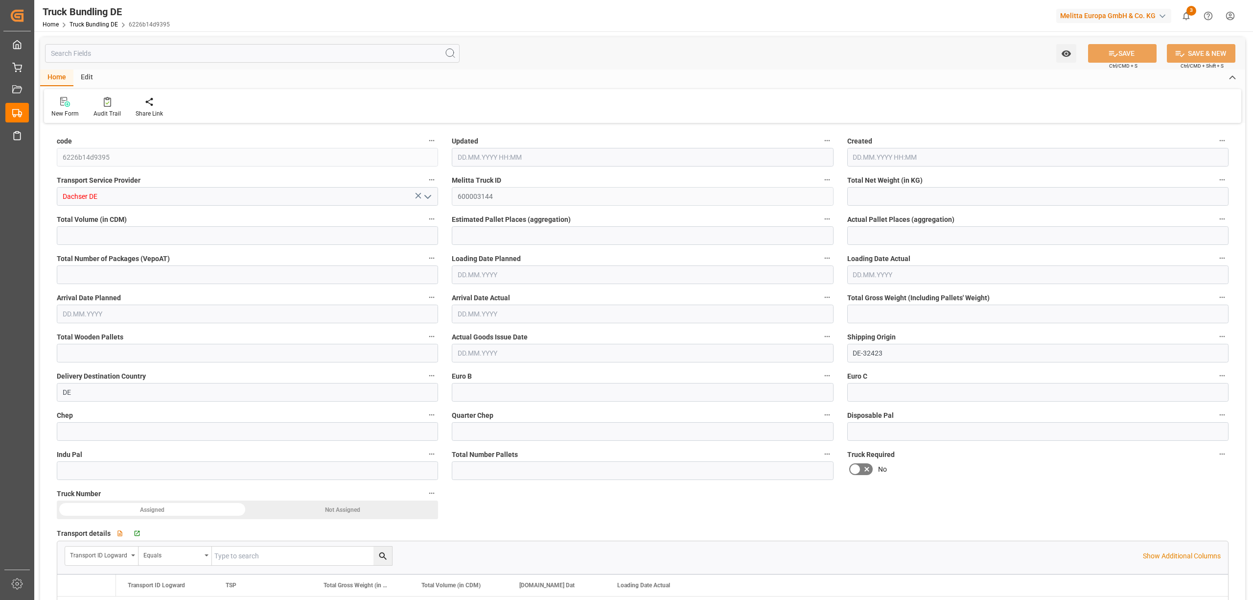
type input "0"
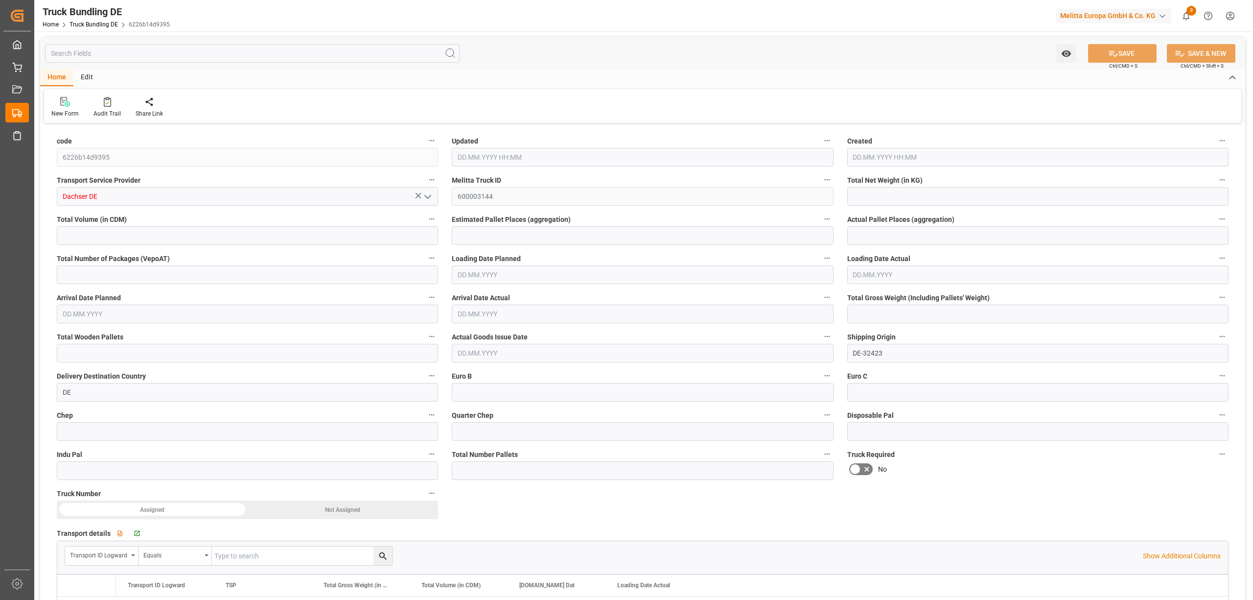
type input "0"
type input "[DATE] 08:50"
type input "[DATE]"
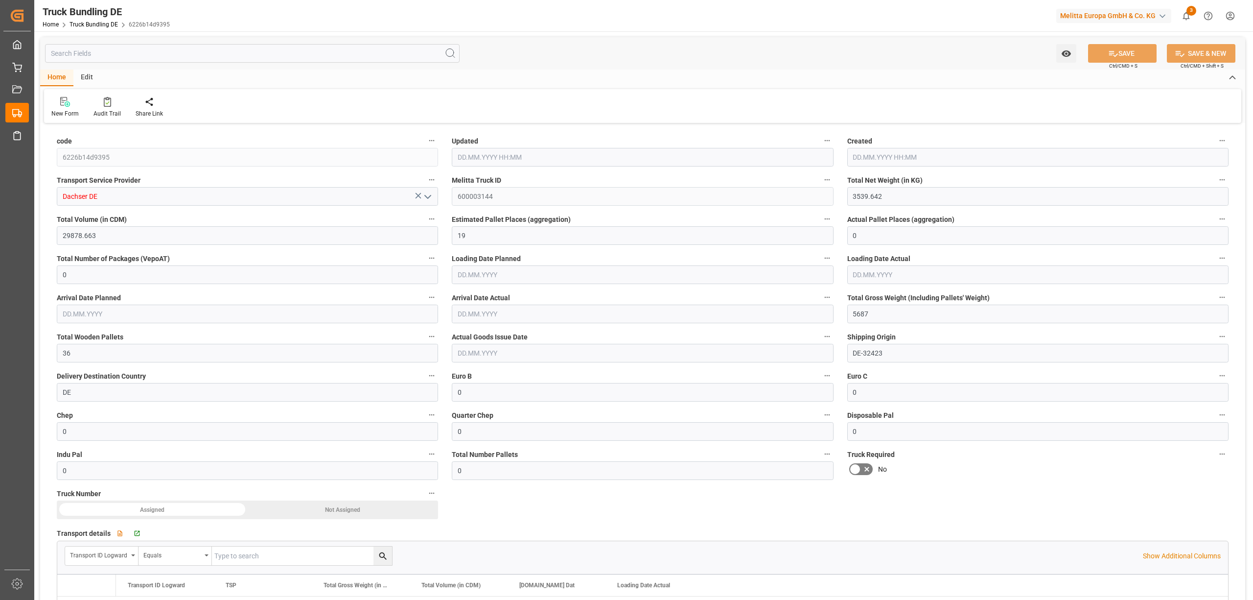
type input "[DATE]"
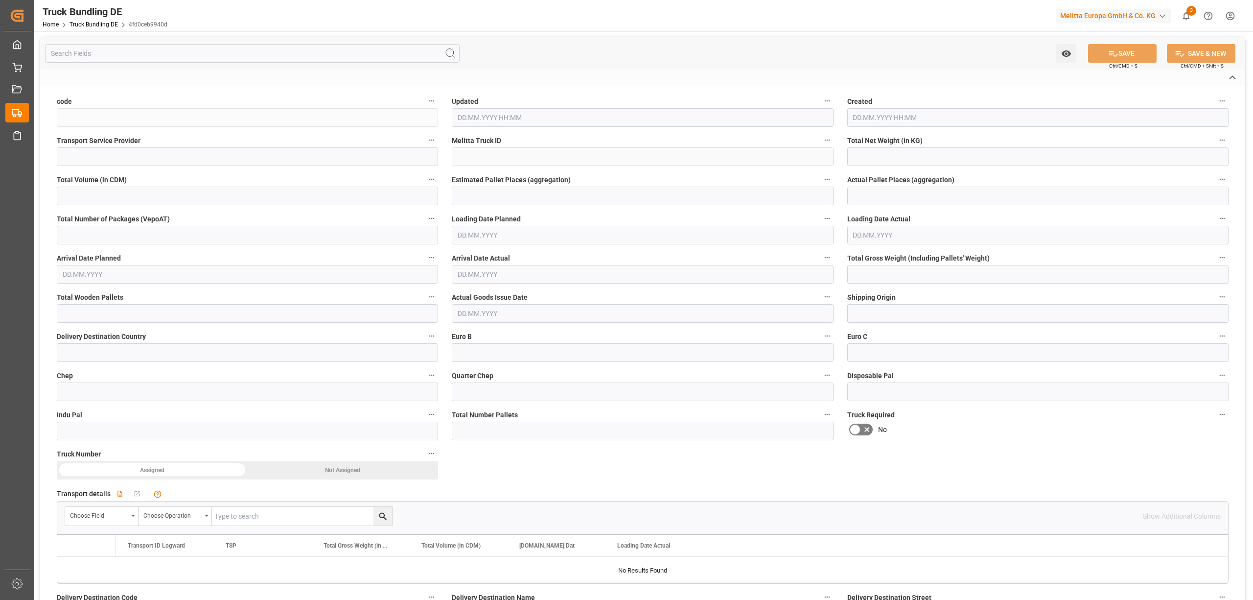
type input "4fd0ceb9940d"
type input "Dachser DE"
type input "600003145"
type input "DE-32423"
type input "DE"
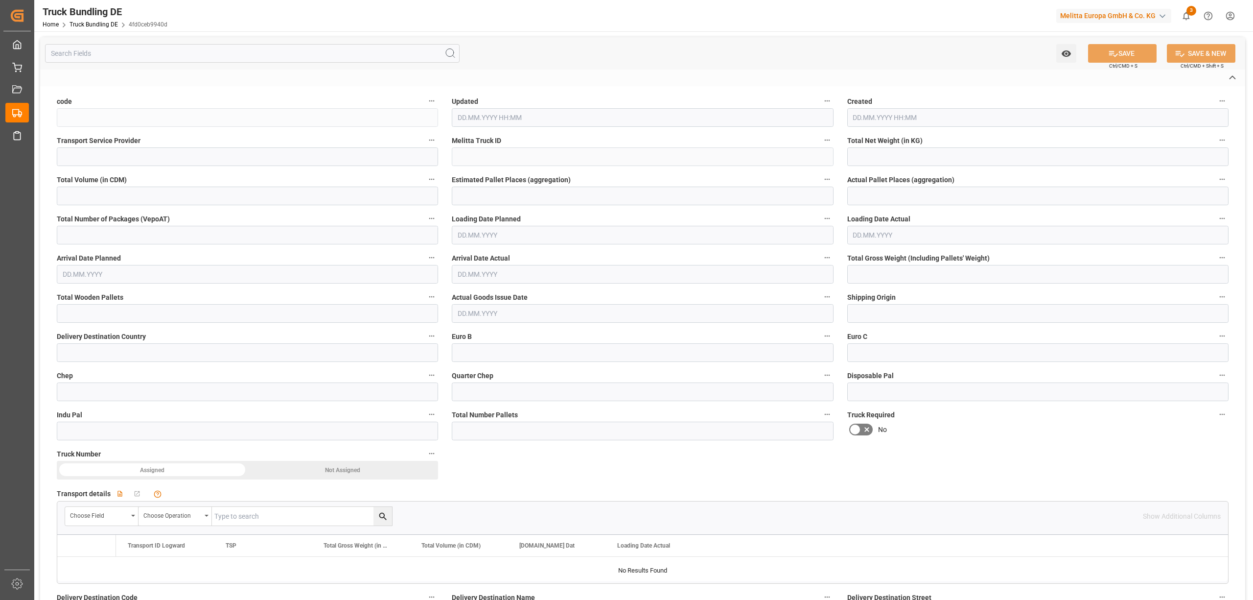
type textarea "0000005026"
type textarea "Lidl GmbH Co. KG"
type textarea "Am Autobahnkreuz 8"
type textarea "56072"
type textarea "Koblenz"
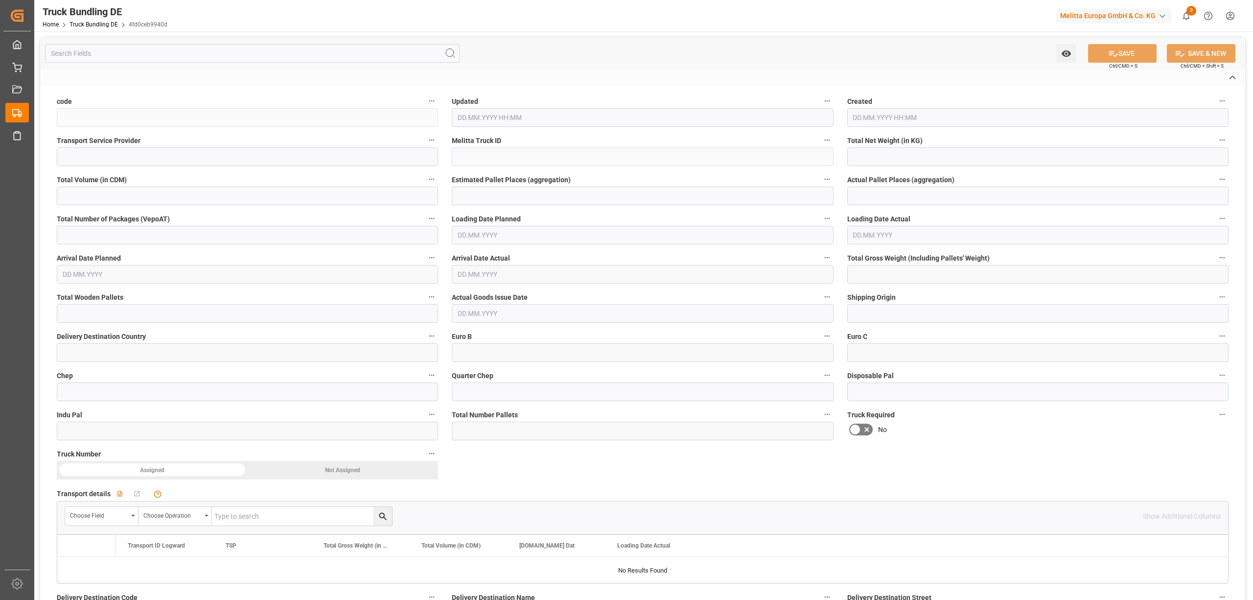
type textarea "56"
type input "238.464"
type input "1833.84"
type input "1"
type input "0"
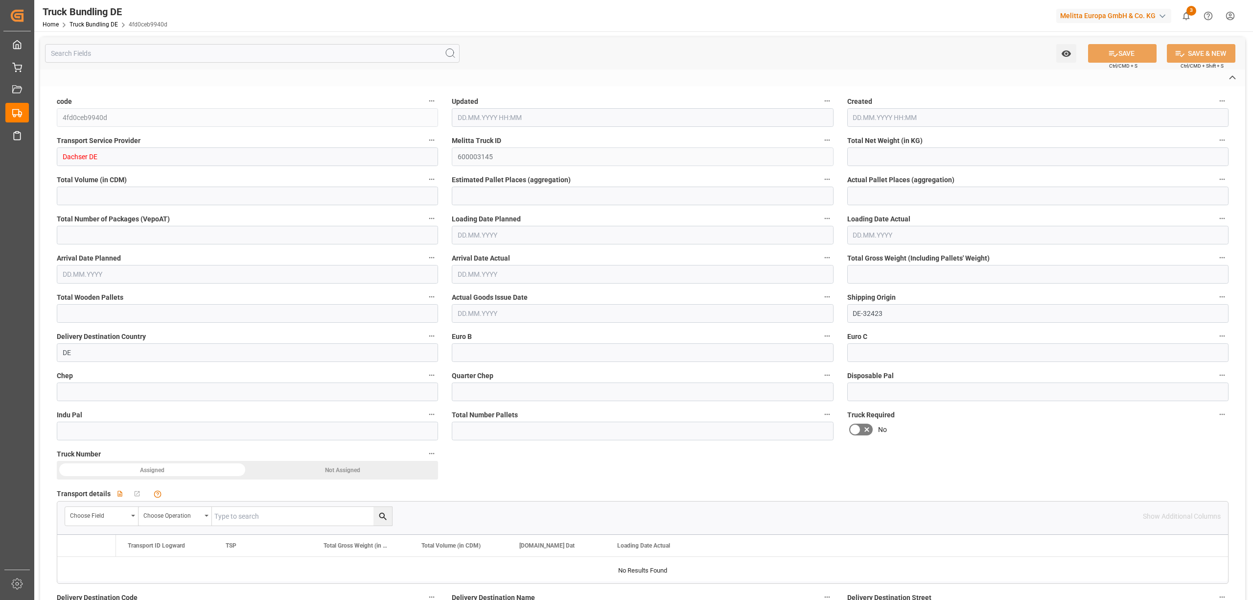
type input "0"
type input "321"
type input "1"
type input "0"
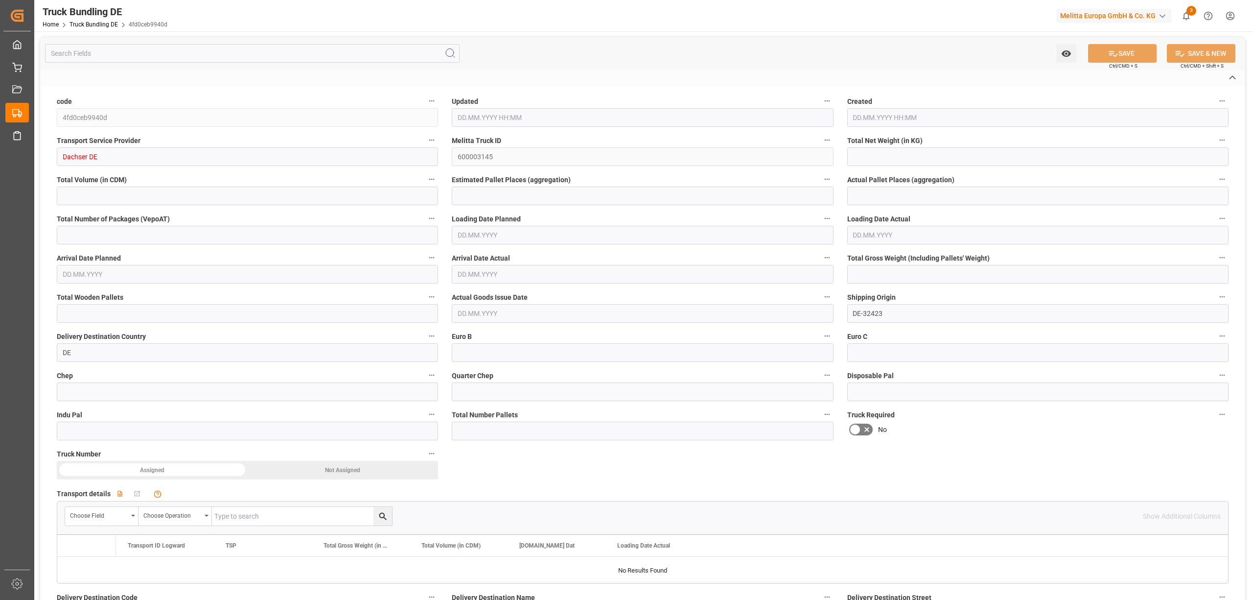
type input "0"
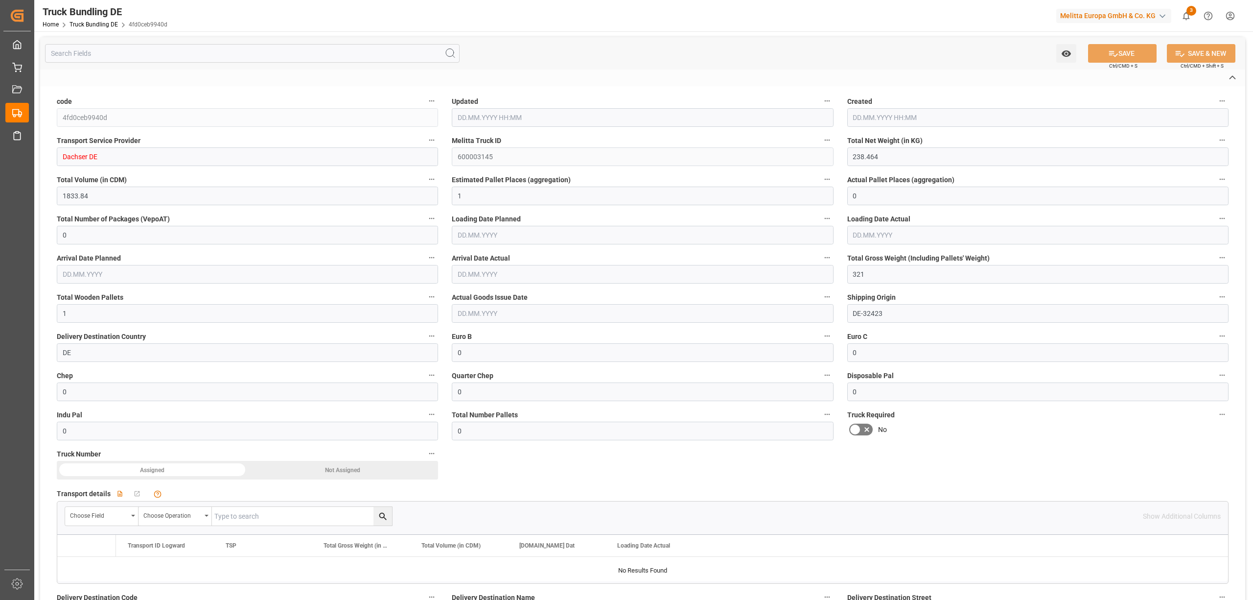
type input "01.10.2025 08:50"
type input "02.10.2025"
type input "[DATE]"
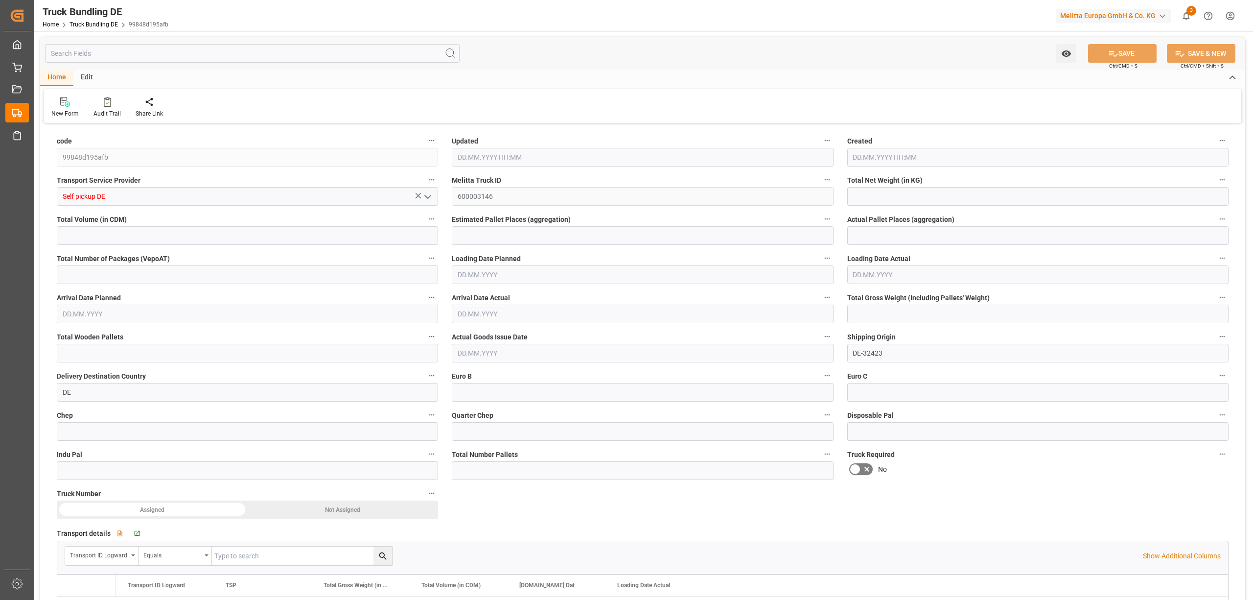
type input "6994.944"
type input "54220.32"
type input "33"
type input "0"
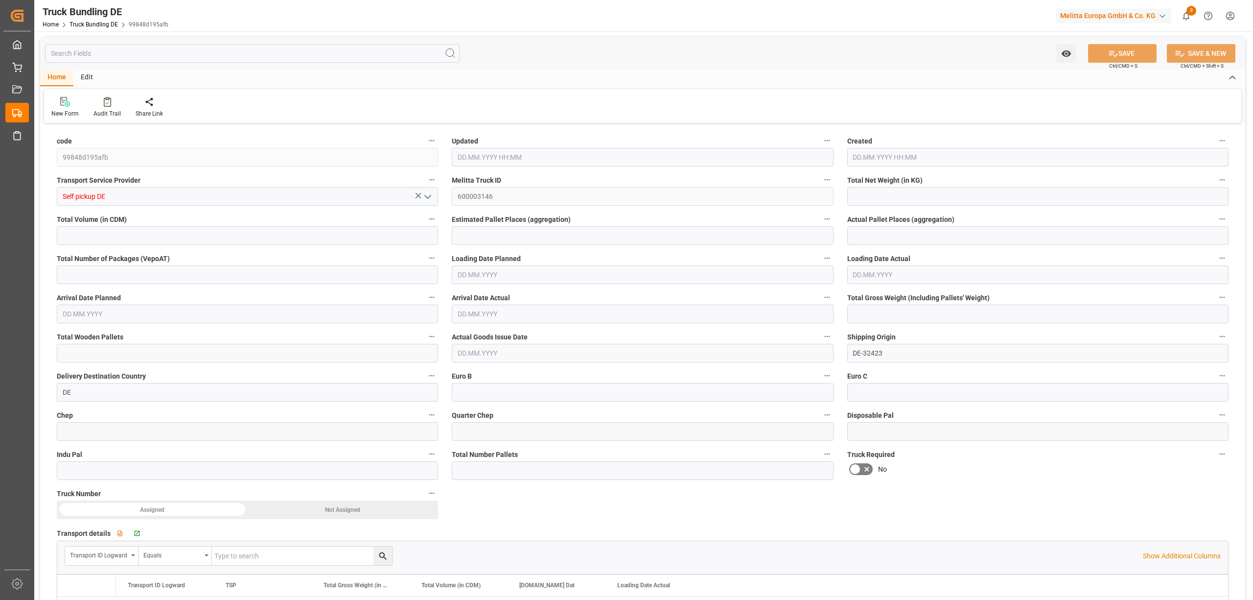
type input "9537"
type input "33"
type input "0"
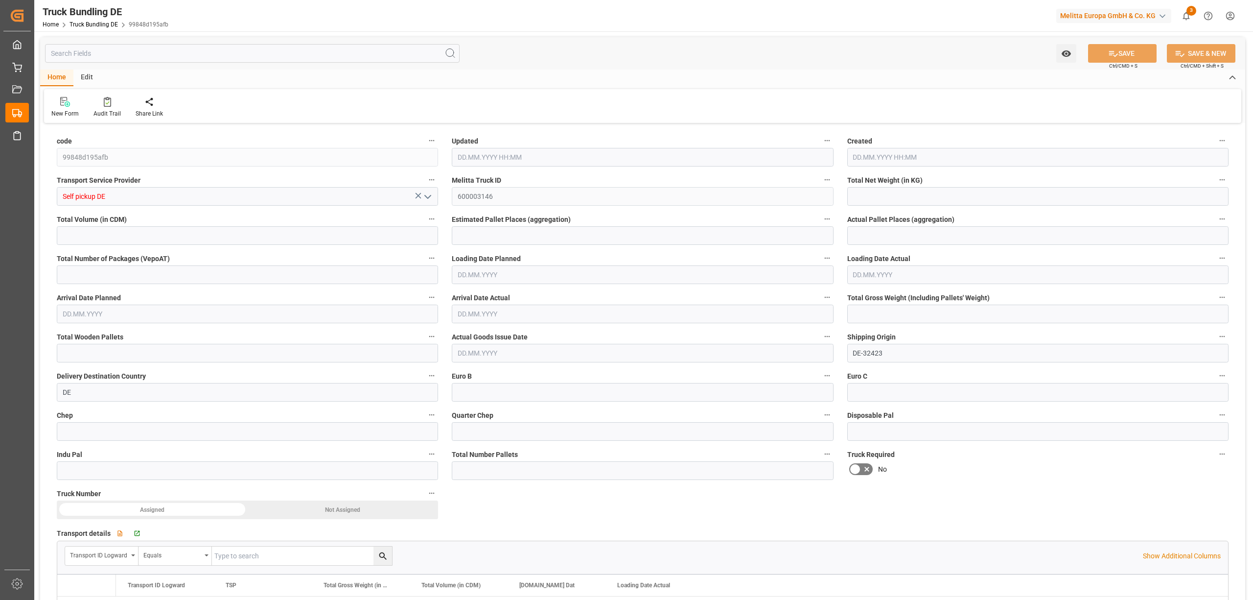
type input "0"
type input "[DATE] 08:51"
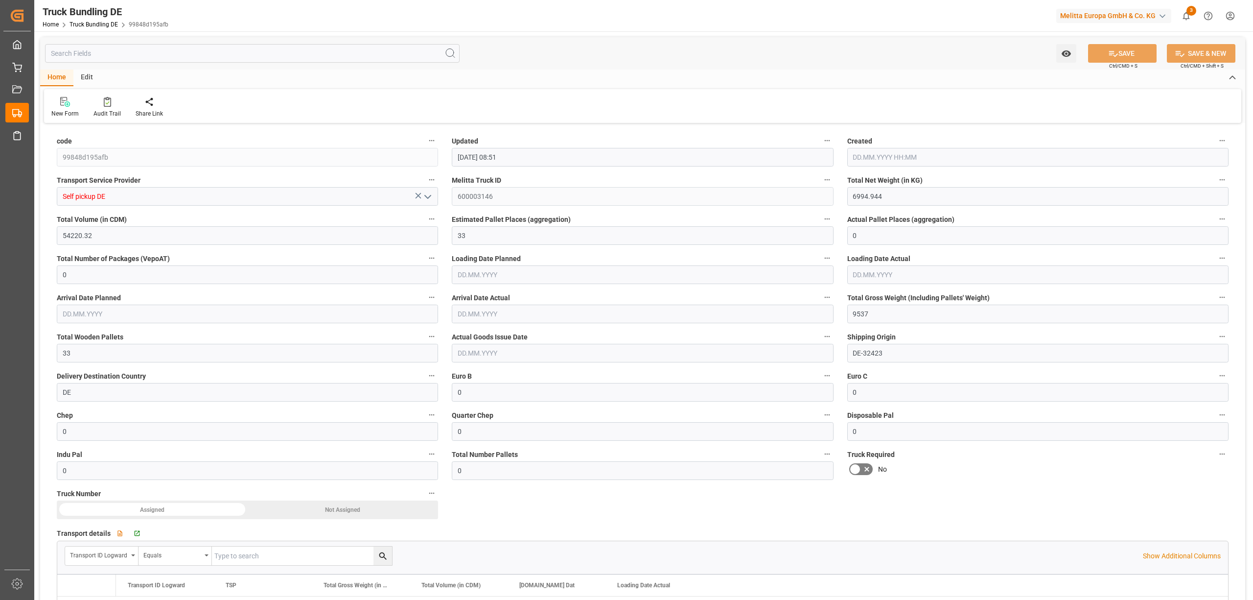
type input "[DATE] 08:51"
type input "[DATE]"
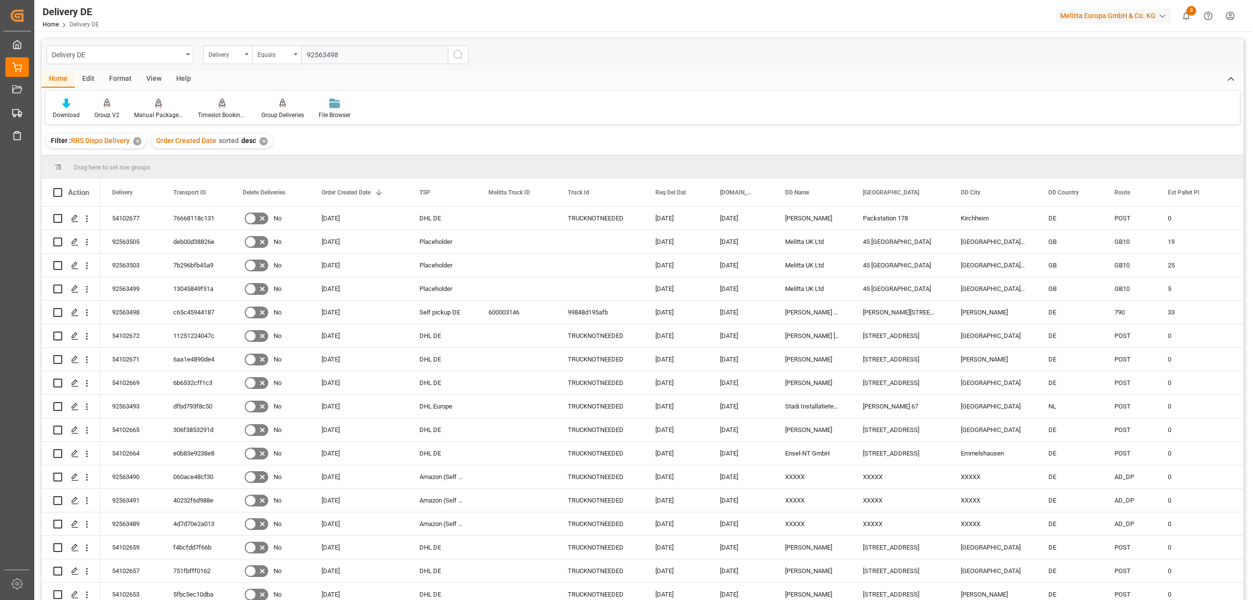
type input "92563498"
click at [456, 56] on icon "search button" at bounding box center [458, 55] width 12 height 12
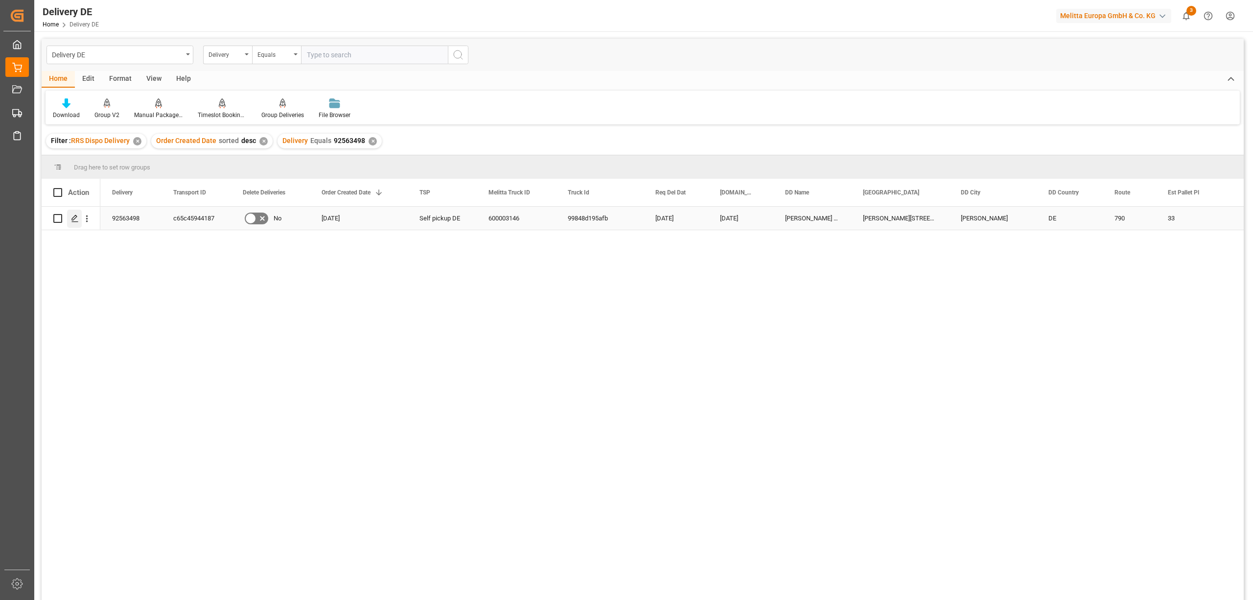
click at [71, 216] on icon "Press SPACE to select this row." at bounding box center [75, 218] width 8 height 8
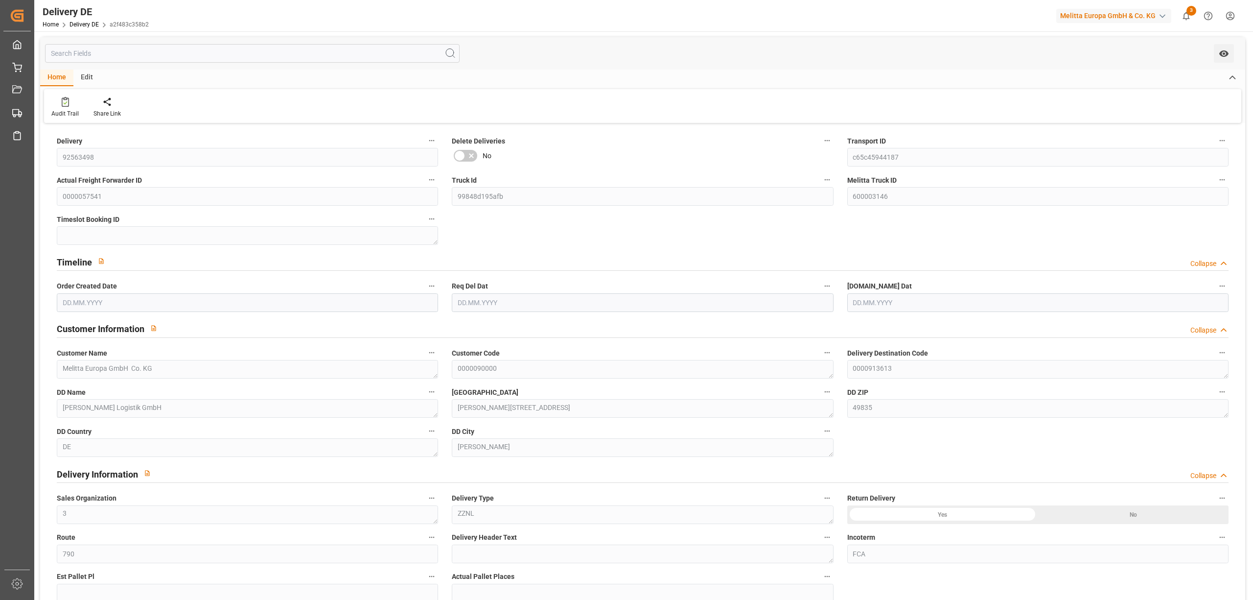
type input "33"
type input "6994.944"
type input "9537"
type input "54220.32"
type input "[DATE]"
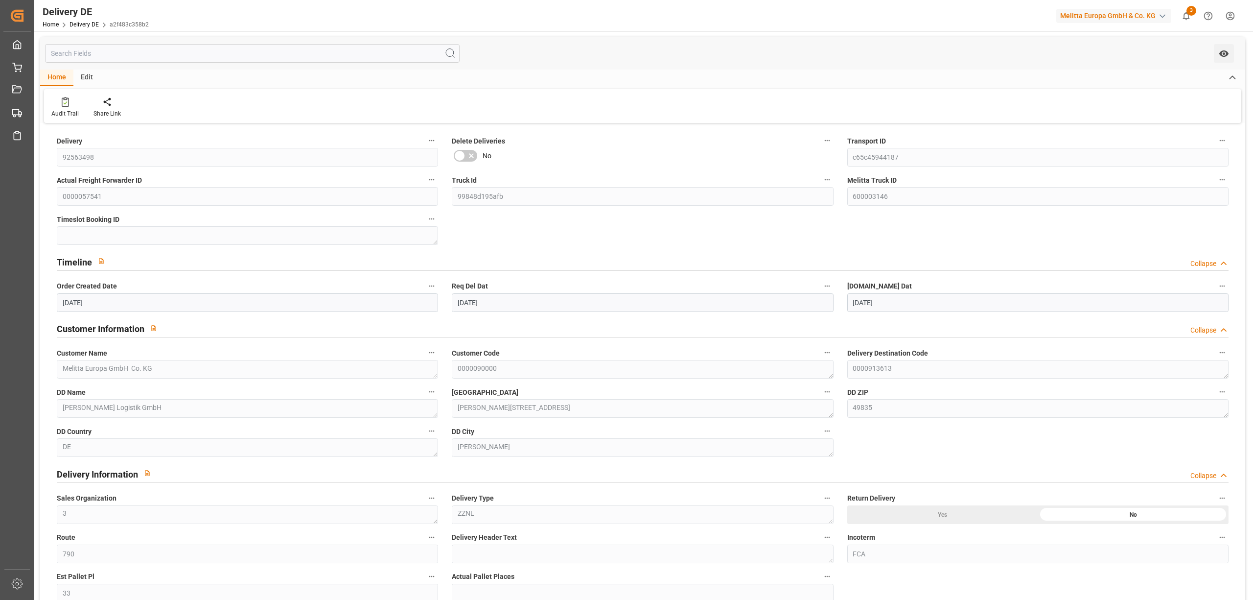
type input "[DATE]"
